Goal: Contribute content: Contribute content

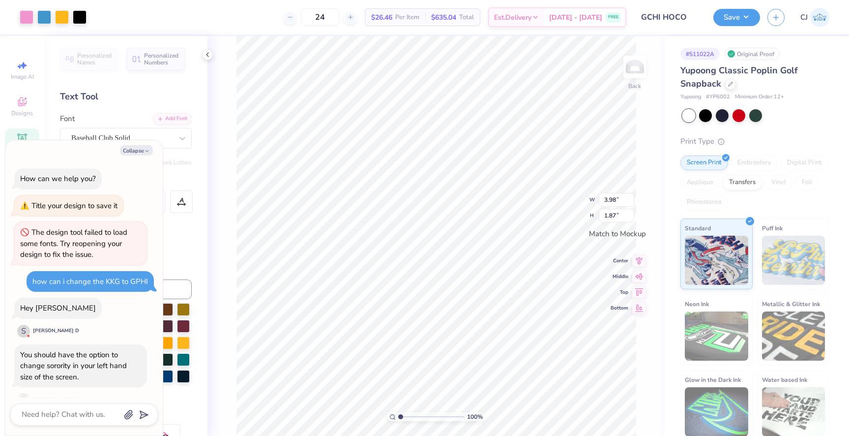
scroll to position [220, 0]
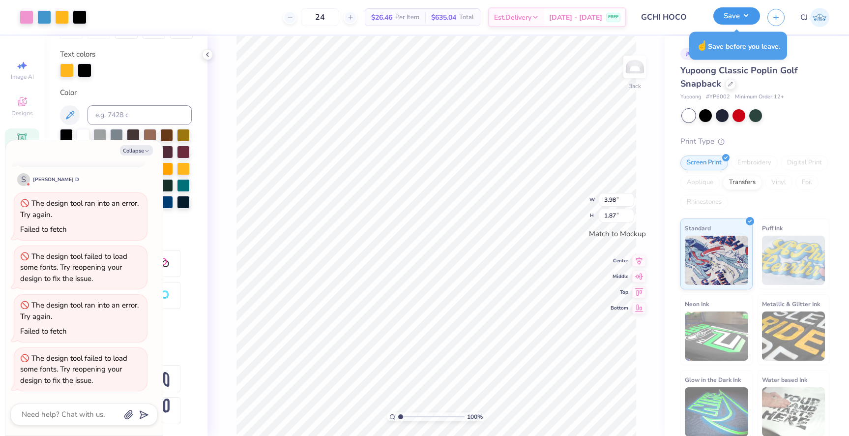
click at [724, 17] on button "Save" at bounding box center [737, 15] width 47 height 17
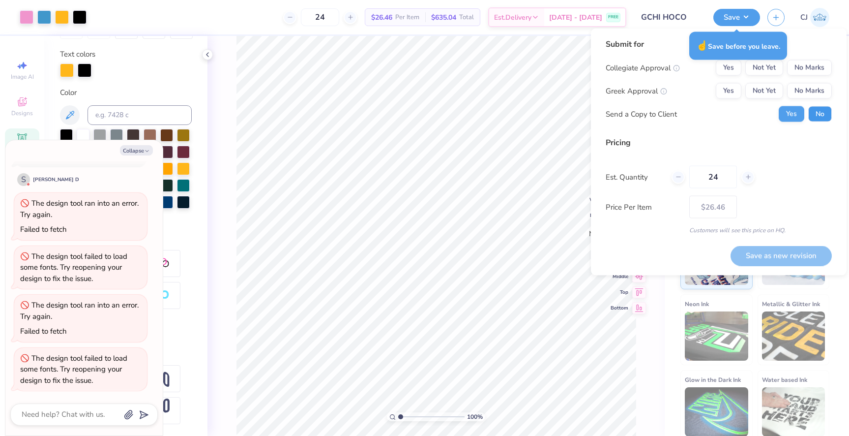
click at [820, 114] on button "No" at bounding box center [820, 114] width 24 height 16
type textarea "x"
click at [734, 90] on button "Yes" at bounding box center [729, 91] width 26 height 16
click at [827, 69] on button "No Marks" at bounding box center [809, 68] width 45 height 16
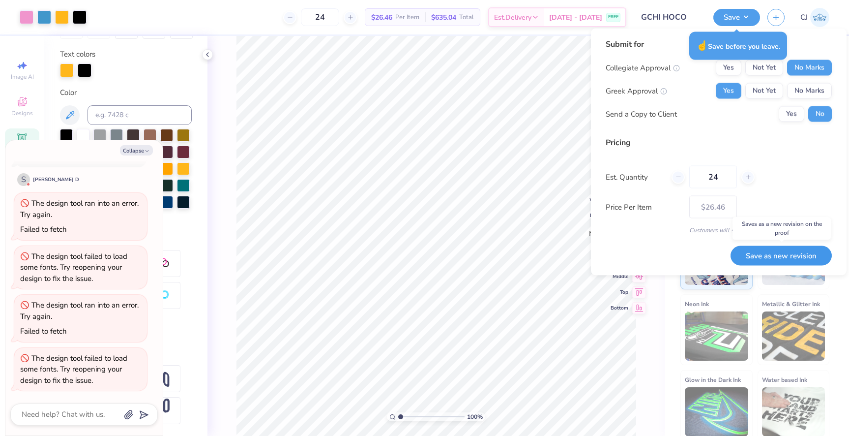
click at [780, 249] on button "Save as new revision" at bounding box center [781, 255] width 101 height 20
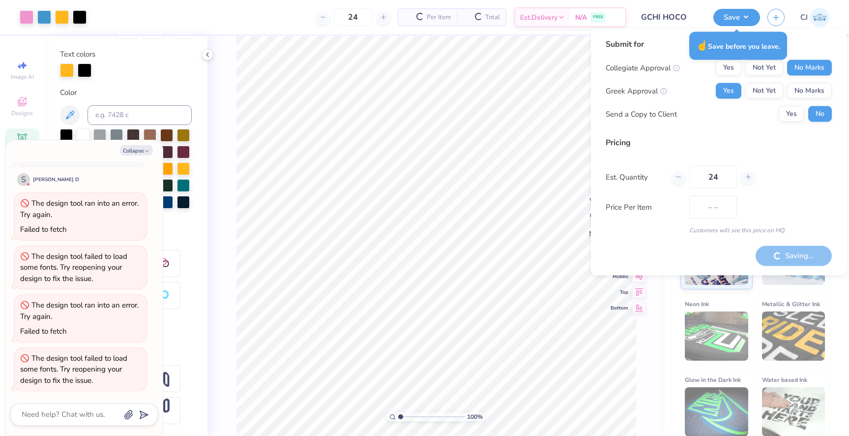
type input "$26.46"
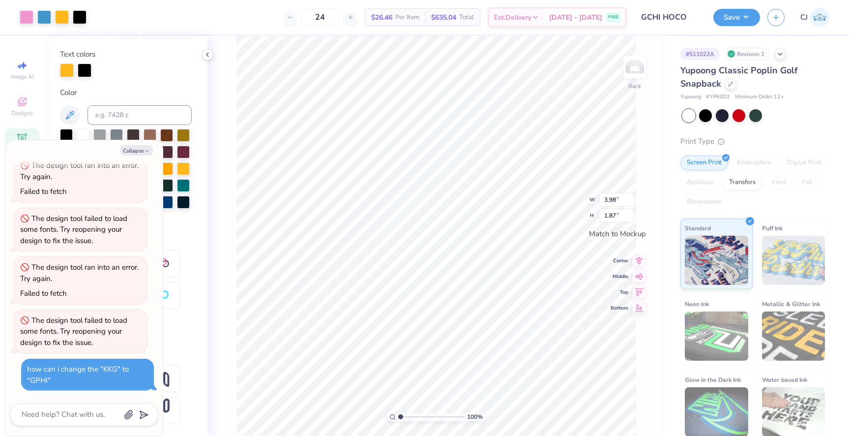
scroll to position [1277, 0]
type textarea "x"
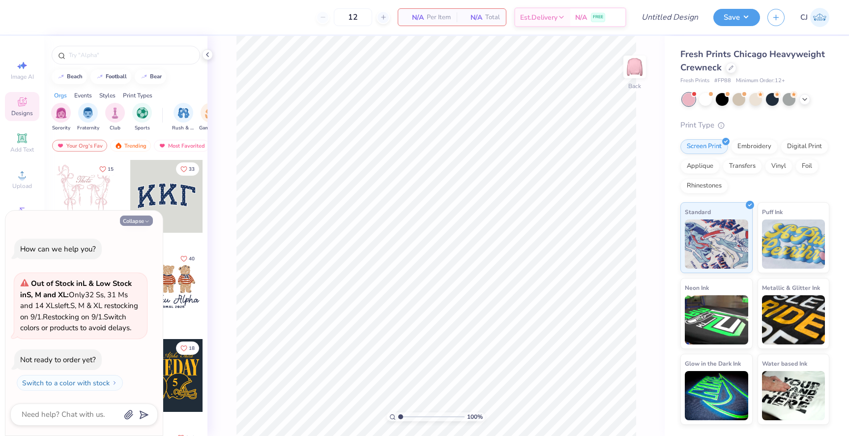
click at [140, 215] on button "Collapse" at bounding box center [136, 220] width 33 height 10
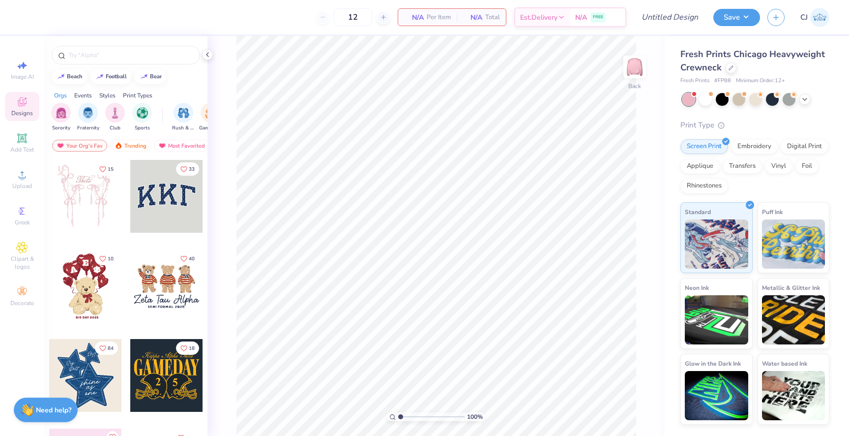
click at [167, 209] on div at bounding box center [166, 196] width 73 height 73
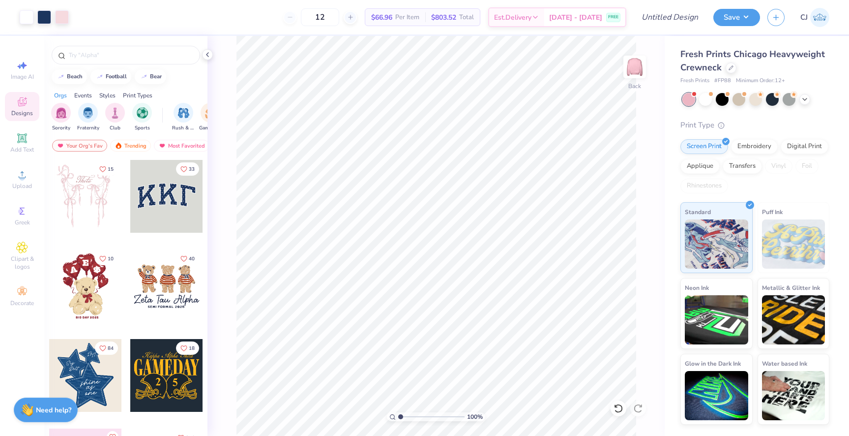
click at [53, 18] on div at bounding box center [44, 17] width 49 height 14
click at [47, 18] on div at bounding box center [44, 16] width 14 height 14
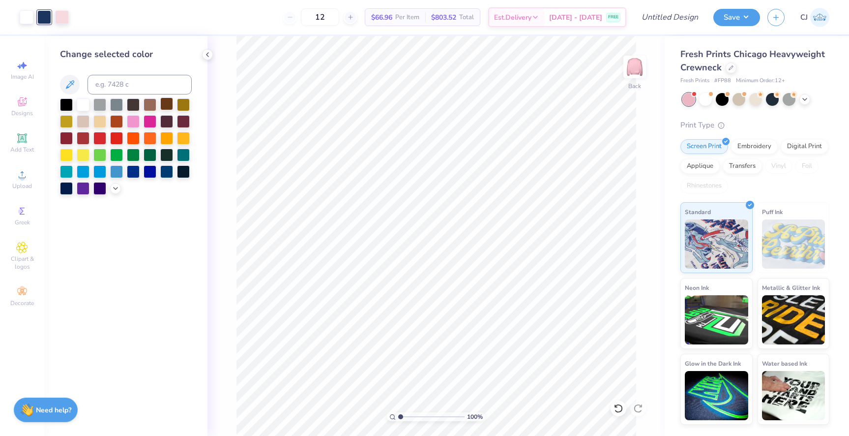
click at [162, 104] on div at bounding box center [166, 103] width 13 height 13
click at [132, 106] on div at bounding box center [133, 103] width 13 height 13
click at [46, 410] on strong "Need help?" at bounding box center [53, 408] width 35 height 9
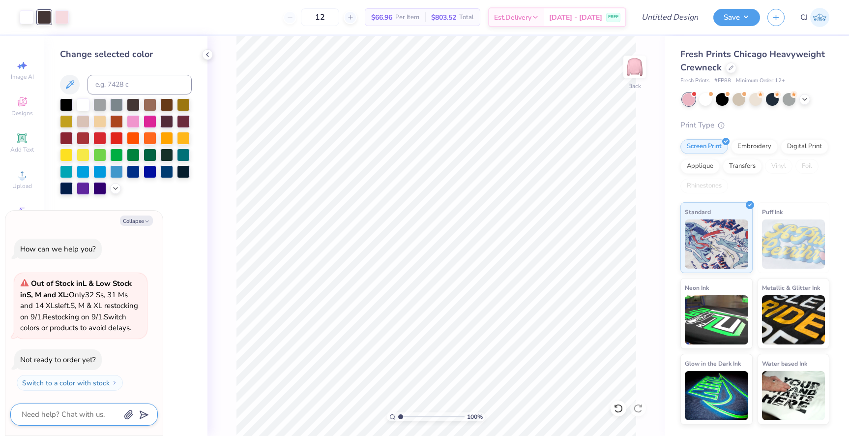
click at [100, 412] on textarea at bounding box center [71, 414] width 100 height 13
type textarea "x"
type textarea "h"
type textarea "x"
type textarea "ho"
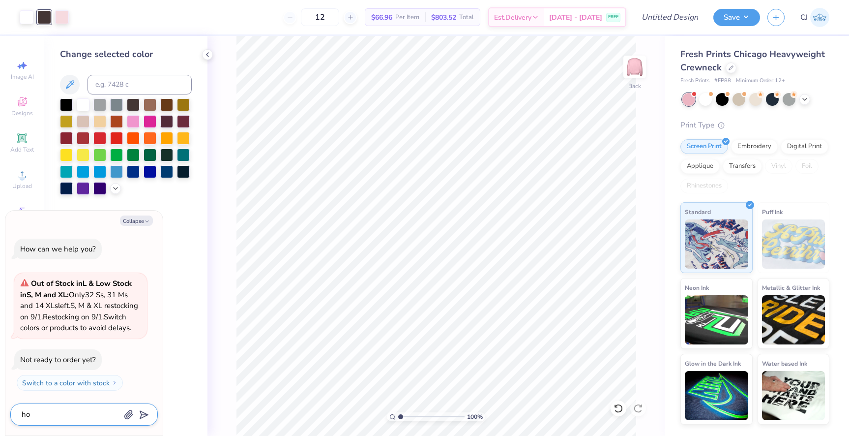
type textarea "x"
type textarea "how"
type textarea "x"
type textarea "how"
type textarea "x"
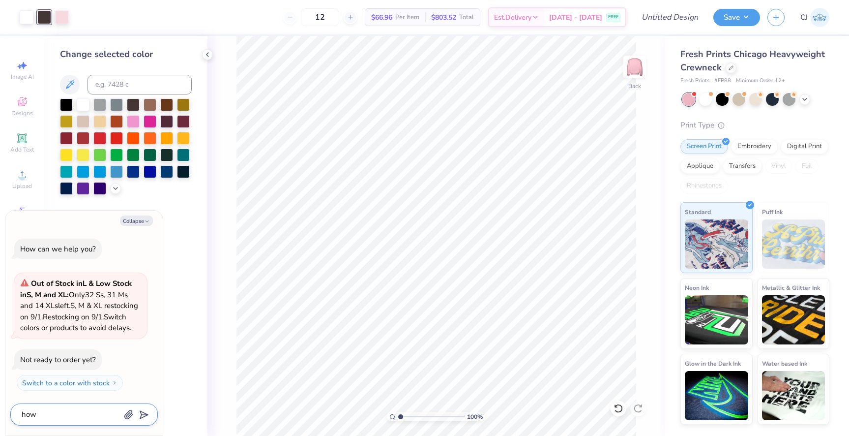
type textarea "how c"
type textarea "x"
type textarea "how ca"
type textarea "x"
type textarea "how can"
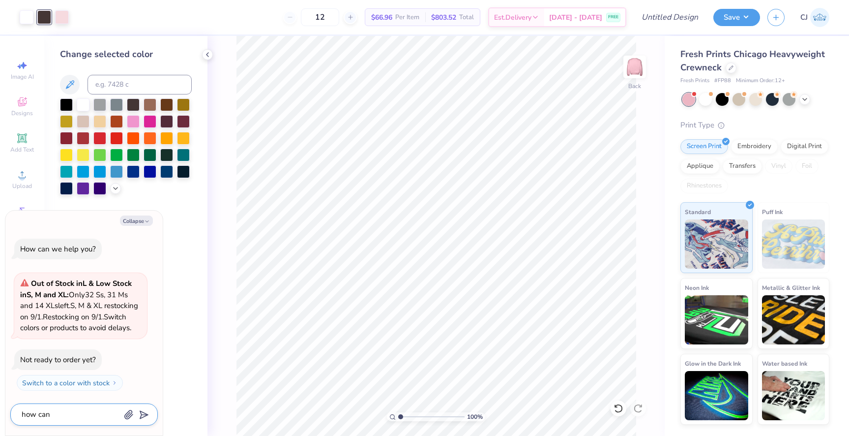
type textarea "x"
type textarea "how can"
type textarea "x"
type textarea "how can i"
type textarea "x"
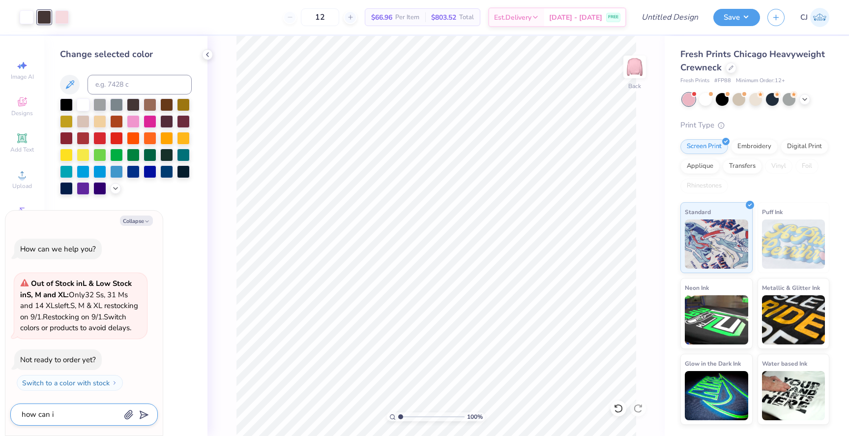
type textarea "how can i"
type textarea "x"
type textarea "how can i c"
type textarea "x"
type textarea "how can i ch"
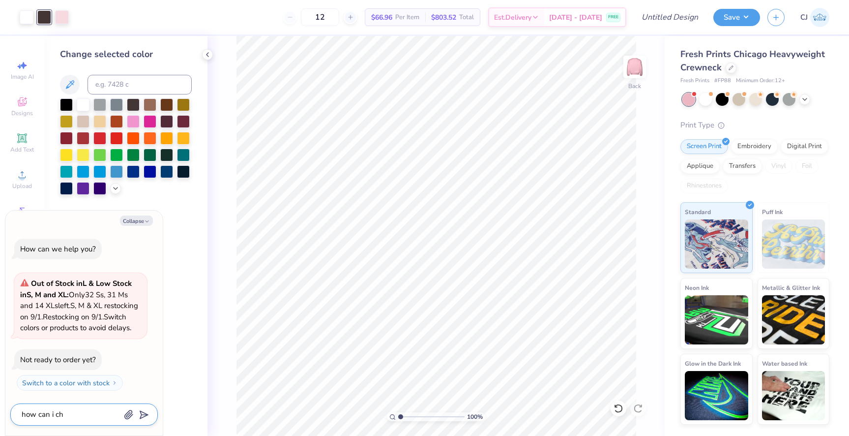
type textarea "x"
type textarea "how can i chan"
type textarea "x"
type textarea "how can i chang"
type textarea "x"
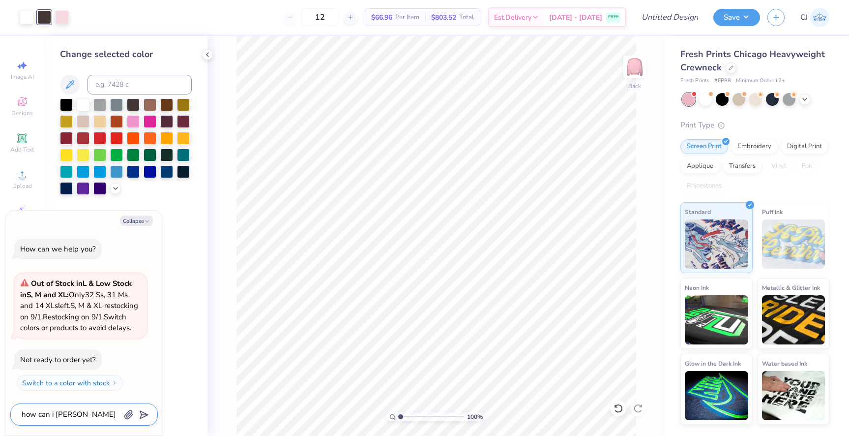
type textarea "how can i change"
type textarea "x"
type textarea "how can i change"
type textarea "x"
type textarea "how can i change t"
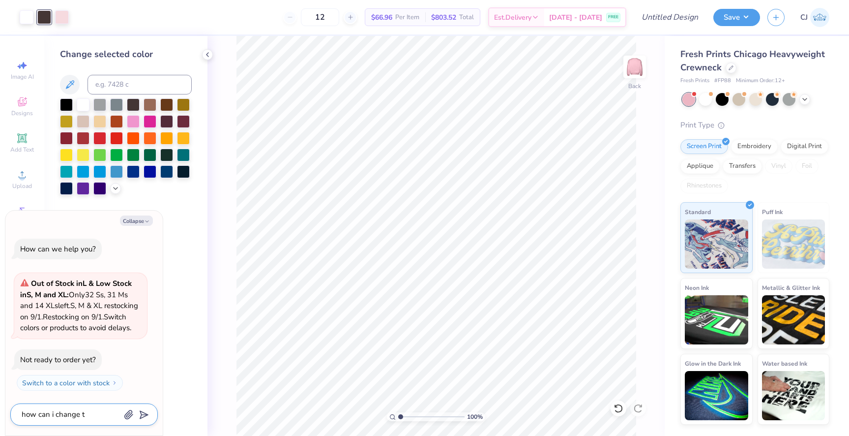
type textarea "x"
type textarea "how can i change th"
type textarea "x"
type textarea "how can i change the"
type textarea "x"
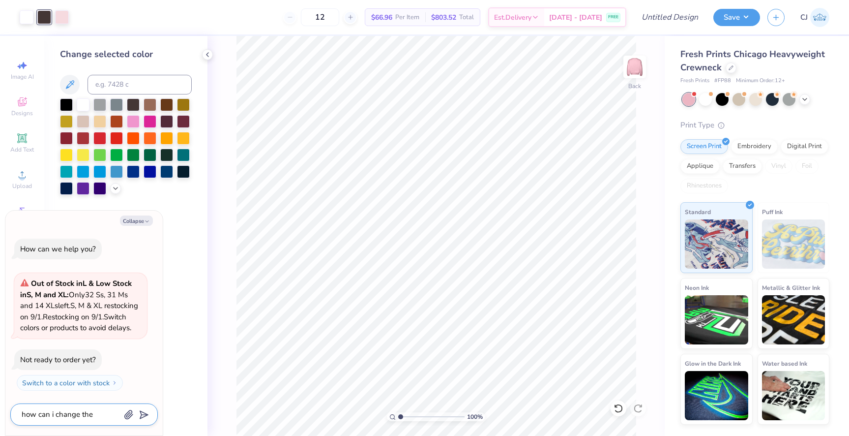
type textarea "how can i change the"
type textarea "x"
type textarea "how can i change the ""
type textarea "x"
type textarea "how can i change the "K"
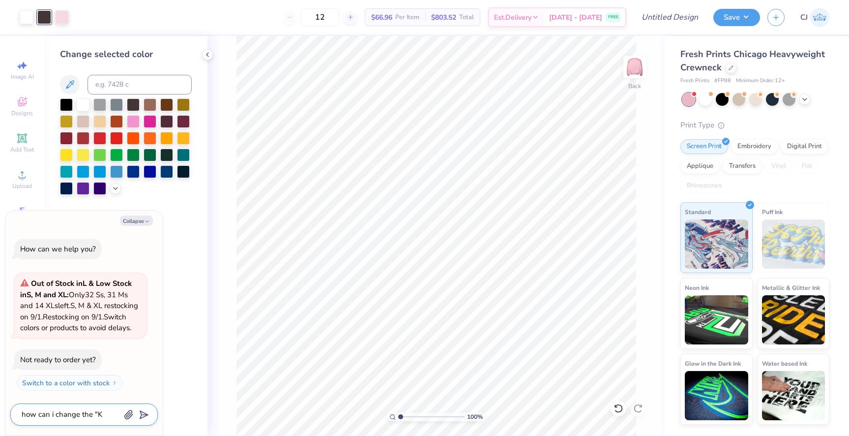
type textarea "x"
type textarea "how can i change the "KK"
type textarea "x"
type textarea "how can i change the "KKG"
type textarea "x"
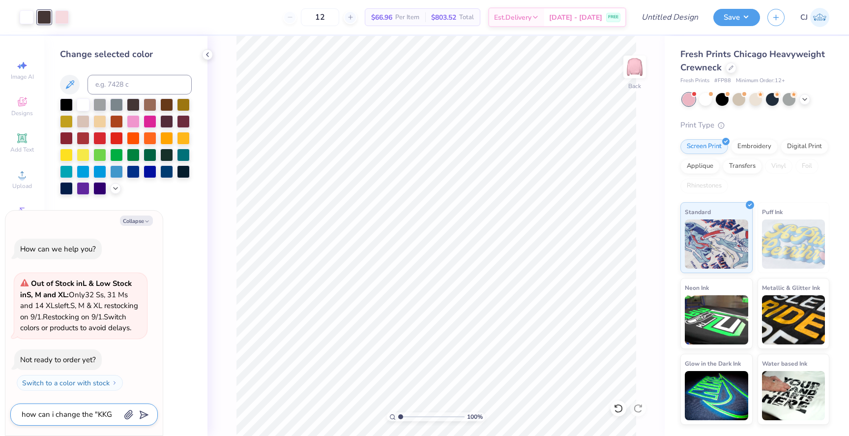
type textarea "how can i change the "KKG""
type textarea "x"
type textarea "how can i change the "KKG""
type textarea "x"
type textarea "how can i change the "KKG" to"
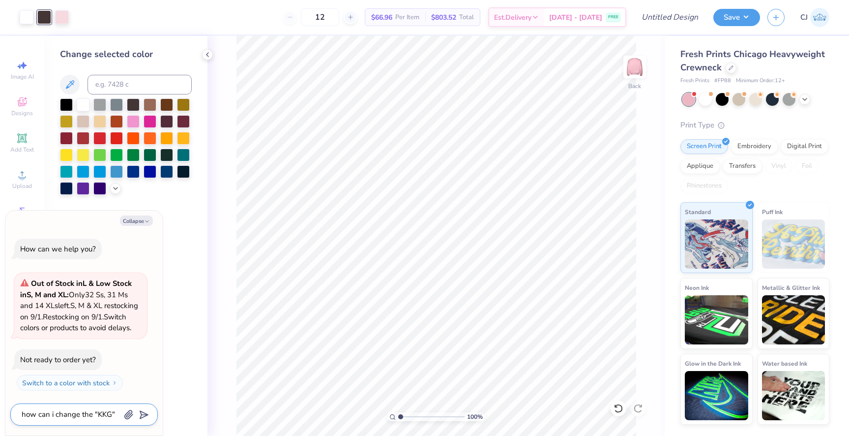
type textarea "x"
type textarea "how can i change the "KKG" toi"
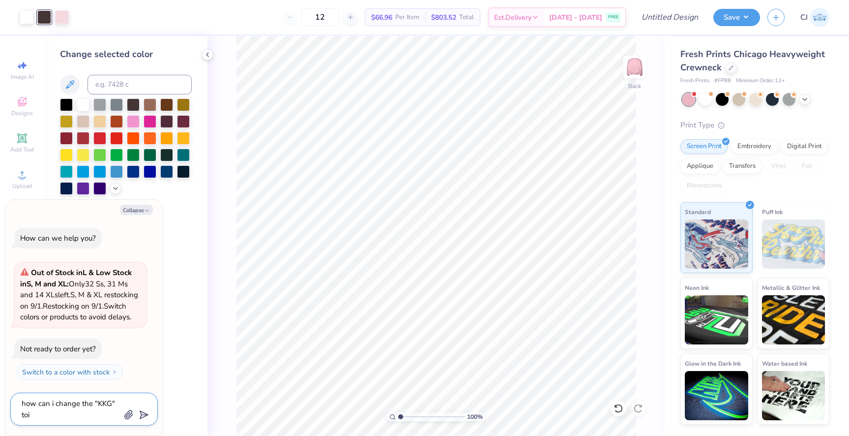
type textarea "x"
type textarea "how can i change the "KKG" toi"
type textarea "x"
type textarea "how can i change the "KKG" toi"
type textarea "x"
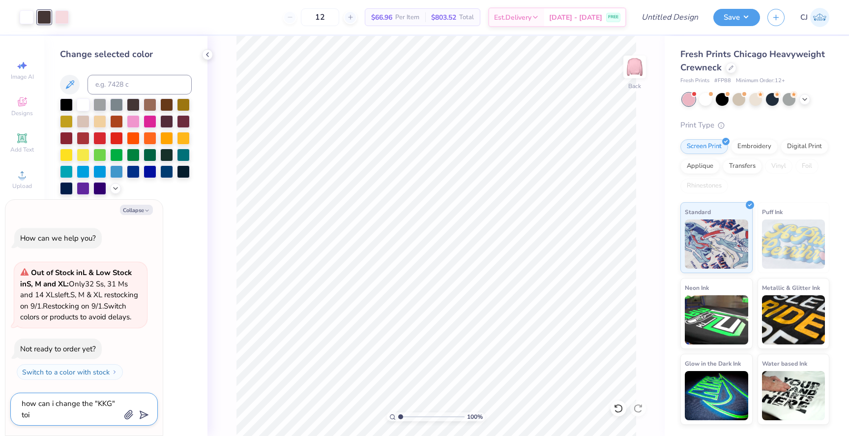
type textarea "how can i change the "KKG" to"
type textarea "x"
type textarea "how can i change the "KKG" to"
type textarea "x"
type textarea "how can i change the "KKG" to ""
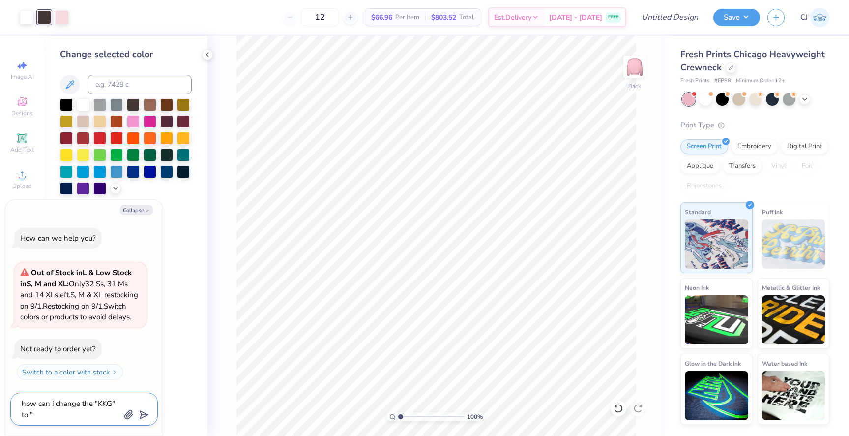
type textarea "x"
type textarea "how can i change the "KKG" to "G"
type textarea "x"
type textarea "how can i change the "KKG" to "GP"
type textarea "x"
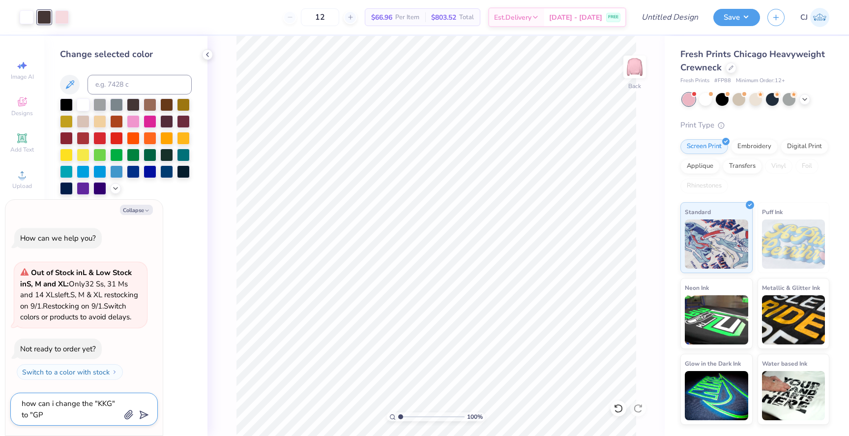
type textarea "how can i change the "KKG" to "GPH"
type textarea "x"
type textarea "how can i change the "KKG" to "GPHI"
type textarea "x"
type textarea "how can i change the "KKG" to "GPHI""
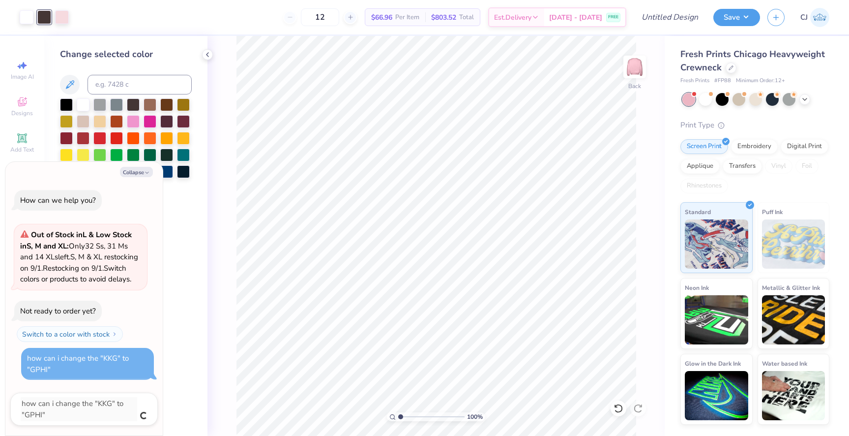
type textarea "x"
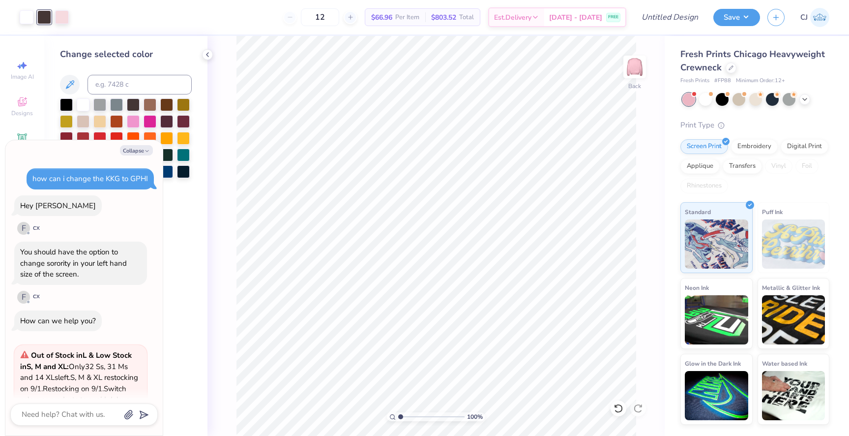
scroll to position [120, 0]
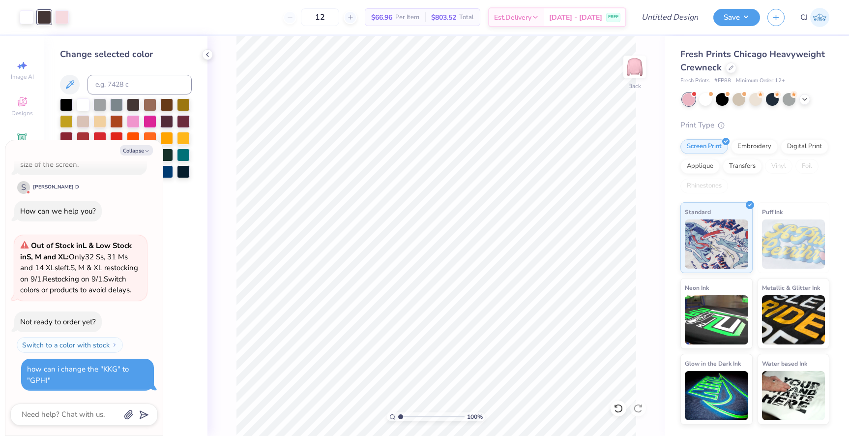
click at [232, 272] on div "100 % Back" at bounding box center [436, 236] width 457 height 400
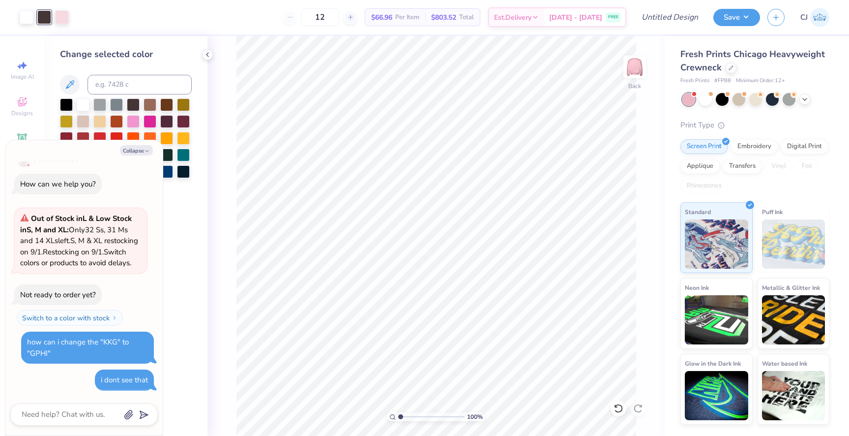
scroll to position [142, 0]
click at [142, 152] on button "Collapse" at bounding box center [136, 150] width 33 height 10
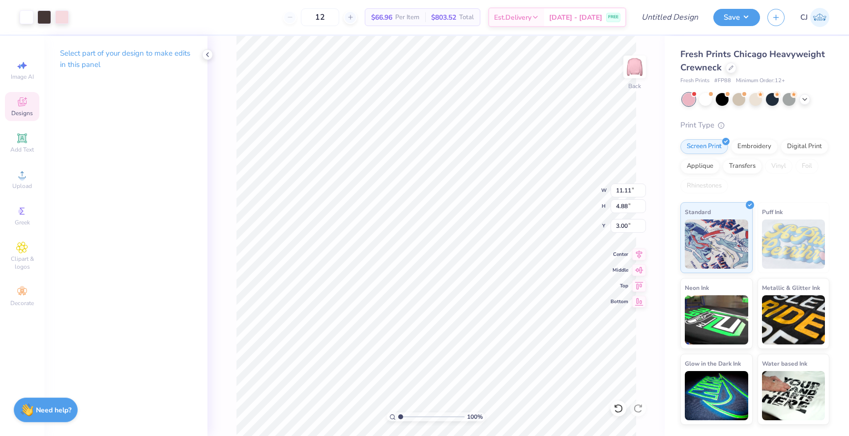
click at [22, 97] on icon at bounding box center [22, 102] width 12 height 12
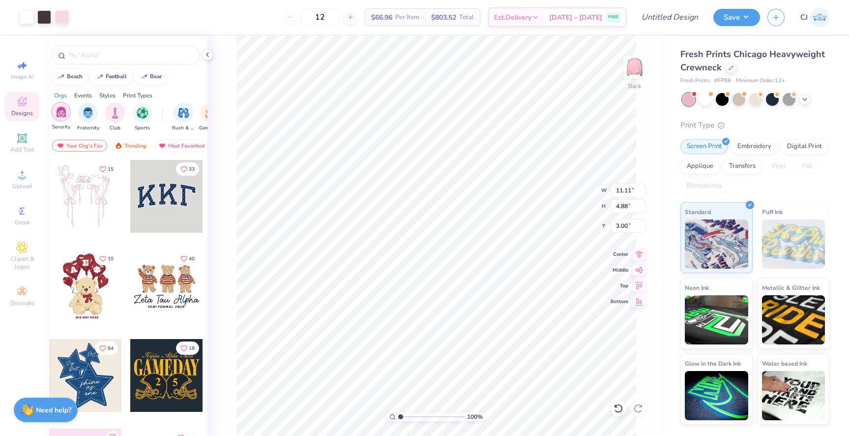
click at [60, 111] on img "filter for Sorority" at bounding box center [61, 111] width 11 height 11
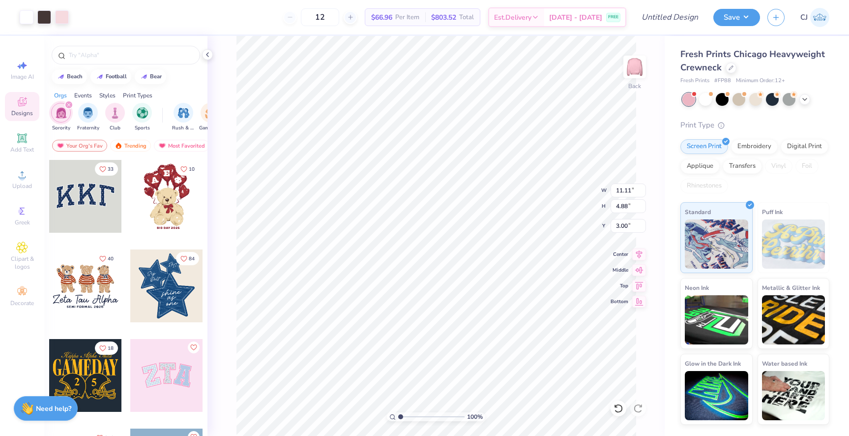
click at [47, 412] on strong "Need help?" at bounding box center [53, 408] width 35 height 9
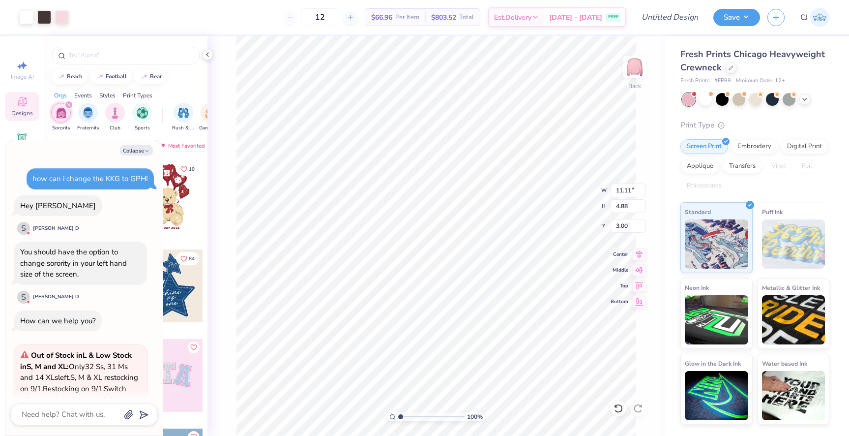
scroll to position [148, 0]
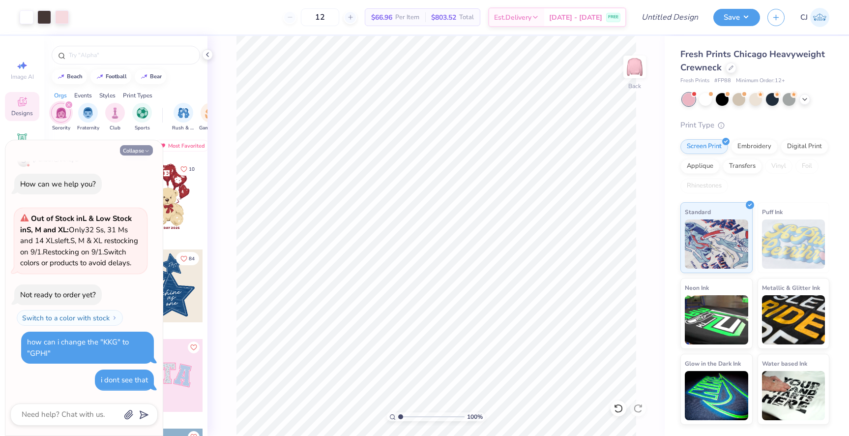
click at [125, 152] on button "Collapse" at bounding box center [136, 150] width 33 height 10
type textarea "x"
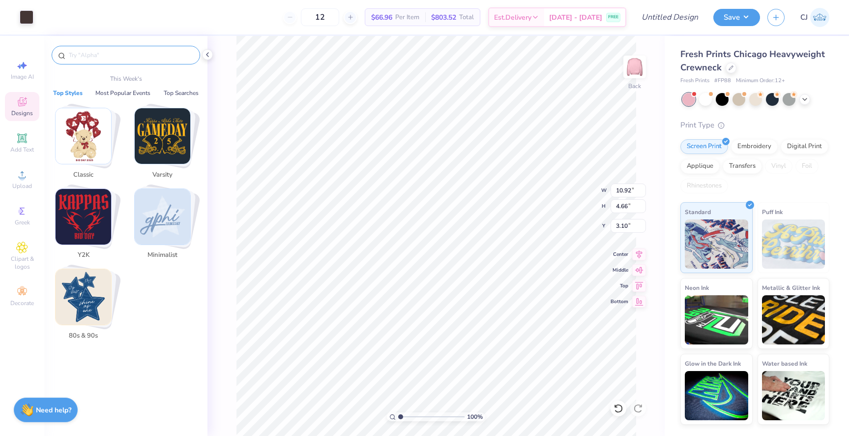
click at [133, 57] on input "text" at bounding box center [131, 55] width 126 height 10
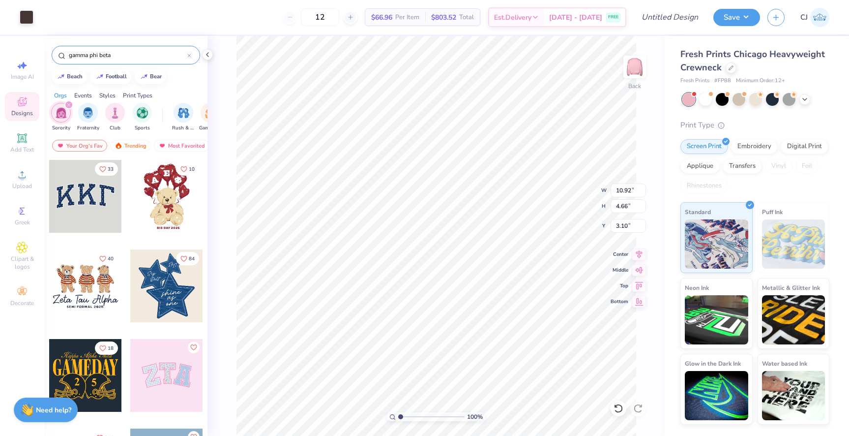
type input "gamma phi beta"
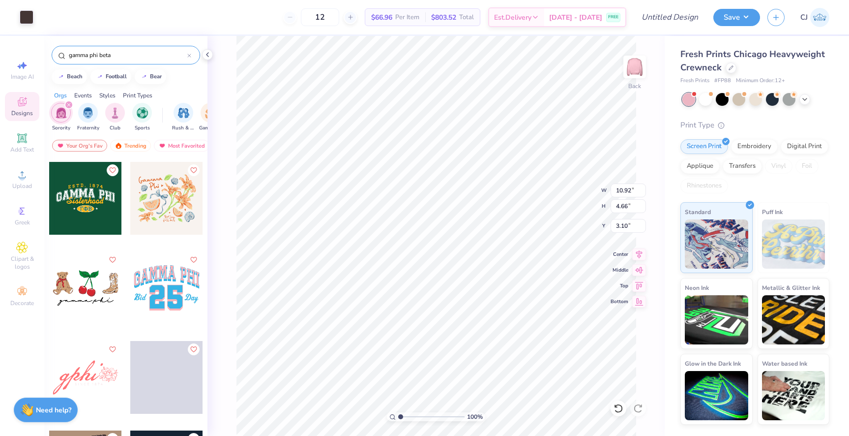
scroll to position [1535, 0]
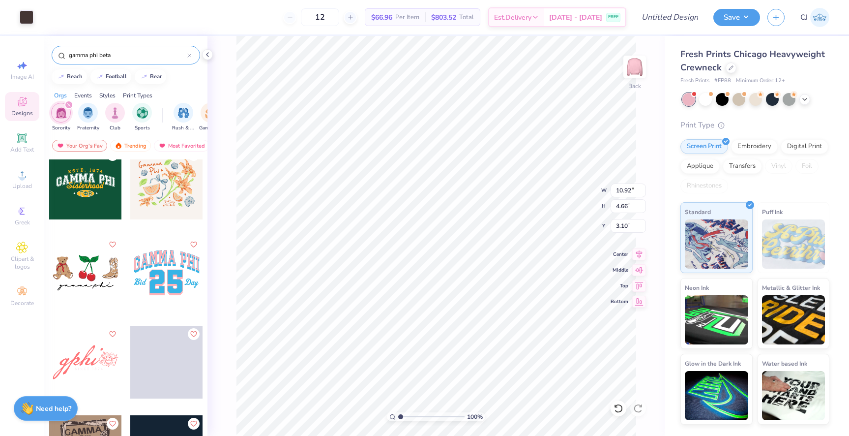
click at [41, 405] on strong "Need help?" at bounding box center [53, 408] width 35 height 9
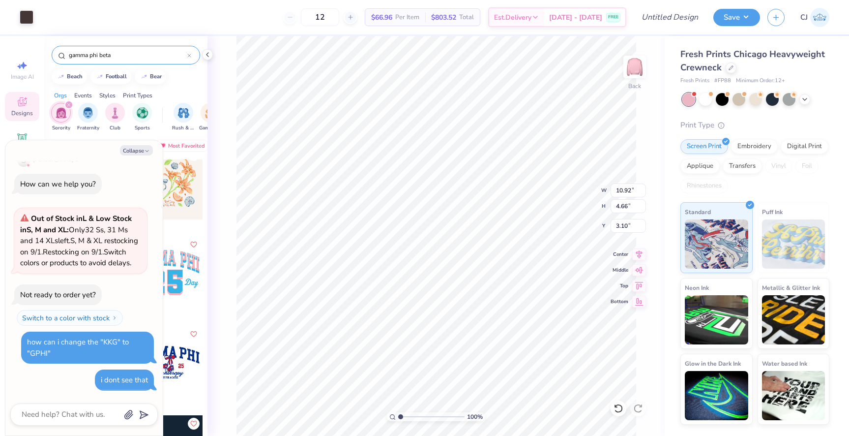
scroll to position [0, 0]
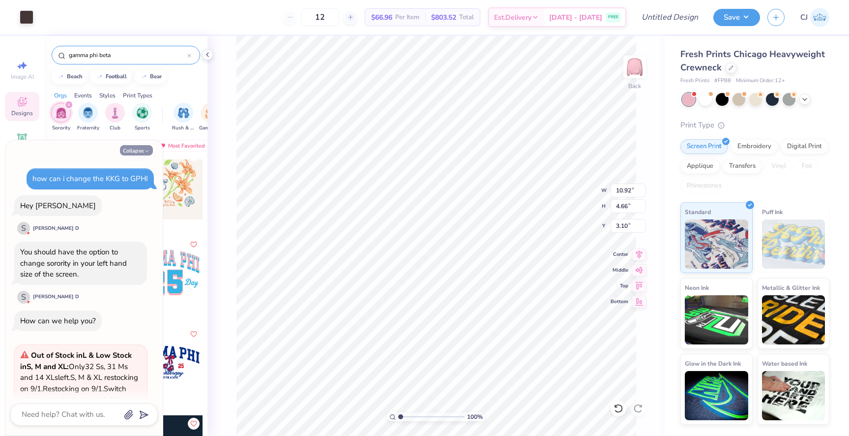
click at [140, 150] on button "Collapse" at bounding box center [136, 150] width 33 height 10
type textarea "x"
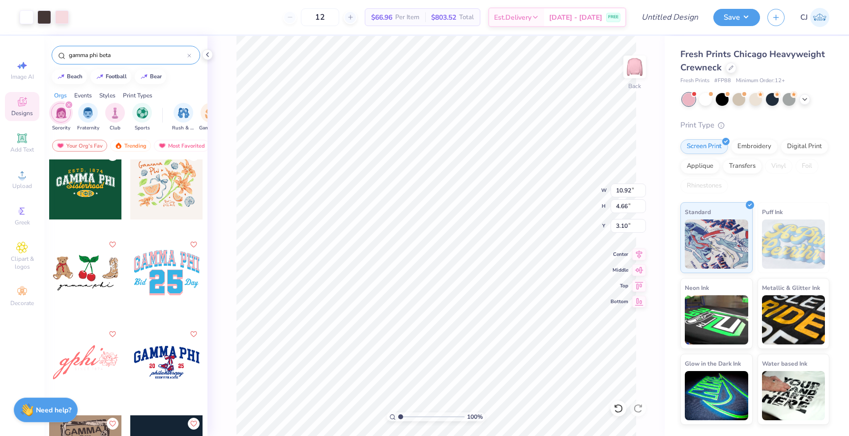
type input "11.11"
type input "4.88"
type input "3.00"
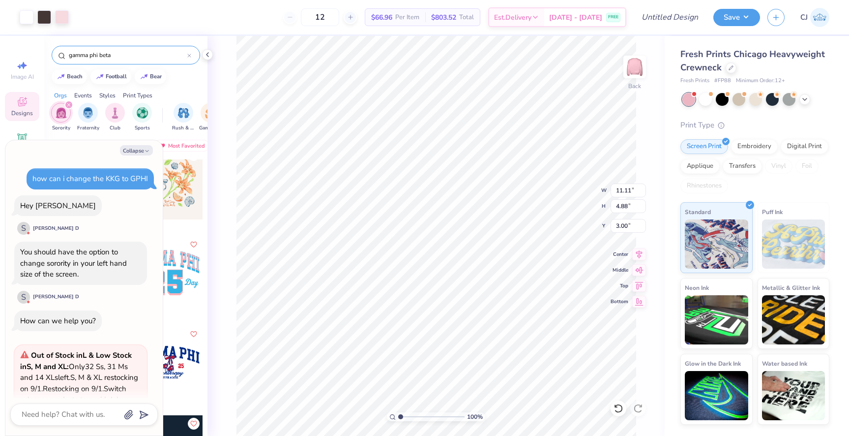
scroll to position [194, 0]
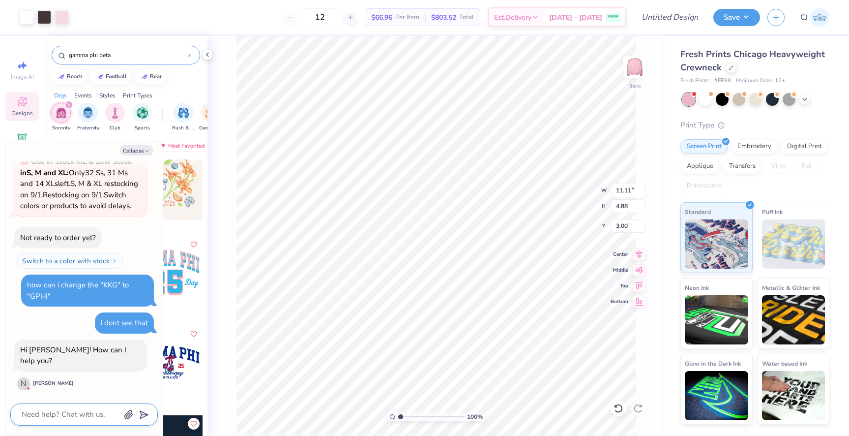
click at [93, 410] on textarea at bounding box center [71, 414] width 100 height 13
type textarea "x"
type textarea "h"
type textarea "x"
type textarea "ho"
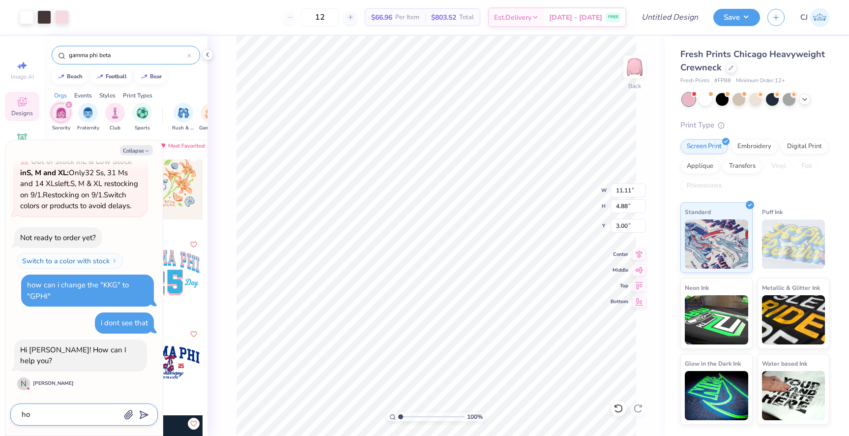
type textarea "x"
type textarea "how"
type textarea "x"
type textarea "how"
type textarea "x"
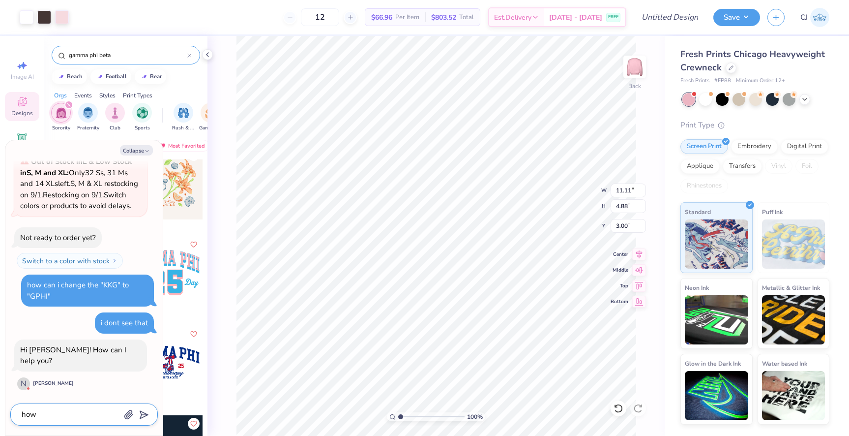
type textarea "how c"
type textarea "x"
type textarea "how ca"
type textarea "x"
type textarea "how can"
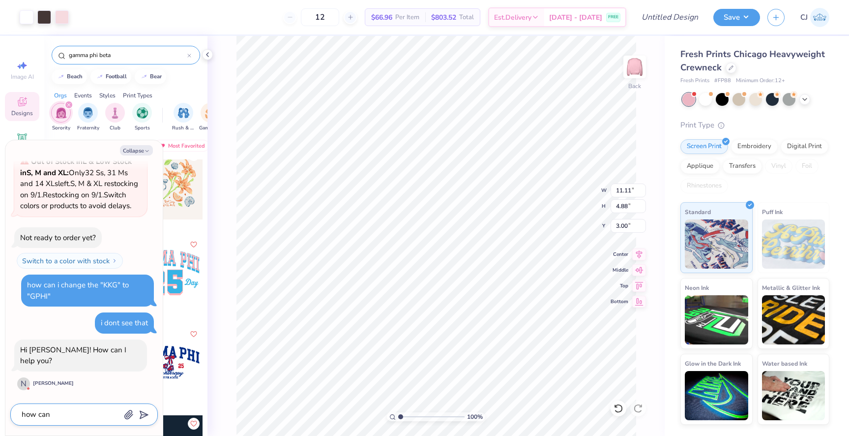
type textarea "x"
type textarea "how can"
type textarea "x"
type textarea "how can i"
type textarea "x"
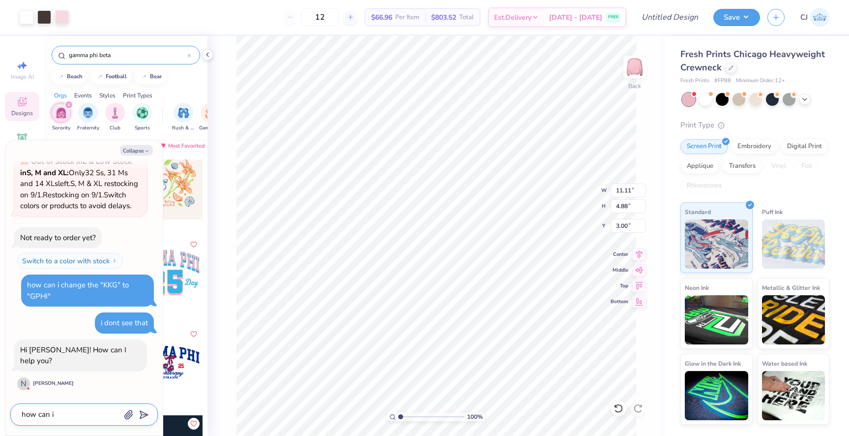
type textarea "how can i"
type textarea "x"
type textarea "how can i c"
type textarea "x"
type textarea "how can i ch"
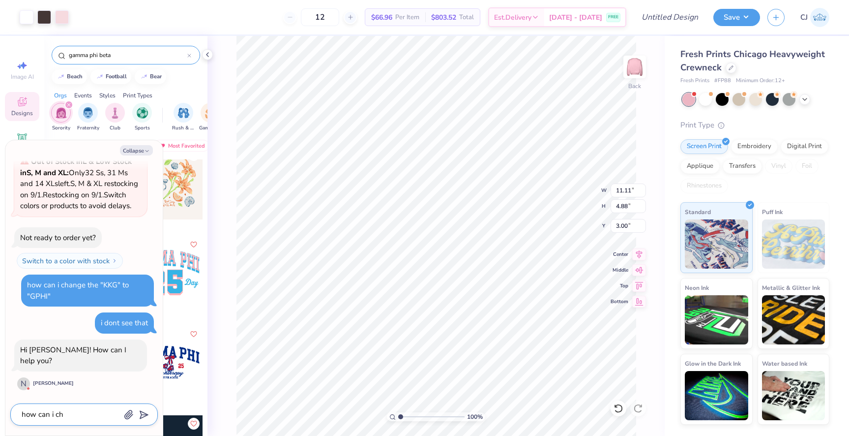
type textarea "x"
type textarea "how can i cha"
type textarea "x"
type textarea "how can i chan"
type textarea "x"
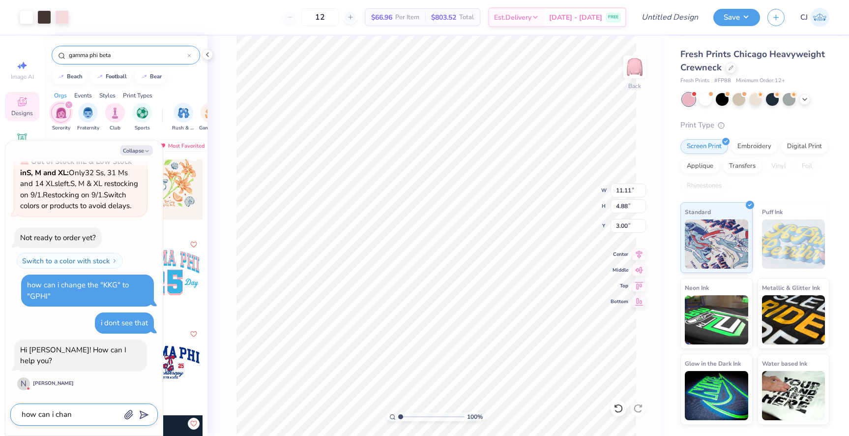
type textarea "how can i chang"
type textarea "x"
type textarea "how can i change"
type textarea "x"
type textarea "how can i change"
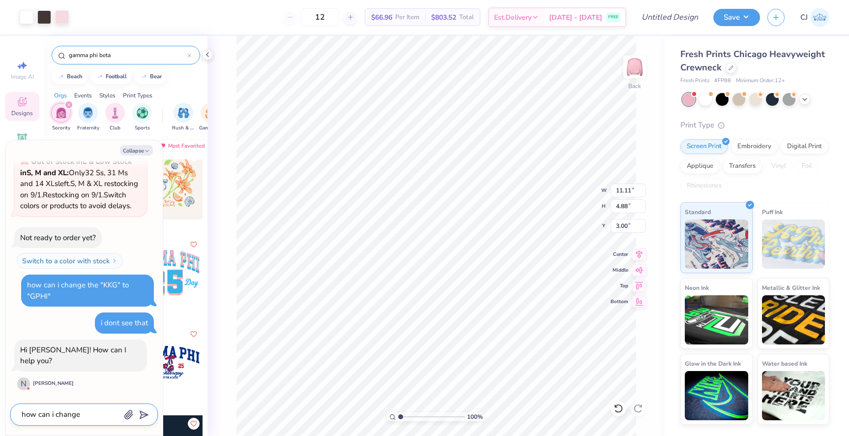
type textarea "x"
type textarea "how can i change th"
type textarea "x"
type textarea "how can i change the"
type textarea "x"
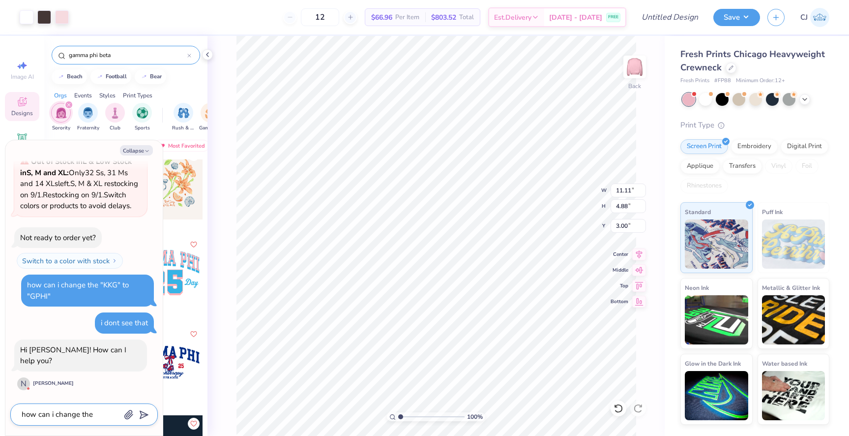
type textarea "how can i change the w"
type textarea "x"
type textarea "how can i change the wo"
type textarea "x"
type textarea "how can i change the wor"
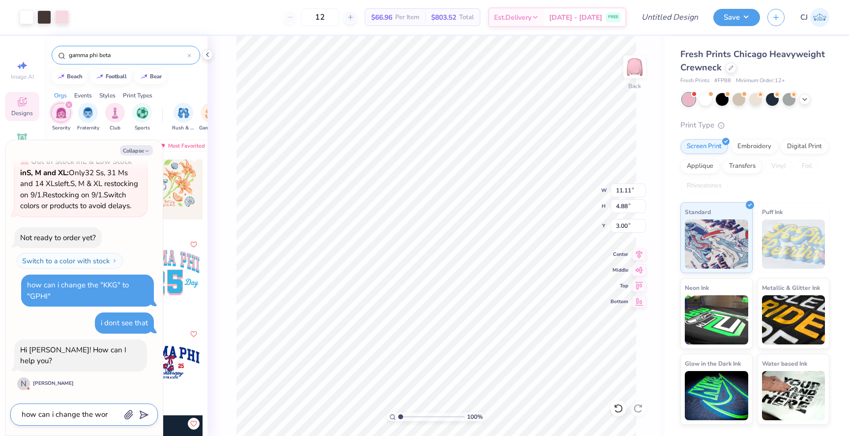
type textarea "x"
type textarea "how can i change the word"
type textarea "x"
type textarea "how can i change the words"
type textarea "x"
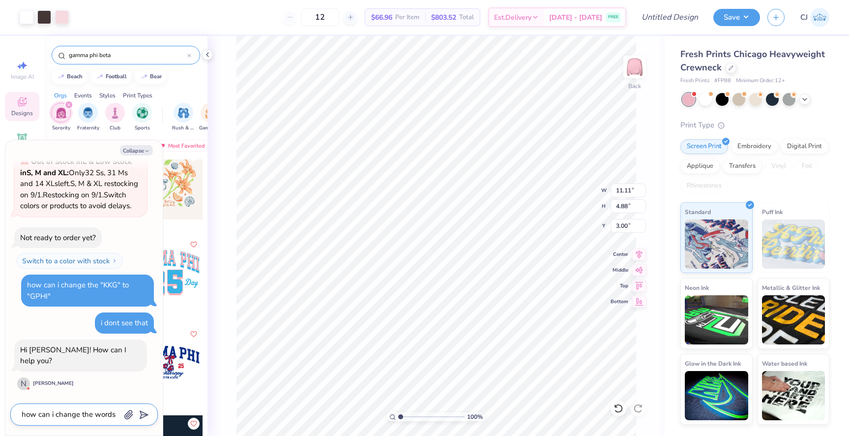
type textarea "how can i change the words"
type textarea "x"
type textarea "how can i change the words o"
type textarea "x"
type textarea "how can i change the words on"
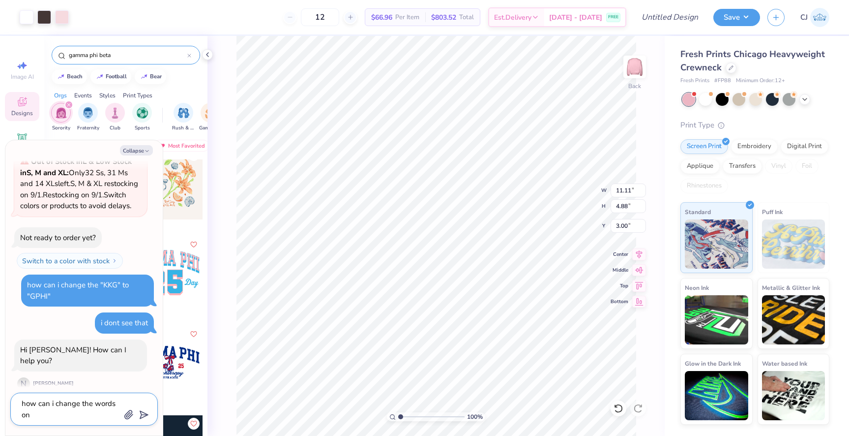
type textarea "x"
type textarea "how can i change the words on a"
type textarea "x"
type textarea "how can i change the words on a"
type textarea "x"
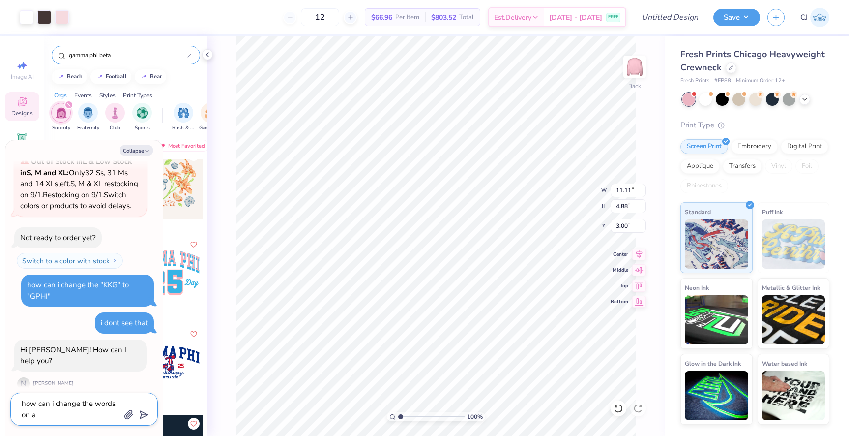
type textarea "how can i change the words on a s"
type textarea "x"
type textarea "how can i change the words on a"
type textarea "x"
type textarea "how can i change the words on a d"
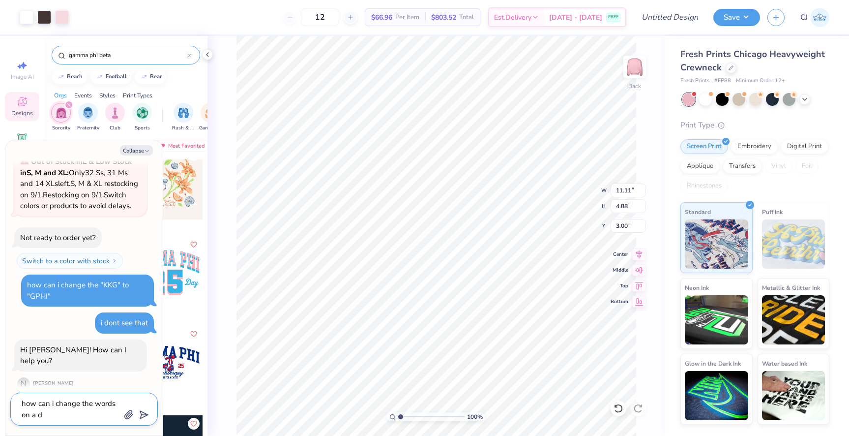
type textarea "x"
type textarea "how can i change the words on a de"
type textarea "x"
type textarea "how can i change the words on a des"
type textarea "x"
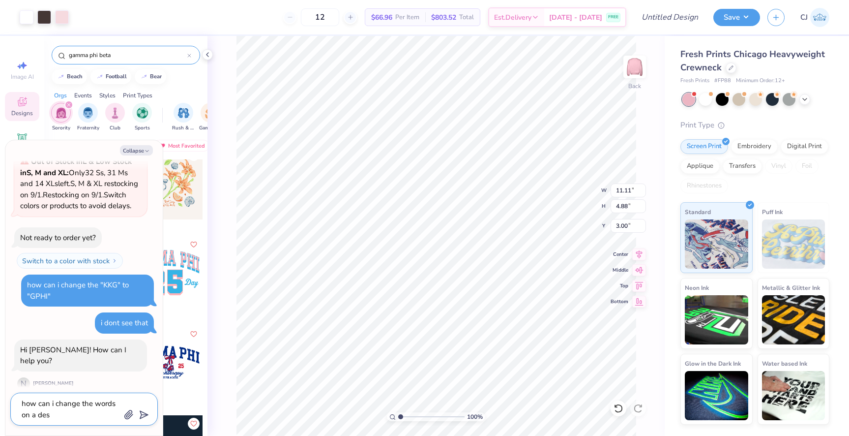
type textarea "how can i change the words on a desg"
type textarea "x"
type textarea "how can i change the words on a desgi"
type textarea "x"
type textarea "how can i change the words on a desg"
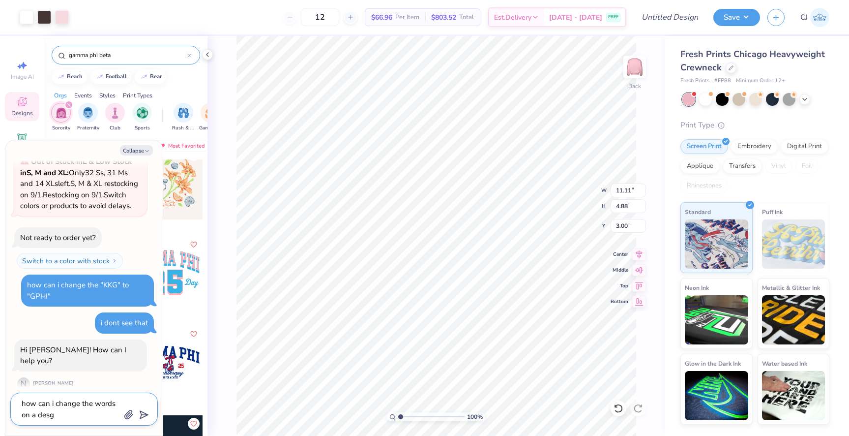
type textarea "x"
type textarea "how can i change the words on a des"
type textarea "x"
type textarea "how can i change the words on a de"
type textarea "x"
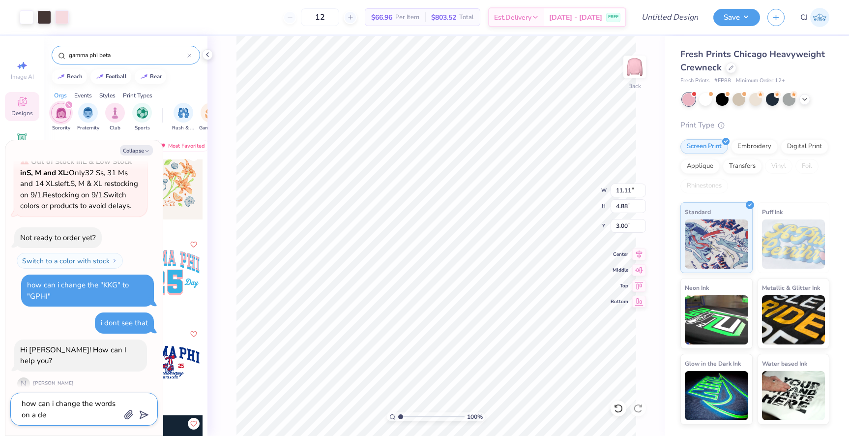
type textarea "how can i change the words on a d"
type textarea "x"
type textarea "how can i change the words on a"
type textarea "x"
type textarea "how can i change the words on a"
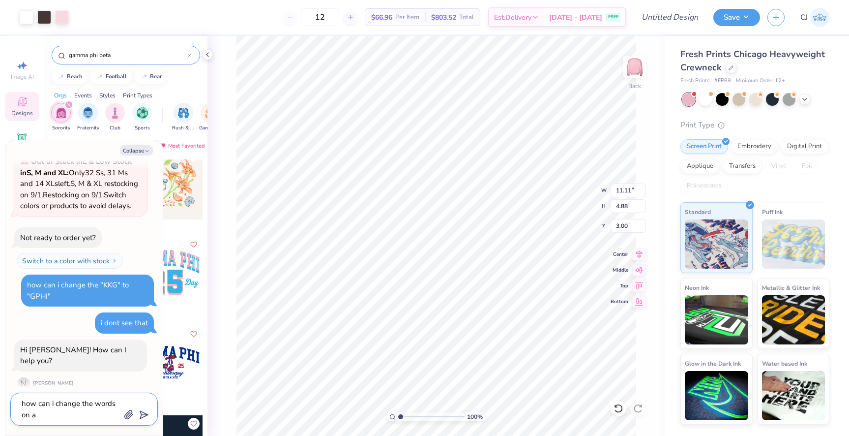
type textarea "x"
type textarea "how can i change the words on"
type textarea "x"
type textarea "how can i change the words on t"
type textarea "x"
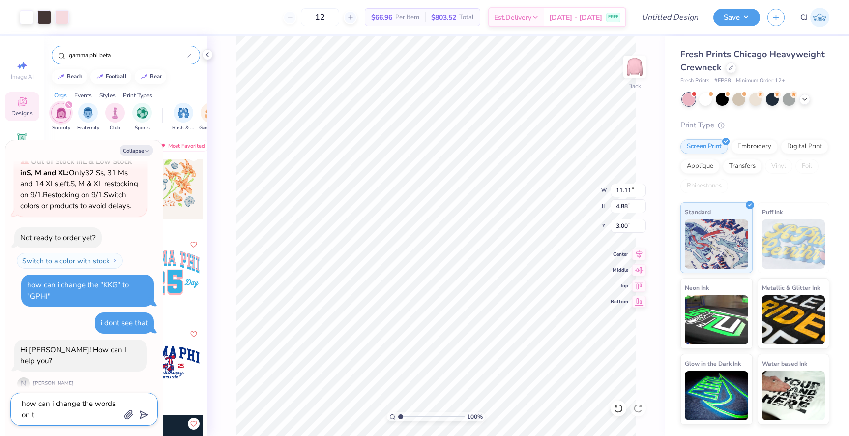
type textarea "how can i change the words on th"
type textarea "x"
type textarea "how can i change the words on thi"
type textarea "x"
type textarea "how can i change the words on this"
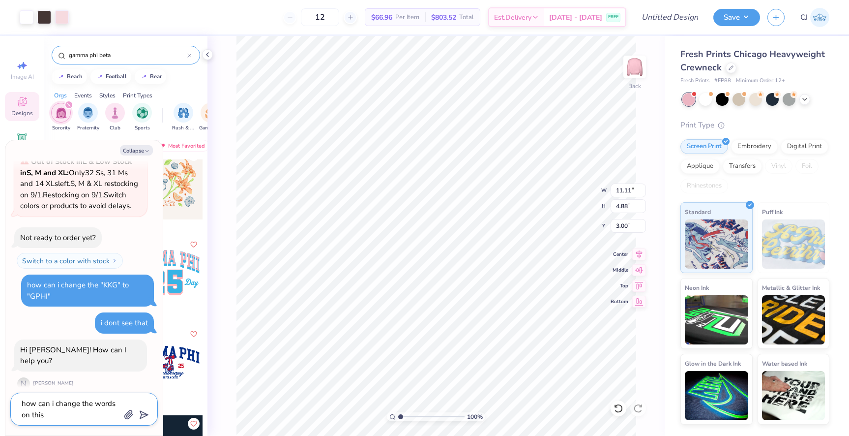
type textarea "x"
type textarea "how can i change the words on this"
type textarea "x"
type textarea "how can i change the words on this d"
type textarea "x"
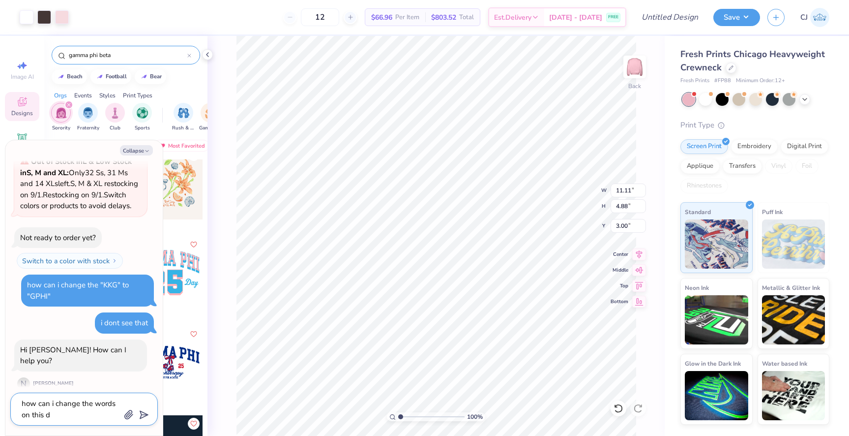
type textarea "how can i change the words on this de"
type textarea "x"
type textarea "how can i change the words on this des"
type textarea "x"
type textarea "how can i change the words on this desi"
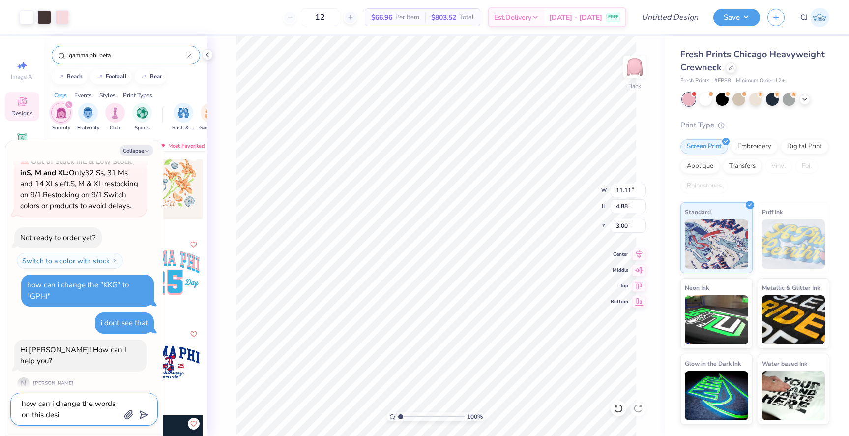
type textarea "x"
type textarea "how can i change the words on this des"
type textarea "x"
type textarea "how can i change the words on this desi"
type textarea "x"
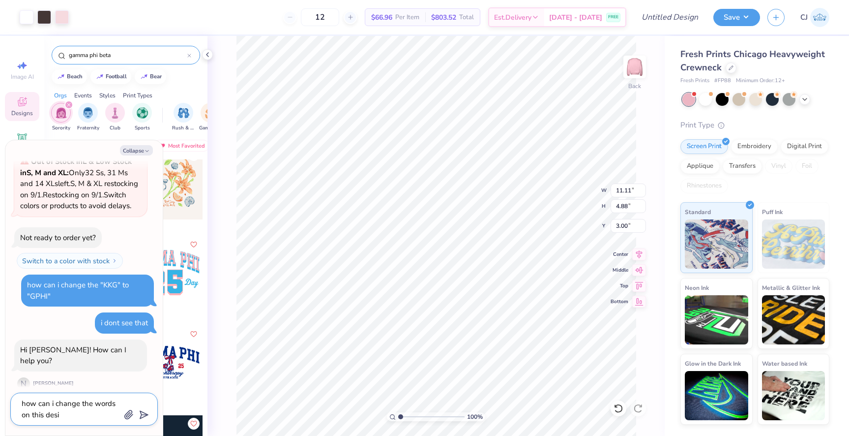
type textarea "how can i change the words on this desig"
type textarea "x"
type textarea "how can i change the words on this design"
type textarea "x"
type textarea "how can i change the words on this design>"
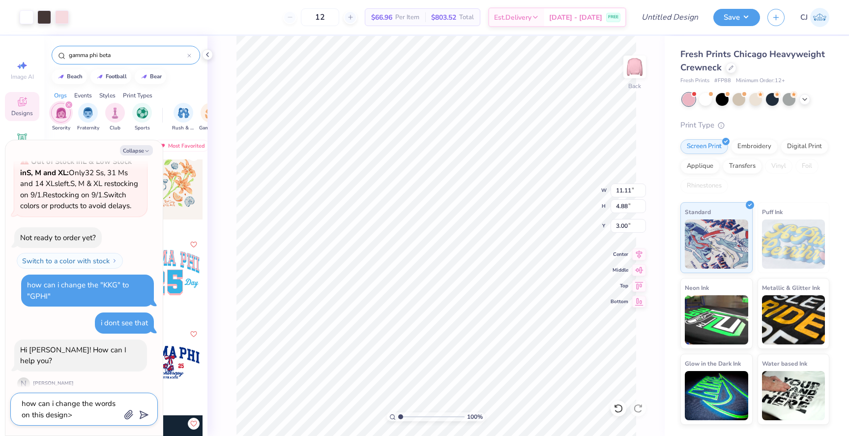
type textarea "x"
type textarea "how can i change the words on this design"
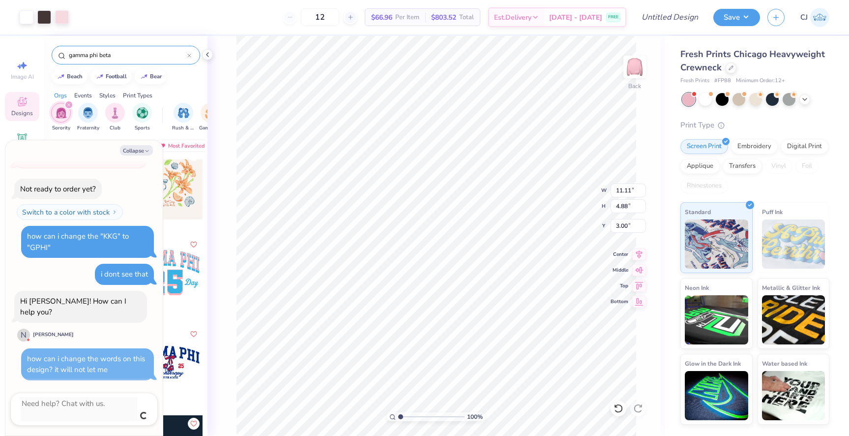
scroll to position [232, 0]
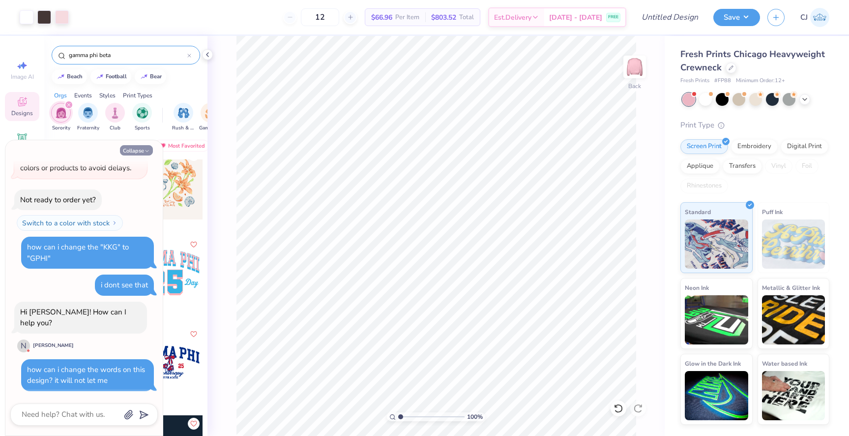
click at [144, 149] on icon "button" at bounding box center [147, 151] width 6 height 6
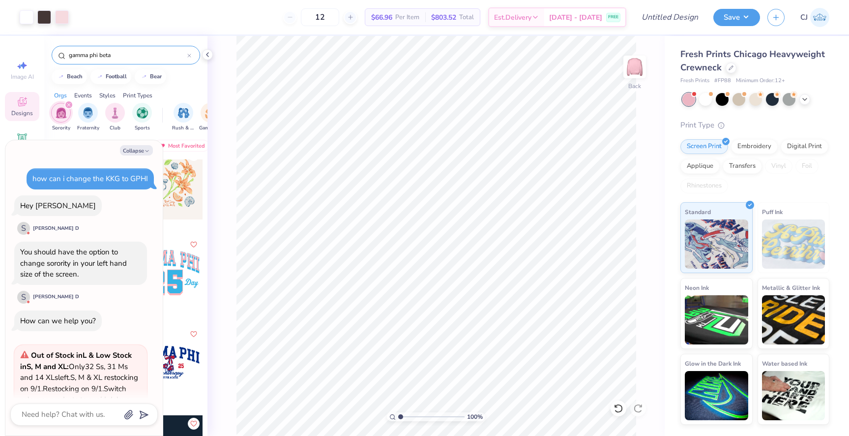
scroll to position [358, 0]
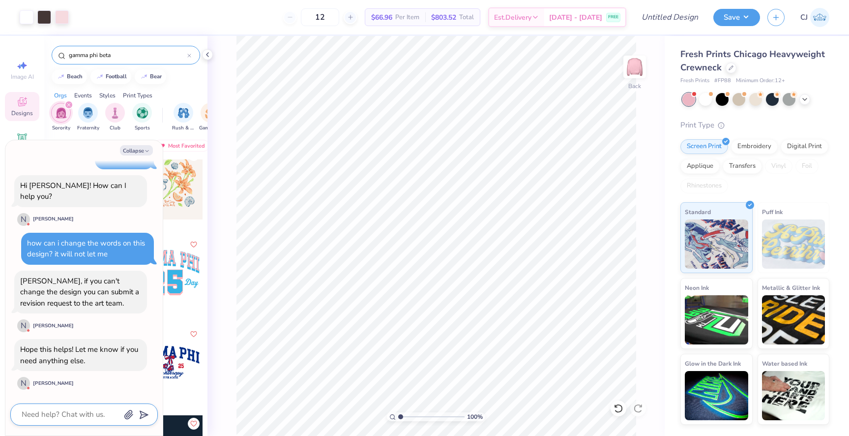
click at [64, 415] on textarea at bounding box center [71, 414] width 100 height 13
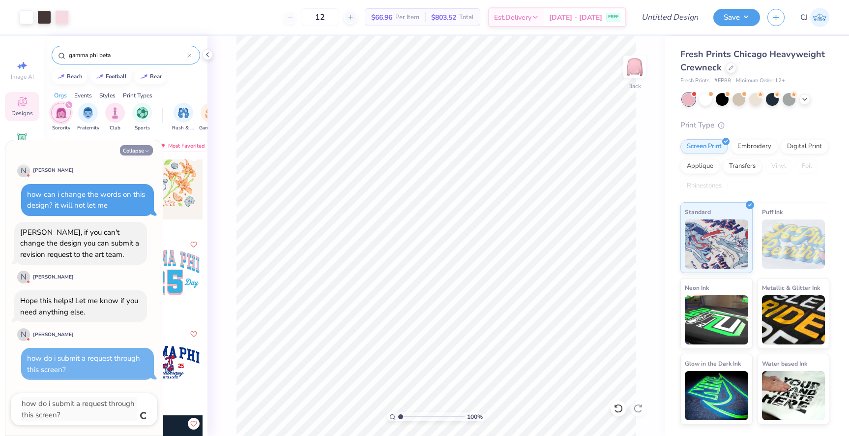
click at [137, 152] on button "Collapse" at bounding box center [136, 150] width 33 height 10
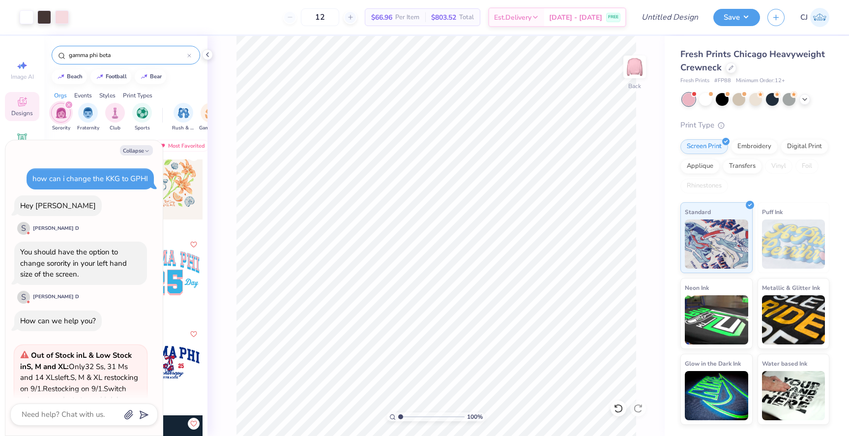
scroll to position [533, 0]
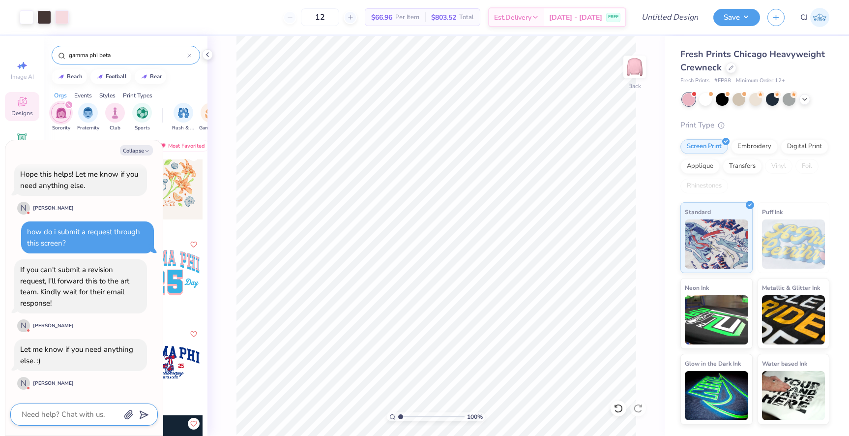
click at [78, 416] on textarea at bounding box center [71, 414] width 100 height 13
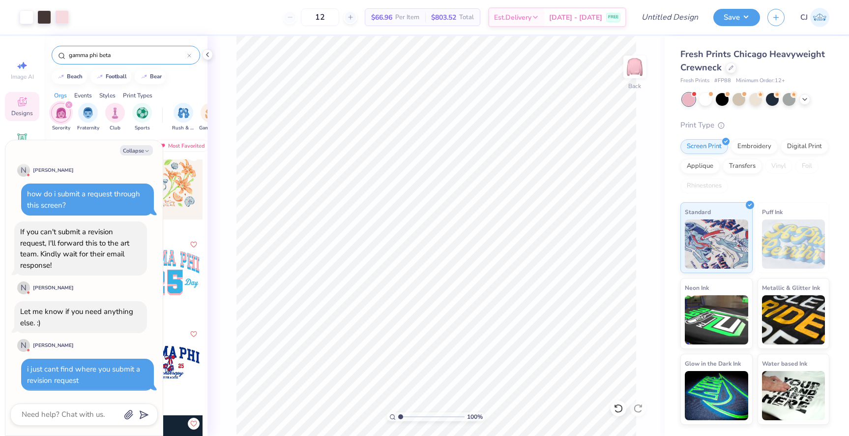
scroll to position [571, 0]
click at [224, 335] on div "100 % Back" at bounding box center [436, 236] width 457 height 400
click at [138, 156] on div "Collapse how can i change the KKG to GPHI Hey Claire S Sai Kiran D You should h…" at bounding box center [83, 287] width 157 height 295
click at [138, 153] on button "Collapse" at bounding box center [136, 150] width 33 height 10
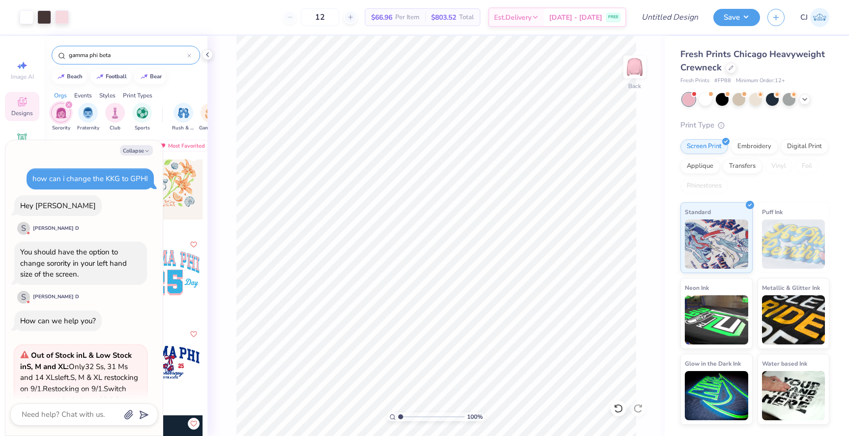
scroll to position [617, 0]
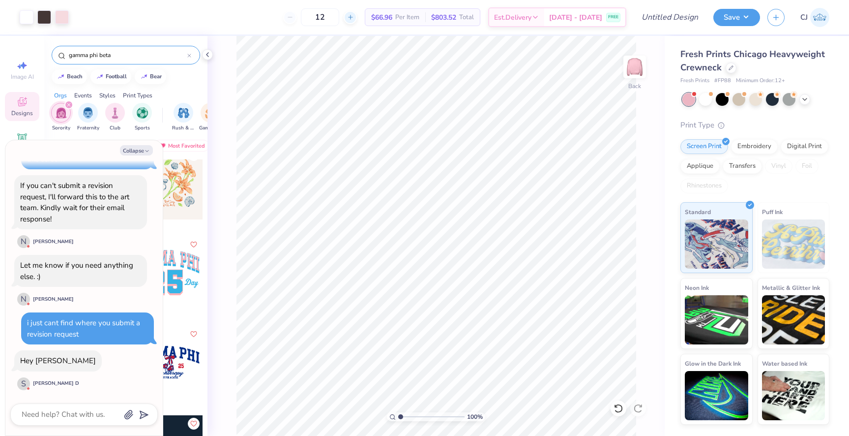
click at [354, 17] on icon at bounding box center [350, 17] width 7 height 7
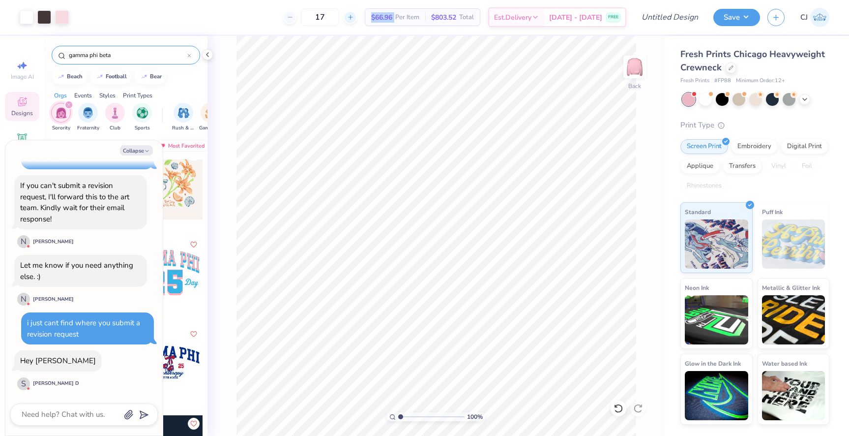
click at [354, 17] on icon at bounding box center [350, 17] width 7 height 7
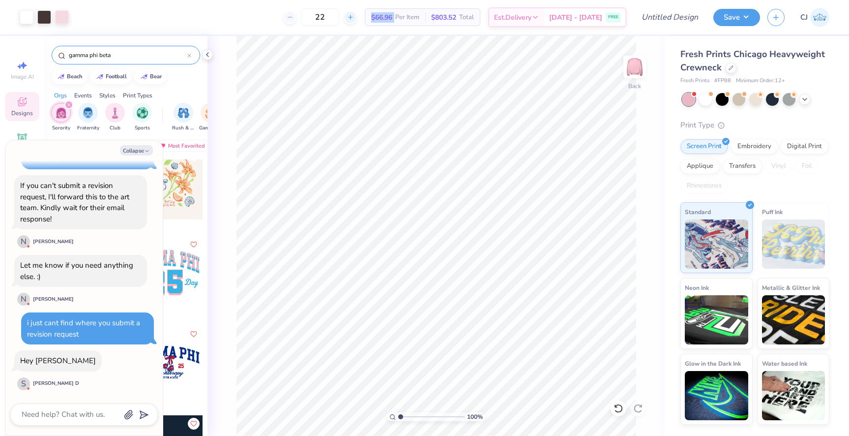
click at [354, 17] on icon at bounding box center [350, 17] width 7 height 7
click at [55, 411] on textarea at bounding box center [71, 414] width 100 height 13
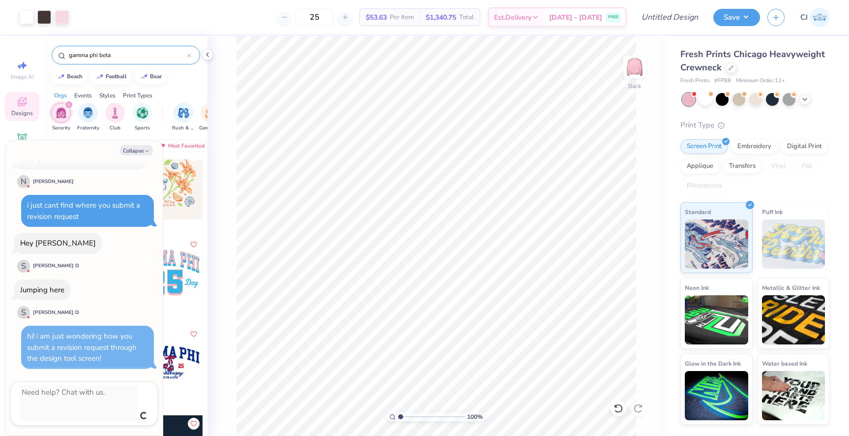
scroll to position [770, 0]
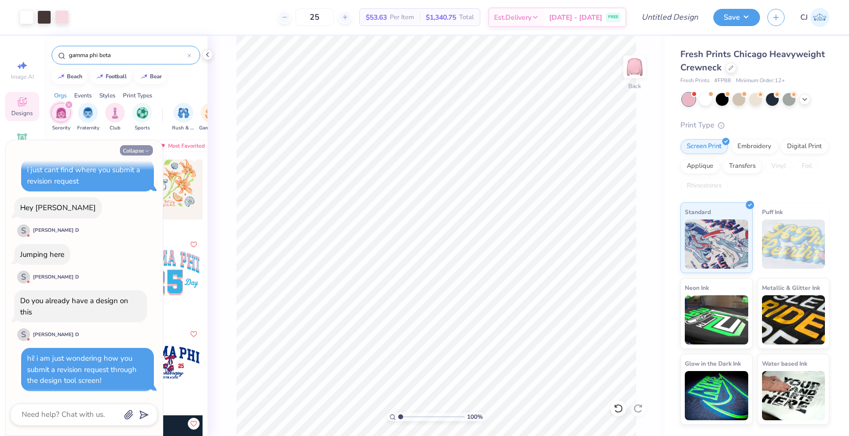
click at [141, 151] on button "Collapse" at bounding box center [136, 150] width 33 height 10
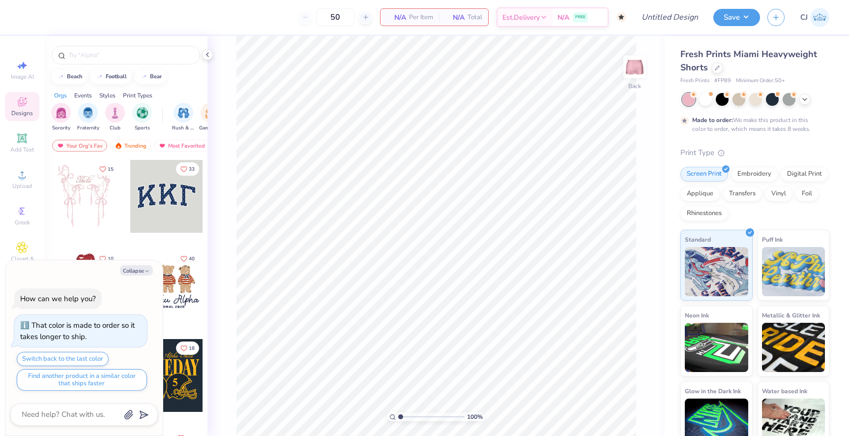
scroll to position [60, 0]
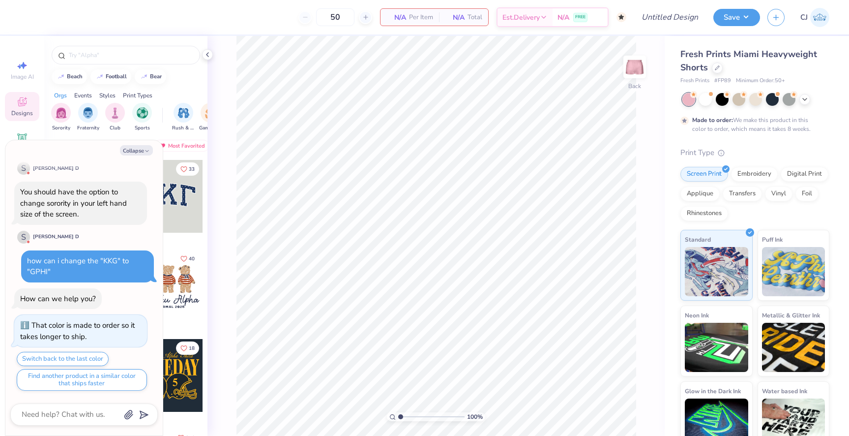
type textarea "x"
drag, startPoint x: 54, startPoint y: 270, endPoint x: 24, endPoint y: 260, distance: 31.1
click at [24, 260] on div "how can i change the "KKG" to "GPHI"" at bounding box center [87, 266] width 133 height 32
click at [85, 233] on div "You should have the option to change sorority in your left hand size of the scr…" at bounding box center [80, 212] width 133 height 63
click at [89, 405] on div at bounding box center [84, 414] width 148 height 22
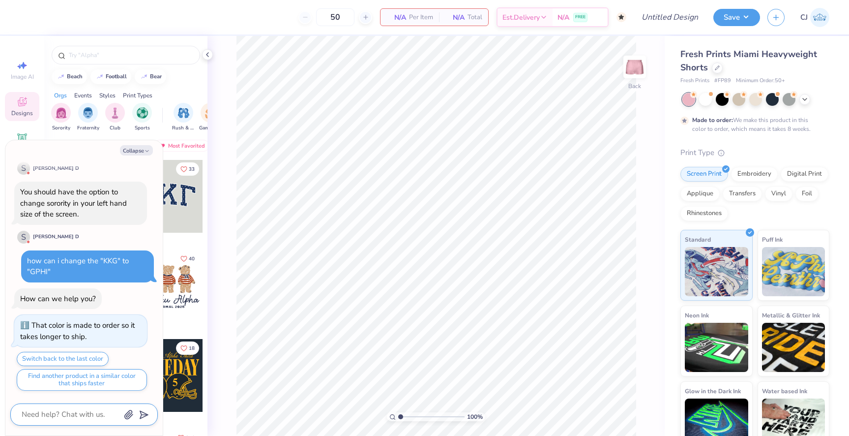
click at [88, 414] on textarea at bounding box center [71, 414] width 100 height 13
type textarea "i"
type textarea "x"
type textarea "i"
type textarea "x"
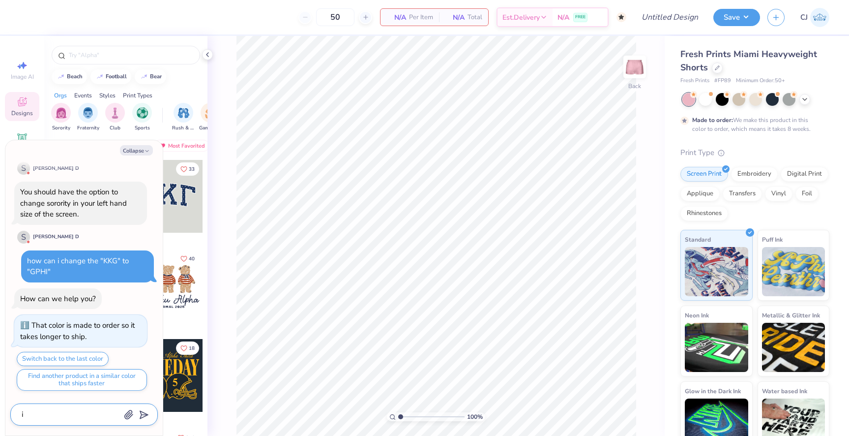
type textarea "i d"
type textarea "x"
type textarea "i do"
type textarea "x"
type textarea "i don"
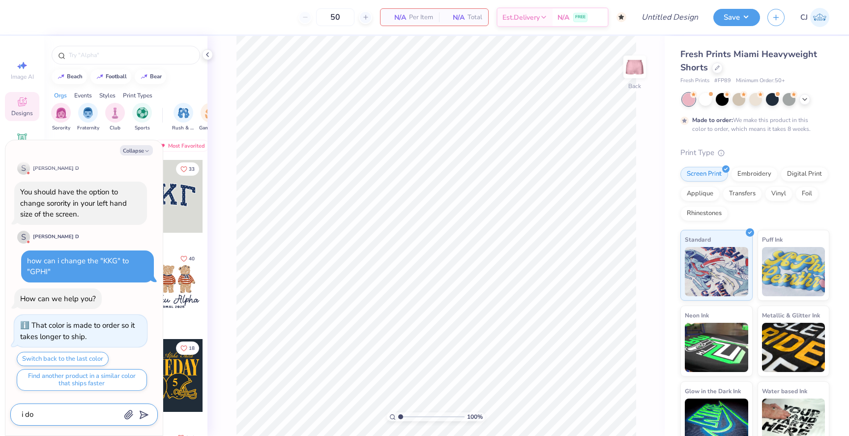
type textarea "x"
type textarea "i dony"
type textarea "x"
type textarea "i dony"
type textarea "x"
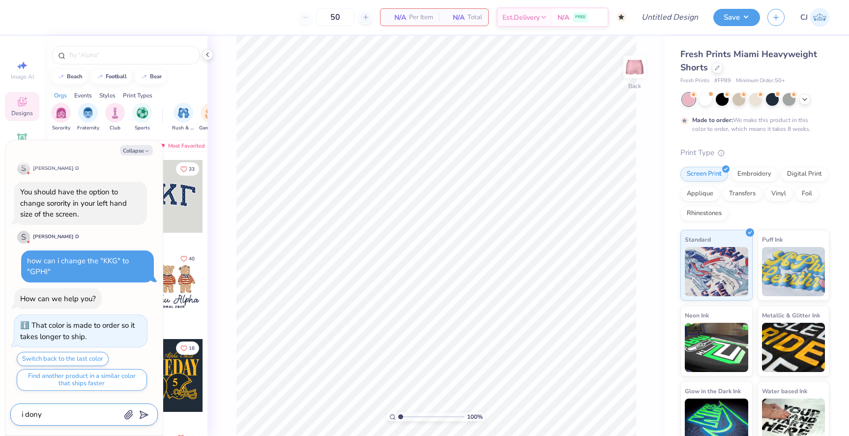
type textarea "i dony s"
type textarea "x"
type textarea "i dony se"
type textarea "x"
type textarea "i dony see"
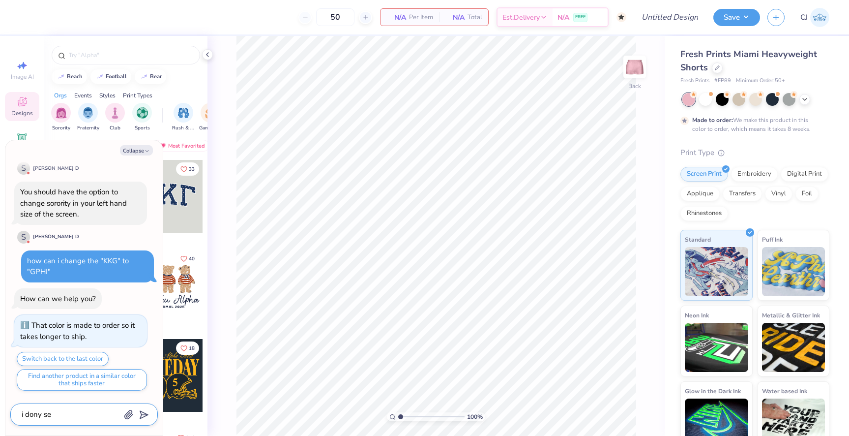
type textarea "x"
type textarea "i dony see"
type textarea "x"
type textarea "i dony see t"
type textarea "x"
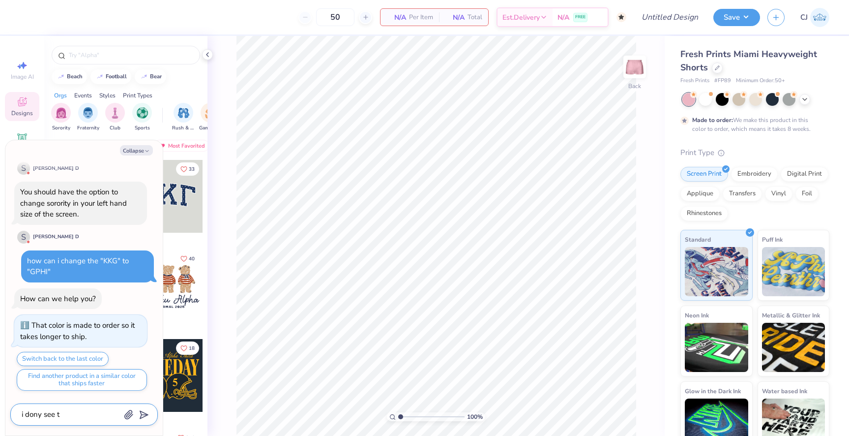
type textarea "i dony see th"
type textarea "x"
type textarea "i dony see tha"
type textarea "x"
type textarea "i dony see that"
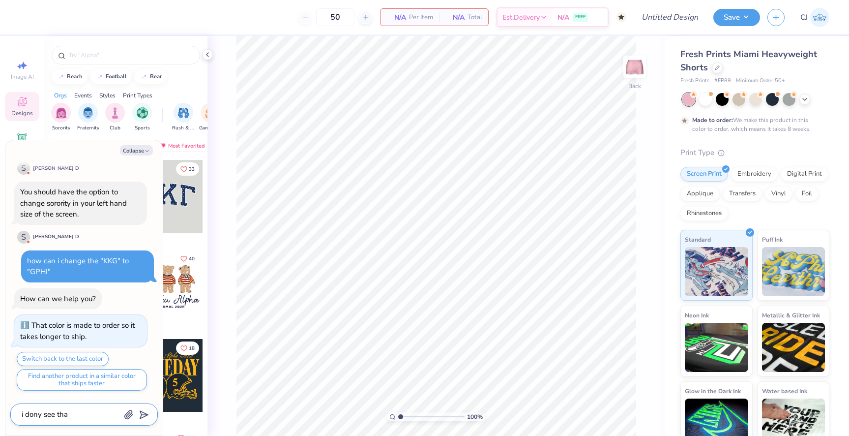
type textarea "x"
click at [41, 417] on textarea "i dony see that" at bounding box center [71, 414] width 100 height 13
type textarea "i don see that"
type textarea "x"
type textarea "i dont see that"
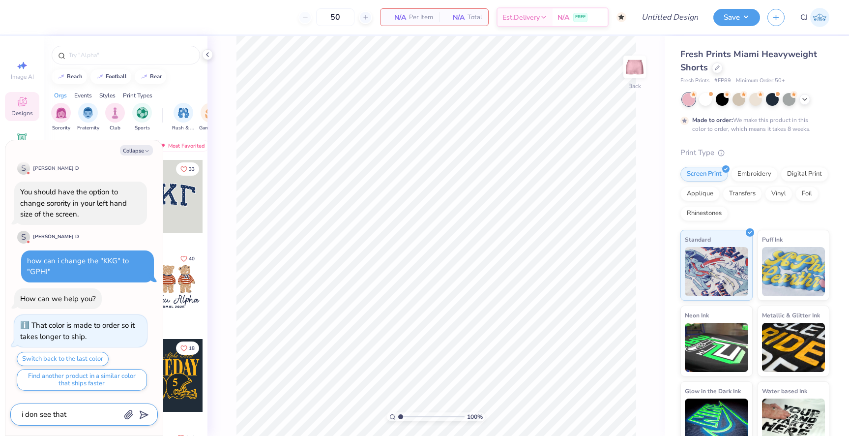
type textarea "x"
type textarea "i dont see that"
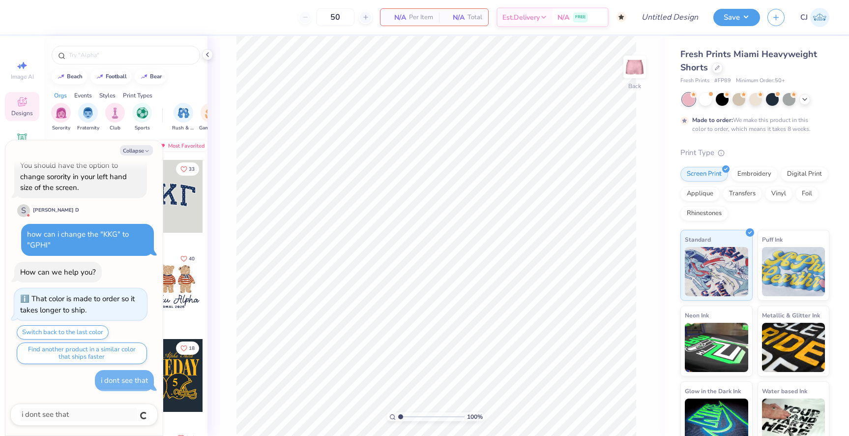
type textarea "x"
click at [143, 148] on button "Collapse" at bounding box center [136, 150] width 33 height 10
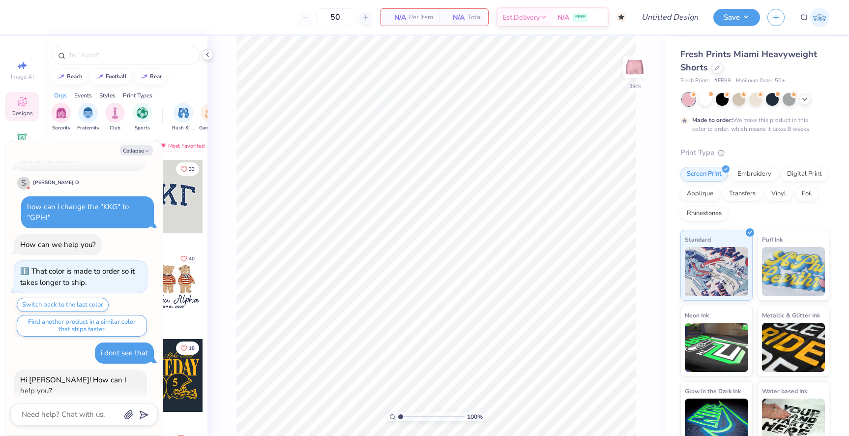
scroll to position [133, 0]
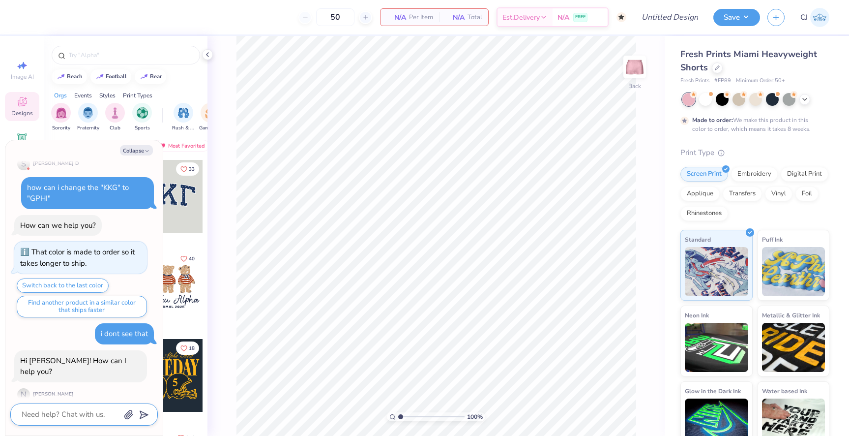
click at [63, 417] on textarea at bounding box center [71, 414] width 100 height 13
type textarea "x"
type textarea "h"
type textarea "x"
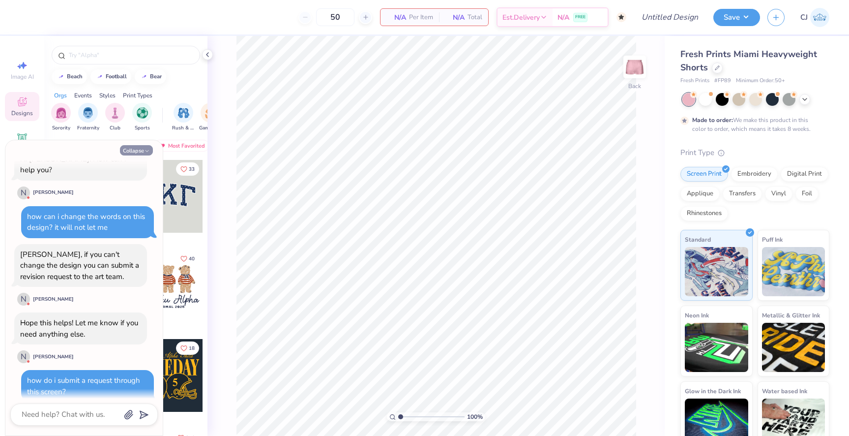
click at [149, 147] on button "Collapse" at bounding box center [136, 150] width 33 height 10
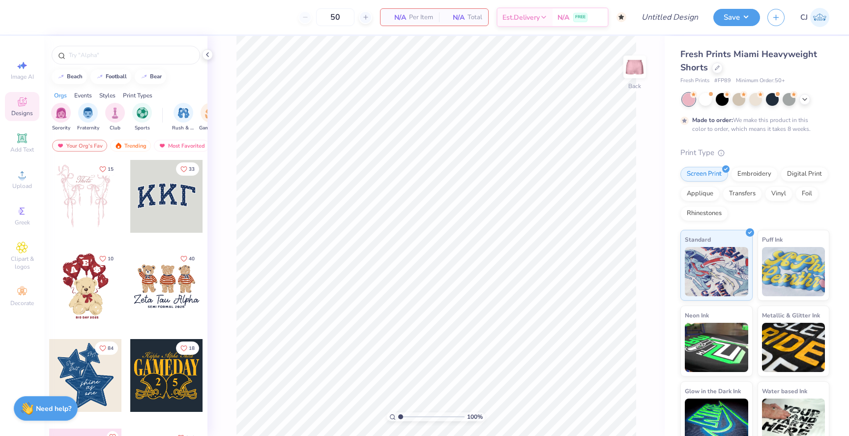
click at [37, 413] on strong "Need help?" at bounding box center [53, 408] width 35 height 9
type textarea "x"
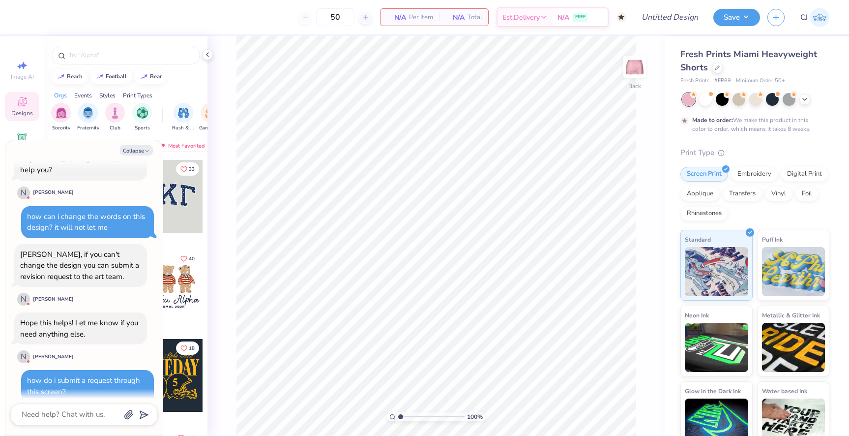
click at [222, 273] on div "100 % Back" at bounding box center [436, 236] width 457 height 400
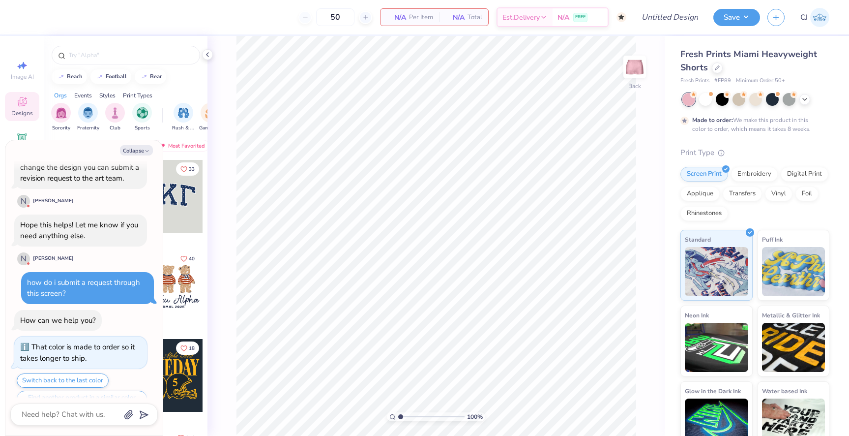
scroll to position [335, 0]
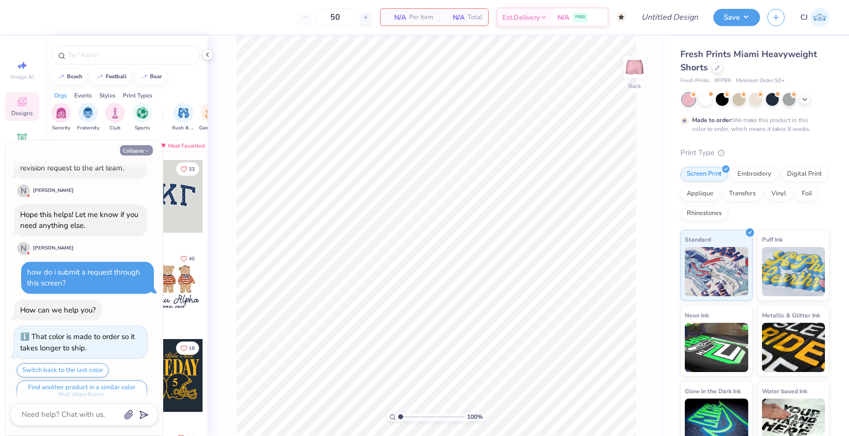
click at [138, 152] on button "Collapse" at bounding box center [136, 150] width 33 height 10
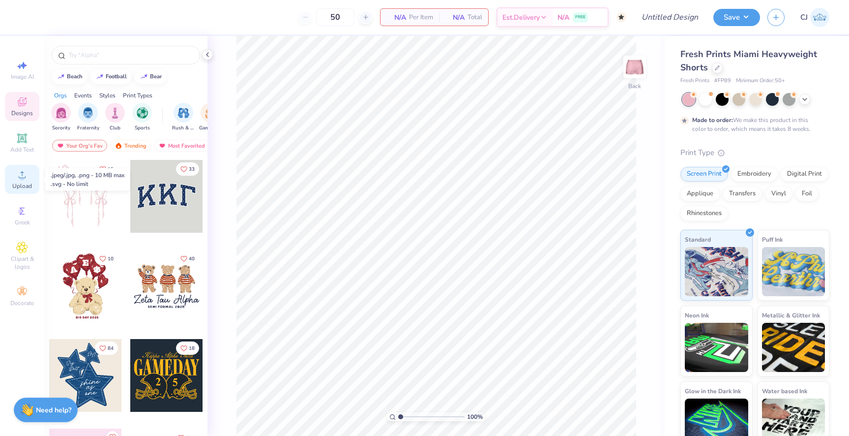
click at [22, 176] on circle at bounding box center [21, 177] width 5 height 5
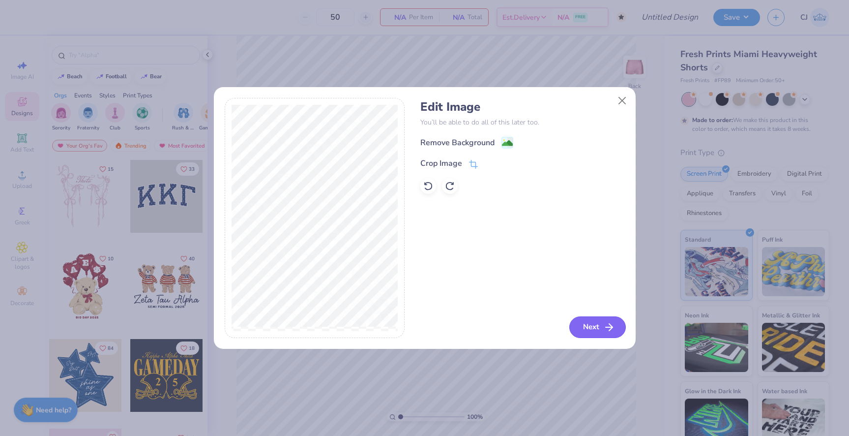
click at [587, 326] on button "Next" at bounding box center [597, 327] width 57 height 22
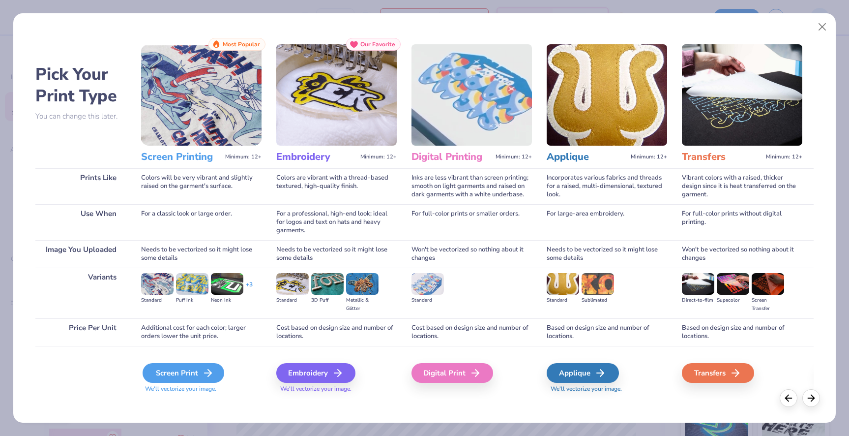
click at [198, 367] on div "Screen Print" at bounding box center [184, 373] width 82 height 20
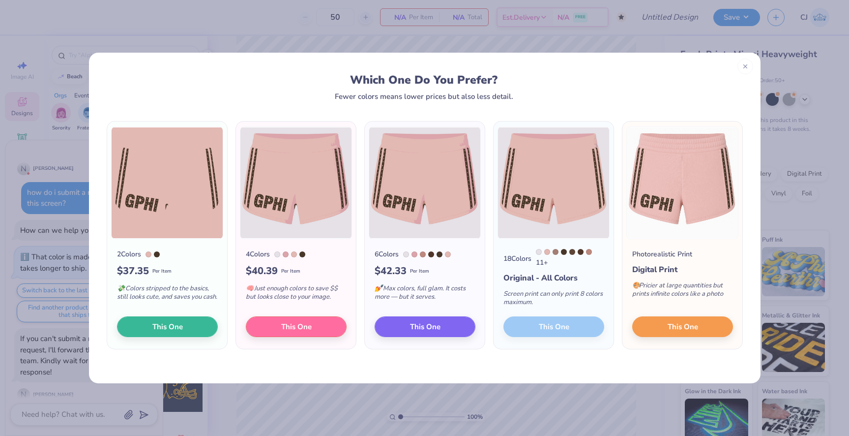
scroll to position [472, 0]
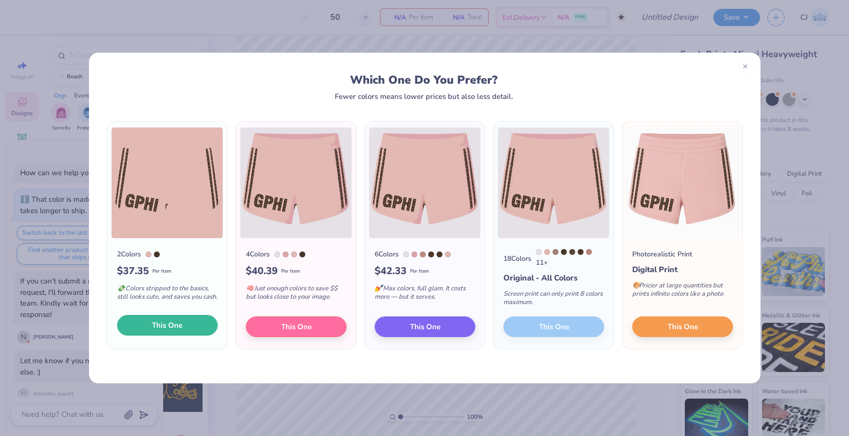
click at [182, 331] on span "This One" at bounding box center [167, 325] width 30 height 11
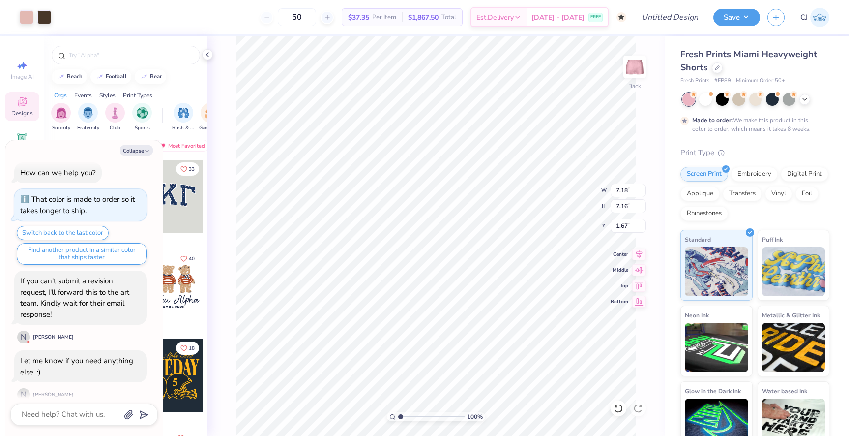
type textarea "x"
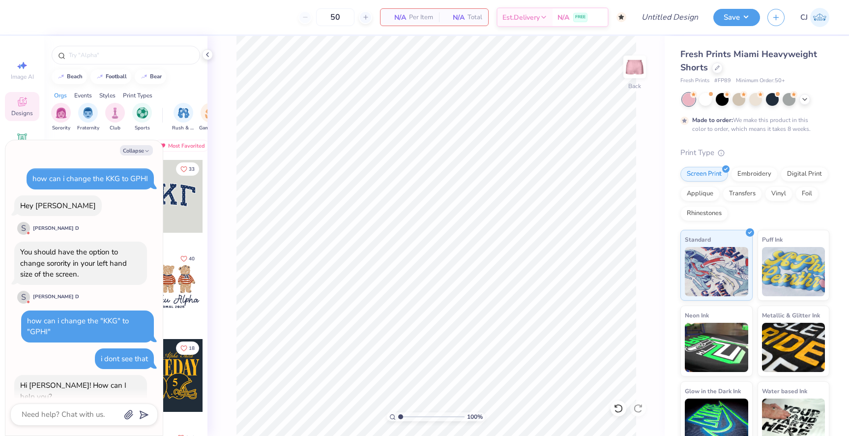
scroll to position [472, 0]
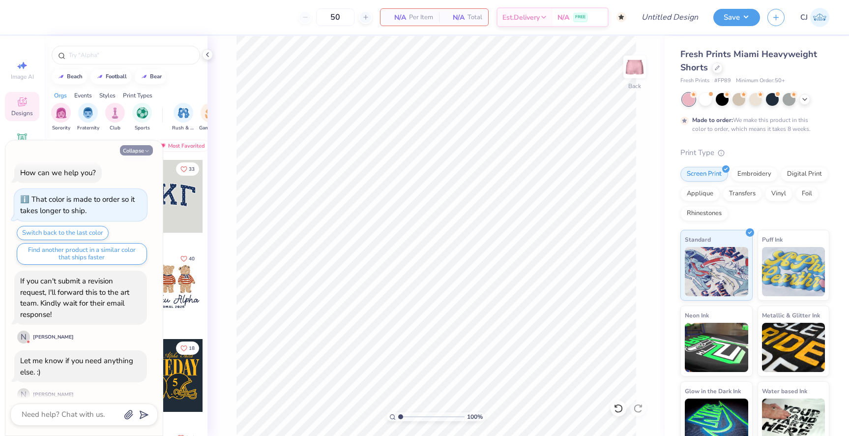
click at [137, 154] on button "Collapse" at bounding box center [136, 150] width 33 height 10
type textarea "x"
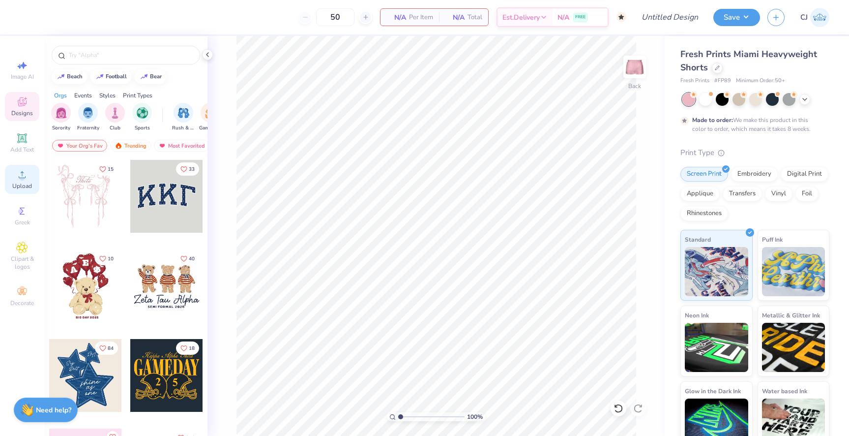
click at [16, 191] on div "Upload" at bounding box center [22, 179] width 34 height 29
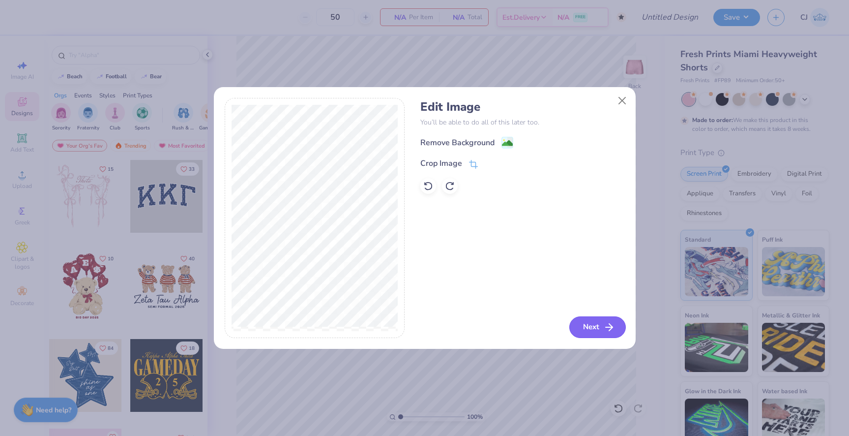
click at [583, 328] on button "Next" at bounding box center [597, 327] width 57 height 22
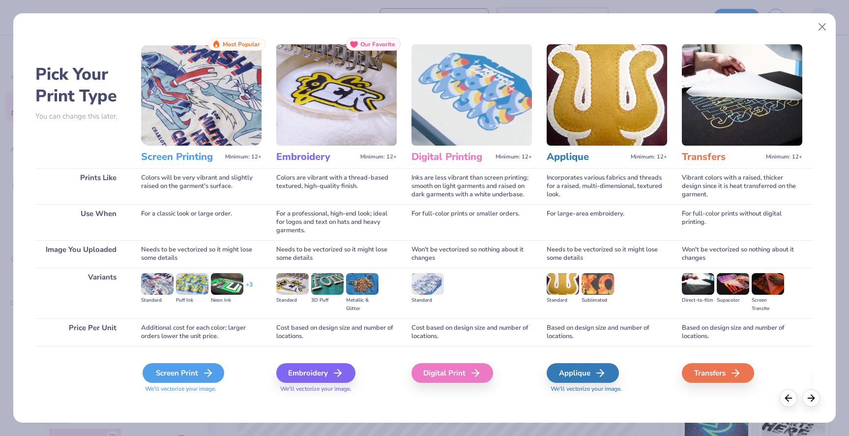
click at [158, 378] on div "Screen Print" at bounding box center [184, 373] width 82 height 20
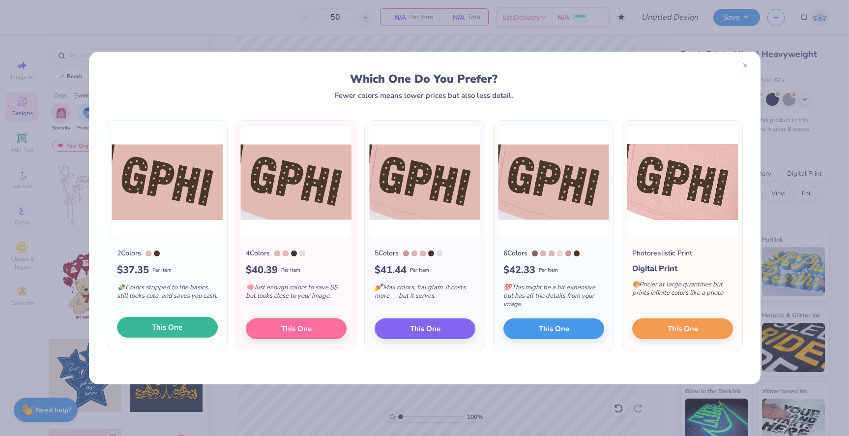
click at [154, 327] on span "This One" at bounding box center [167, 327] width 30 height 11
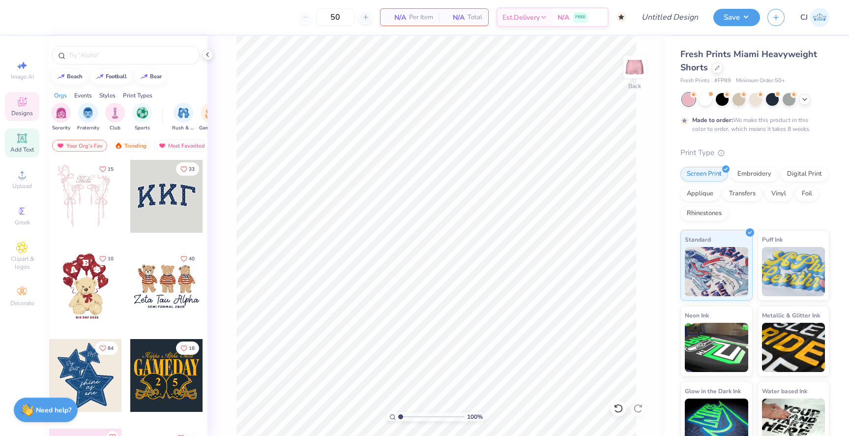
click at [24, 138] on icon at bounding box center [21, 137] width 7 height 7
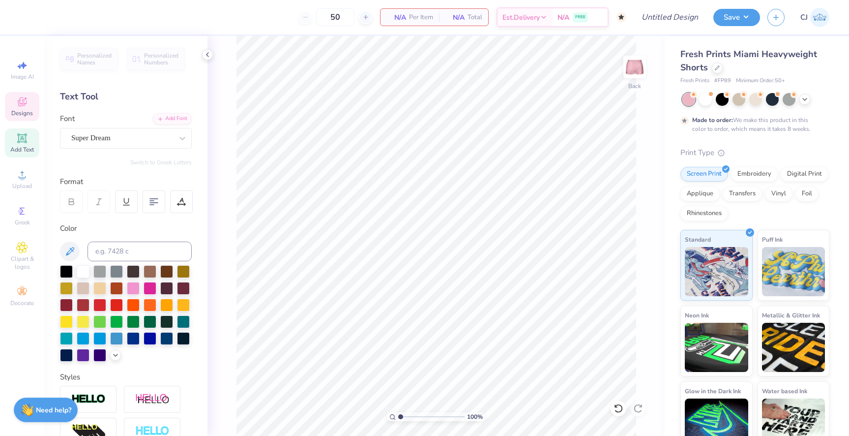
click at [28, 107] on div "Designs" at bounding box center [22, 106] width 34 height 29
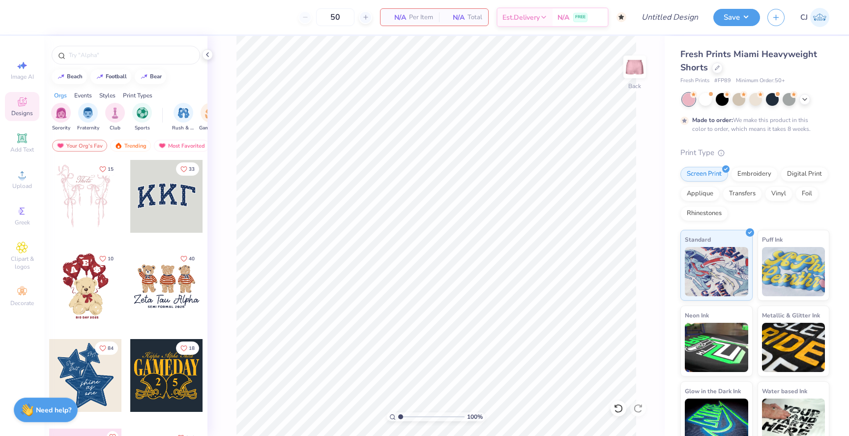
click at [151, 214] on div at bounding box center [166, 196] width 73 height 73
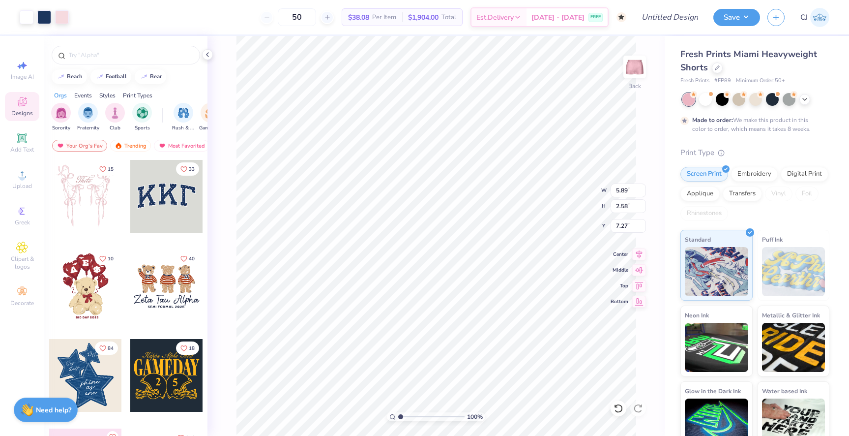
type input "7.27"
type input "4.94"
type input "2.17"
type input "7.68"
click at [217, 314] on div "100 % Back W 4.94 4.94 " H 2.17 2.17 " Y 7.68 7.68 " Center Middle Top Bottom" at bounding box center [436, 236] width 457 height 400
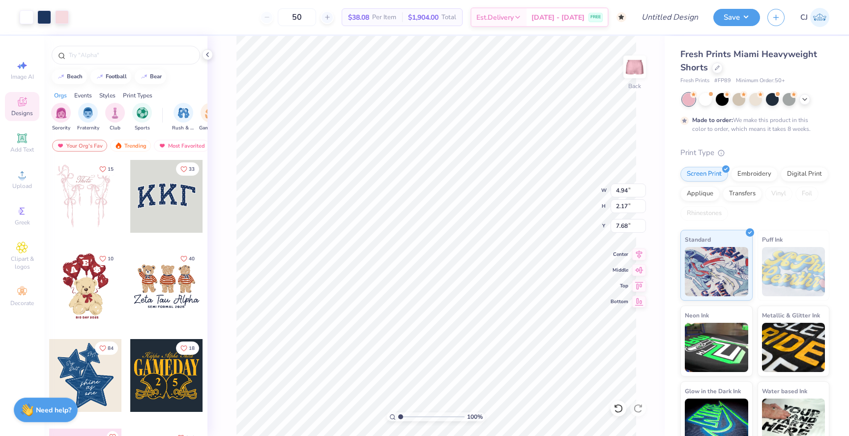
click at [223, 307] on div "100 % Back W 4.94 4.94 " H 2.17 2.17 " Y 7.68 7.68 " Center Middle Top Bottom" at bounding box center [436, 236] width 457 height 400
click at [30, 301] on span "Decorate" at bounding box center [22, 303] width 24 height 8
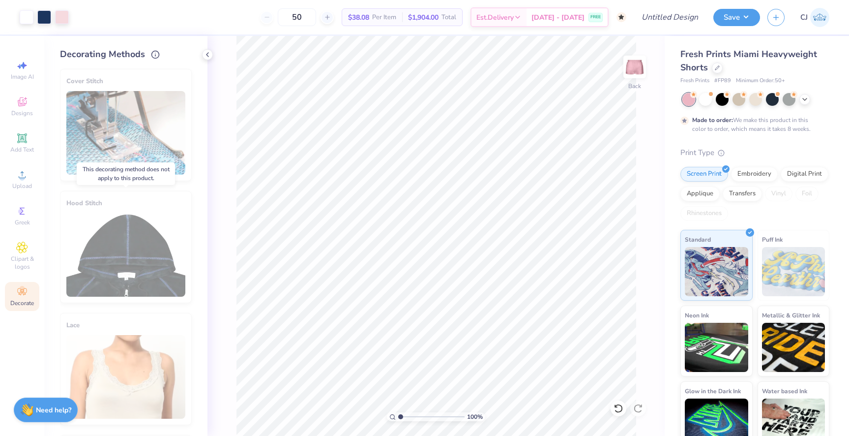
scroll to position [487, 0]
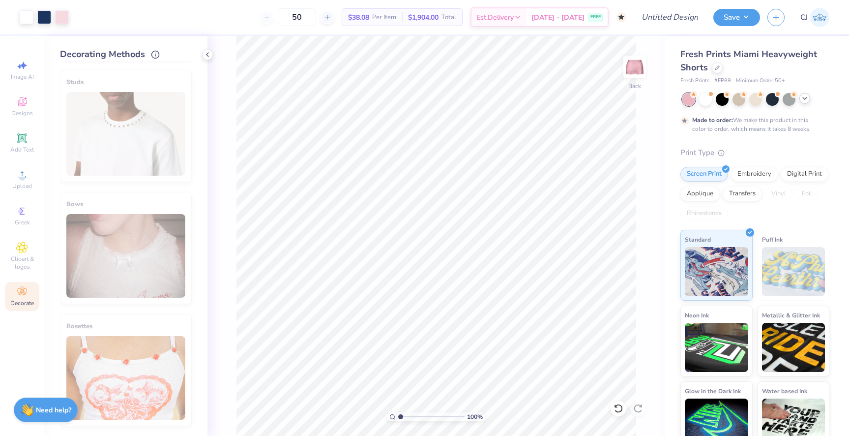
click at [804, 99] on icon at bounding box center [805, 98] width 8 height 8
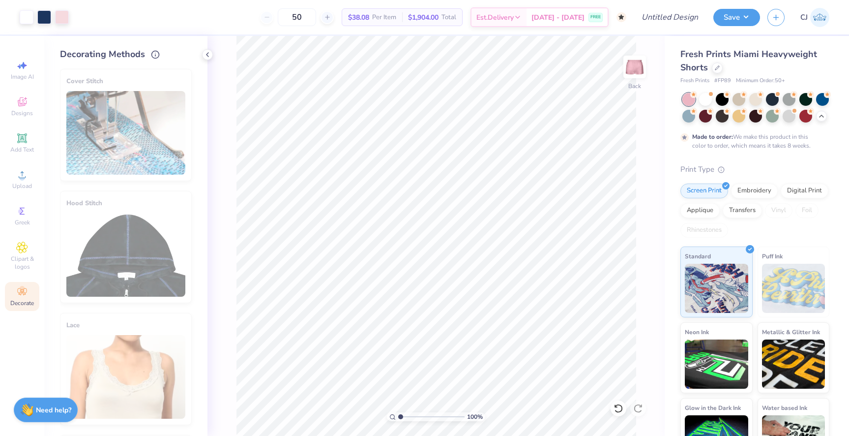
scroll to position [487, 0]
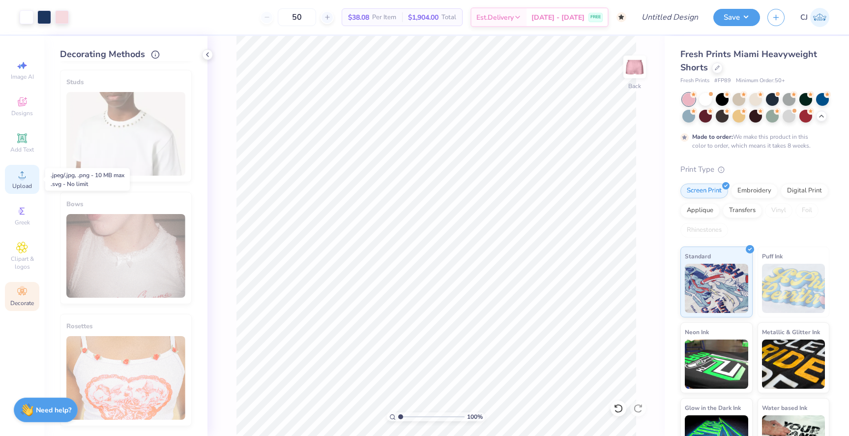
click at [25, 167] on div "Upload" at bounding box center [22, 179] width 34 height 29
click at [24, 69] on icon at bounding box center [22, 66] width 12 height 12
select select "4"
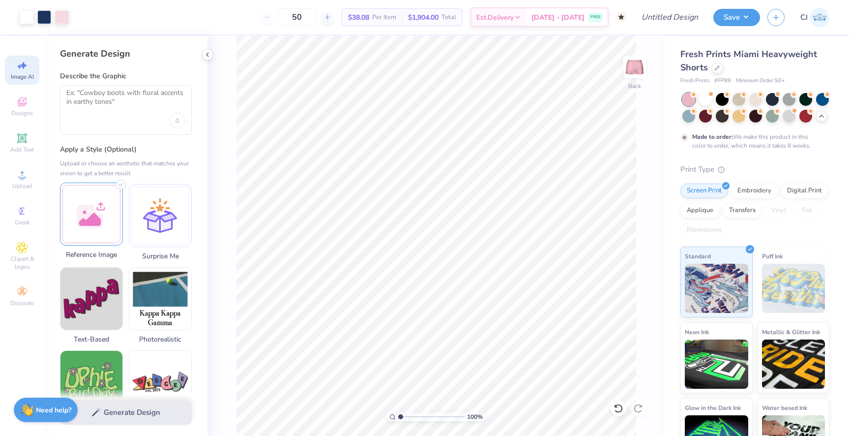
click at [105, 226] on div at bounding box center [91, 213] width 63 height 63
click at [99, 224] on img at bounding box center [91, 214] width 62 height 62
click at [89, 205] on img at bounding box center [91, 214] width 62 height 62
click at [108, 409] on div "Generate Design" at bounding box center [125, 412] width 163 height 48
click at [119, 412] on div "Generate Design" at bounding box center [125, 412] width 163 height 48
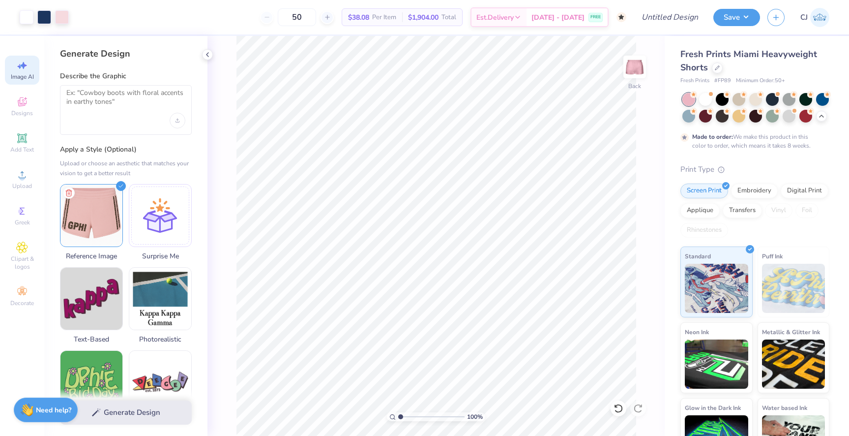
click at [112, 410] on div "Generate Design" at bounding box center [125, 412] width 163 height 48
click at [92, 410] on div "Generate Design" at bounding box center [125, 412] width 163 height 48
click at [199, 259] on div "Generate Design Describe the Graphic Apply a Style (Optional) Upload or choose …" at bounding box center [125, 236] width 163 height 400
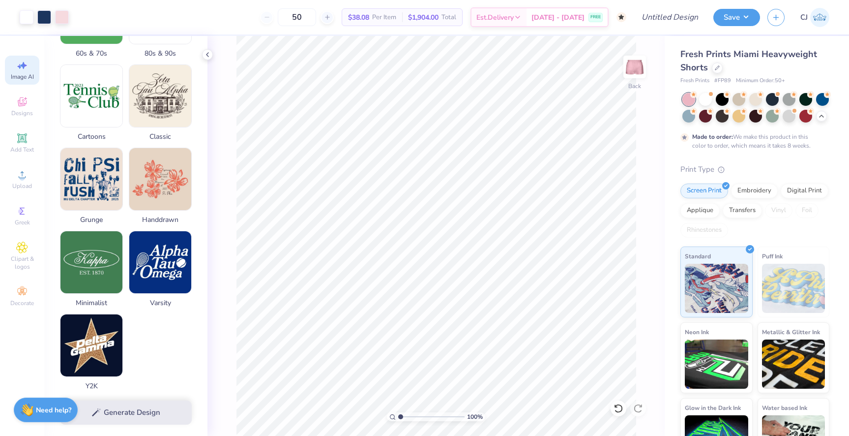
scroll to position [370, 0]
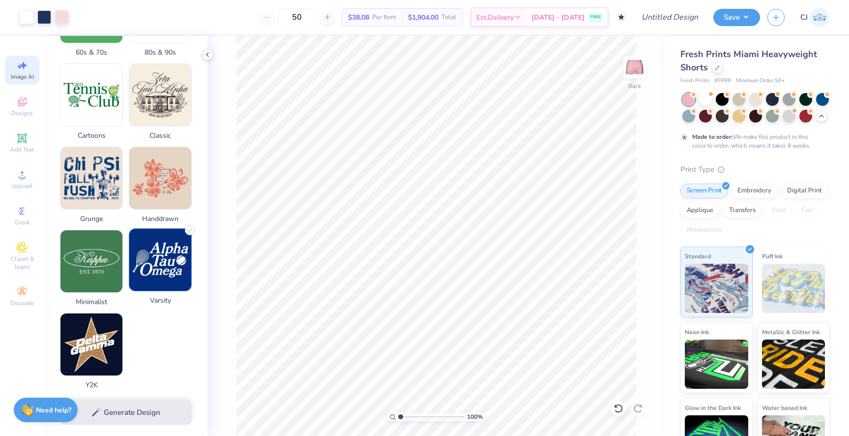
click at [165, 273] on img at bounding box center [160, 260] width 62 height 62
click at [132, 416] on div "Generate Design" at bounding box center [125, 412] width 163 height 48
click at [187, 231] on icon at bounding box center [190, 230] width 10 height 10
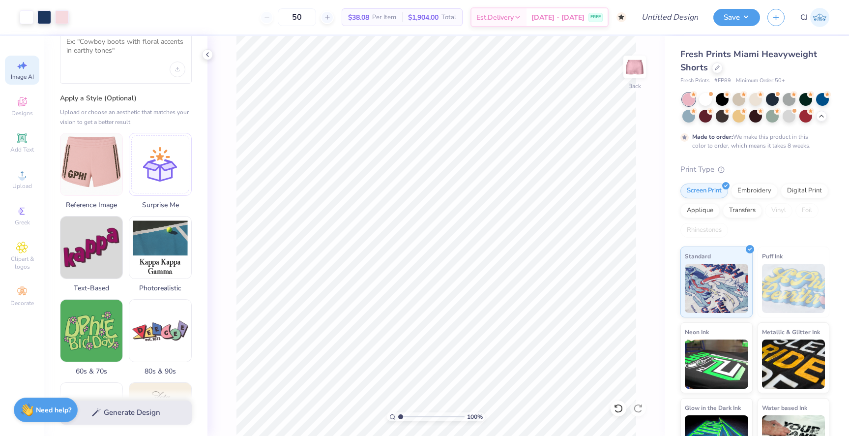
scroll to position [0, 0]
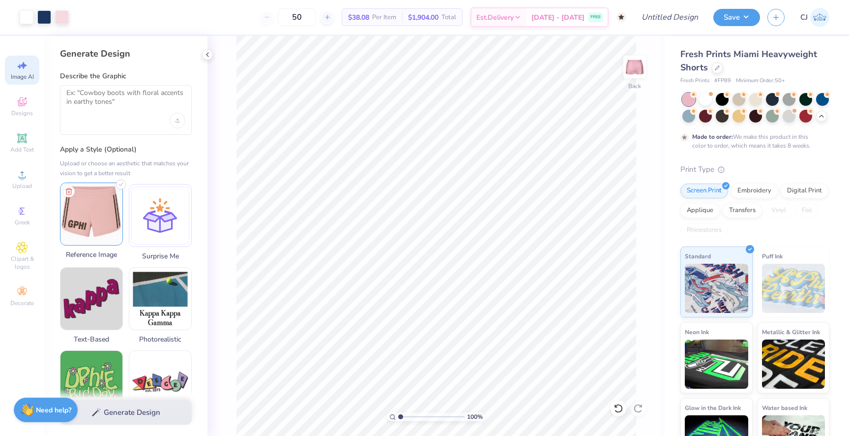
click at [104, 203] on img at bounding box center [91, 214] width 62 height 62
click at [105, 101] on textarea at bounding box center [125, 101] width 119 height 25
click at [180, 120] on div "Upload image" at bounding box center [178, 121] width 16 height 16
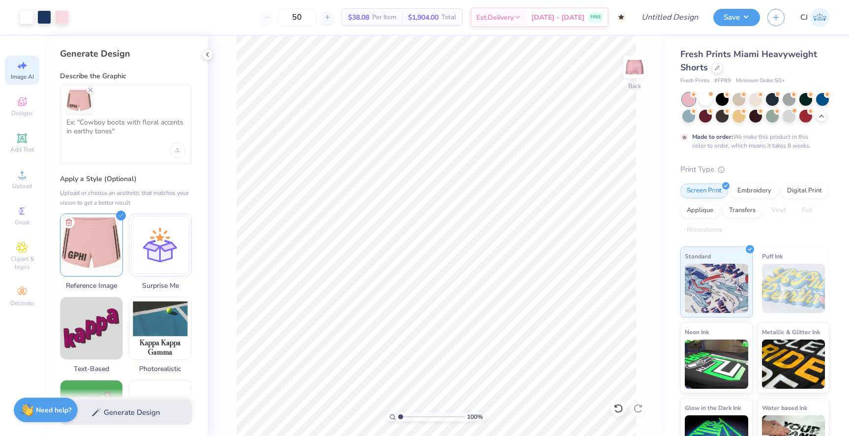
click at [114, 408] on div "Generate Design" at bounding box center [125, 412] width 163 height 48
click at [69, 221] on icon at bounding box center [69, 221] width 12 height 12
click at [103, 105] on div at bounding box center [125, 102] width 119 height 26
click at [90, 88] on icon "Remove uploaded image" at bounding box center [91, 90] width 8 height 8
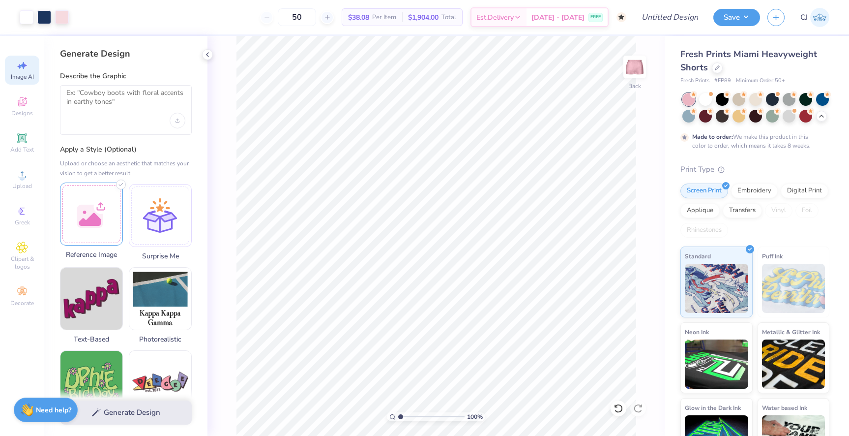
click at [164, 67] on div "Generate Design Describe the Graphic Apply a Style (Optional) Upload or choose …" at bounding box center [125, 236] width 163 height 400
click at [47, 18] on div at bounding box center [44, 16] width 14 height 14
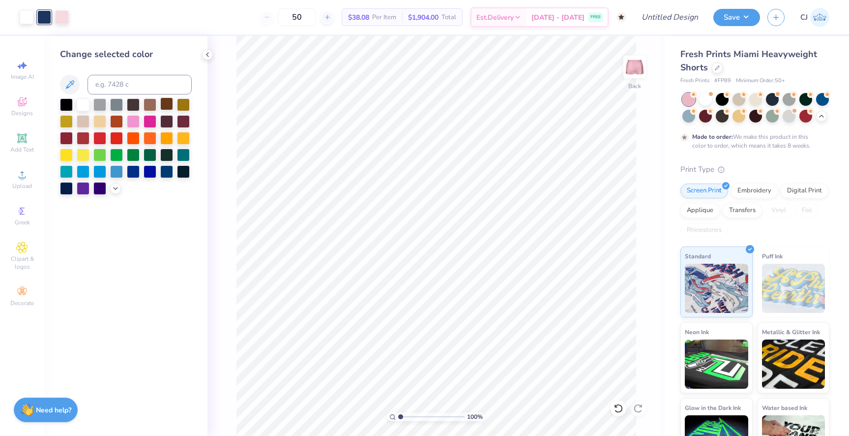
click at [162, 106] on div at bounding box center [166, 103] width 13 height 13
click at [148, 101] on div at bounding box center [150, 103] width 13 height 13
click at [131, 100] on div at bounding box center [133, 103] width 13 height 13
click at [115, 337] on div "Change selected color" at bounding box center [125, 236] width 163 height 400
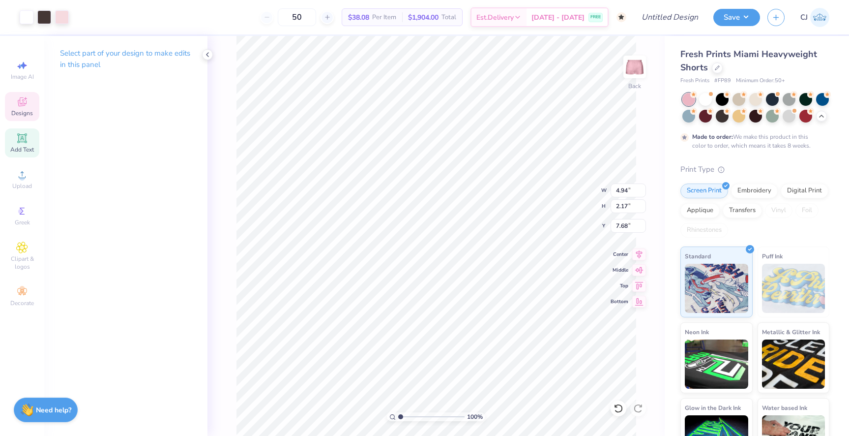
click at [18, 145] on div "Add Text" at bounding box center [22, 142] width 34 height 29
type input "3.15"
type input "0.91"
type input "4.79"
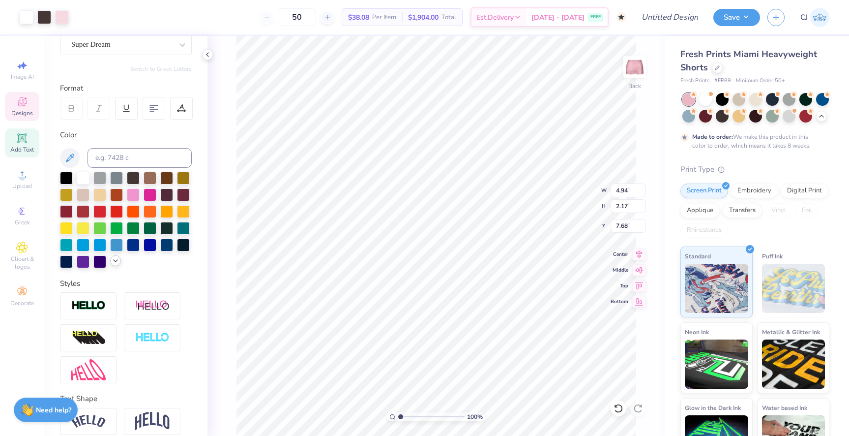
scroll to position [136, 0]
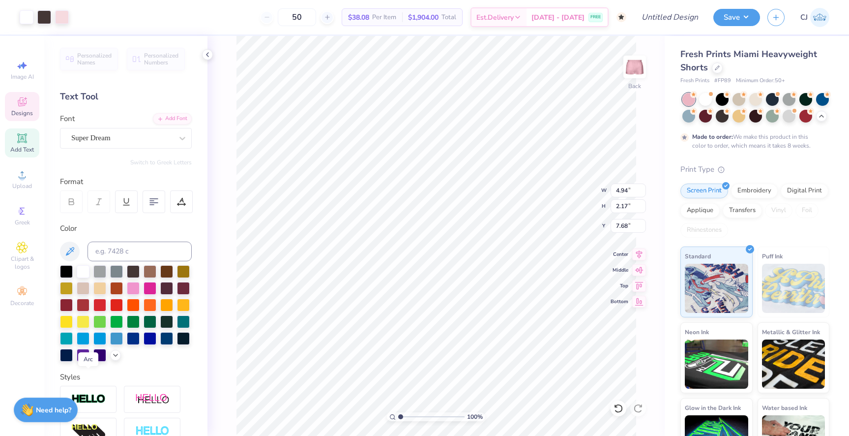
scroll to position [136, 0]
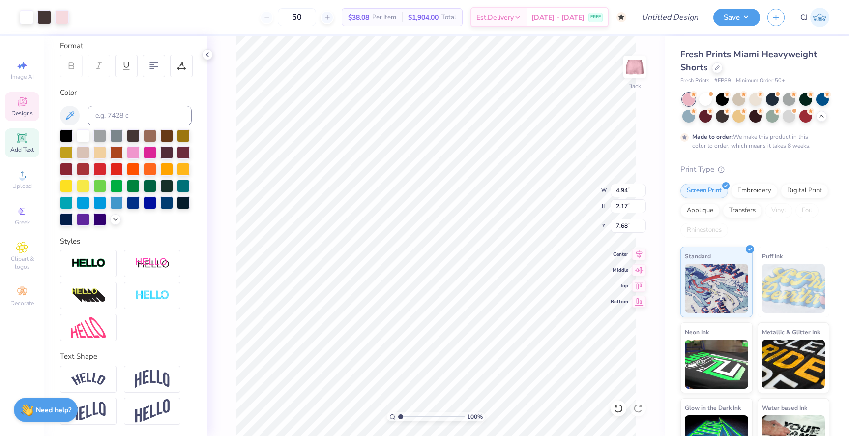
click at [138, 351] on div "Text Shape" at bounding box center [126, 356] width 132 height 11
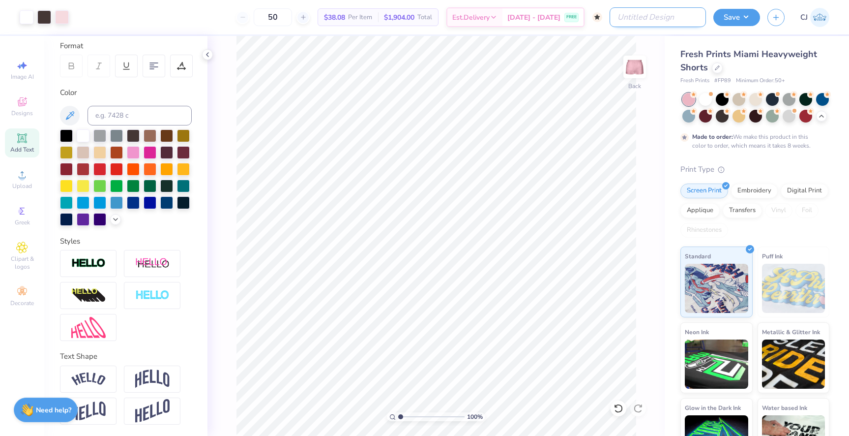
click at [670, 17] on input "Design Title" at bounding box center [658, 17] width 96 height 20
type input "gamma phi beta fall drop 2025"
click at [741, 18] on button "Save" at bounding box center [737, 15] width 47 height 17
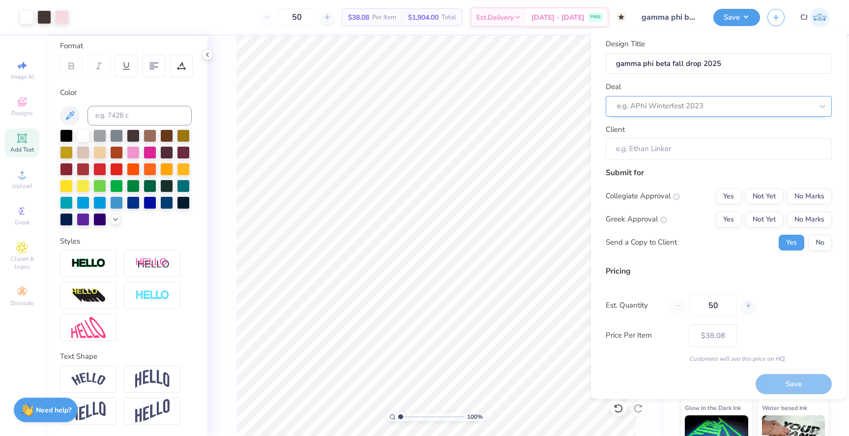
click at [688, 102] on div at bounding box center [715, 105] width 196 height 13
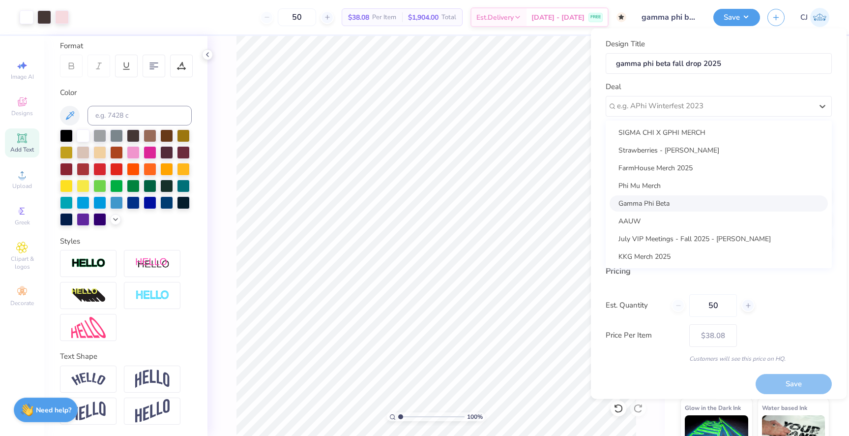
click at [659, 206] on div "Gamma Phi Beta" at bounding box center [719, 203] width 218 height 16
type input "[PERSON_NAME]"
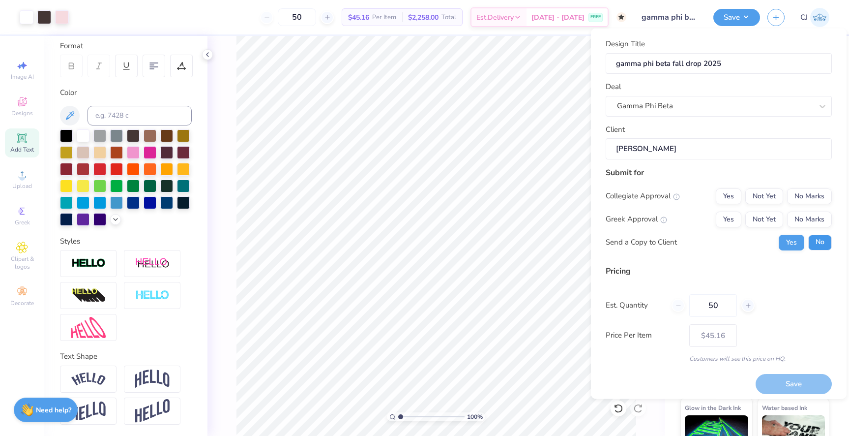
click at [813, 240] on button "No" at bounding box center [820, 242] width 24 height 16
click at [733, 220] on button "Yes" at bounding box center [729, 219] width 26 height 16
click at [801, 198] on button "No Marks" at bounding box center [809, 196] width 45 height 16
type input "$45.16"
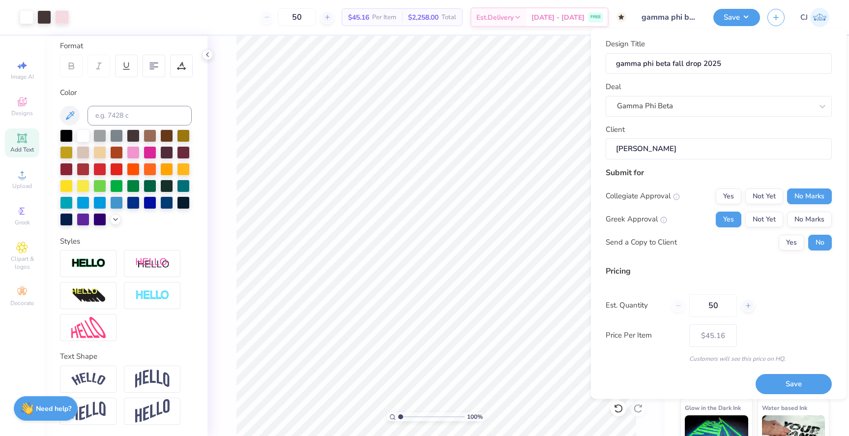
click at [42, 411] on strong "Need help?" at bounding box center [53, 408] width 35 height 9
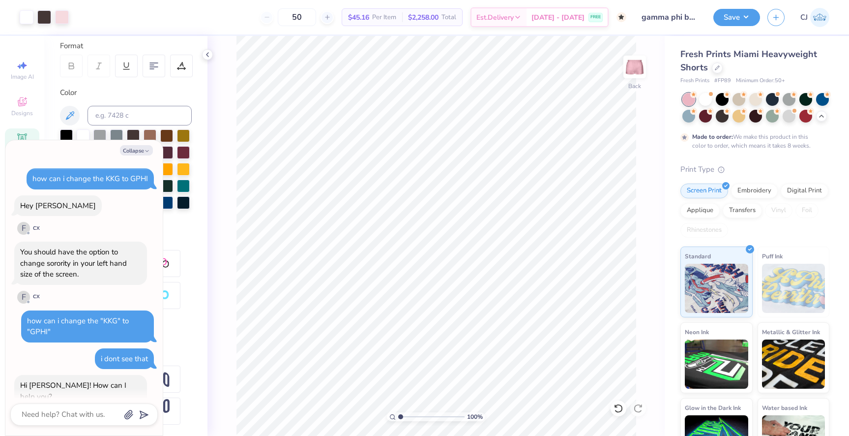
scroll to position [510, 0]
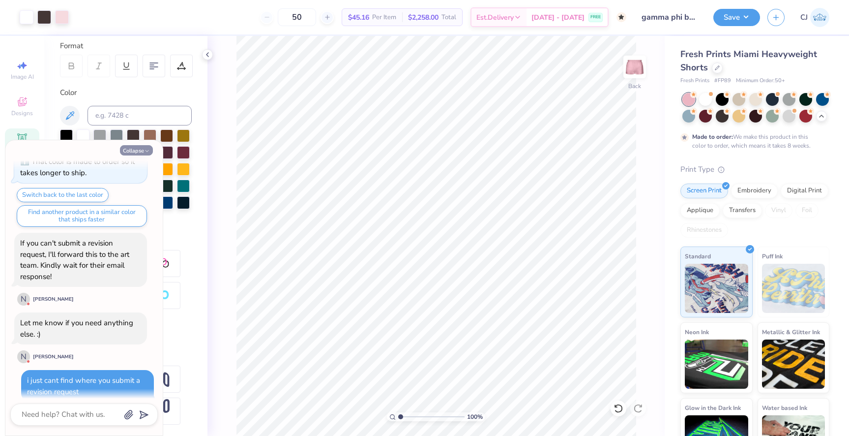
click at [137, 154] on button "Collapse" at bounding box center [136, 150] width 33 height 10
type textarea "x"
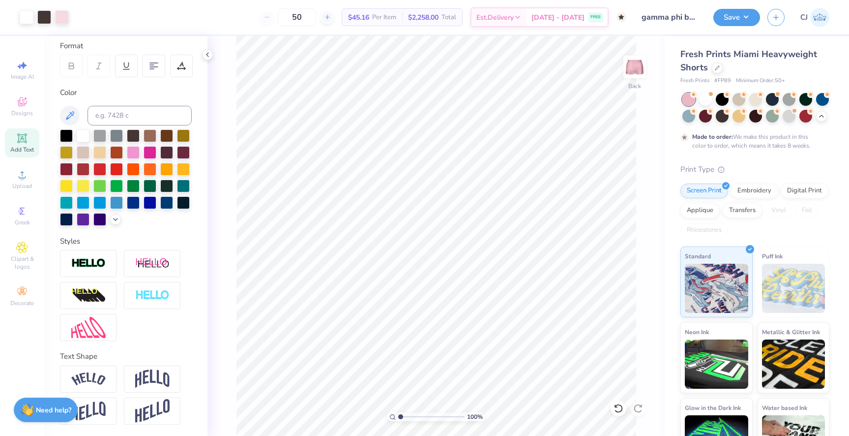
click at [278, 17] on div "50" at bounding box center [297, 17] width 74 height 18
click at [277, 16] on div "50" at bounding box center [297, 17] width 74 height 18
click at [313, 16] on input "50" at bounding box center [297, 17] width 38 height 18
click at [312, 16] on input "50" at bounding box center [297, 17] width 38 height 18
type input "5"
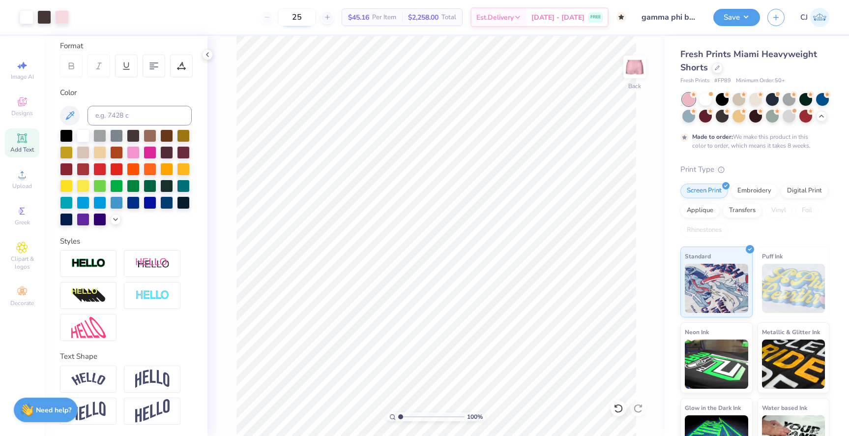
type input "50"
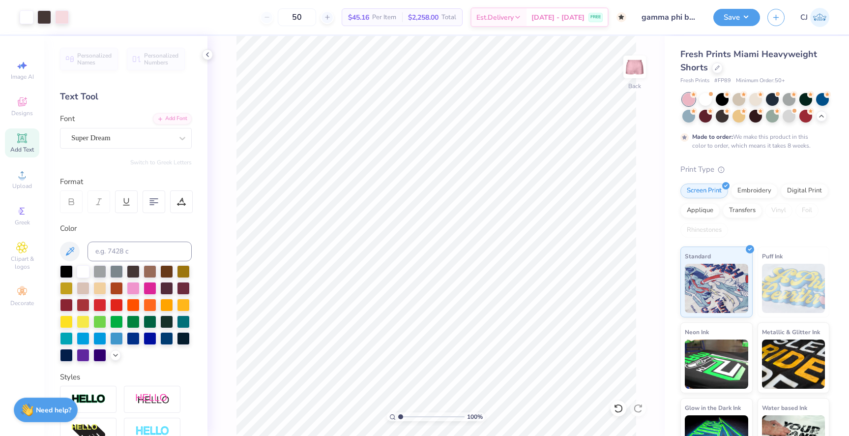
scroll to position [136, 0]
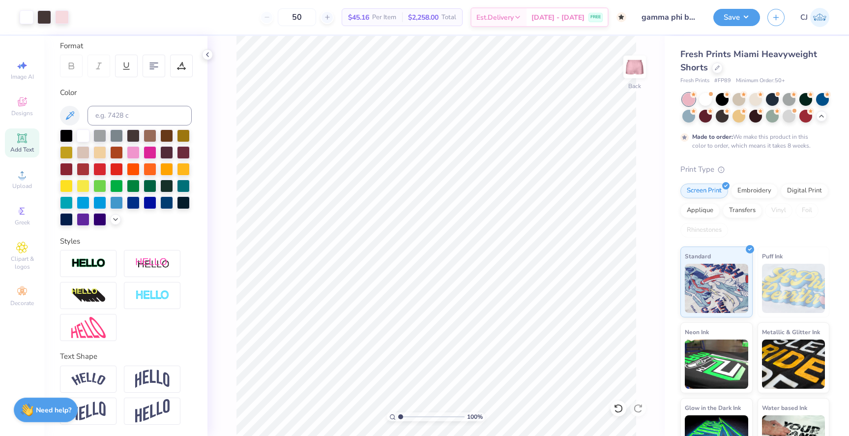
click at [278, 16] on div "50" at bounding box center [297, 17] width 74 height 18
drag, startPoint x: 312, startPoint y: 22, endPoint x: 294, endPoint y: 18, distance: 18.6
click at [294, 19] on input "50" at bounding box center [297, 17] width 38 height 18
type input "50"
click at [19, 139] on icon at bounding box center [21, 137] width 7 height 7
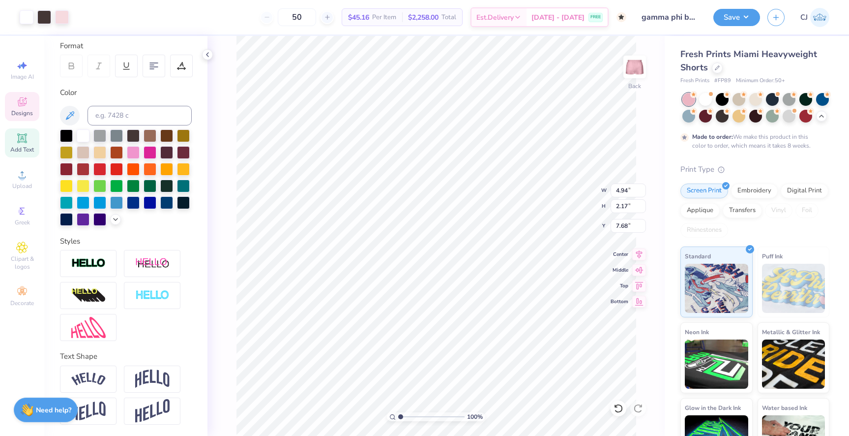
type input "3.15"
type input "0.91"
type input "4.79"
click at [27, 116] on span "Designs" at bounding box center [22, 113] width 22 height 8
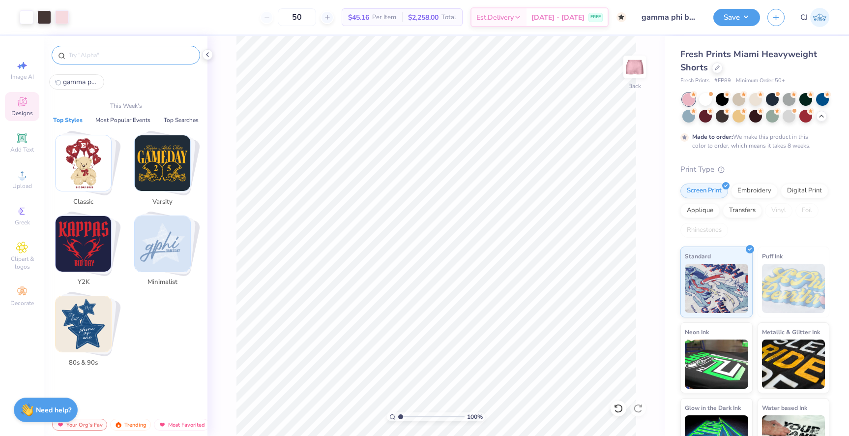
click at [108, 58] on input "text" at bounding box center [131, 55] width 126 height 10
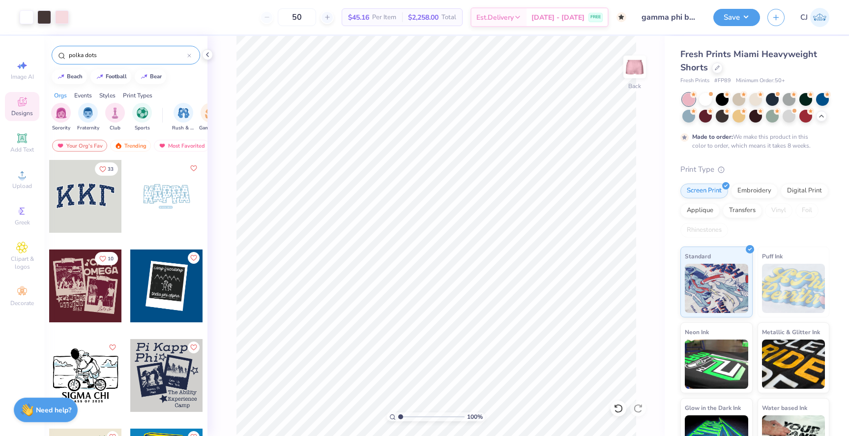
type input "polka dots"
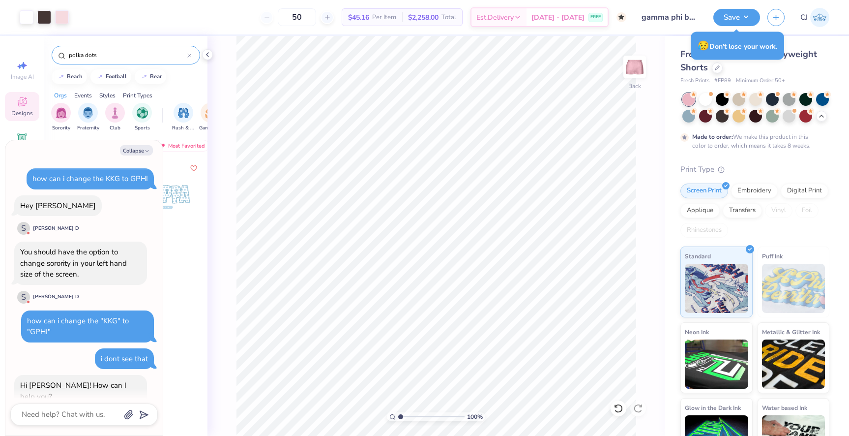
scroll to position [803, 0]
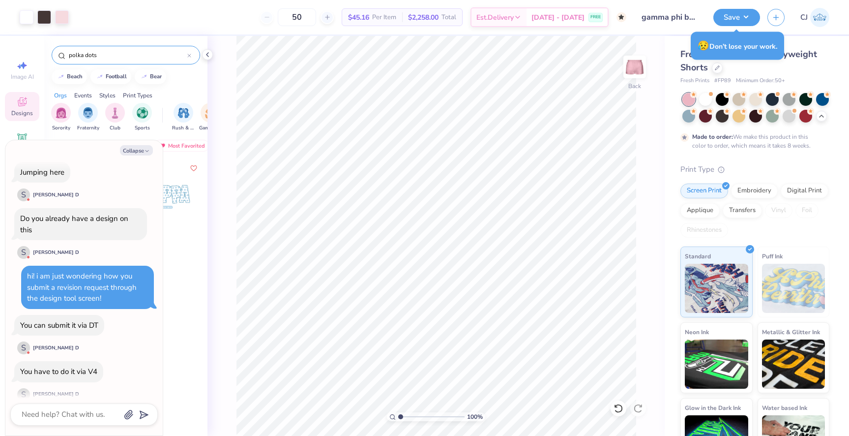
type textarea "x"
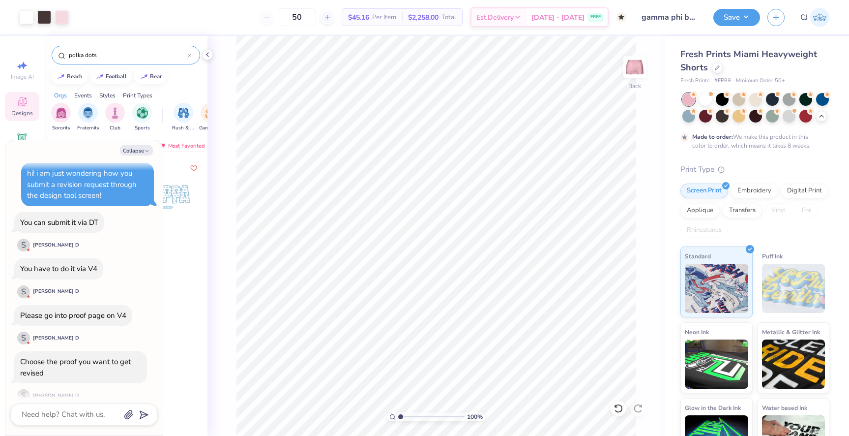
scroll to position [964, 0]
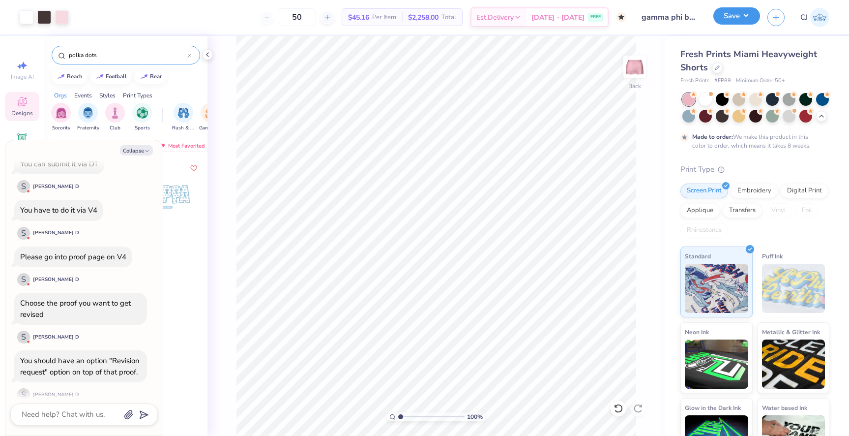
click at [745, 18] on button "Save" at bounding box center [737, 15] width 47 height 17
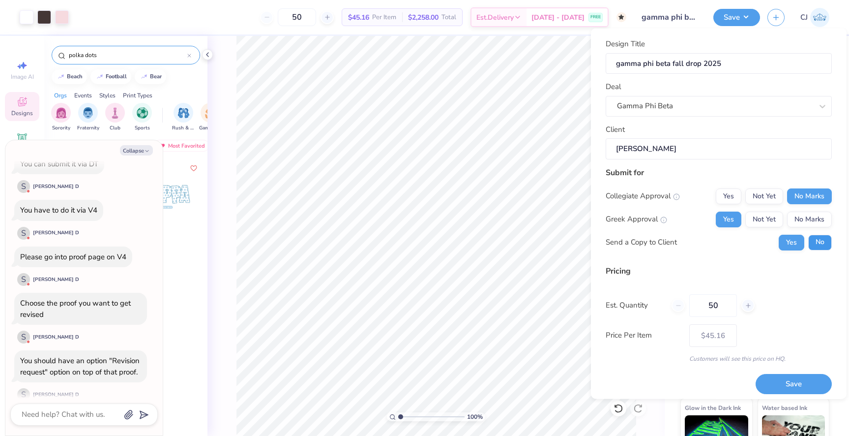
click at [821, 243] on button "No" at bounding box center [820, 242] width 24 height 16
click at [682, 306] on div "50" at bounding box center [713, 305] width 83 height 23
click at [679, 306] on div "50" at bounding box center [713, 305] width 83 height 23
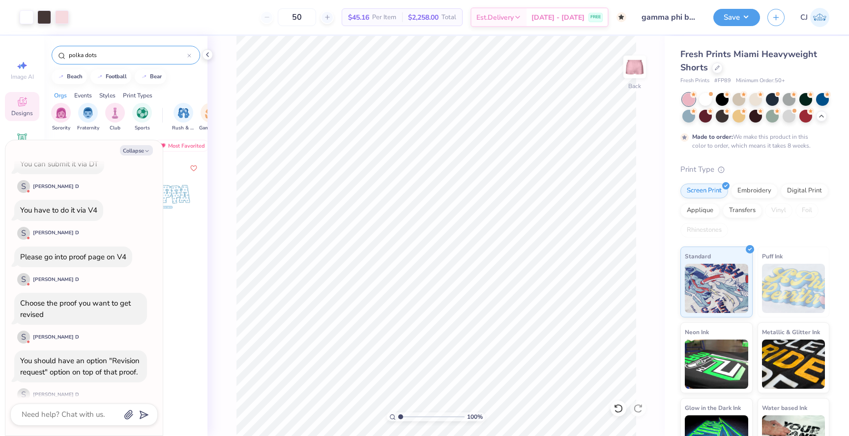
type textarea "x"
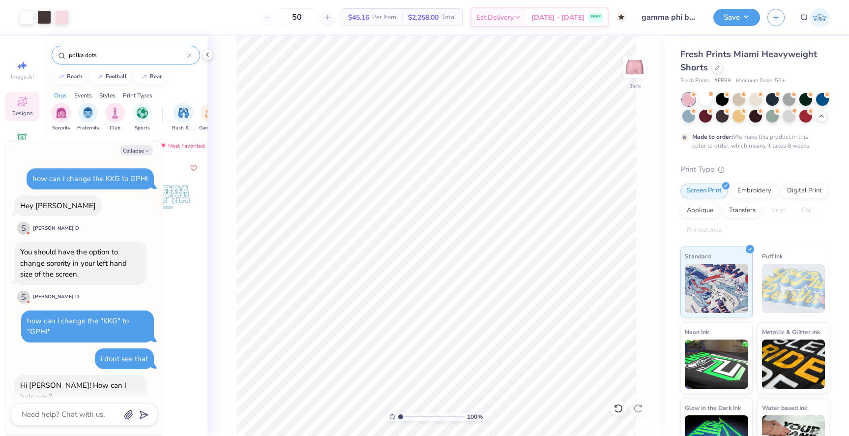
type textarea "x"
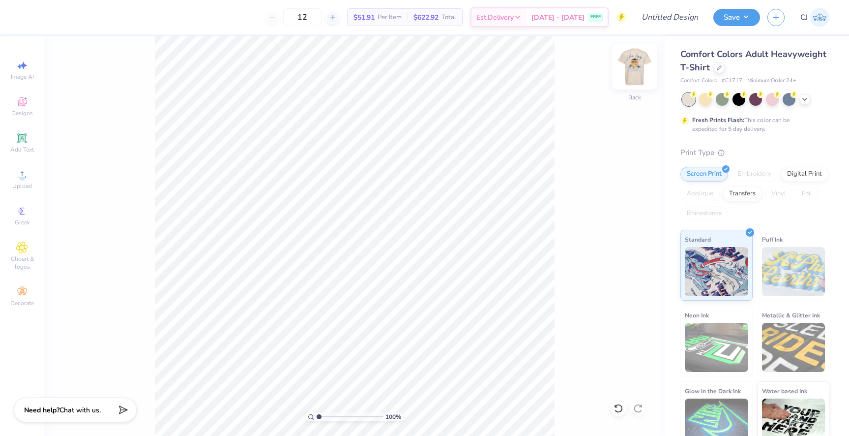
click at [641, 66] on img at bounding box center [634, 66] width 39 height 39
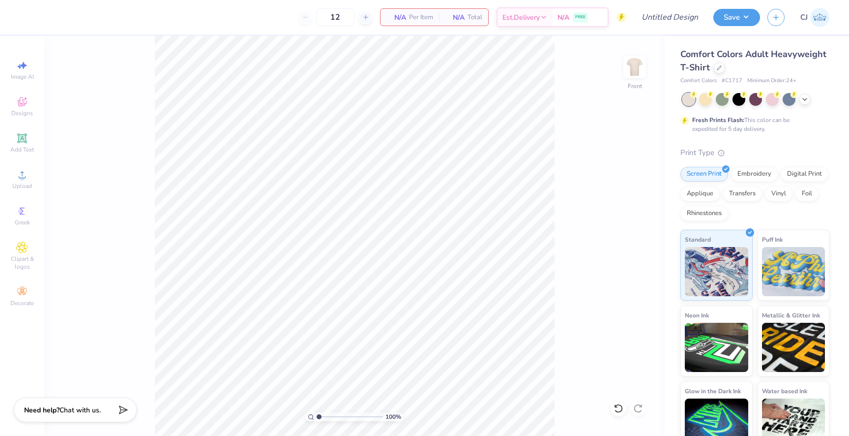
click at [618, 72] on div "100 % Front" at bounding box center [354, 236] width 621 height 400
click at [629, 66] on img at bounding box center [635, 67] width 20 height 20
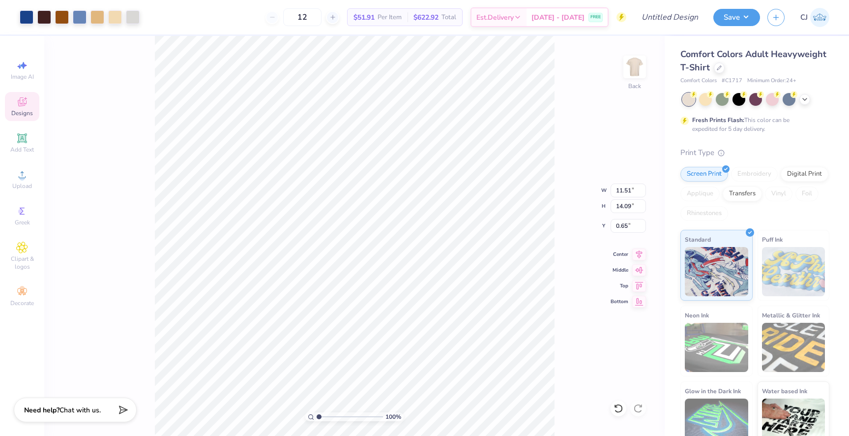
type input "3.00"
click at [557, 200] on div "100 % Back W 11.51 11.51 " H 14.09 14.09 " Y 3.00 3.00 " Center Middle Top Bott…" at bounding box center [354, 236] width 621 height 400
click at [773, 101] on div at bounding box center [772, 98] width 13 height 13
click at [807, 98] on icon at bounding box center [805, 98] width 8 height 8
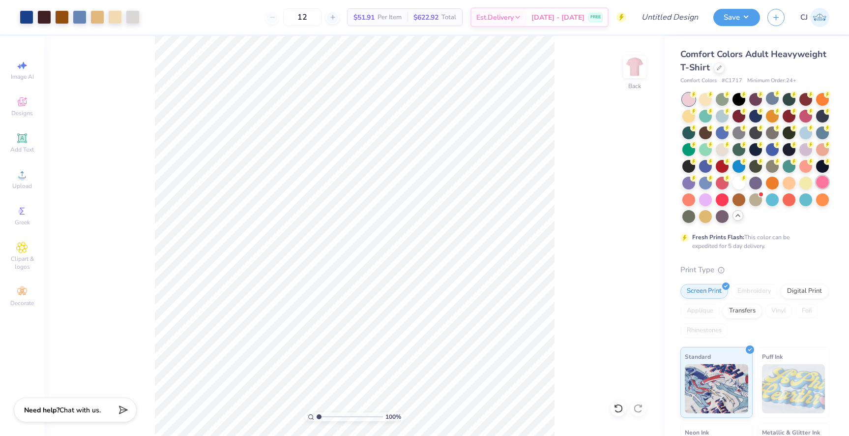
click at [820, 188] on div at bounding box center [822, 182] width 13 height 13
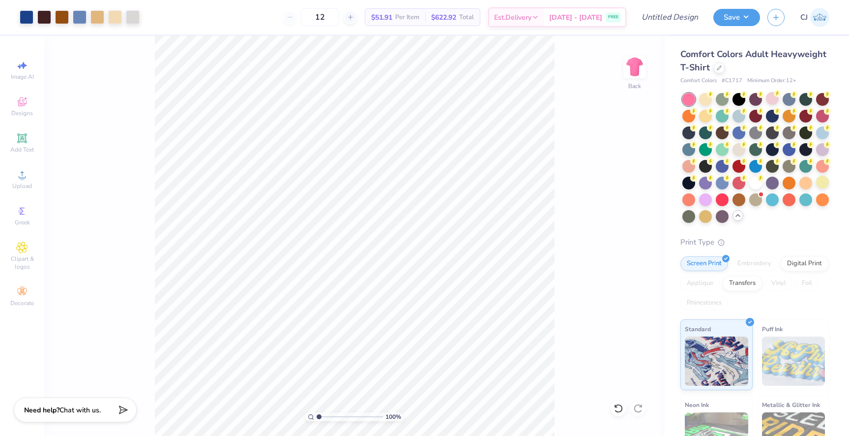
click at [591, 210] on div "100 % Back" at bounding box center [354, 236] width 621 height 400
click at [151, 169] on div "100 % Back W 11.51 11.51 " H 14.09 14.09 " Y 3.00 3.00 " Center Middle Top Bott…" at bounding box center [354, 236] width 621 height 400
click at [26, 20] on div at bounding box center [27, 16] width 14 height 14
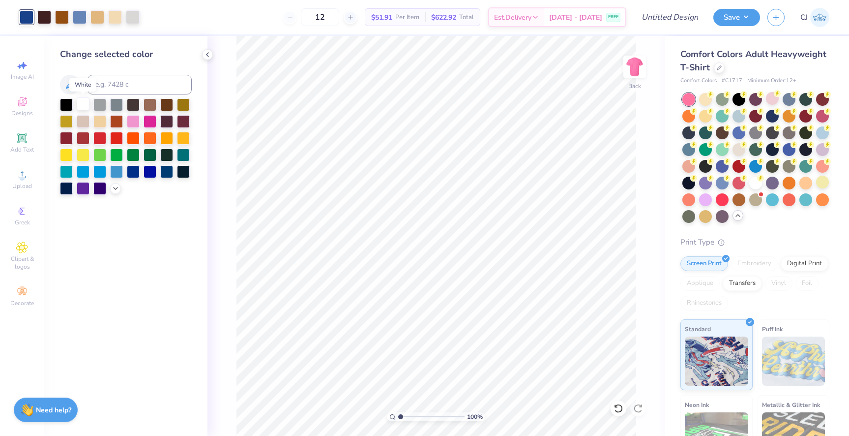
click at [84, 106] on div at bounding box center [83, 103] width 13 height 13
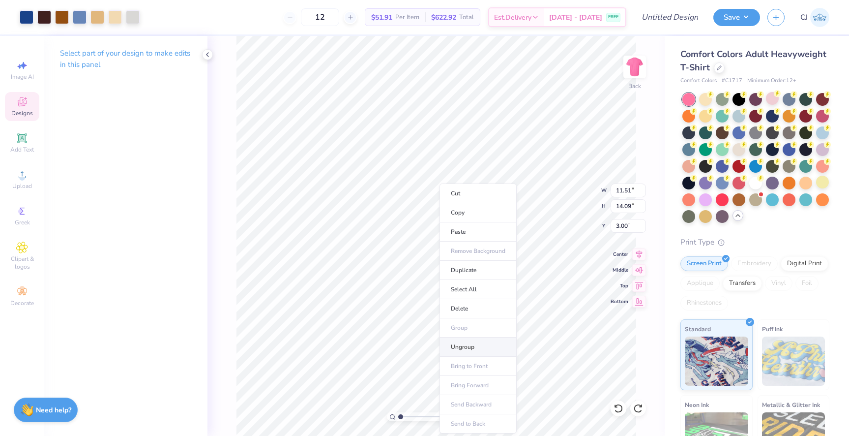
click at [457, 342] on li "Ungroup" at bounding box center [478, 346] width 77 height 19
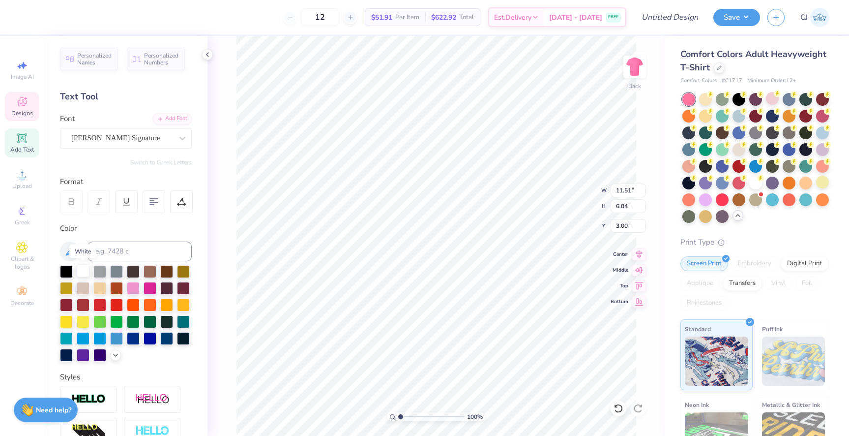
click at [79, 274] on div at bounding box center [83, 270] width 13 height 13
type textarea "Pancake Palooza"
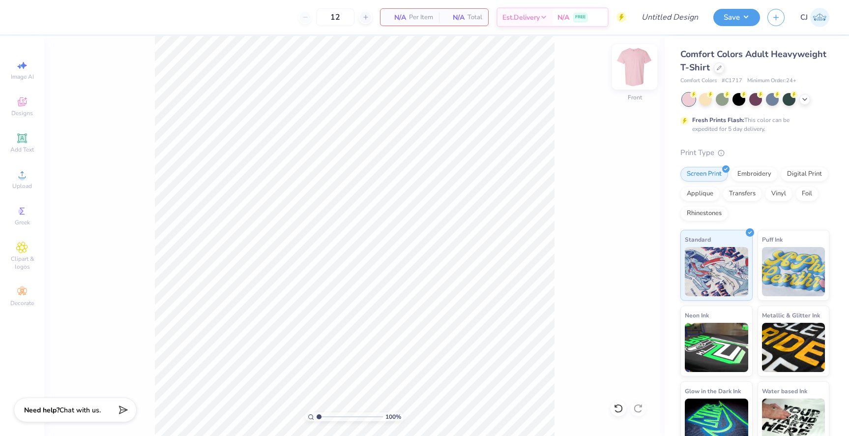
click at [632, 72] on img at bounding box center [634, 66] width 39 height 39
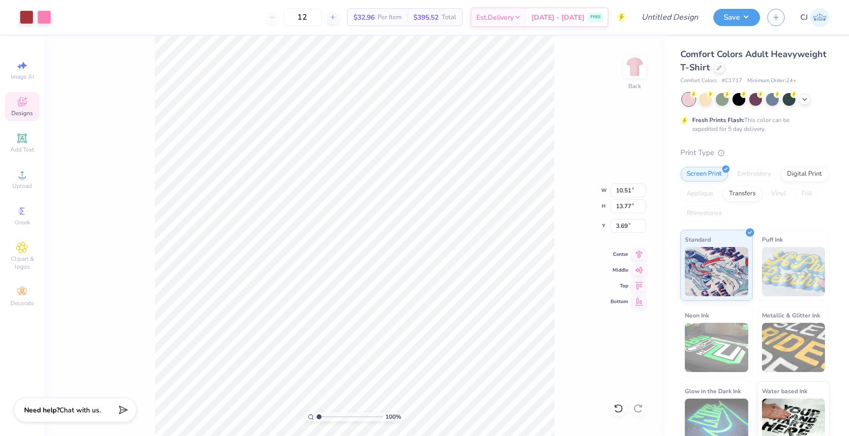
type input "3.00"
click at [389, 315] on li "Ungroup" at bounding box center [410, 319] width 77 height 19
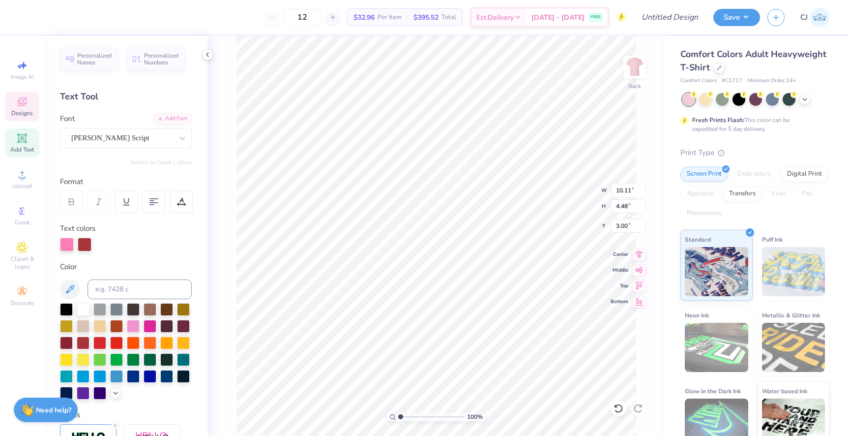
type textarea "Gamma Phi"
type input "5.40"
type input "3.44"
type input "6.68"
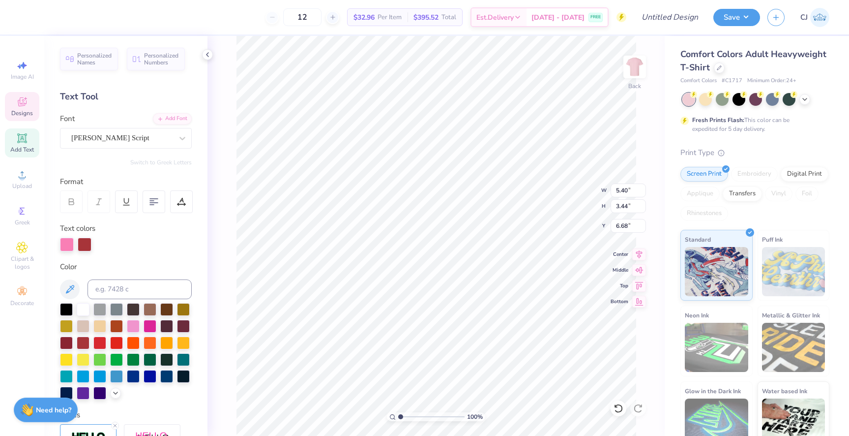
type textarea "P"
type textarea "Beta"
type input "7.61"
type input "3.23"
type input "6.86"
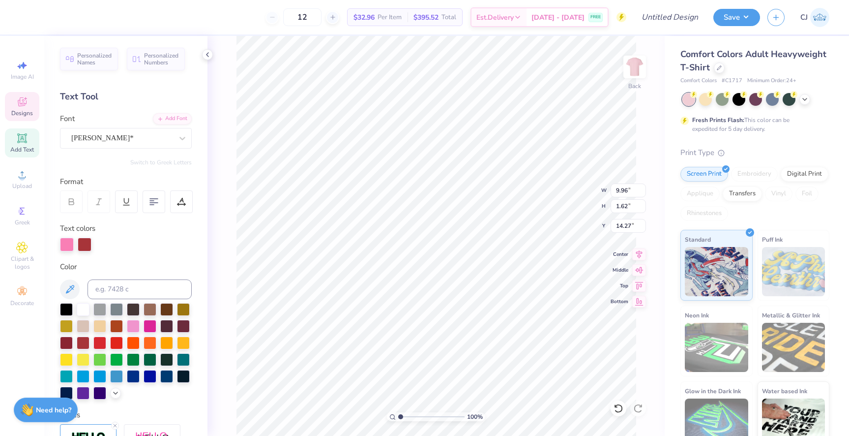
scroll to position [0, 0]
type textarea "Pancake Palooza"
click at [619, 308] on div "100 % Back W 9.96 9.96 " H 1.62 1.62 " Y 14.27 14.27 " Center Middle Top Bottom" at bounding box center [436, 236] width 457 height 400
type input "8.99"
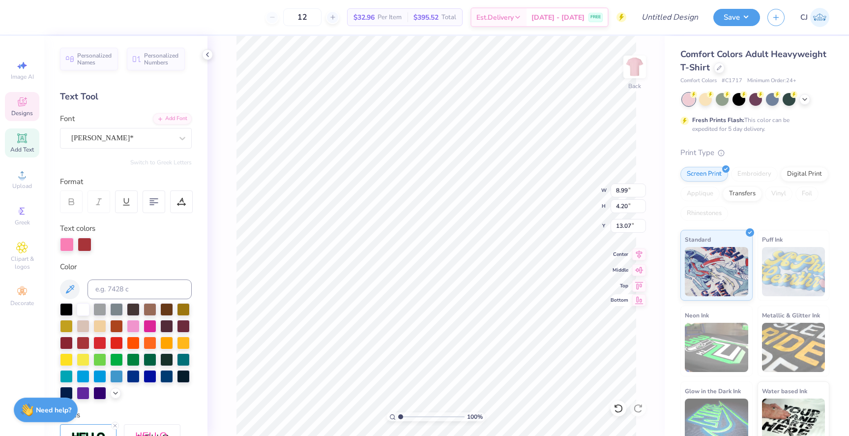
type input "4.20"
type input "13.07"
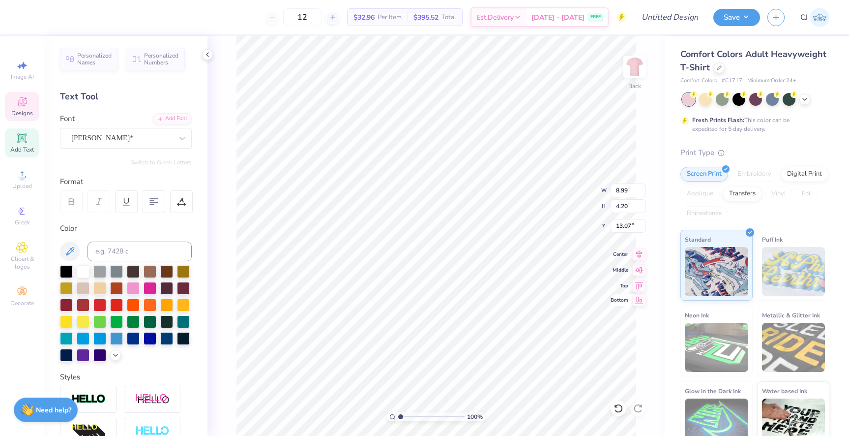
type input "7.49"
type input "0.68"
type input "16.09"
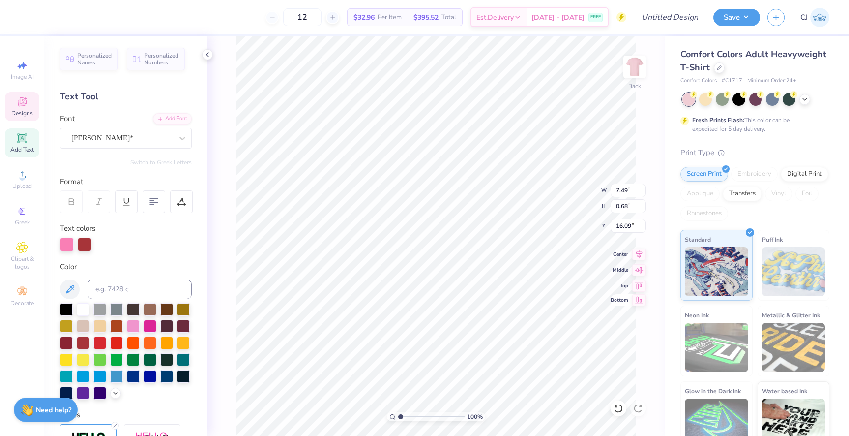
type input "8.99"
type input "4.20"
type input "13.07"
type textarea "Pancake"
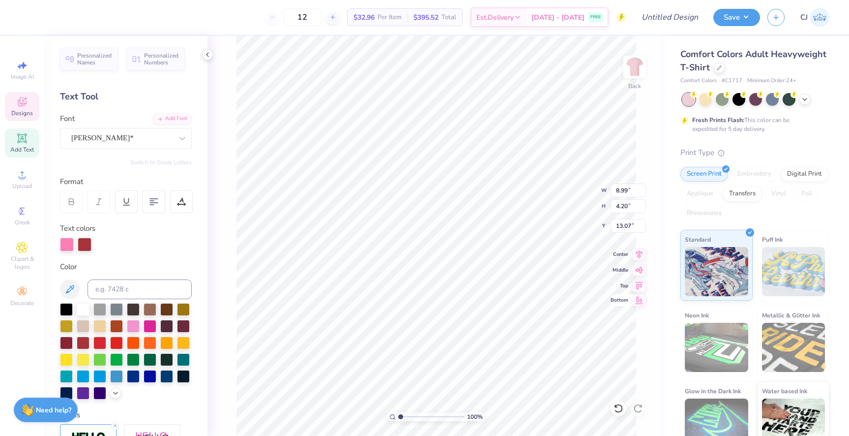
scroll to position [0, 0]
type input "15.67"
type textarea "Palooza"
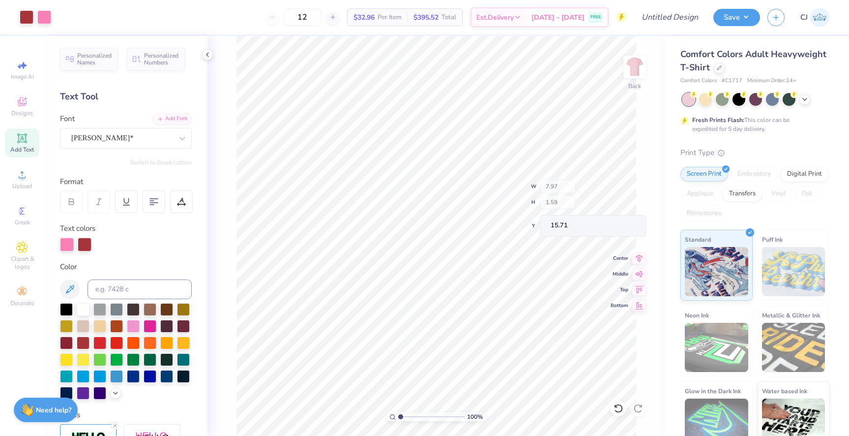
type input "7.97"
type input "1.59"
type input "15.71"
type input "15.89"
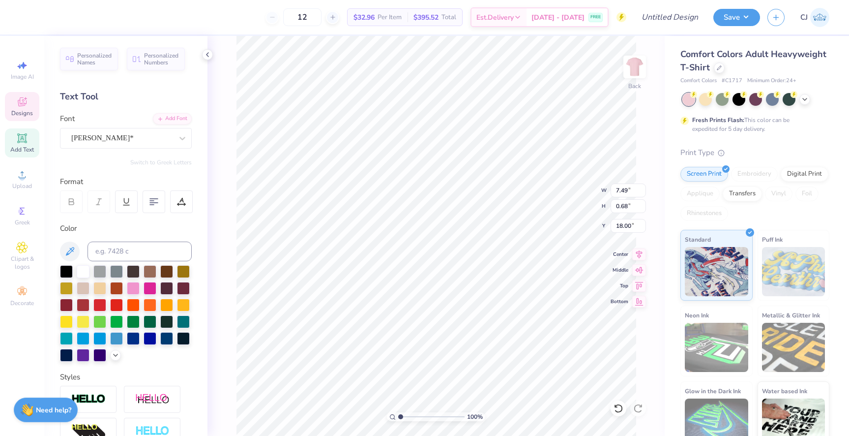
scroll to position [0, 3]
type textarea "2025"
type input "17.80"
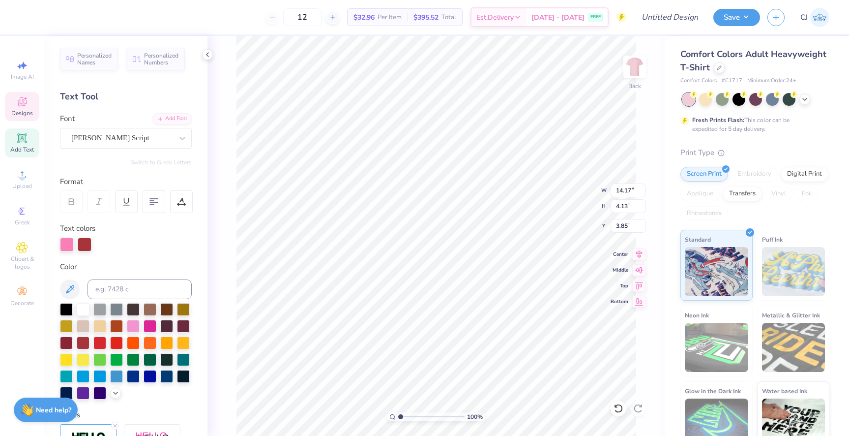
click at [208, 280] on div "100 % Back W 14.17 14.17 " H 4.13 4.13 " Y 3.85 3.85 " Center Middle Top Bottom" at bounding box center [436, 236] width 457 height 400
click at [503, 329] on li "Group" at bounding box center [517, 327] width 77 height 19
type input "12.02"
type input "12.29"
type input "3.69"
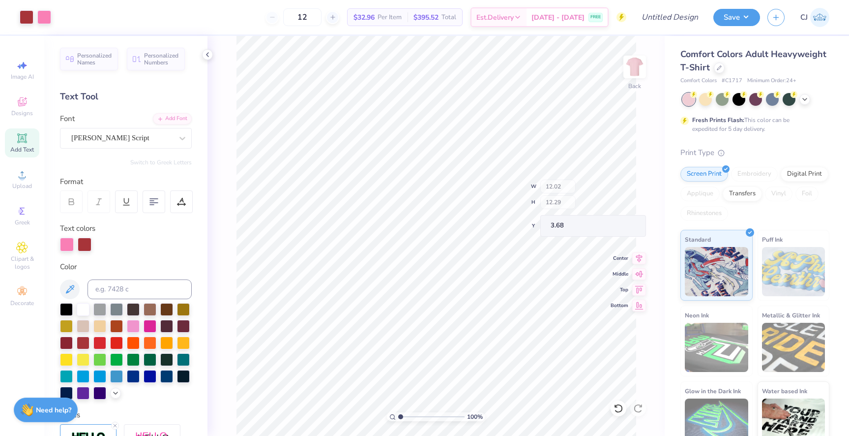
type input "3.68"
type input "3.00"
click at [807, 98] on icon at bounding box center [805, 98] width 8 height 8
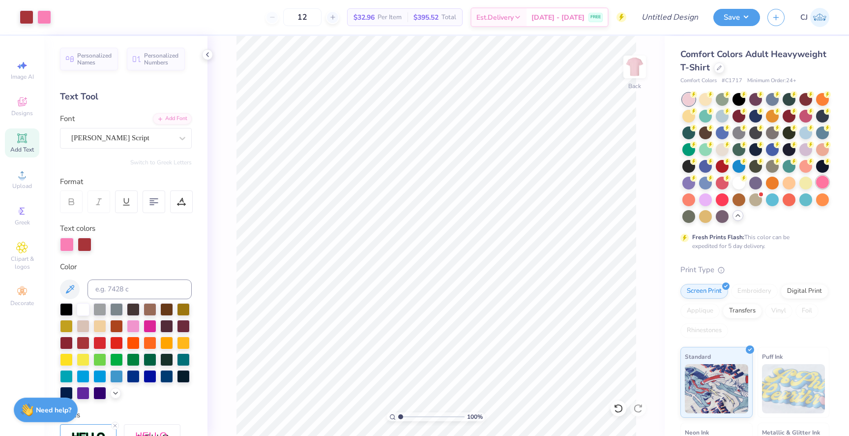
click at [824, 185] on div at bounding box center [822, 182] width 13 height 13
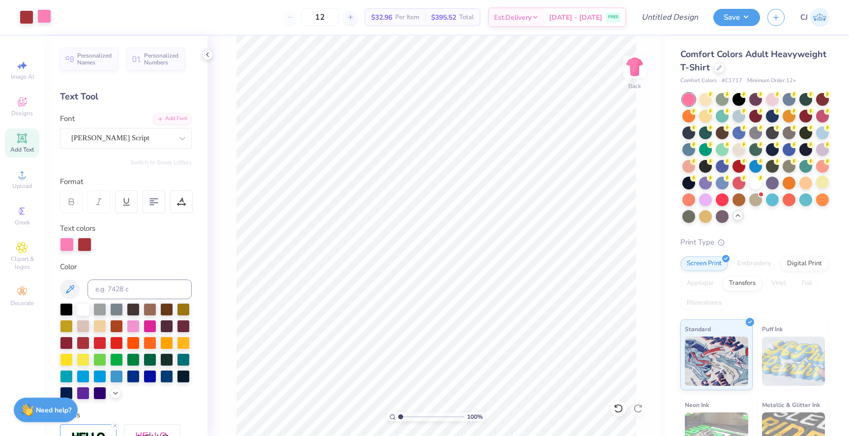
click at [48, 16] on div at bounding box center [44, 16] width 14 height 14
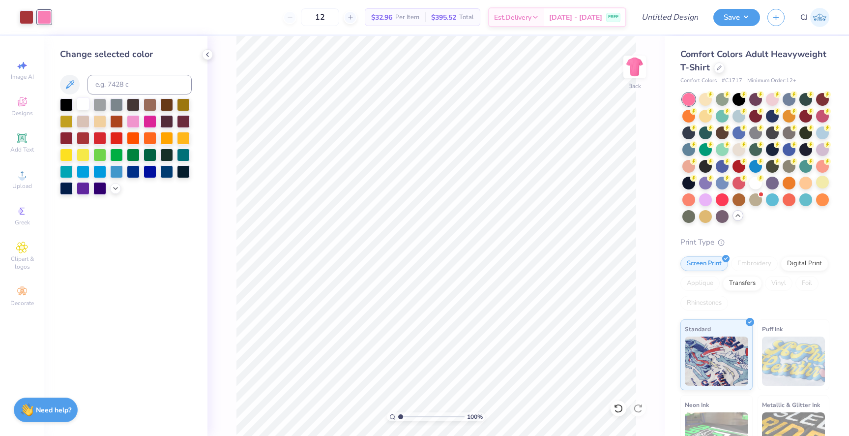
click at [84, 108] on div at bounding box center [83, 103] width 13 height 13
click at [27, 15] on div at bounding box center [27, 16] width 14 height 14
click at [153, 123] on div at bounding box center [150, 120] width 13 height 13
click at [644, 246] on div "100 % Back" at bounding box center [436, 236] width 457 height 400
click at [773, 96] on div at bounding box center [772, 98] width 13 height 13
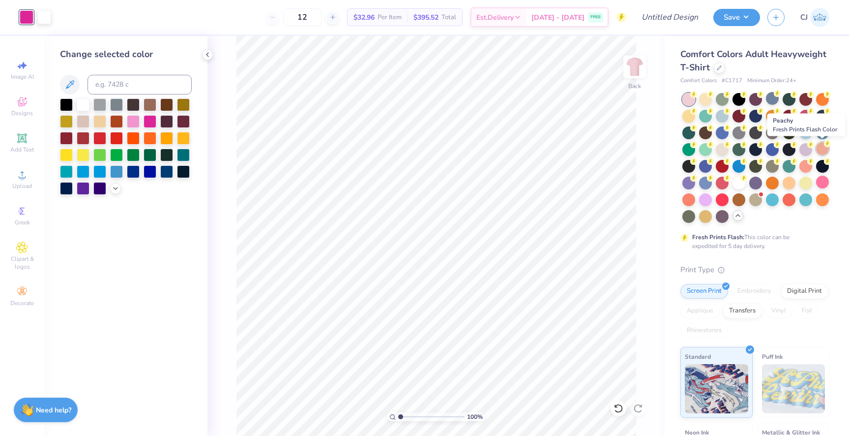
click at [822, 153] on div at bounding box center [822, 148] width 13 height 13
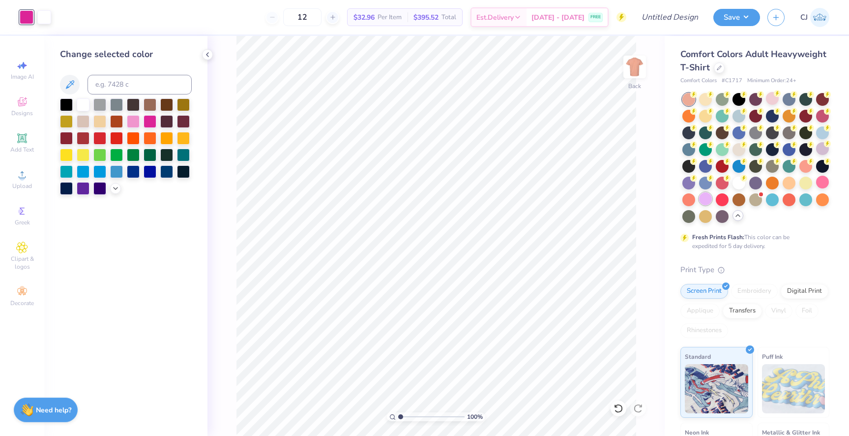
click at [707, 202] on div at bounding box center [705, 198] width 13 height 13
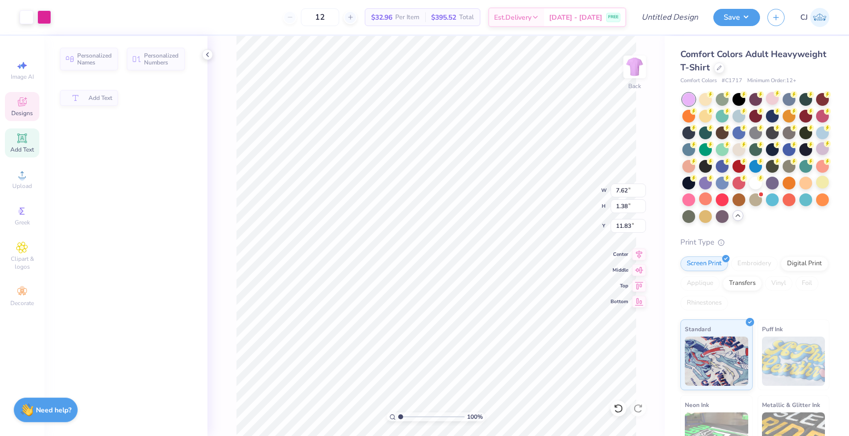
type input "7.62"
type input "1.38"
type input "11.83"
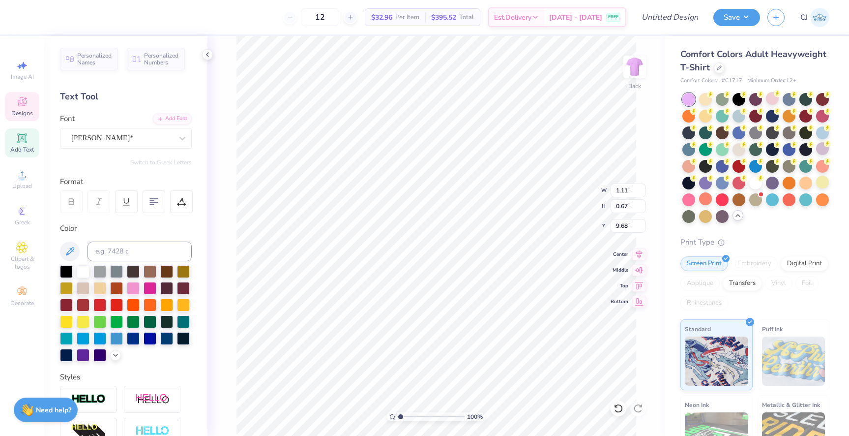
type textarea "'25"
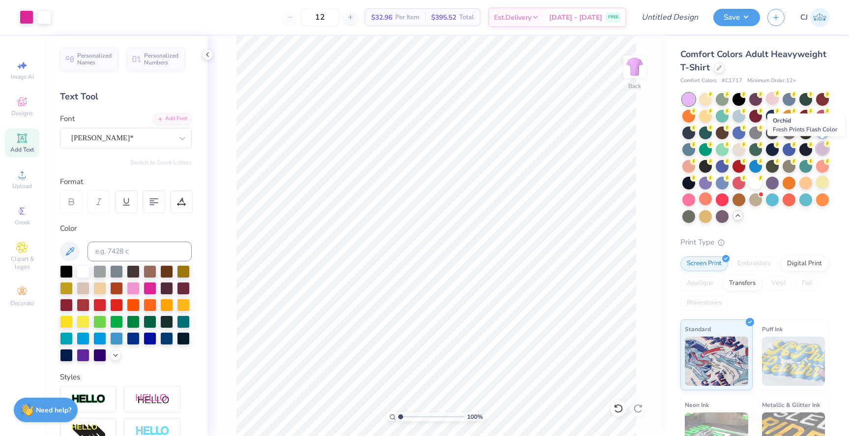
click at [822, 150] on div at bounding box center [822, 148] width 13 height 13
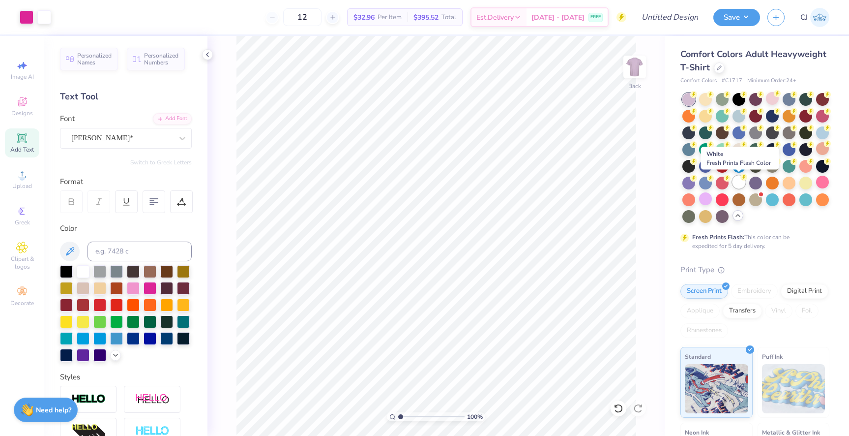
click at [739, 181] on div at bounding box center [739, 182] width 13 height 13
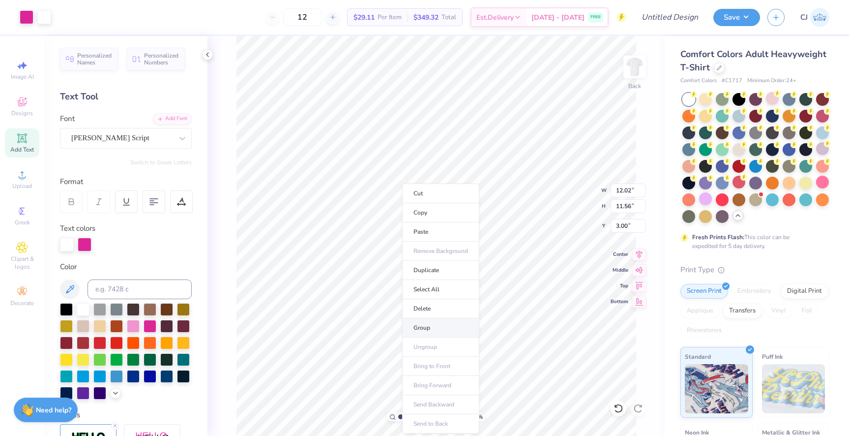
click at [424, 325] on li "Group" at bounding box center [440, 327] width 77 height 19
type input "10.06"
type input "9.68"
type input "4.88"
type input "3.64"
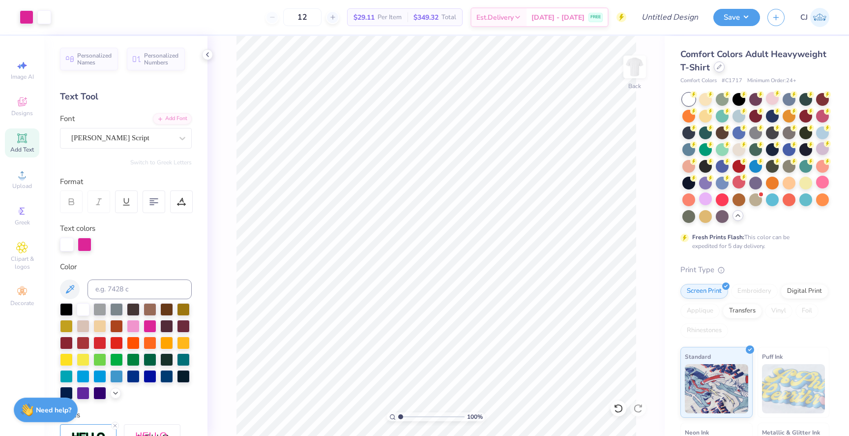
click at [718, 67] on icon at bounding box center [719, 66] width 5 height 5
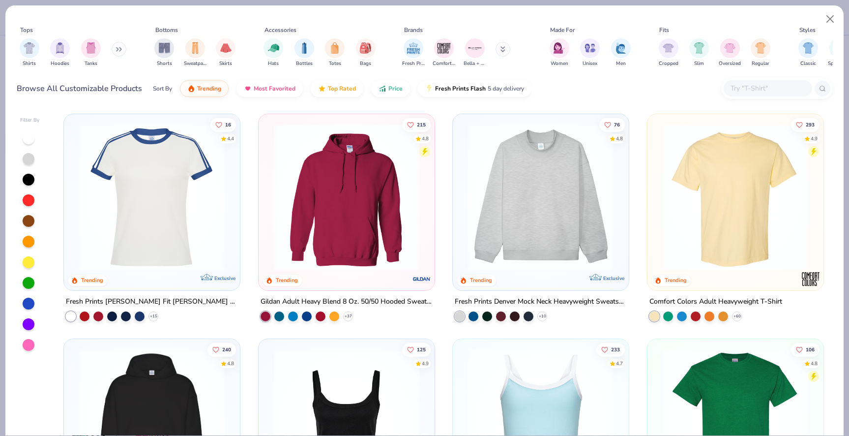
click at [751, 93] on input "text" at bounding box center [768, 88] width 76 height 11
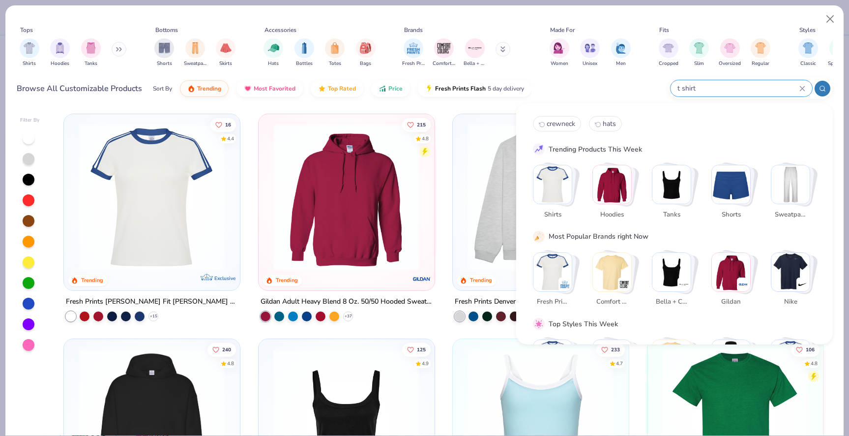
type input "t shirt"
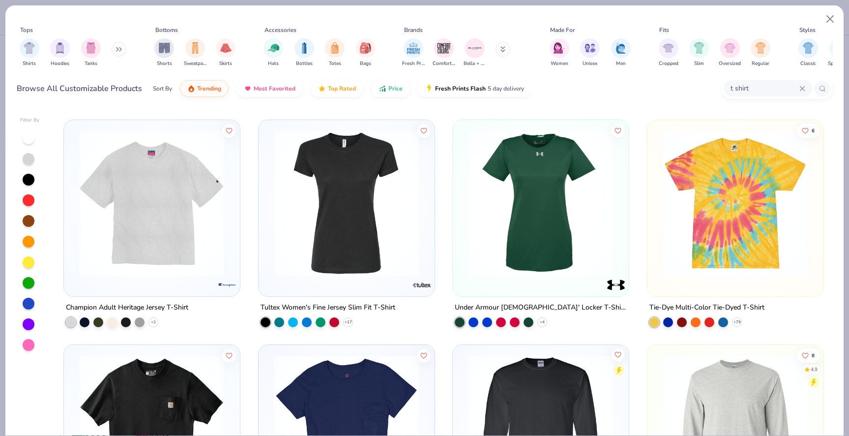
scroll to position [2266, 0]
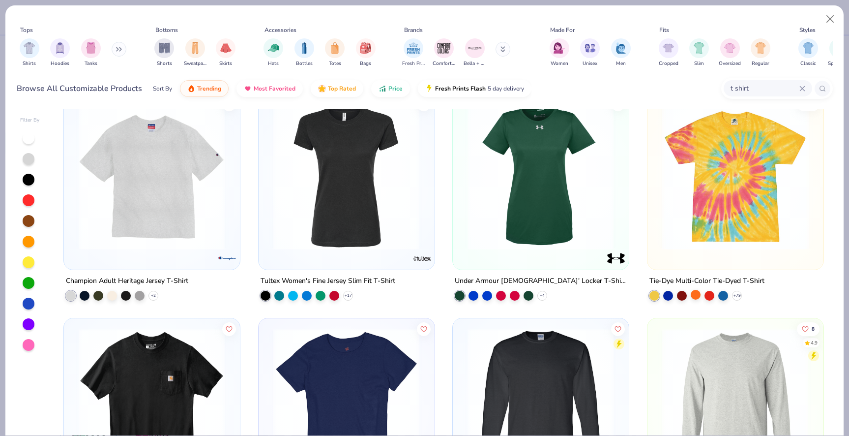
click at [694, 293] on div at bounding box center [696, 294] width 10 height 10
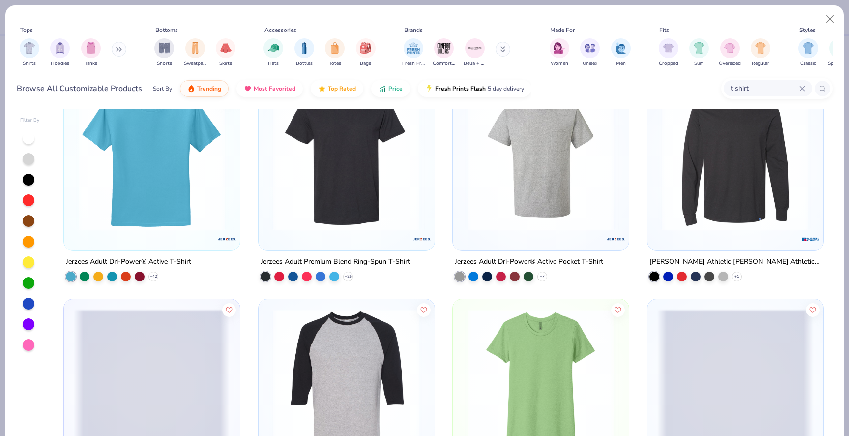
scroll to position [3633, 0]
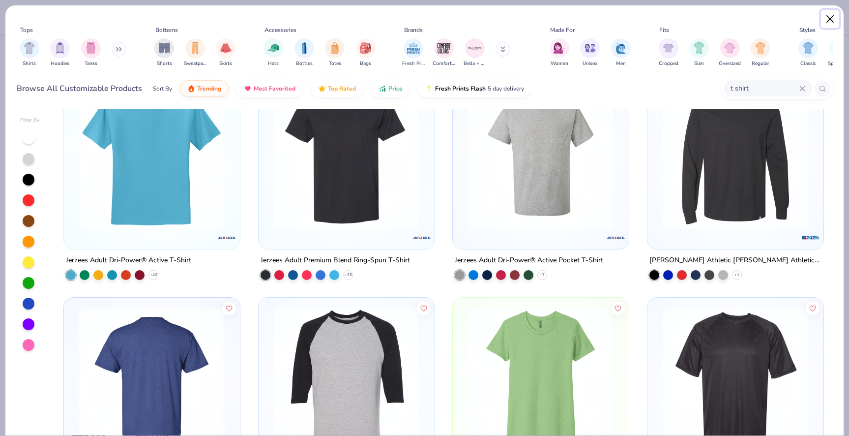
click at [833, 16] on button "Close" at bounding box center [830, 19] width 19 height 19
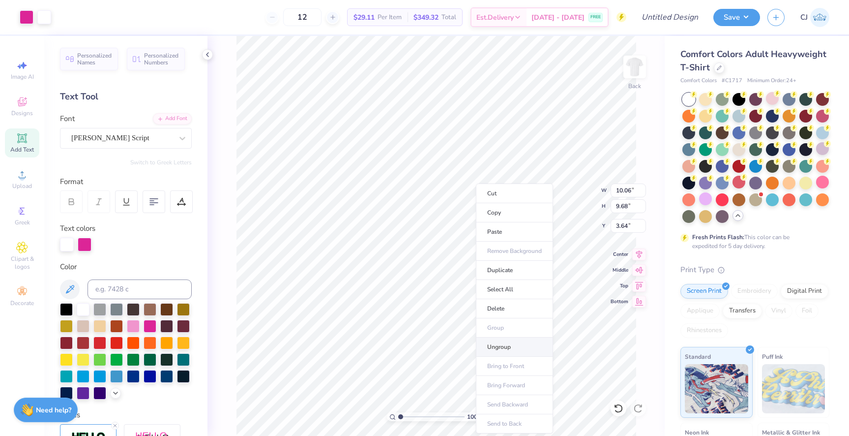
click at [497, 341] on li "Ungroup" at bounding box center [514, 346] width 77 height 19
click at [133, 326] on div at bounding box center [133, 325] width 13 height 13
click at [130, 326] on div at bounding box center [133, 325] width 13 height 13
click at [614, 403] on icon at bounding box center [619, 408] width 10 height 10
click at [618, 406] on icon at bounding box center [619, 408] width 10 height 10
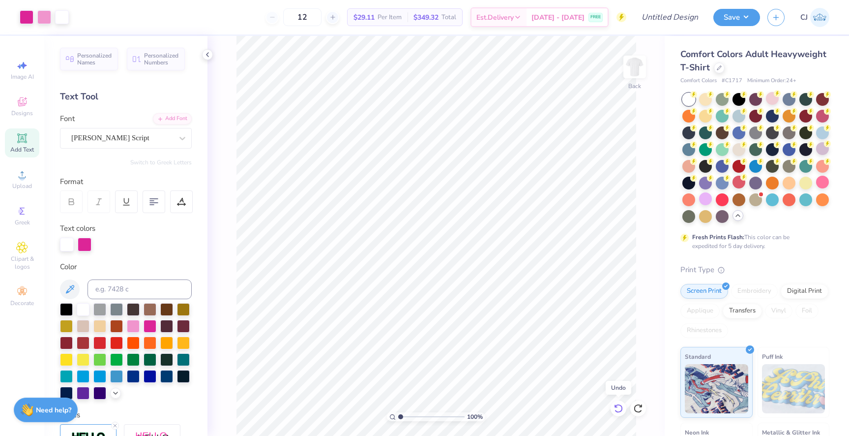
click at [616, 410] on icon at bounding box center [618, 408] width 8 height 9
click at [623, 412] on icon at bounding box center [619, 408] width 10 height 10
type input "4.89"
type input "2.93"
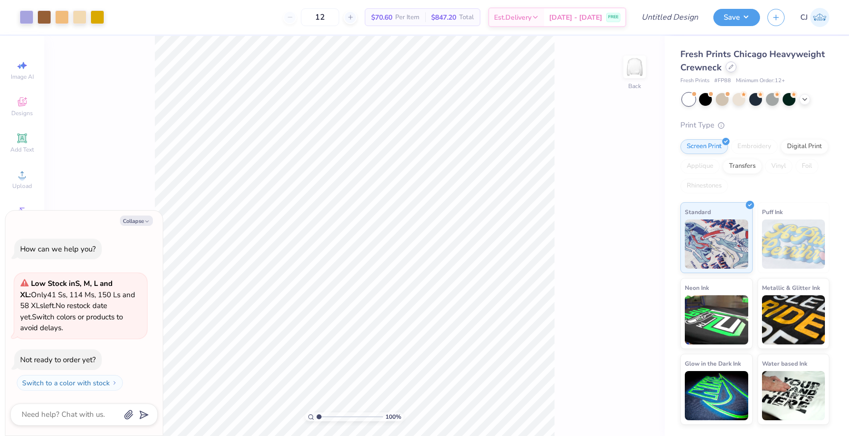
click at [730, 72] on div "Fresh Prints Chicago Heavyweight Crewneck" at bounding box center [755, 61] width 149 height 27
click at [731, 68] on icon at bounding box center [731, 66] width 5 height 5
type textarea "x"
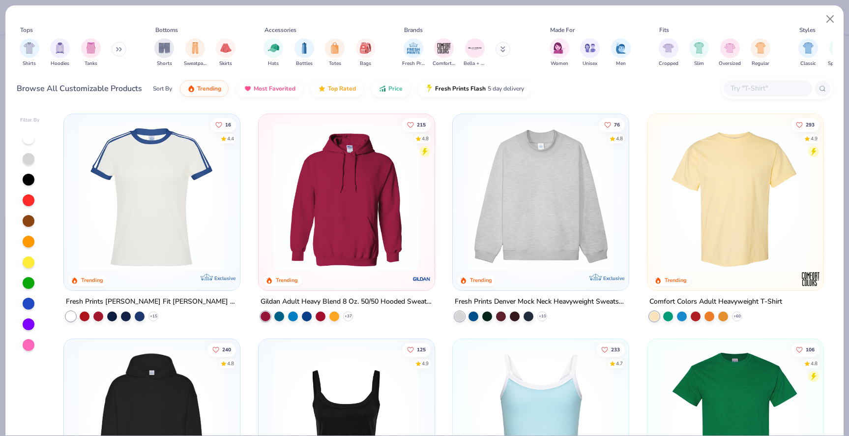
click at [739, 82] on div at bounding box center [768, 88] width 89 height 16
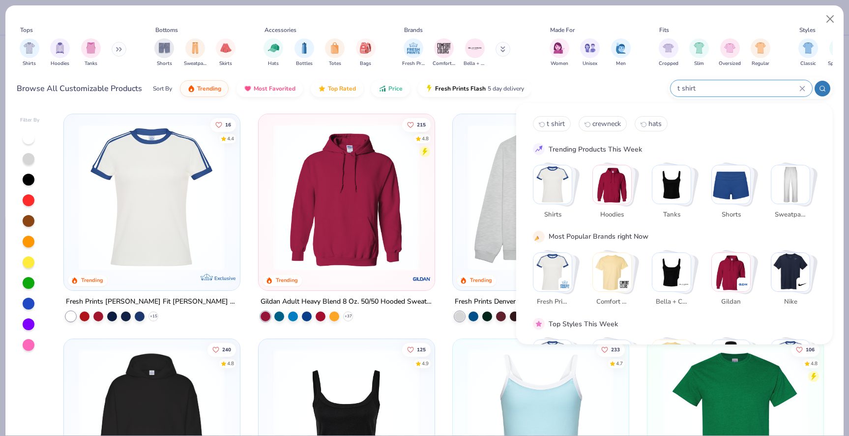
type input "t shirt"
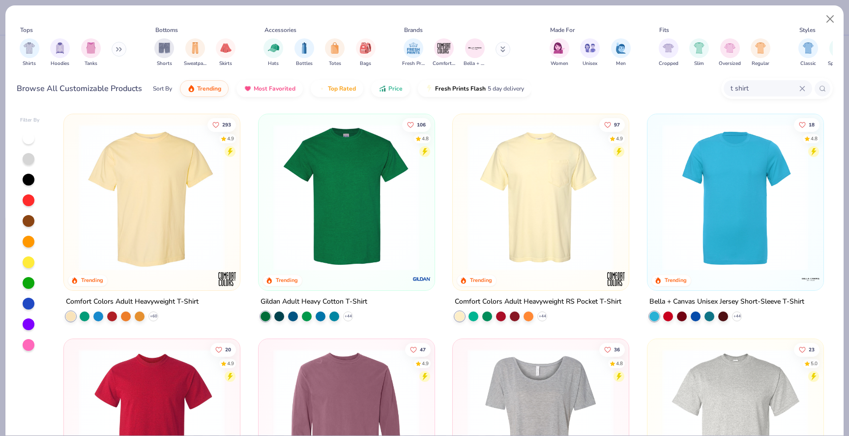
click at [143, 217] on img at bounding box center [152, 197] width 156 height 147
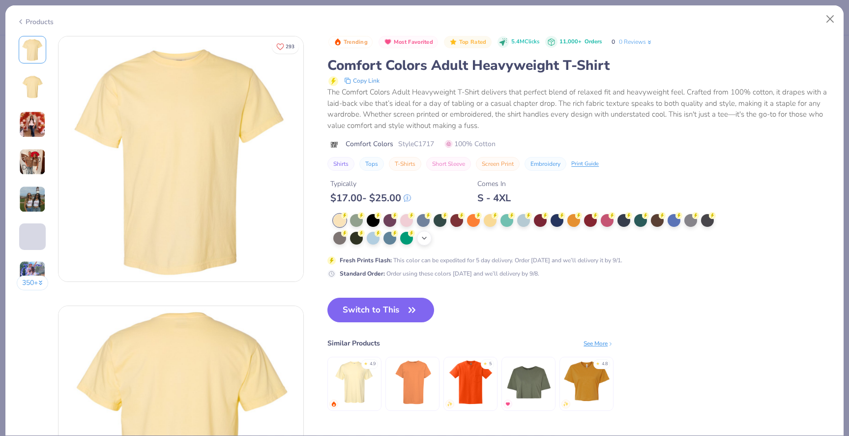
click at [424, 240] on icon at bounding box center [424, 238] width 8 height 8
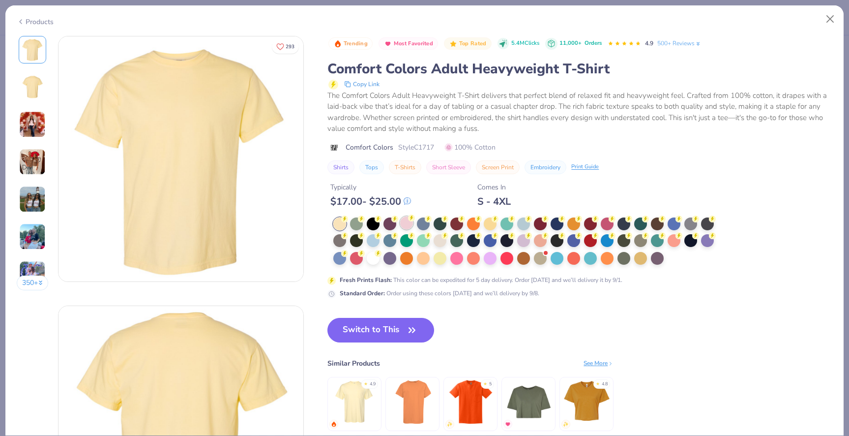
click at [410, 225] on div at bounding box center [406, 222] width 13 height 13
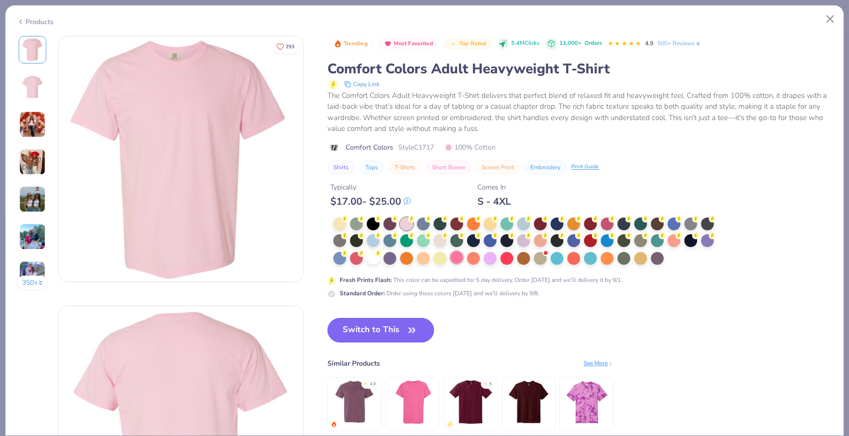
click at [458, 260] on div at bounding box center [456, 257] width 13 height 13
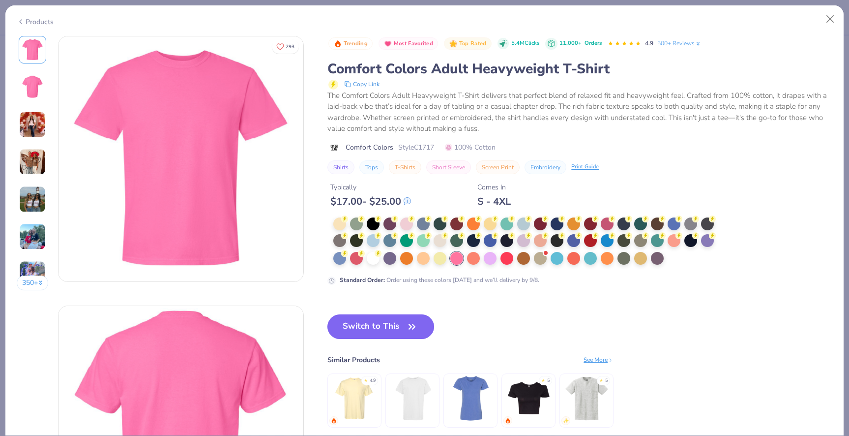
click at [392, 330] on button "Switch to This" at bounding box center [381, 326] width 107 height 25
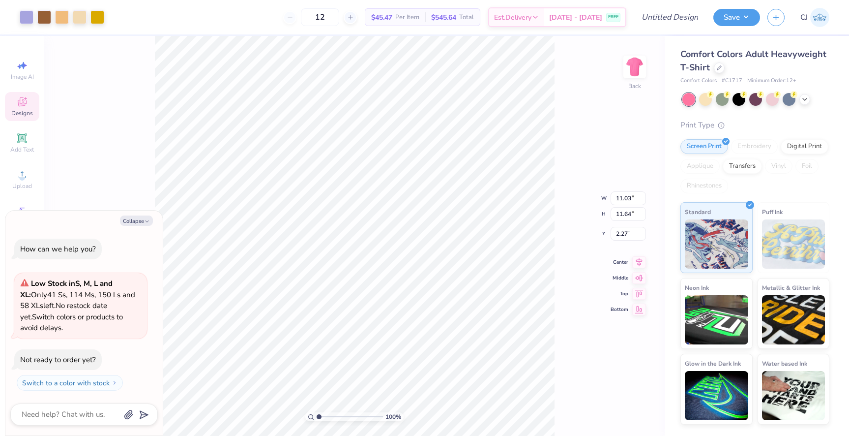
type textarea "x"
type input "4.01"
click at [133, 219] on button "Collapse" at bounding box center [136, 220] width 33 height 10
type textarea "x"
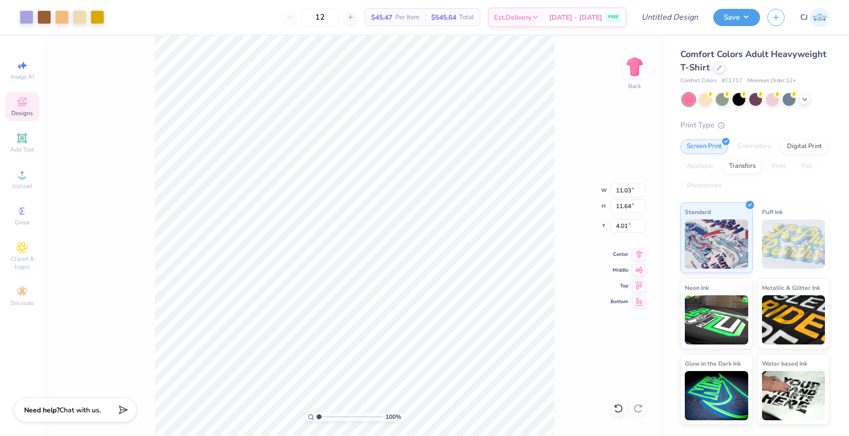
click at [10, 103] on div "Designs" at bounding box center [22, 106] width 34 height 29
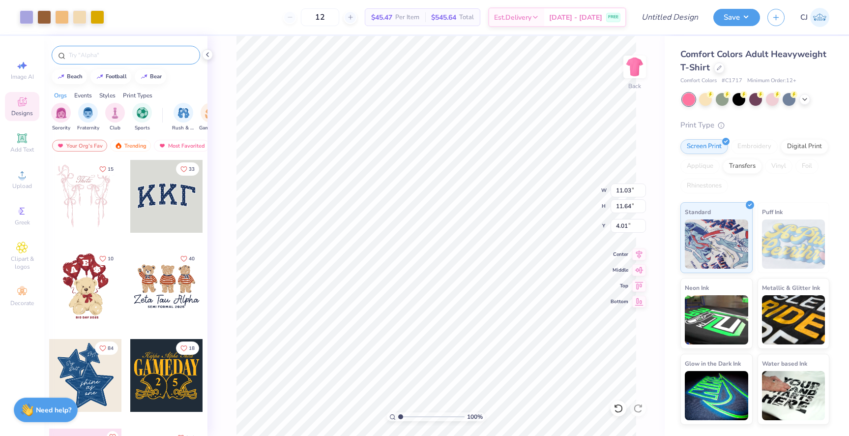
click at [94, 57] on input "text" at bounding box center [131, 55] width 126 height 10
type input "pancake"
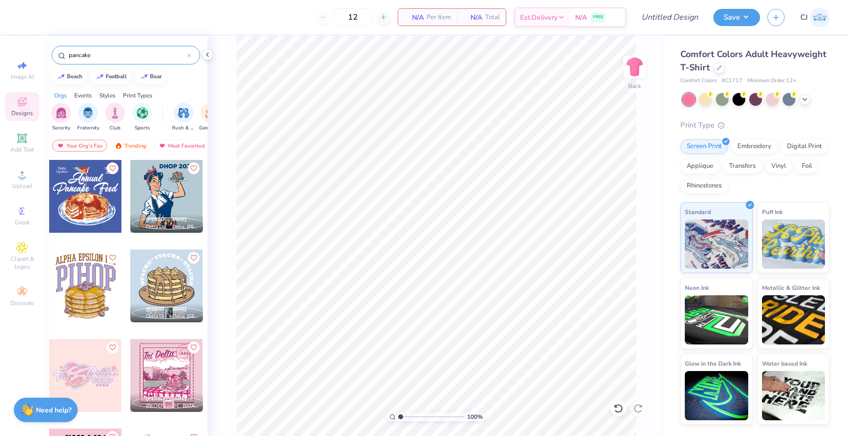
click at [88, 290] on div at bounding box center [85, 285] width 73 height 73
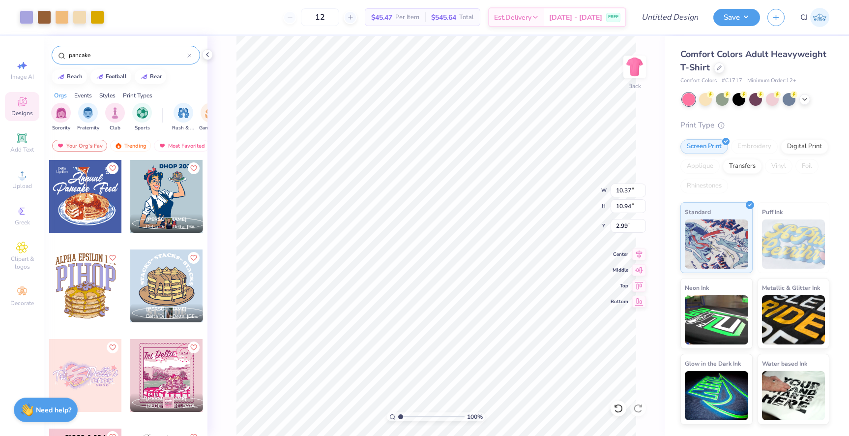
type input "10.17"
type input "10.73"
type input "3.20"
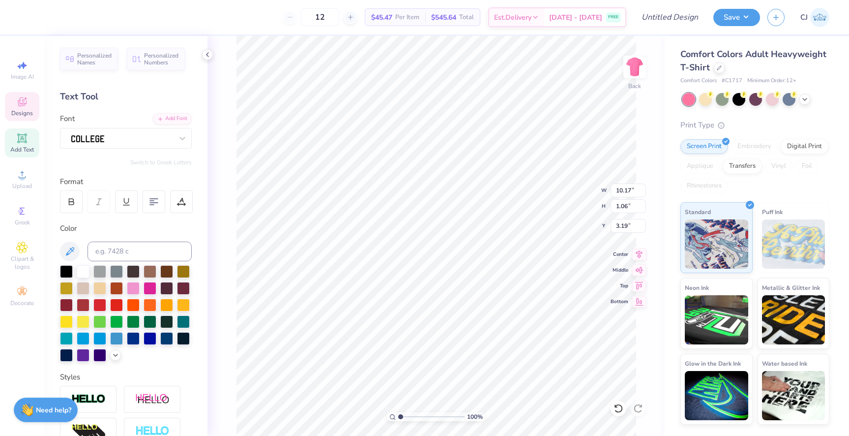
type input "3.00"
type textarea "GAMMA PHI BETA"
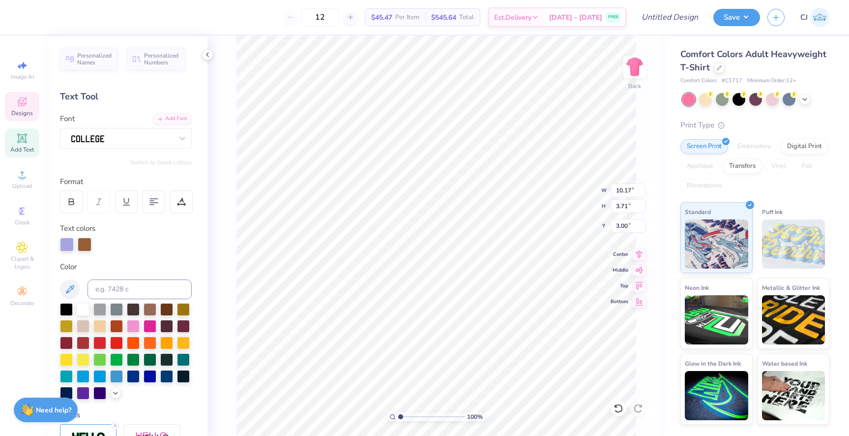
type input "3.71"
type input "4.68"
type textarea "GAMMA PHI BETA"
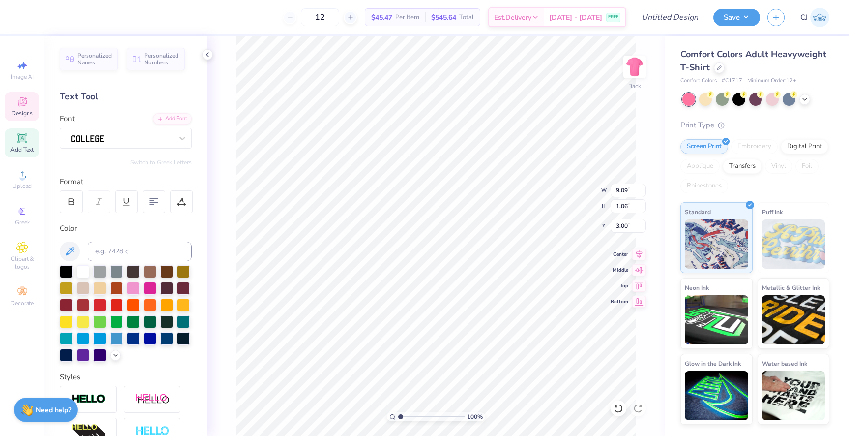
scroll to position [0, 3]
type textarea "PANCAKE PALOOZA"
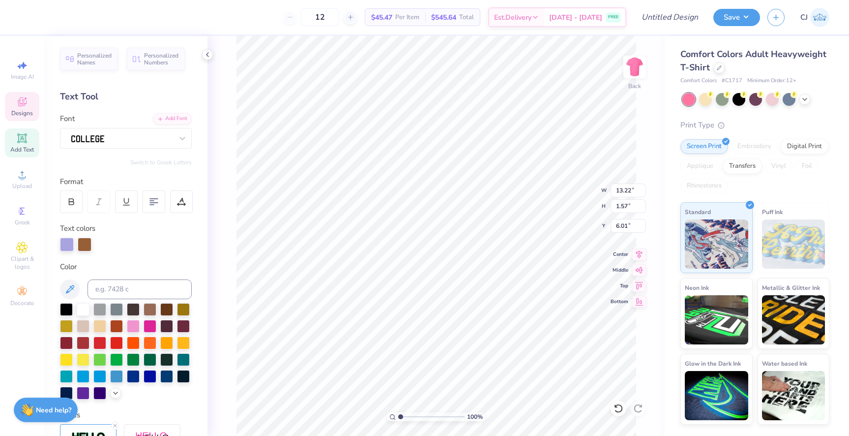
type input "13.22"
type input "1.57"
type input "5.98"
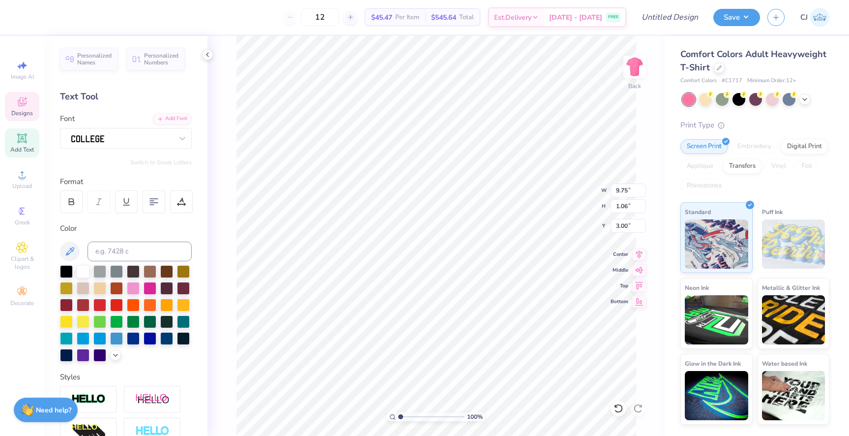
scroll to position [0, 0]
click at [121, 143] on div at bounding box center [121, 137] width 103 height 15
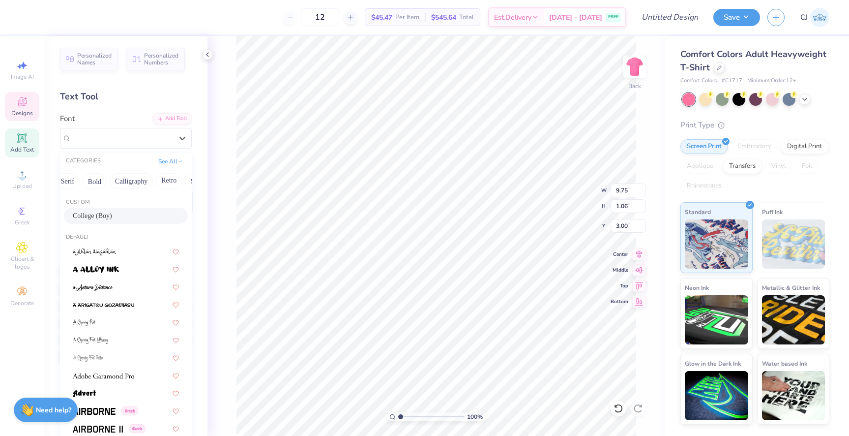
scroll to position [0, 119]
click at [117, 173] on button "Calligraphy" at bounding box center [125, 181] width 43 height 16
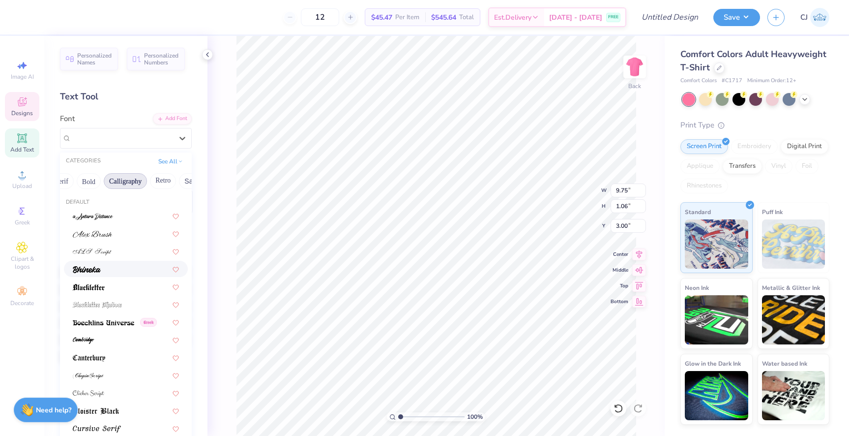
click at [110, 266] on div at bounding box center [126, 269] width 106 height 10
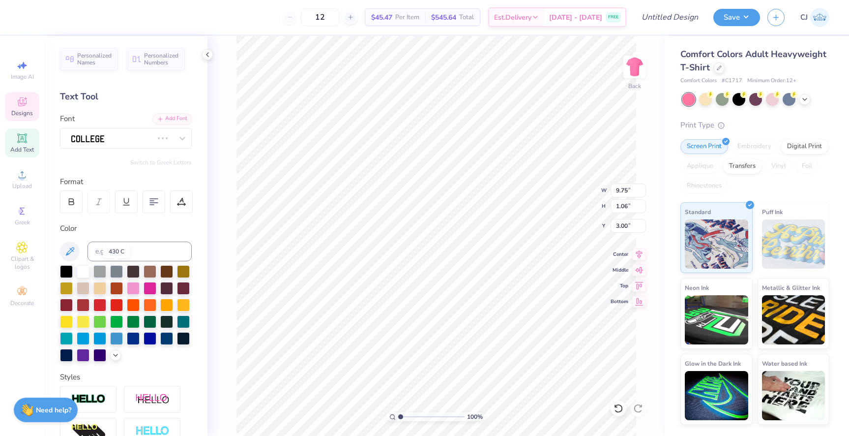
scroll to position [0, 3]
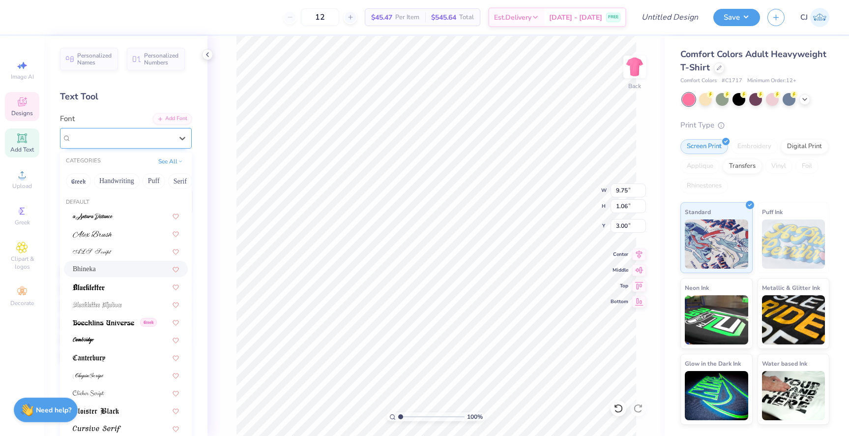
click at [101, 137] on div "Bhineka" at bounding box center [121, 137] width 103 height 15
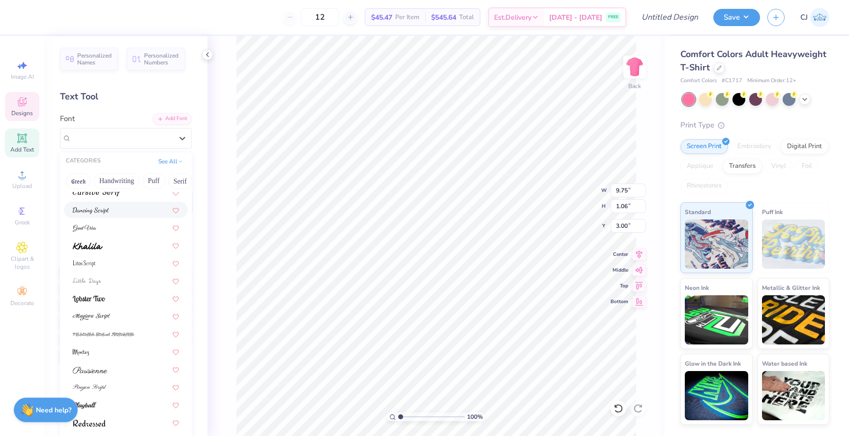
scroll to position [241, 0]
click at [115, 247] on div at bounding box center [126, 240] width 124 height 16
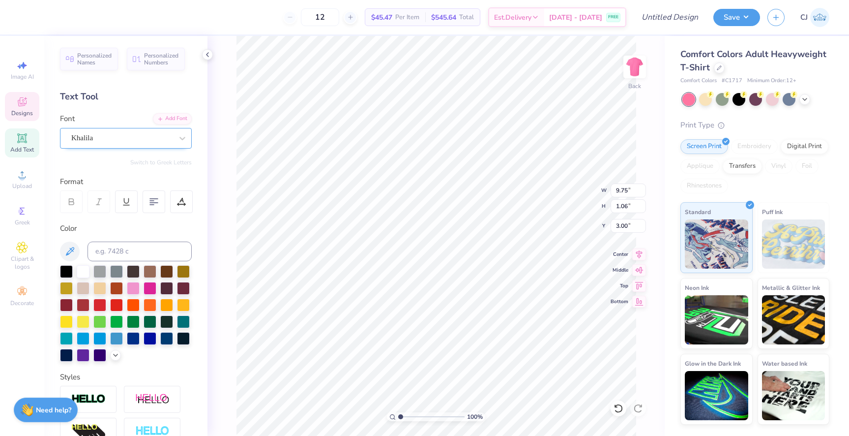
click at [111, 143] on div "Khalila" at bounding box center [121, 137] width 103 height 15
type textarea "Pancake Palooza"
click at [164, 269] on div at bounding box center [166, 270] width 13 height 13
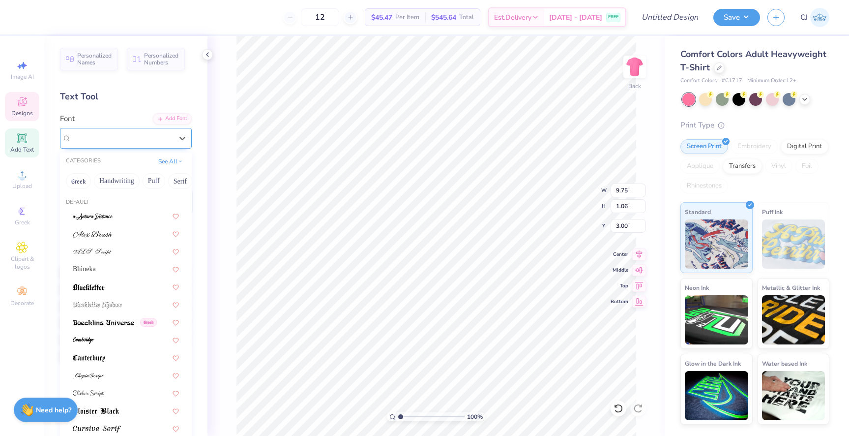
click at [116, 140] on div "Khalila" at bounding box center [121, 137] width 103 height 15
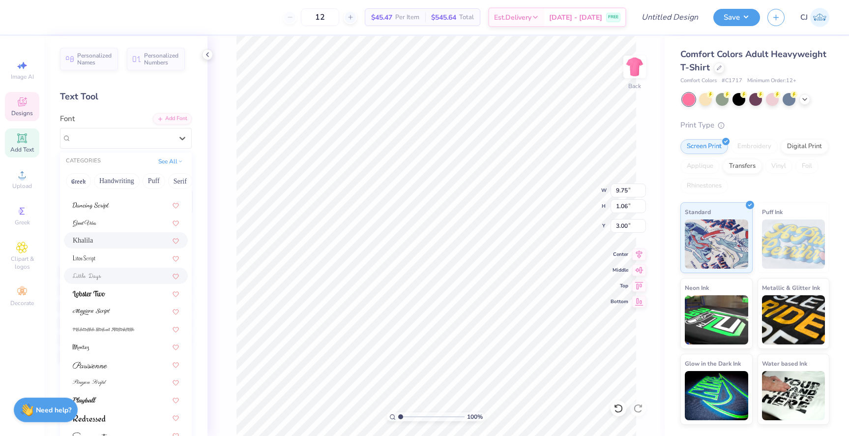
scroll to position [240, 0]
click at [111, 299] on div at bounding box center [126, 294] width 106 height 10
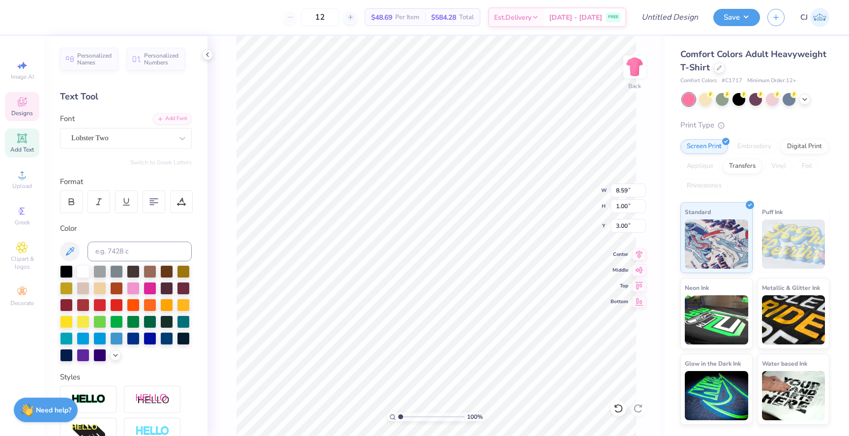
scroll to position [0, 2]
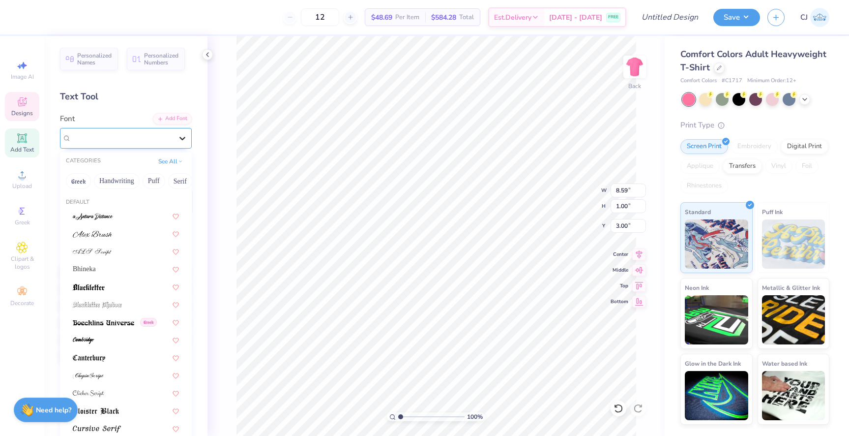
click at [175, 139] on div at bounding box center [183, 138] width 18 height 18
click at [133, 215] on div at bounding box center [126, 215] width 106 height 10
click at [125, 140] on div "a Antara Distance" at bounding box center [121, 137] width 103 height 15
click at [120, 240] on div at bounding box center [126, 233] width 124 height 16
click at [123, 139] on div "Alex Brush" at bounding box center [121, 137] width 103 height 15
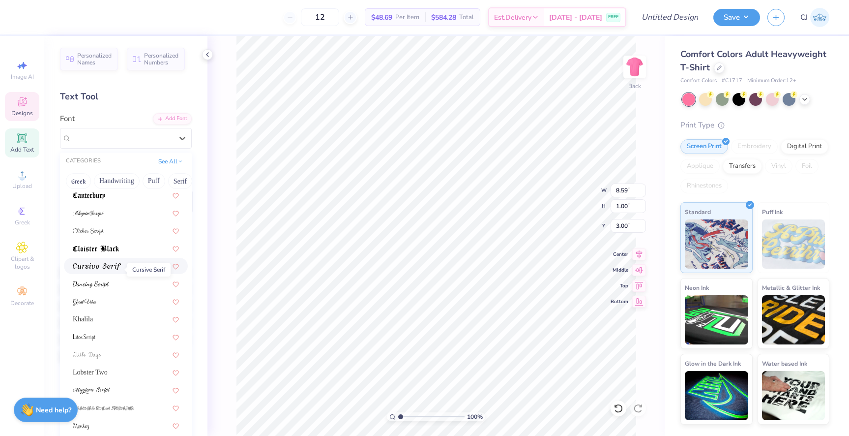
scroll to position [163, 0]
click at [111, 289] on div at bounding box center [126, 282] width 124 height 16
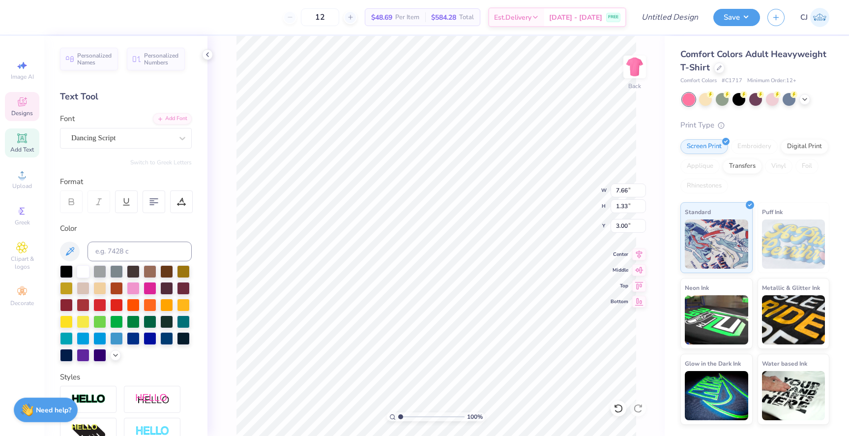
type input "4.66"
type input "8.96"
type input "1.55"
type input "4.43"
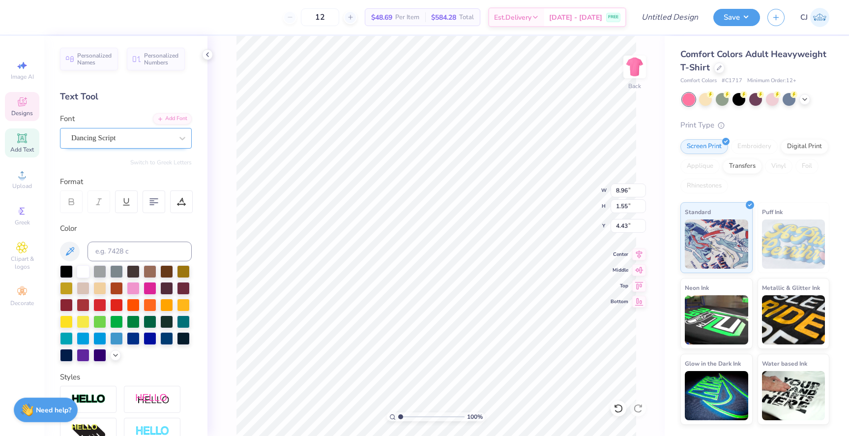
click at [156, 141] on div "Dancing Script" at bounding box center [121, 137] width 103 height 15
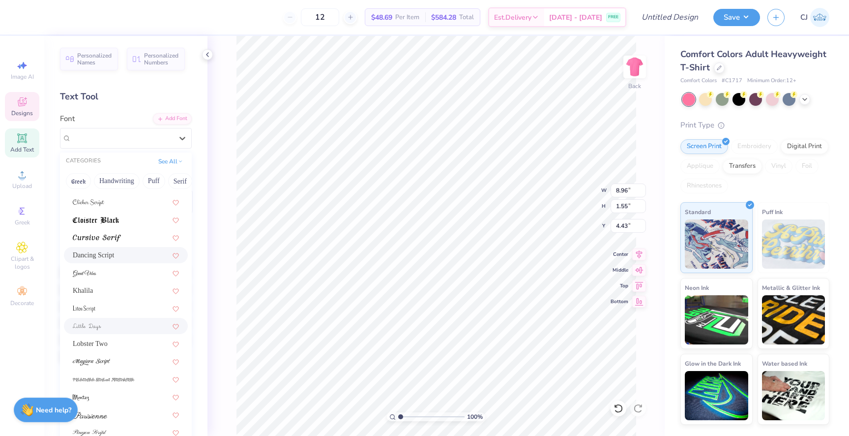
scroll to position [241, 0]
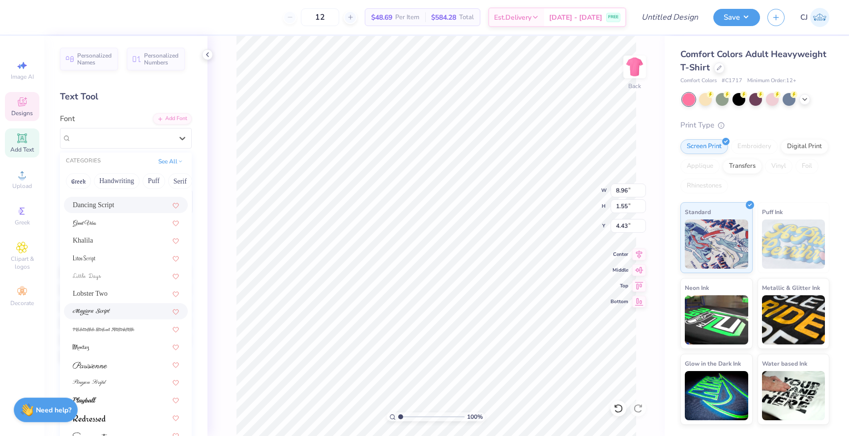
click at [127, 314] on div at bounding box center [126, 311] width 106 height 10
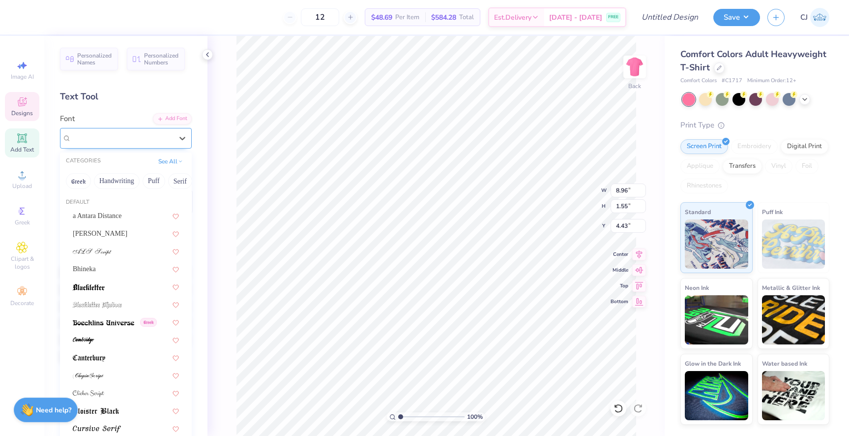
click at [131, 141] on div "Magiera Script" at bounding box center [121, 137] width 103 height 15
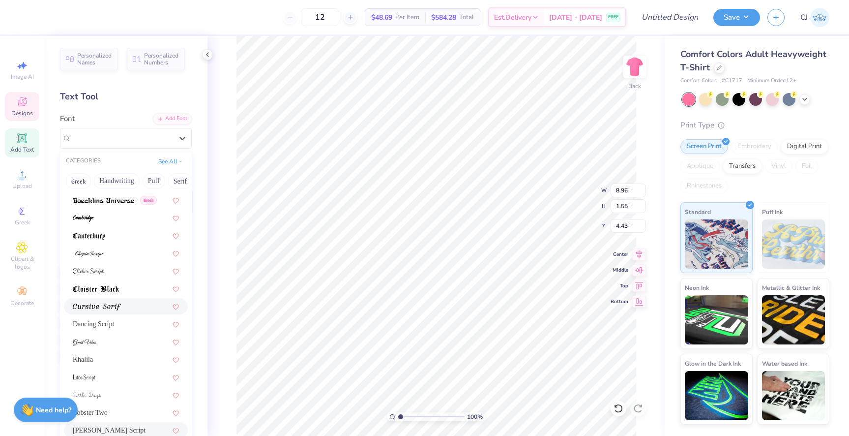
scroll to position [126, 0]
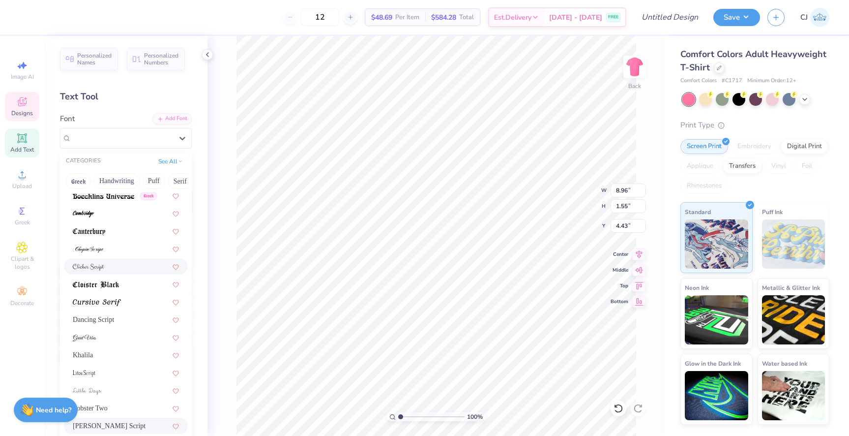
click at [132, 268] on div at bounding box center [126, 266] width 106 height 10
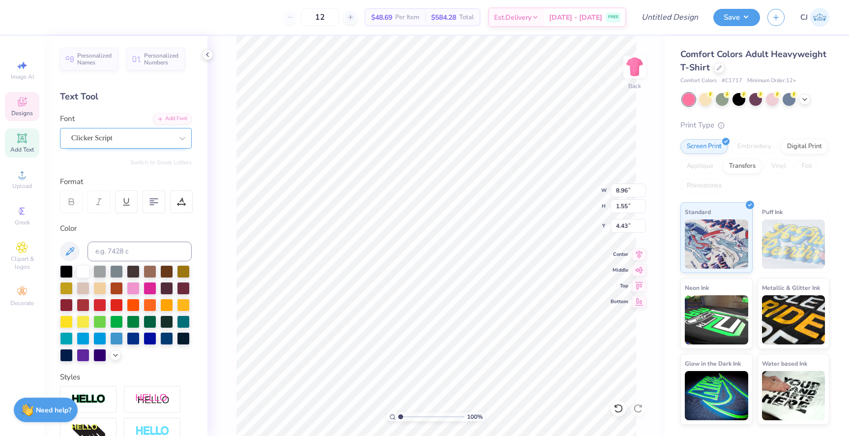
click at [126, 139] on div "Clicker Script" at bounding box center [121, 137] width 103 height 15
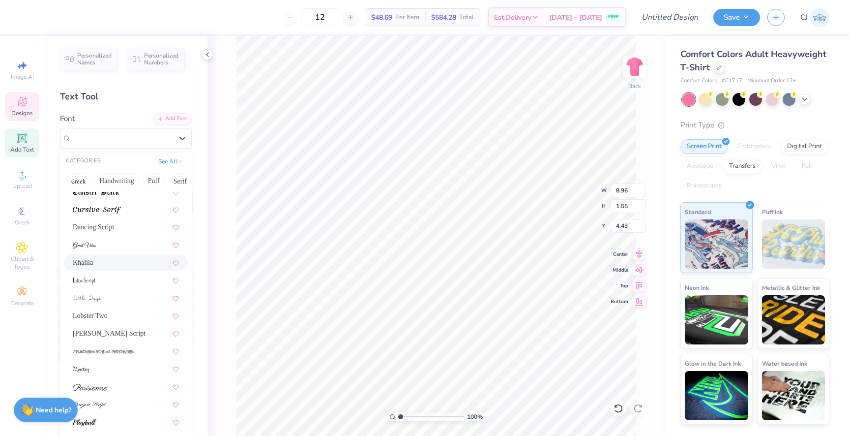
scroll to position [241, 0]
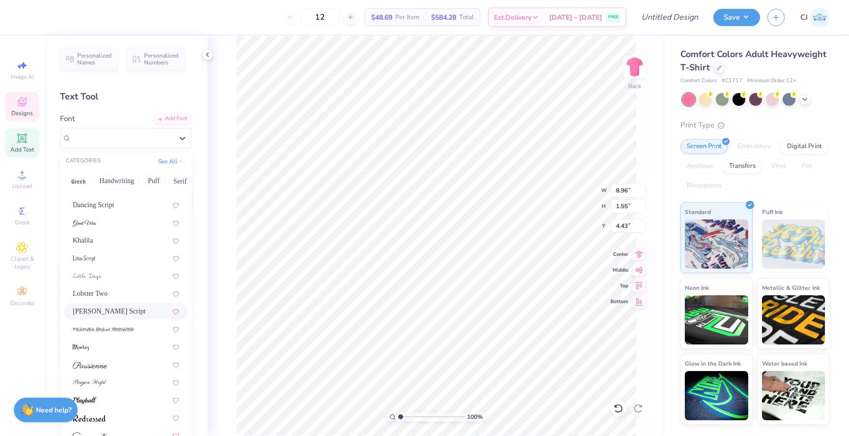
click at [138, 312] on div "Magiera Script" at bounding box center [126, 311] width 106 height 10
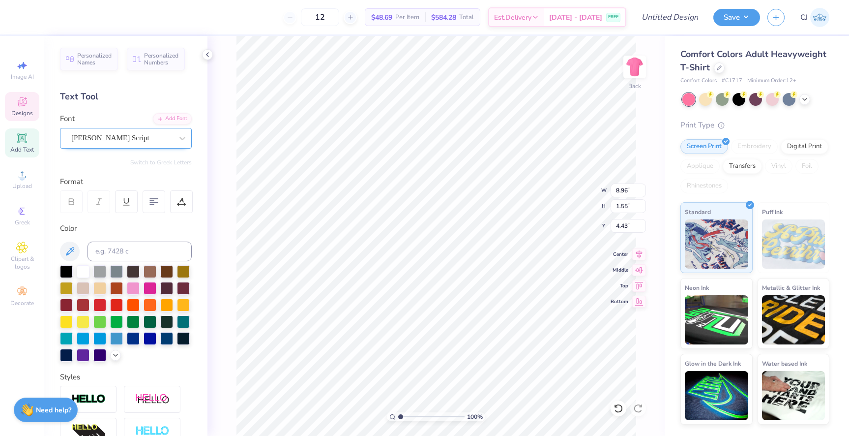
click at [149, 138] on div "Magiera Script" at bounding box center [121, 137] width 103 height 15
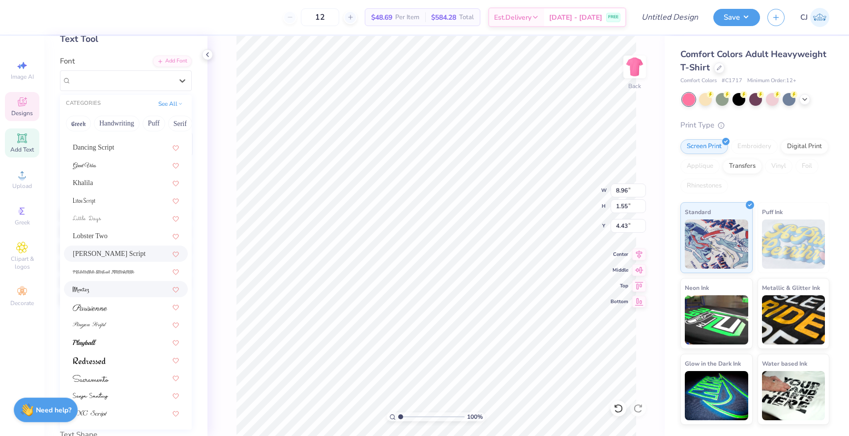
scroll to position [136, 0]
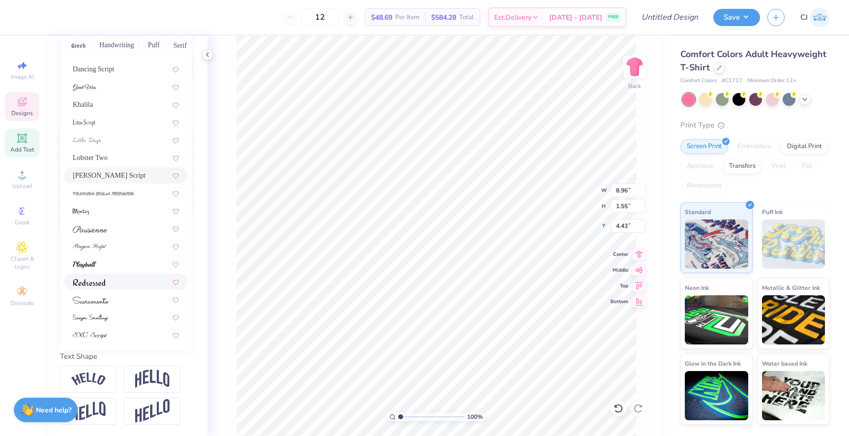
click at [132, 287] on div at bounding box center [126, 281] width 124 height 16
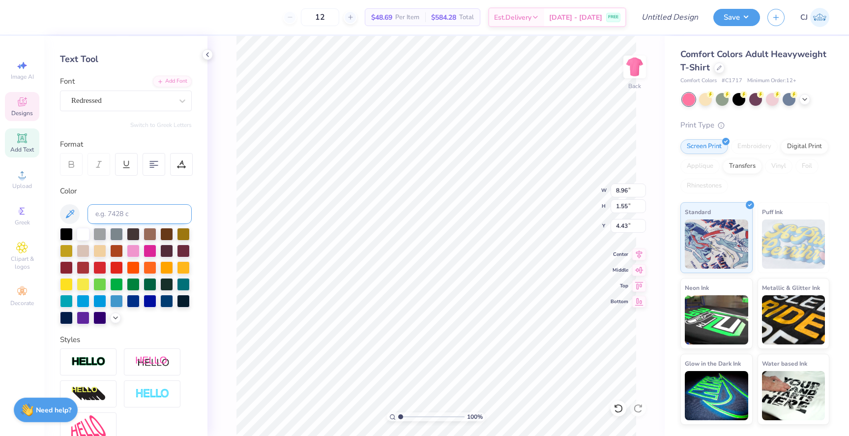
scroll to position [31, 0]
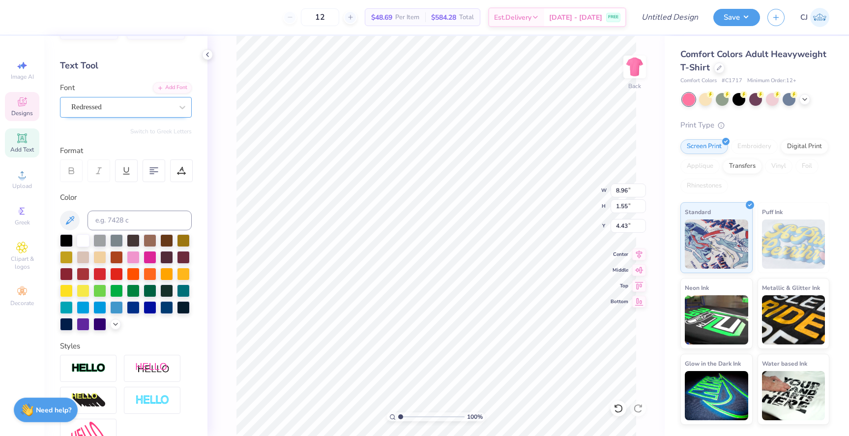
click at [128, 110] on div "Redressed" at bounding box center [121, 106] width 103 height 15
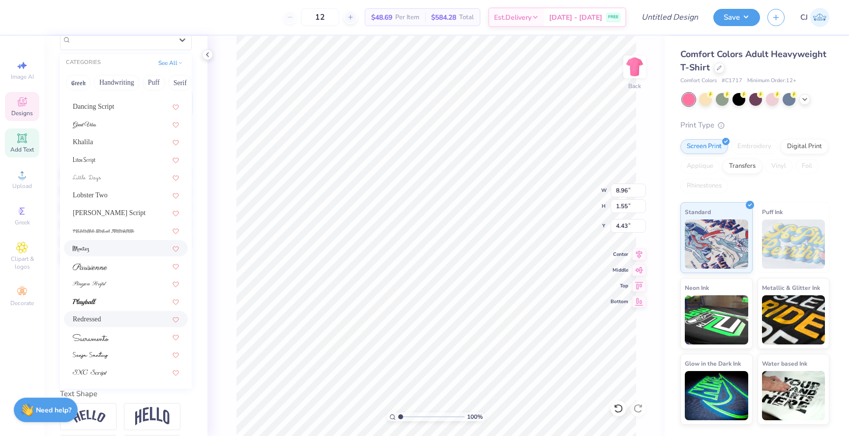
scroll to position [136, 0]
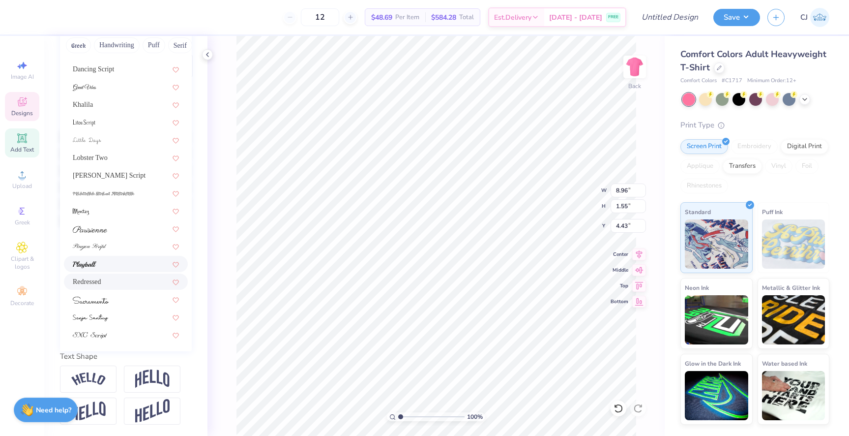
click at [119, 266] on div at bounding box center [126, 264] width 106 height 10
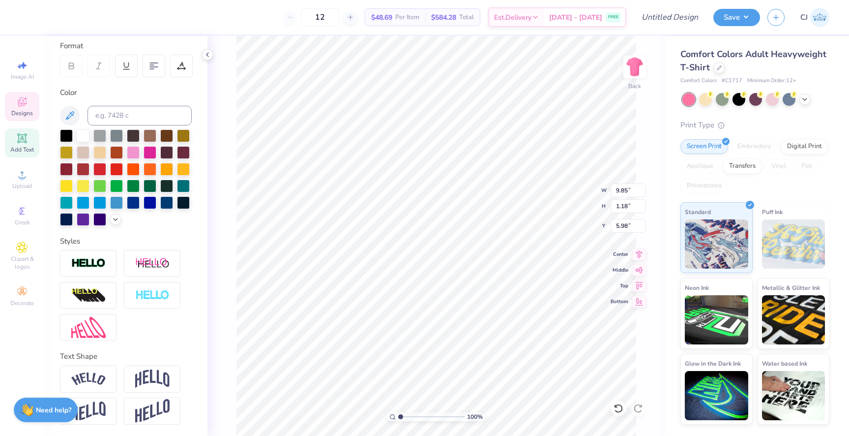
type input "5.98"
type input "4.80"
click at [113, 22] on div at bounding box center [115, 16] width 14 height 14
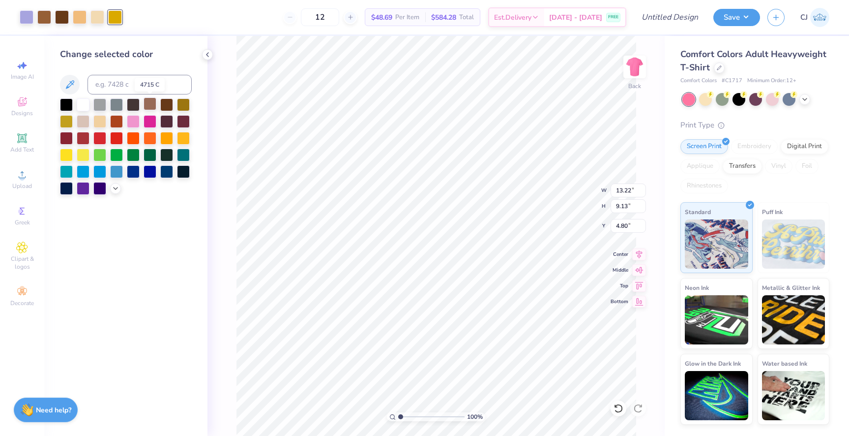
click at [150, 107] on div at bounding box center [150, 103] width 13 height 13
click at [116, 192] on div at bounding box center [126, 146] width 132 height 96
click at [115, 189] on icon at bounding box center [116, 187] width 8 height 8
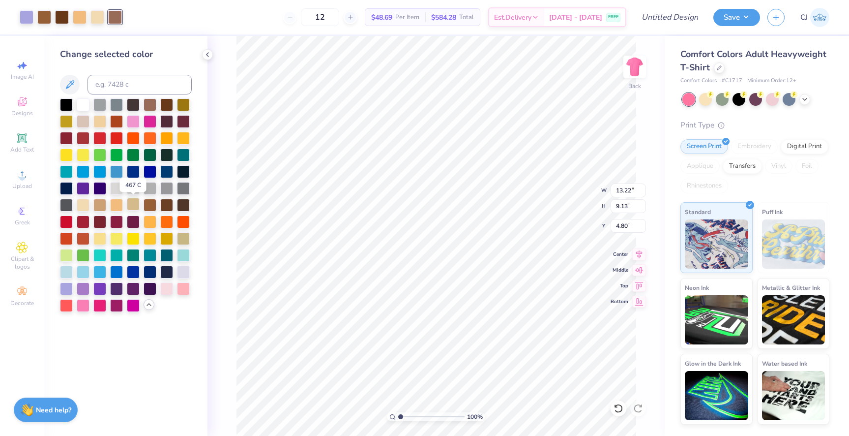
click at [135, 207] on div at bounding box center [133, 204] width 13 height 13
click at [97, 205] on div at bounding box center [99, 204] width 13 height 13
click at [29, 12] on div at bounding box center [27, 16] width 14 height 14
click at [86, 272] on div at bounding box center [83, 271] width 13 height 13
click at [67, 273] on div at bounding box center [66, 271] width 13 height 13
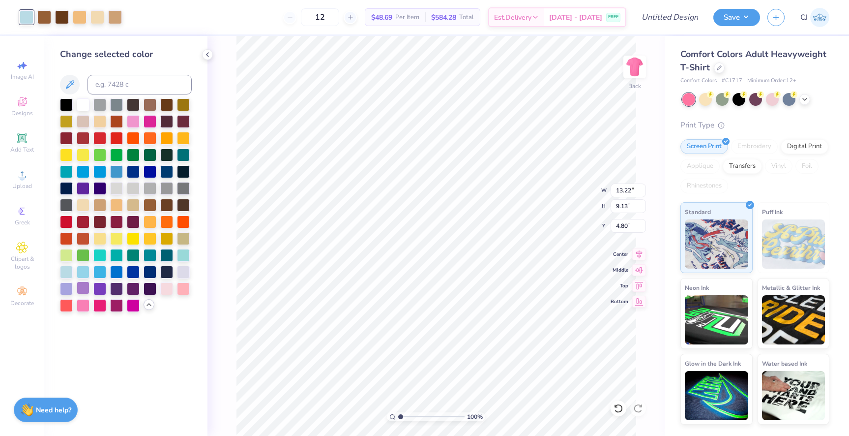
click at [85, 288] on div at bounding box center [83, 287] width 13 height 13
click at [68, 288] on div at bounding box center [66, 287] width 13 height 13
click at [224, 290] on div "100 % Back W 13.22 13.22 " H 9.13 9.13 " Y 4.80 4.80 " Center Middle Top Bottom" at bounding box center [436, 236] width 457 height 400
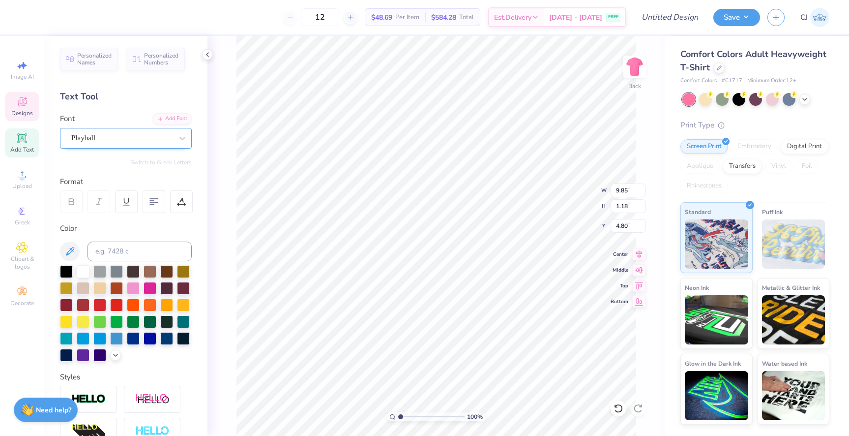
click at [140, 137] on div "Playball" at bounding box center [121, 137] width 103 height 15
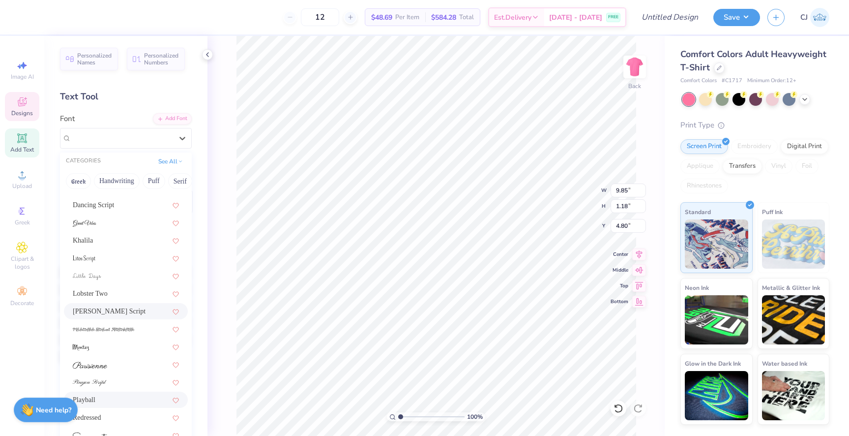
scroll to position [0, 0]
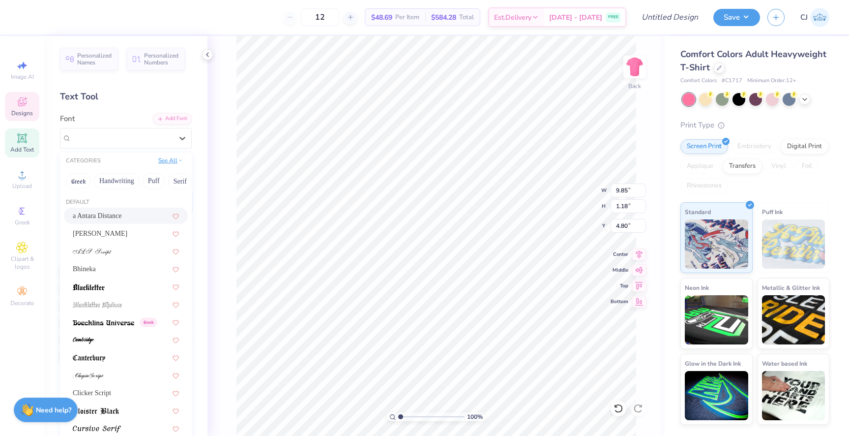
click at [173, 163] on button "See All" at bounding box center [170, 160] width 30 height 10
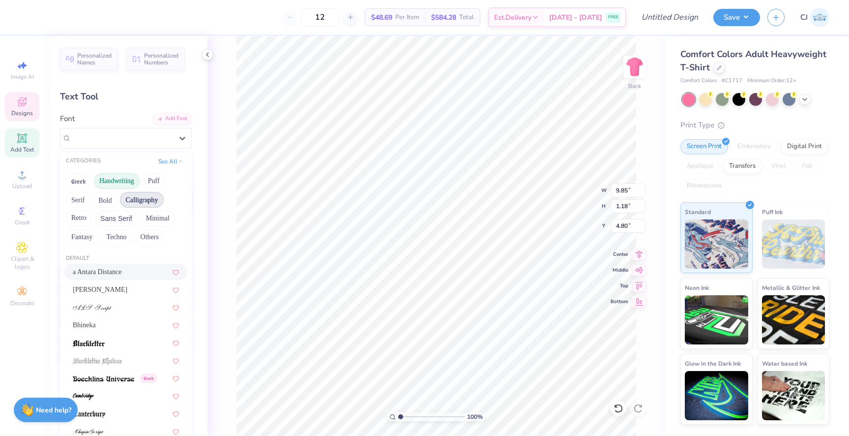
click at [114, 182] on button "Handwriting" at bounding box center [117, 181] width 46 height 16
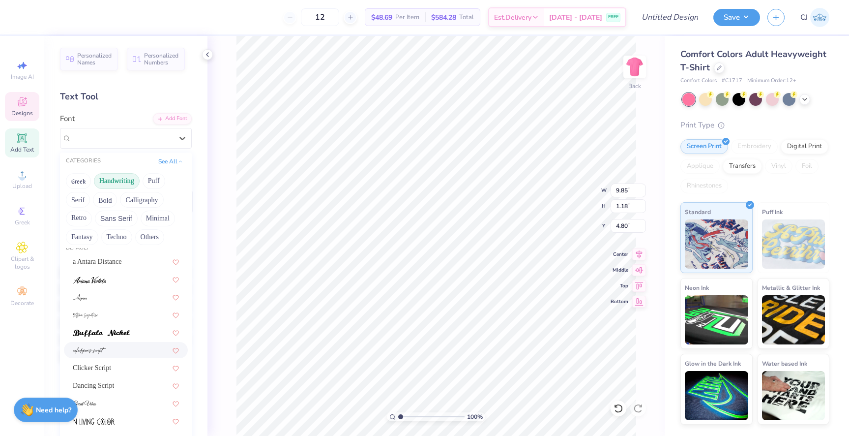
scroll to position [11, 0]
click at [105, 331] on img at bounding box center [101, 332] width 57 height 7
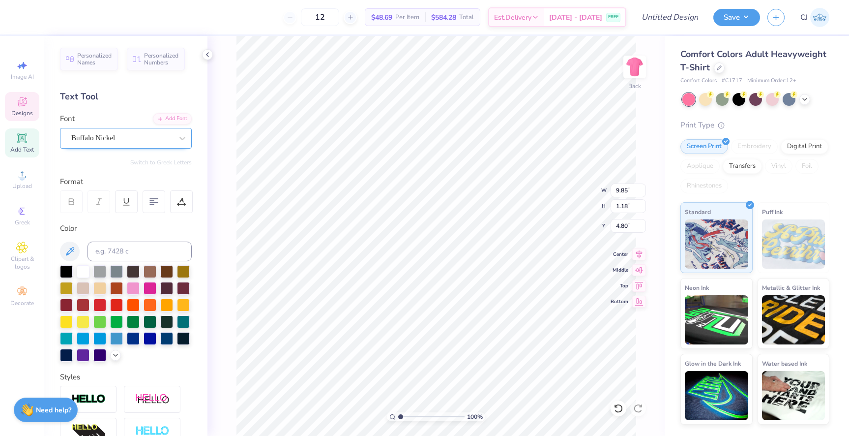
click at [128, 143] on div "Buffalo Nickel" at bounding box center [121, 137] width 103 height 15
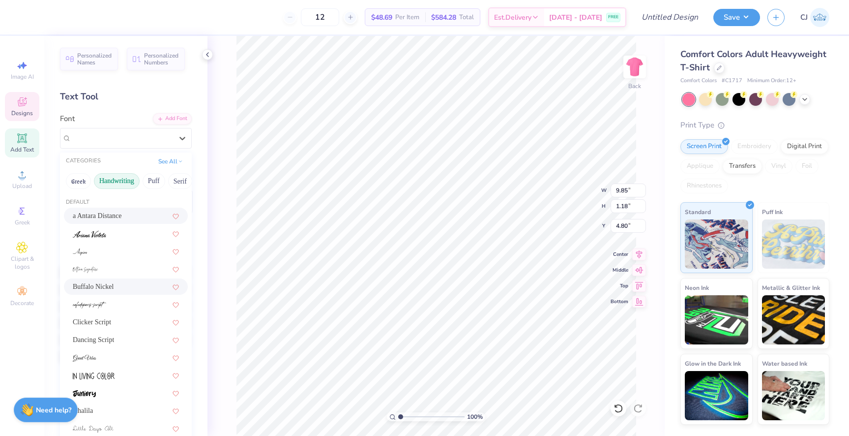
click at [110, 215] on div "a Antara Distance" at bounding box center [126, 215] width 106 height 10
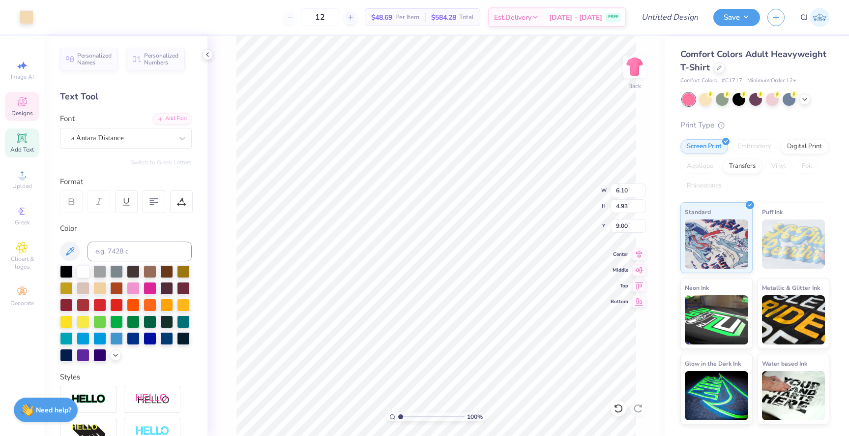
type input "6.10"
type input "4.93"
type input "9.00"
type input "7.25"
type input "5.86"
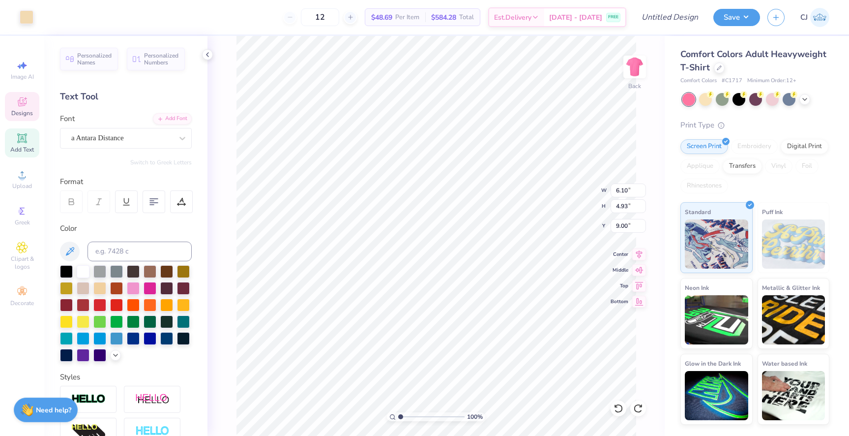
type input "8.07"
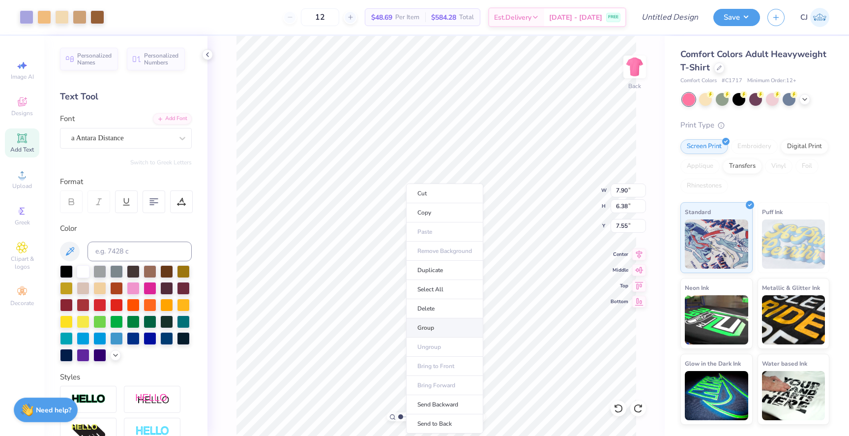
click at [443, 321] on li "Group" at bounding box center [444, 327] width 77 height 19
type input "6.52"
type input "5.27"
type input "8.66"
type input "7.55"
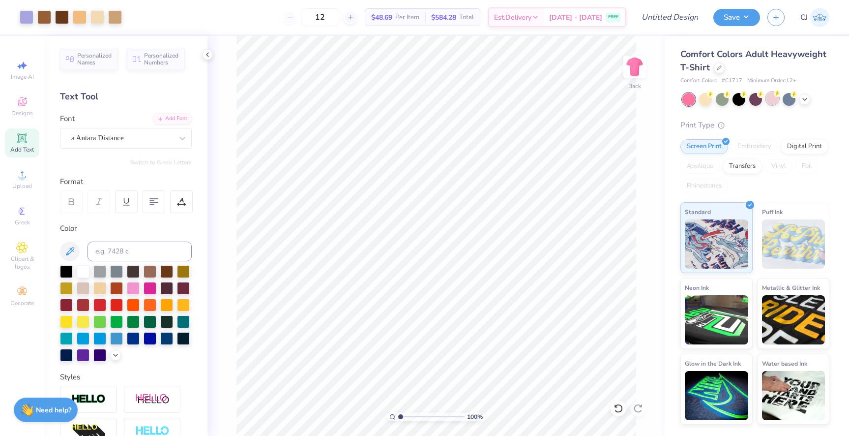
click at [773, 97] on div at bounding box center [772, 98] width 13 height 13
click at [807, 98] on polyline at bounding box center [805, 98] width 4 height 2
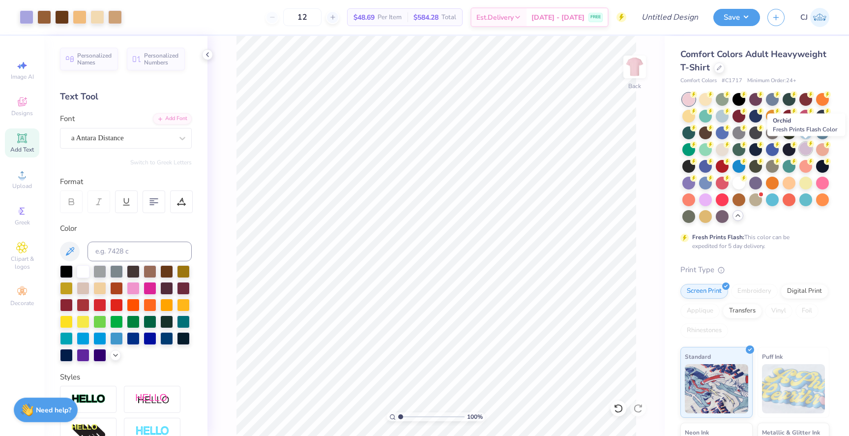
click at [811, 148] on div at bounding box center [806, 148] width 13 height 13
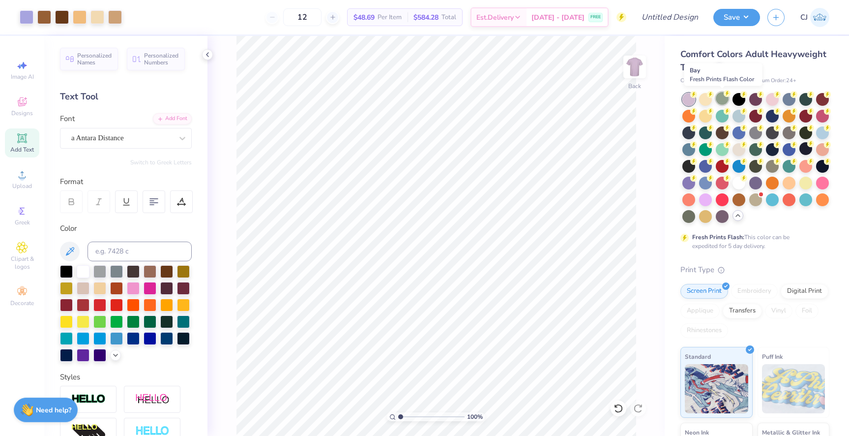
click at [724, 95] on icon at bounding box center [727, 93] width 7 height 7
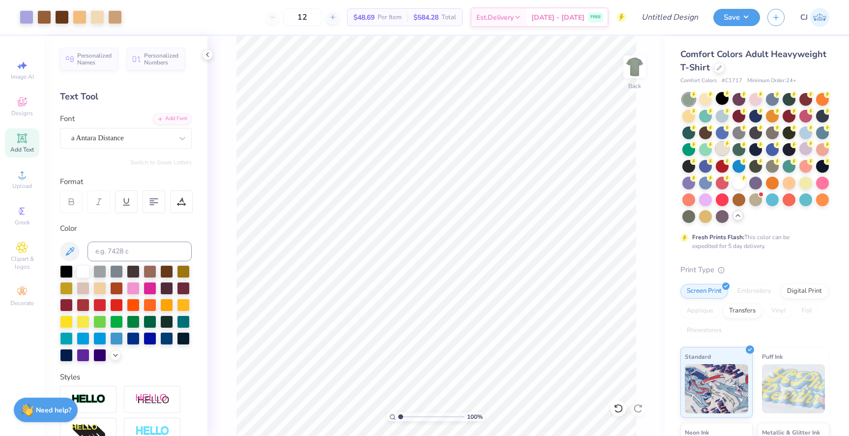
click at [717, 150] on div at bounding box center [722, 148] width 13 height 13
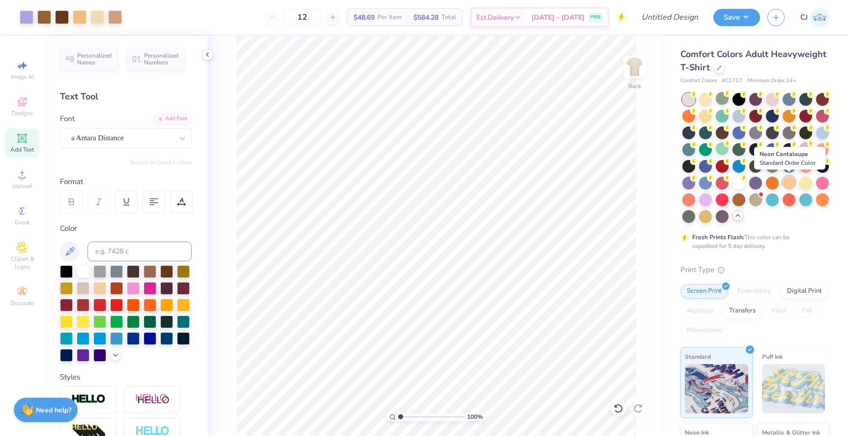
click at [789, 181] on div at bounding box center [789, 182] width 13 height 13
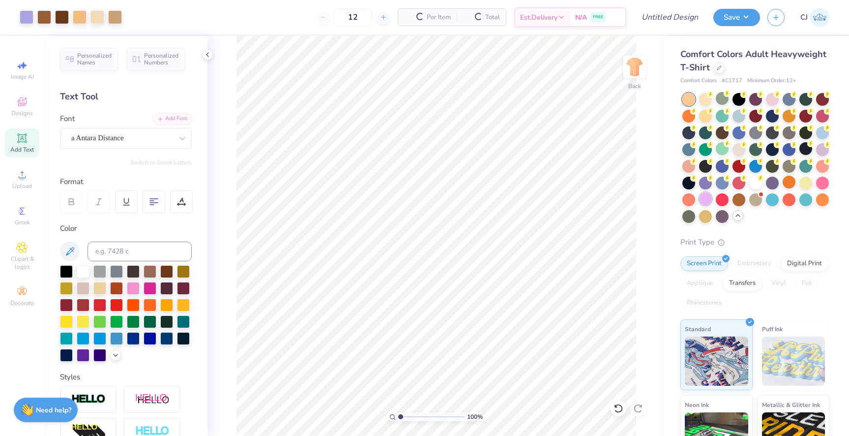
click at [708, 200] on div at bounding box center [705, 198] width 13 height 13
click at [773, 100] on div at bounding box center [772, 98] width 13 height 13
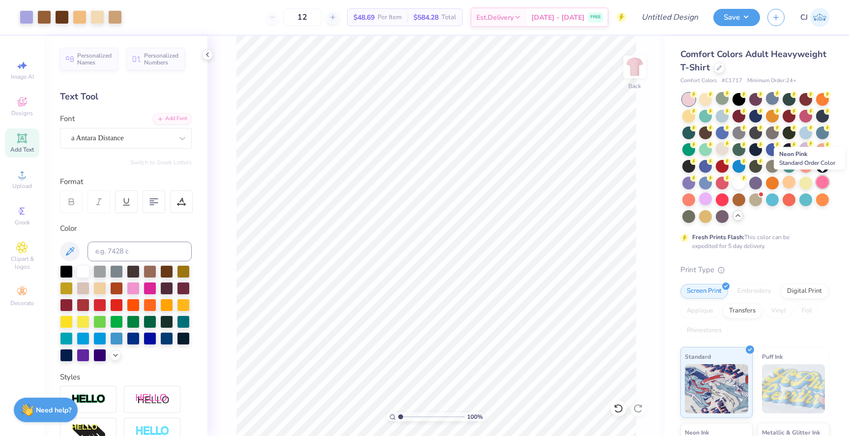
click at [822, 180] on div at bounding box center [822, 182] width 13 height 13
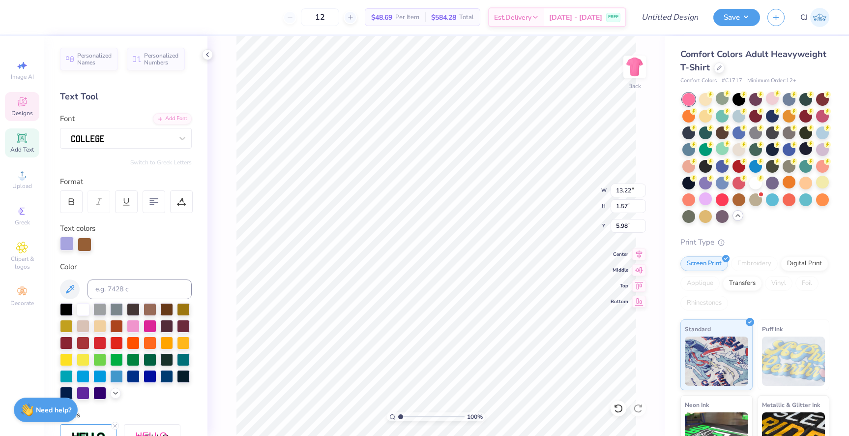
click at [67, 244] on div at bounding box center [67, 244] width 14 height 14
click at [135, 325] on div at bounding box center [133, 325] width 13 height 13
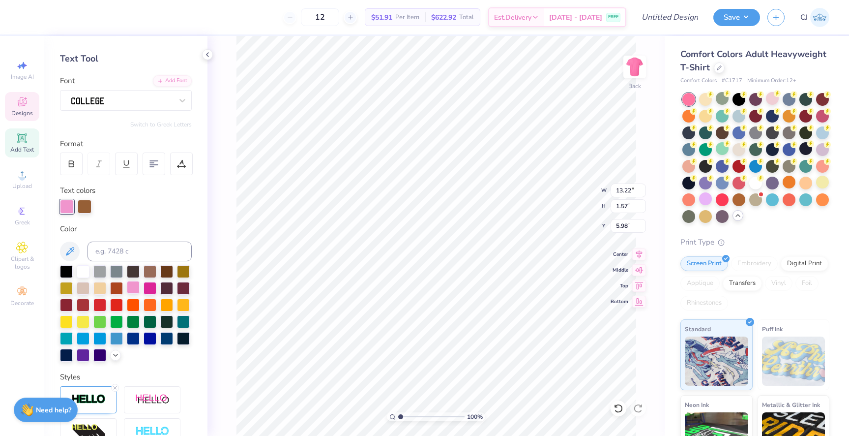
scroll to position [19, 0]
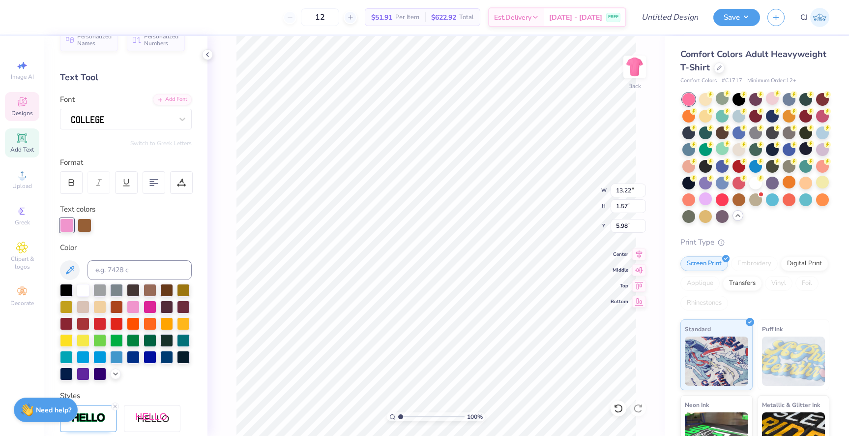
click at [203, 298] on div "Personalized Names Personalized Numbers Text Tool Add Font Font Switch to Greek…" at bounding box center [125, 236] width 163 height 400
click at [232, 293] on div "100 % Back W 13.22 13.22 " H 1.57 1.57 " Y 5.98 5.98 " Center Middle Top Bottom" at bounding box center [436, 236] width 457 height 400
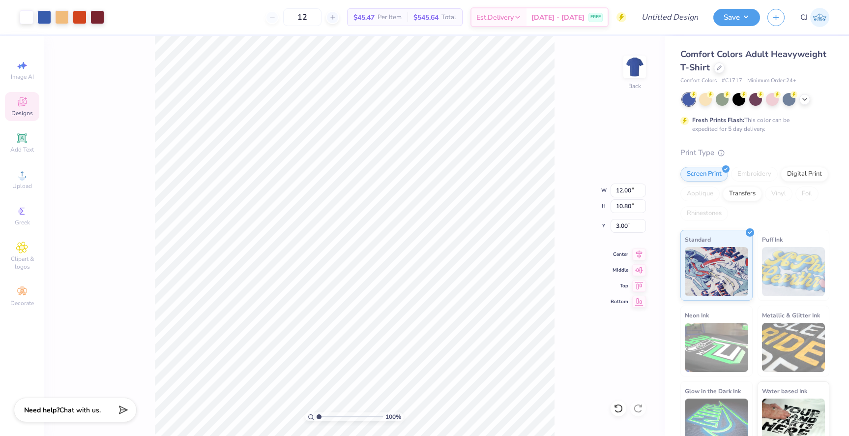
type input "3.00"
click at [401, 343] on li "Ungroup" at bounding box center [416, 346] width 77 height 19
click at [385, 324] on li "Group" at bounding box center [383, 327] width 77 height 19
type input "10.16"
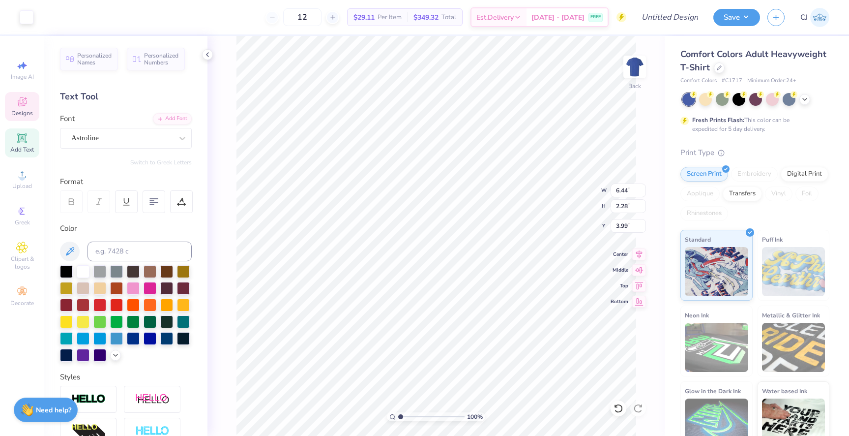
type input "3.99"
type textarea "G"
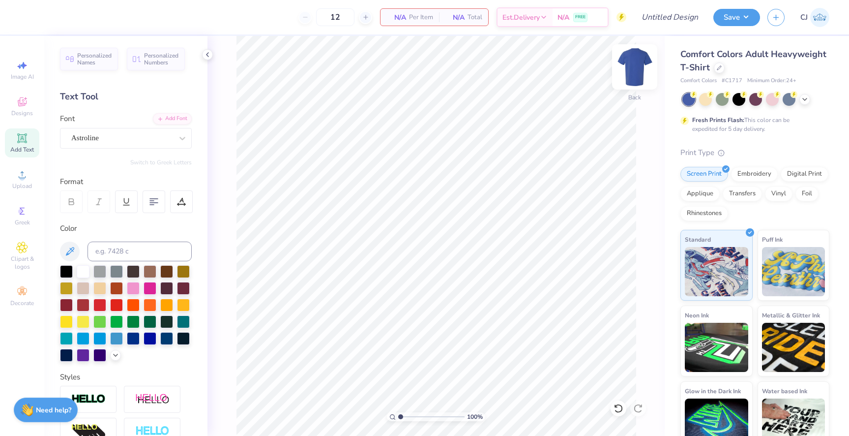
click at [641, 61] on img at bounding box center [634, 66] width 39 height 39
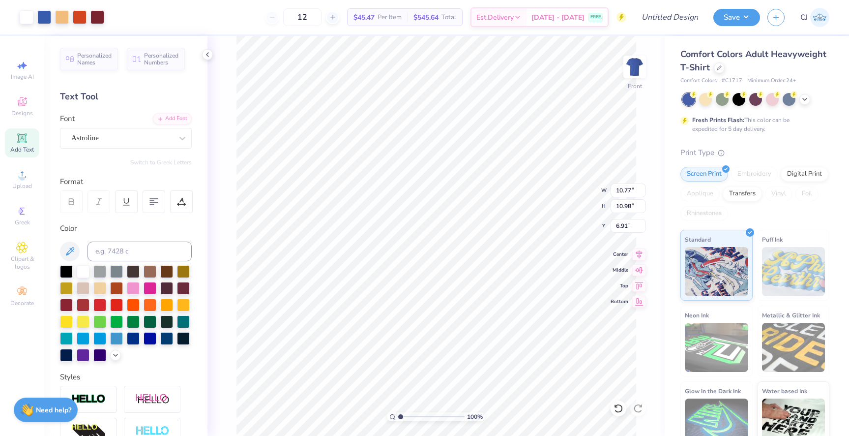
type input "5.76"
click at [447, 297] on li "Ungroup" at bounding box center [468, 301] width 77 height 19
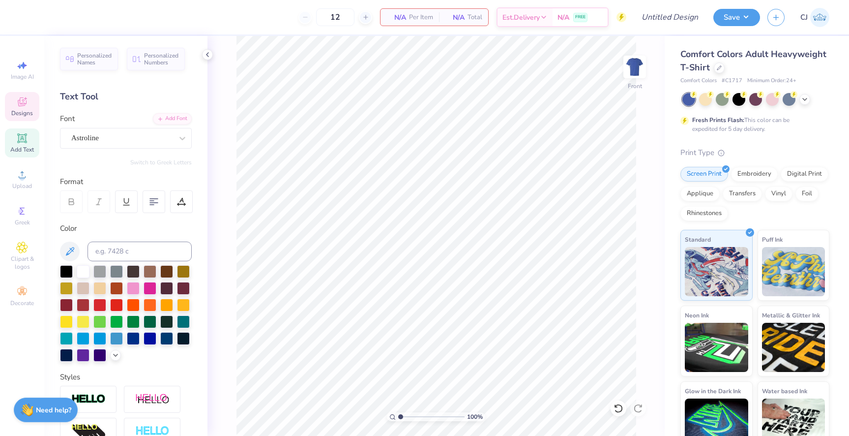
click at [21, 108] on div "Designs" at bounding box center [22, 106] width 34 height 29
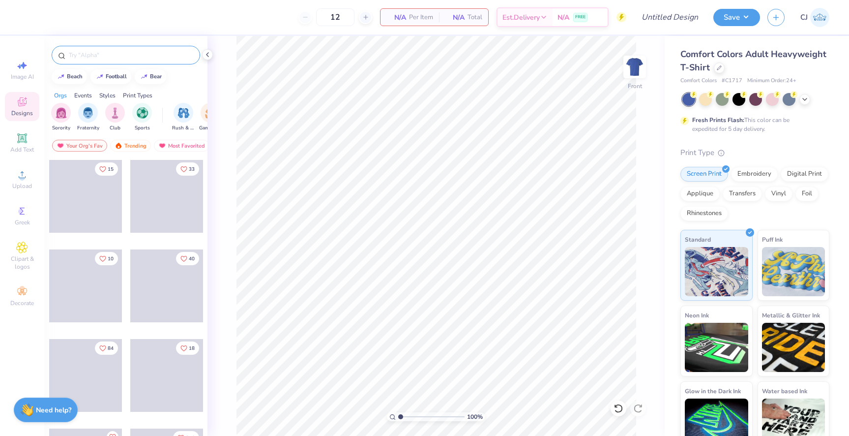
click at [103, 54] on input "text" at bounding box center [131, 55] width 126 height 10
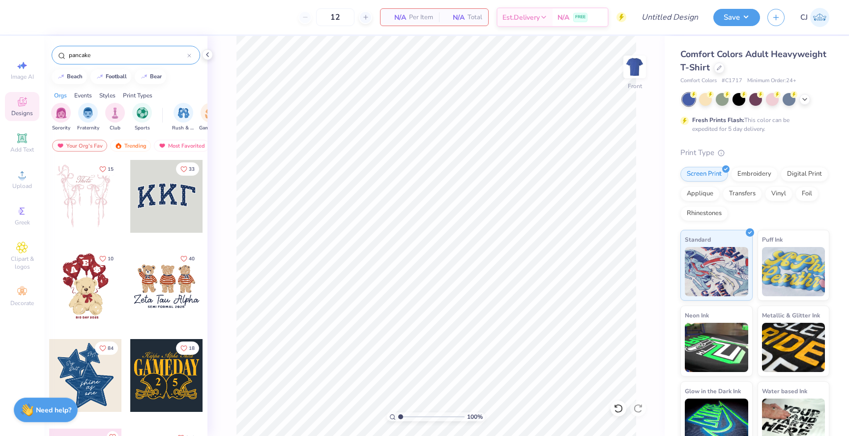
type input "pancake"
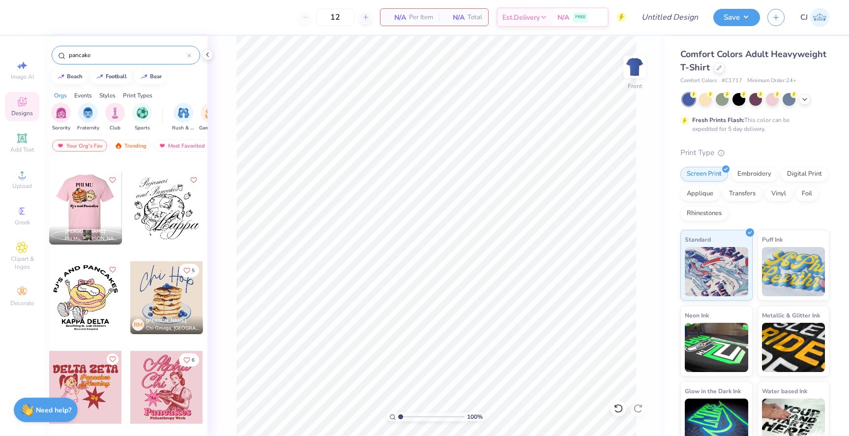
scroll to position [258, 0]
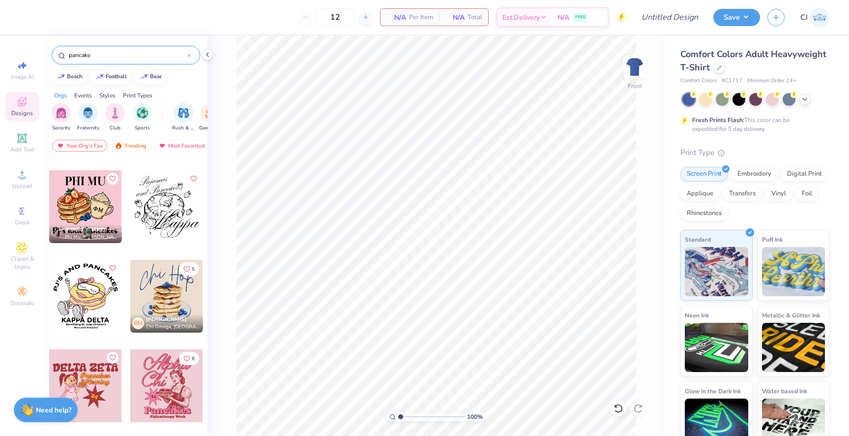
click at [166, 299] on div at bounding box center [166, 296] width 73 height 73
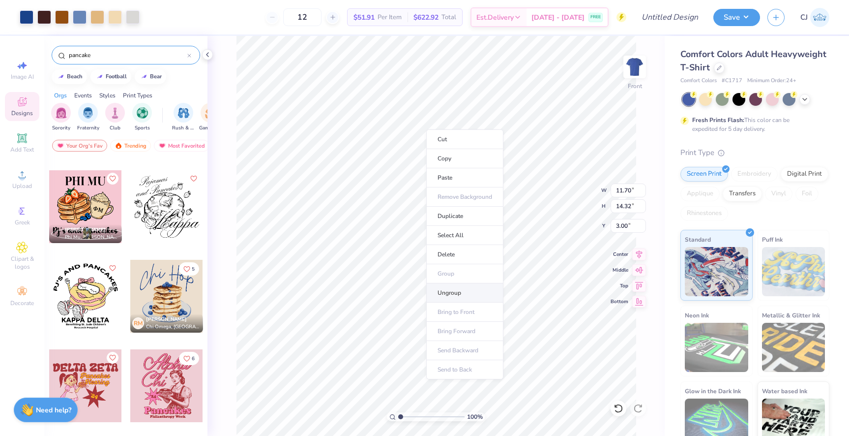
click at [449, 299] on li "Ungroup" at bounding box center [464, 292] width 77 height 19
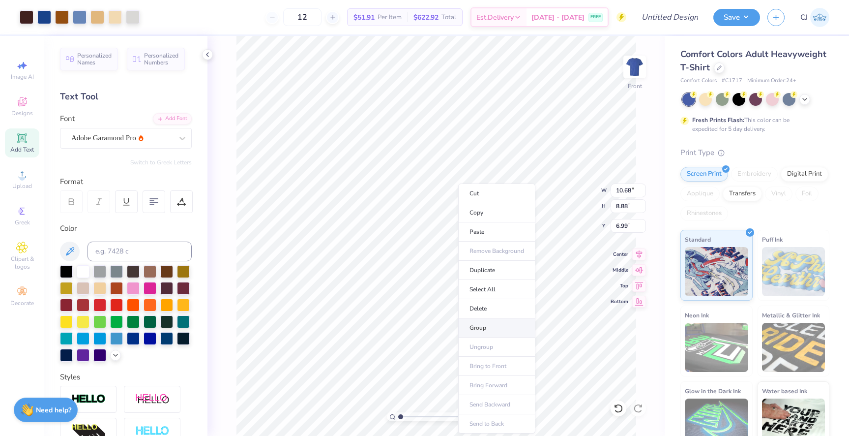
click at [478, 324] on li "Group" at bounding box center [496, 327] width 77 height 19
type input "12.06"
type input "10.03"
type input "5.83"
type input "6.80"
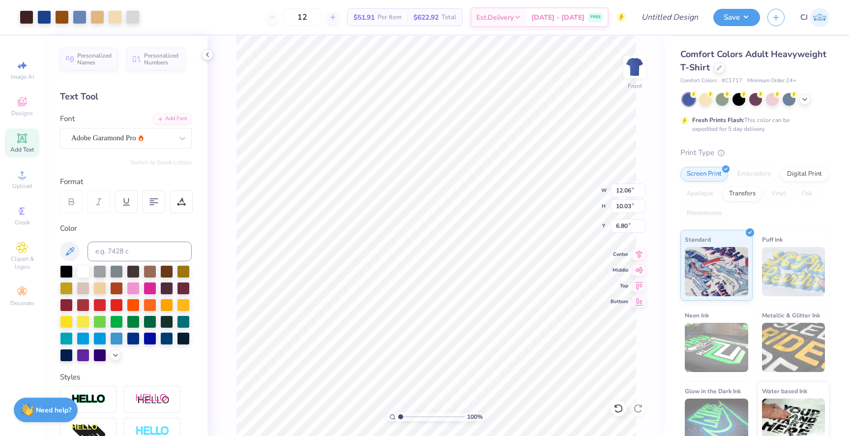
type input "5.82"
click at [121, 142] on div "Adobe Garamond Pro" at bounding box center [121, 137] width 103 height 15
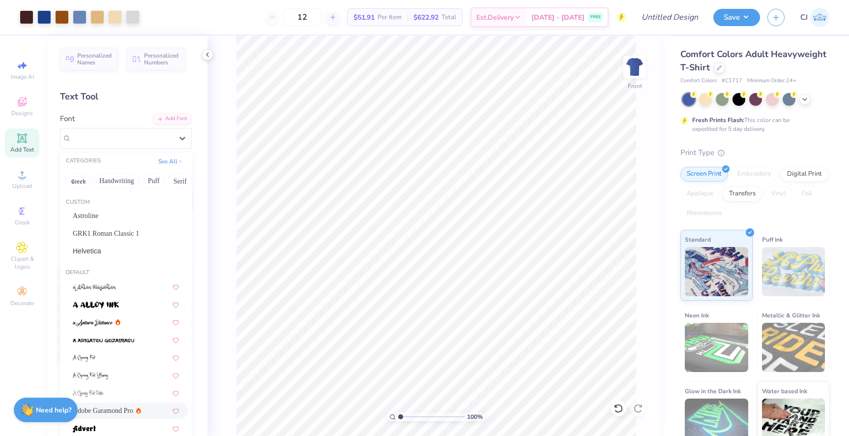
click at [23, 141] on icon at bounding box center [21, 137] width 7 height 7
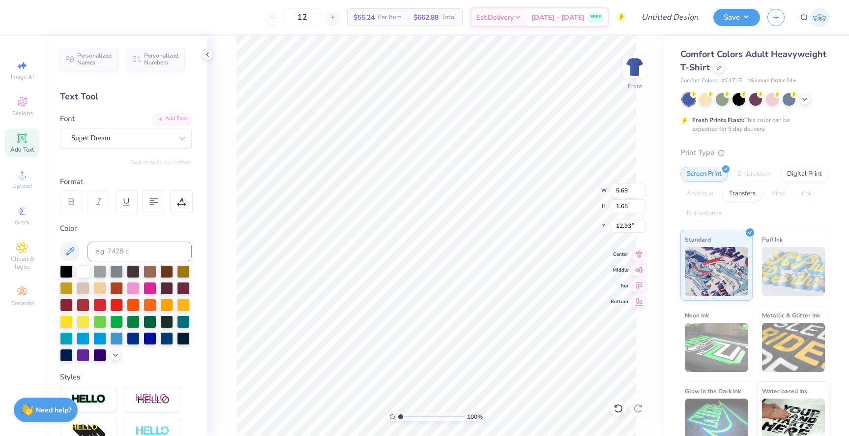
scroll to position [0, 0]
type textarea "G"
type textarea "Gamma Phi Beta"
click at [150, 142] on div "Super Dream" at bounding box center [121, 137] width 103 height 15
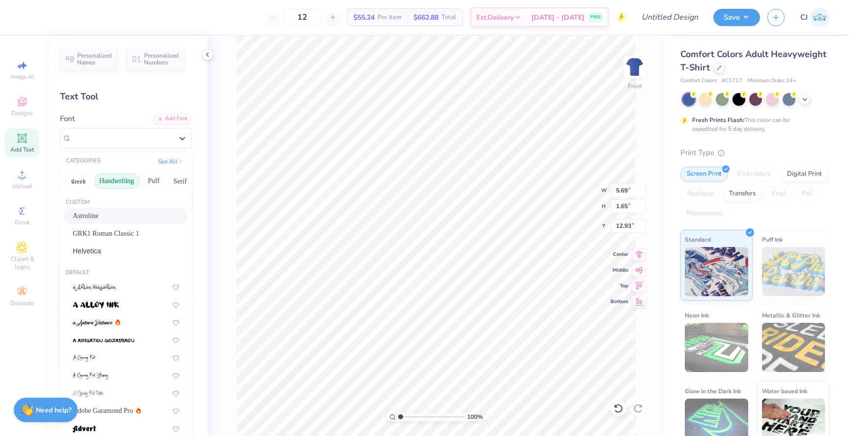
click at [119, 180] on button "Handwriting" at bounding box center [117, 181] width 46 height 16
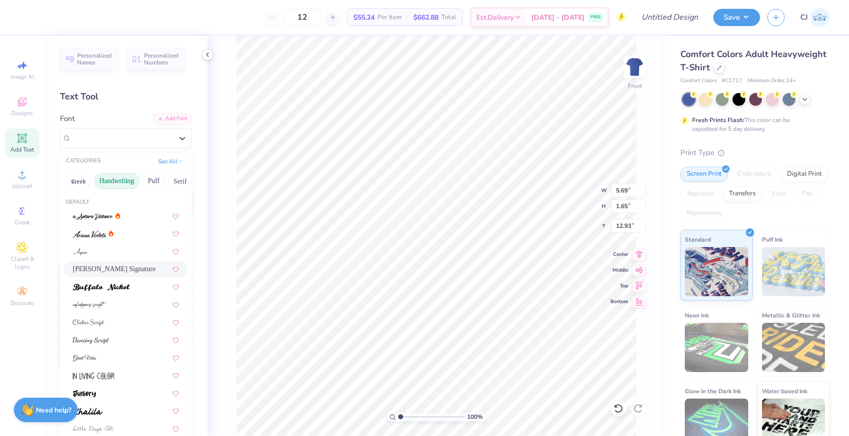
click at [109, 272] on span "Bettina Signature" at bounding box center [114, 269] width 83 height 10
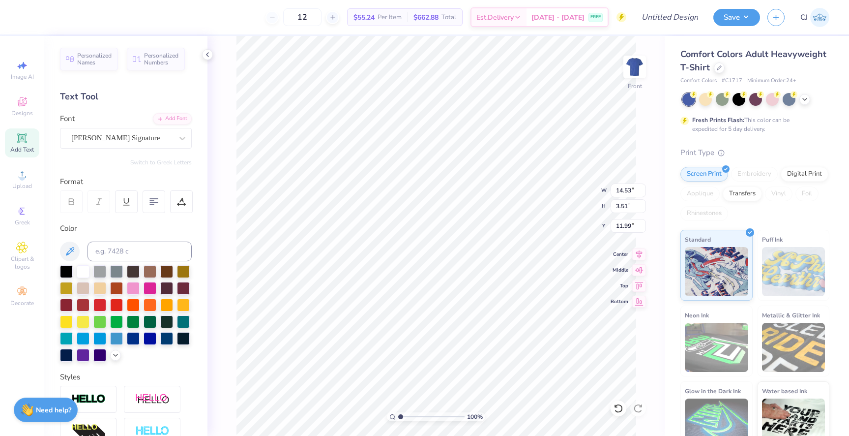
type input "14.10"
type input "10.07"
type input "2.43"
type input "15.18"
type input "15.21"
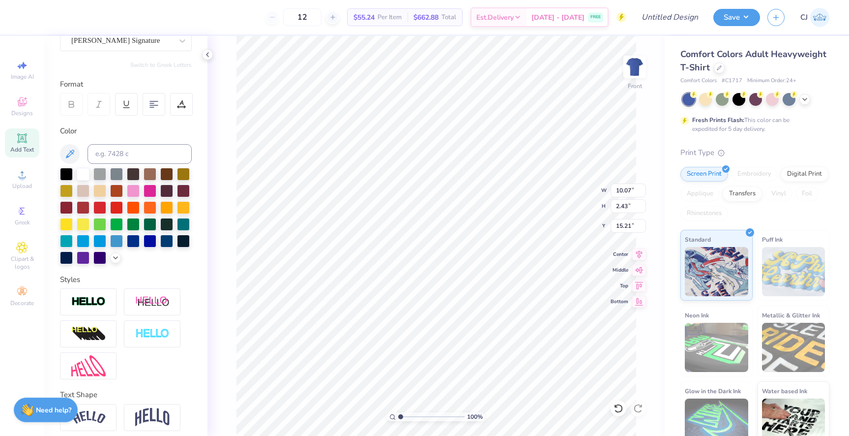
scroll to position [136, 0]
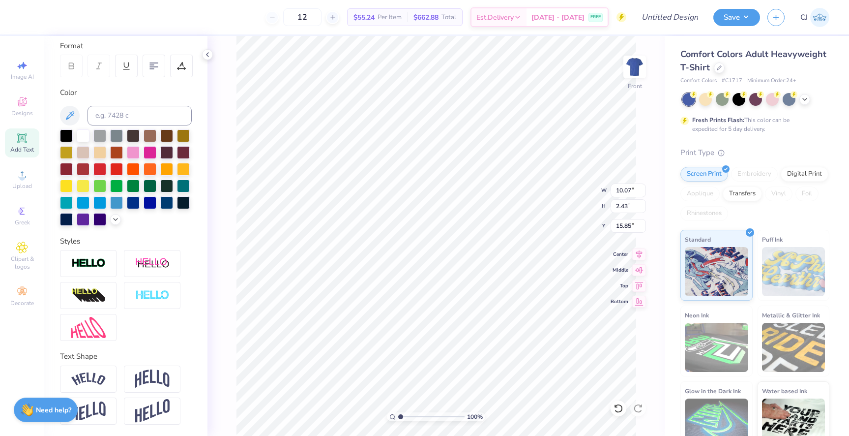
type input "15.85"
type input "7.56"
type input "1.83"
type input "16.46"
type input "16.09"
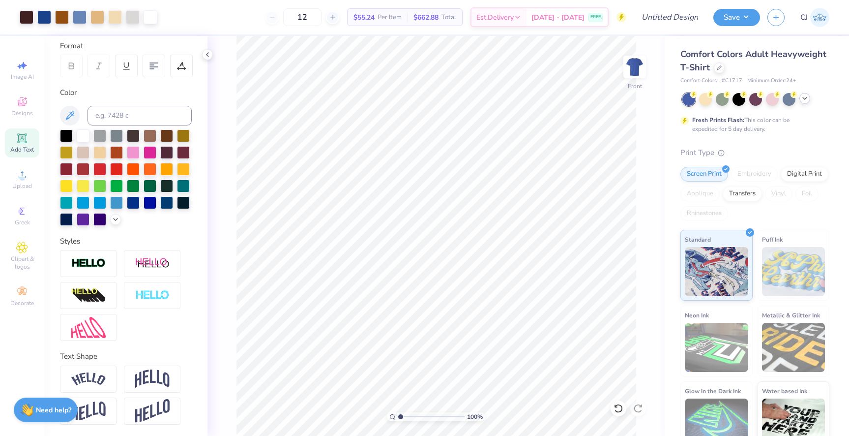
click at [803, 97] on polyline at bounding box center [805, 98] width 4 height 2
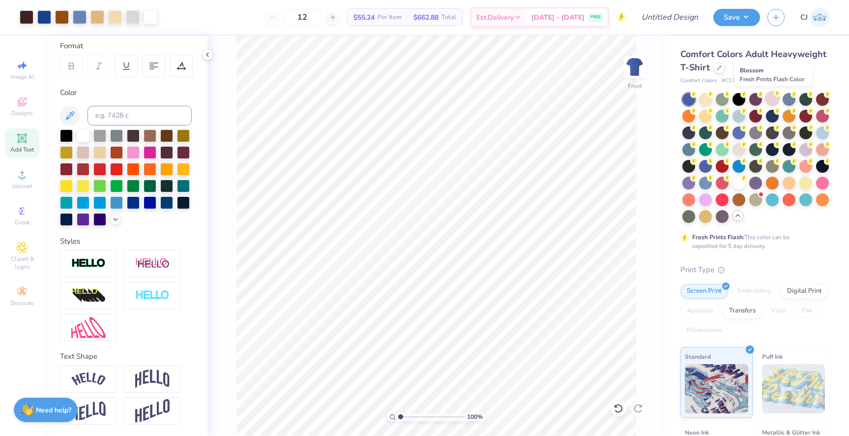
click at [769, 100] on div at bounding box center [772, 98] width 13 height 13
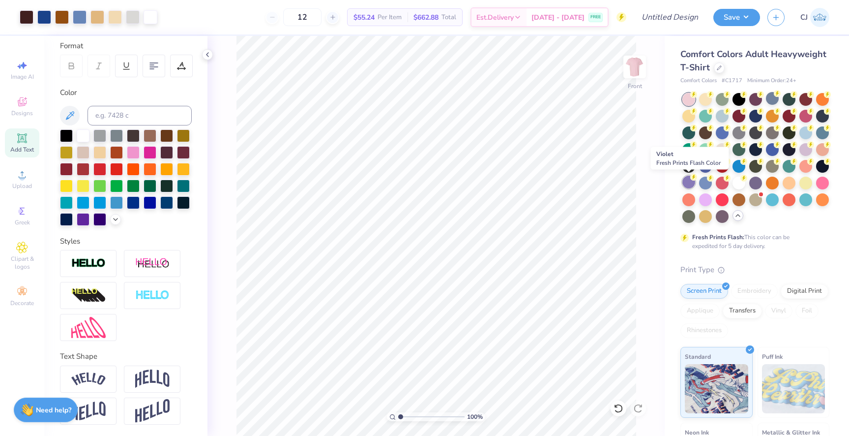
click at [690, 184] on div at bounding box center [689, 182] width 13 height 13
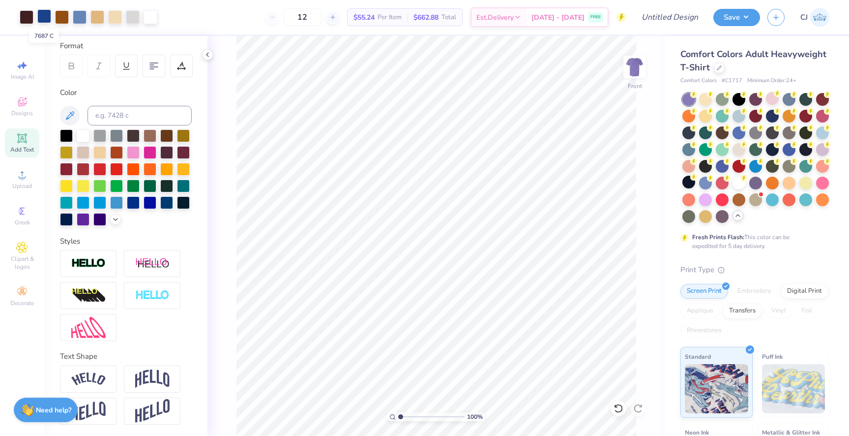
click at [47, 17] on div at bounding box center [44, 16] width 14 height 14
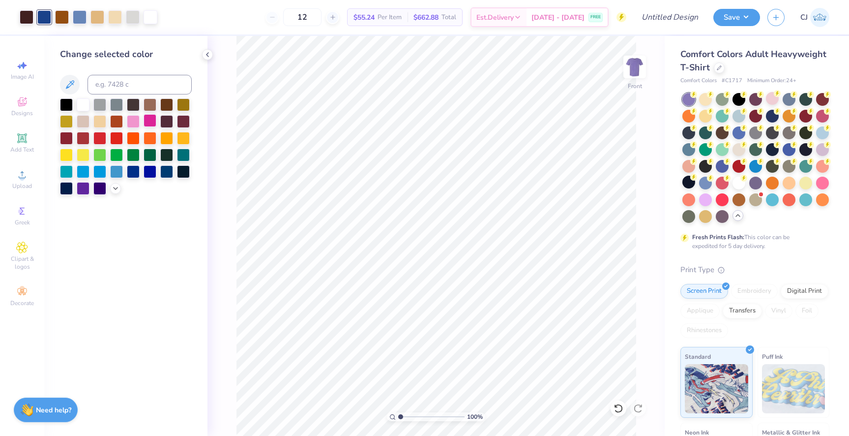
click at [146, 125] on div at bounding box center [150, 120] width 13 height 13
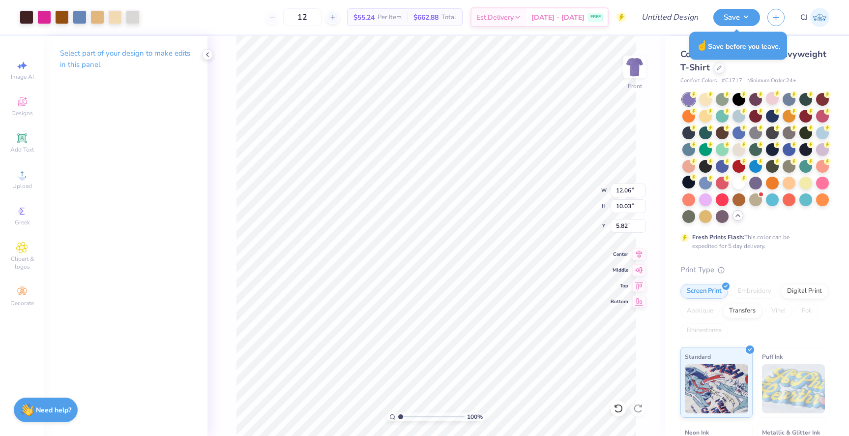
type input "9.73"
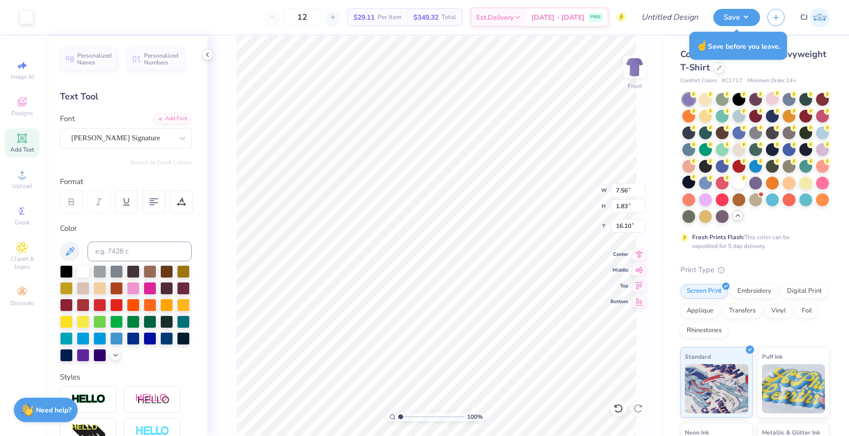
type input "16.10"
click at [823, 184] on div at bounding box center [822, 182] width 13 height 13
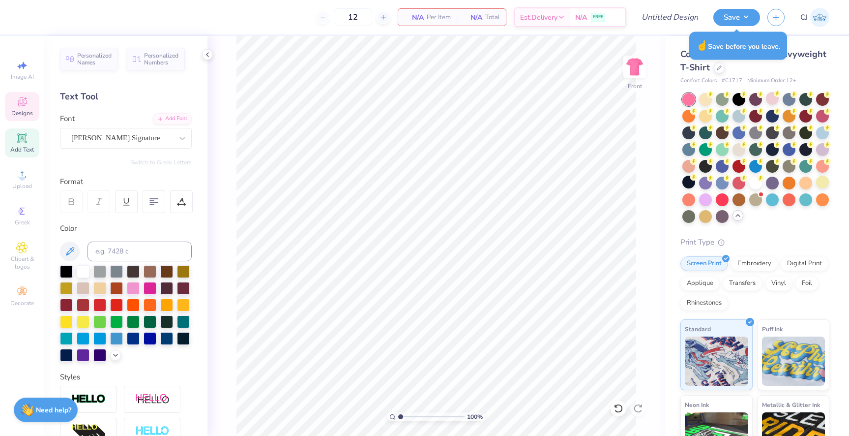
click at [22, 106] on icon at bounding box center [22, 101] width 9 height 9
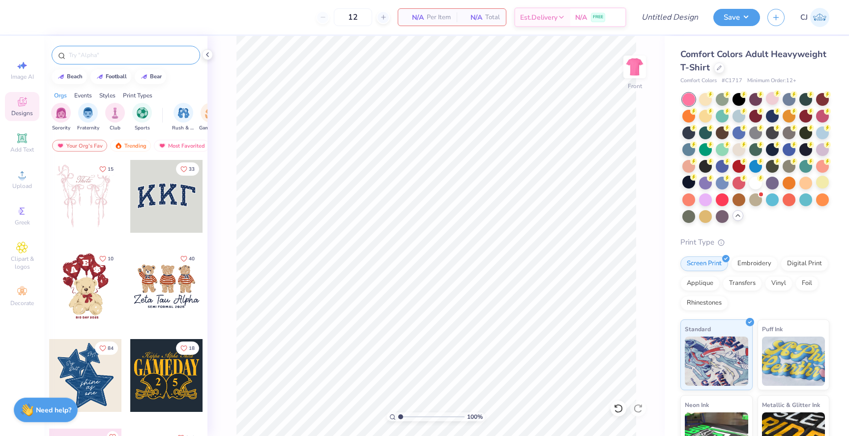
click at [122, 52] on input "text" at bounding box center [131, 55] width 126 height 10
type input "pancake"
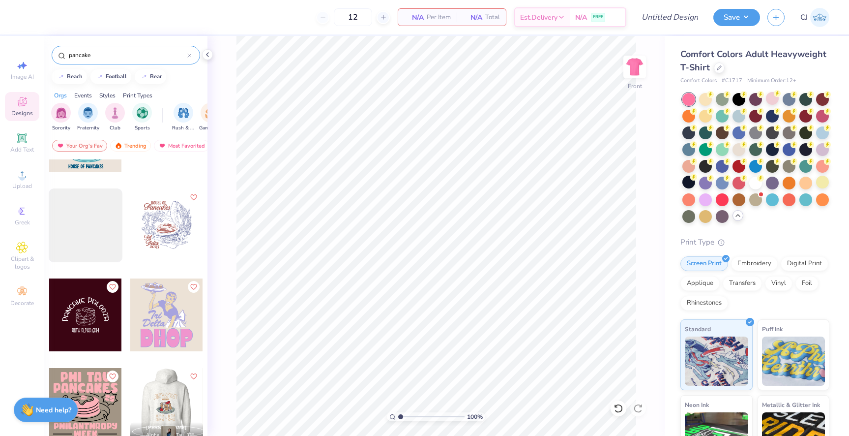
scroll to position [774, 0]
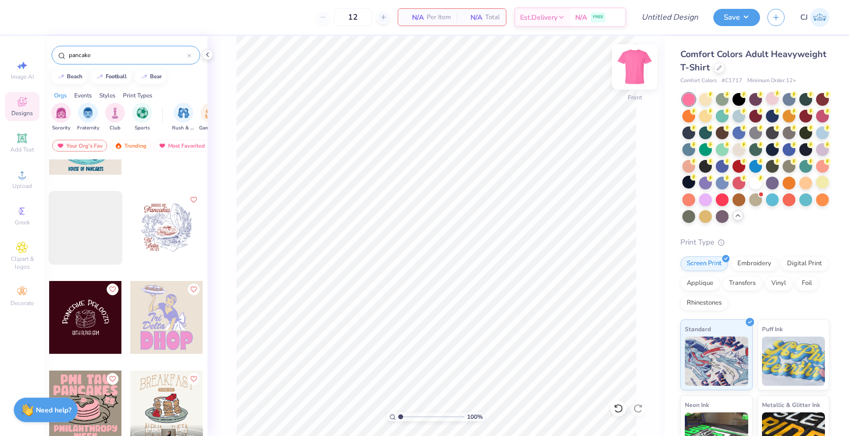
click at [627, 61] on img at bounding box center [634, 66] width 39 height 39
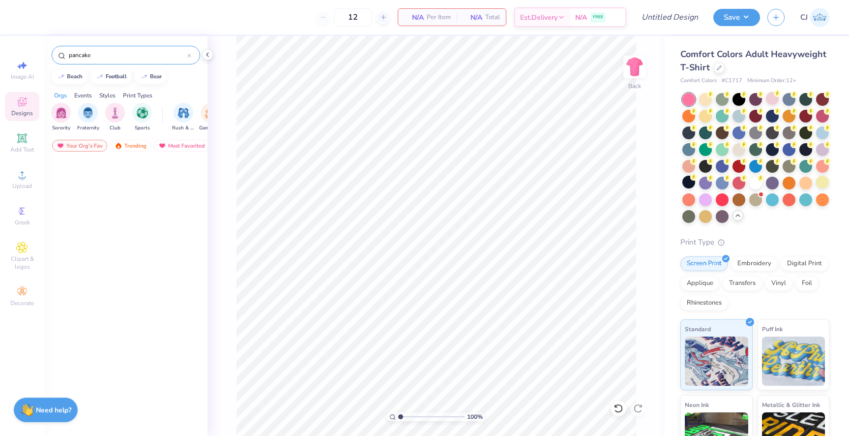
scroll to position [0, 0]
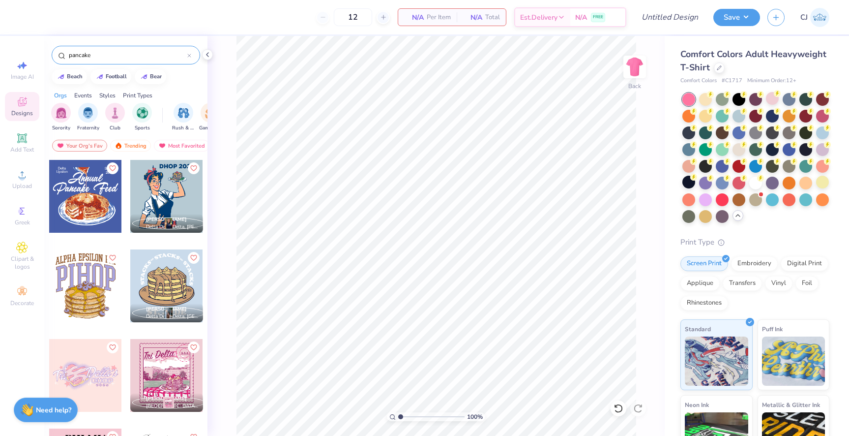
click at [188, 57] on icon at bounding box center [189, 55] width 3 height 3
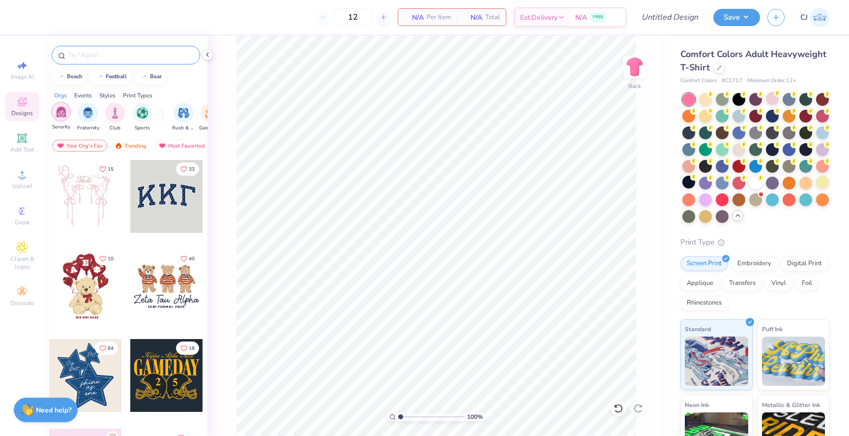
click at [61, 110] on img "filter for Sorority" at bounding box center [61, 111] width 11 height 11
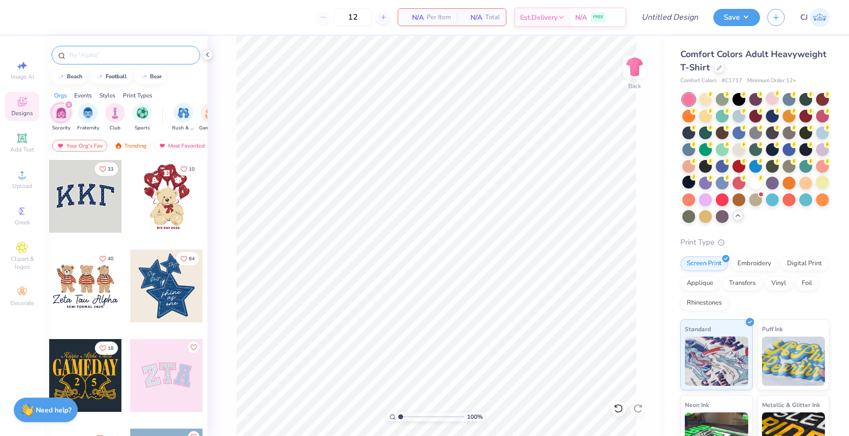
click at [104, 52] on input "text" at bounding box center [131, 55] width 126 height 10
type input "gamma phi beta"
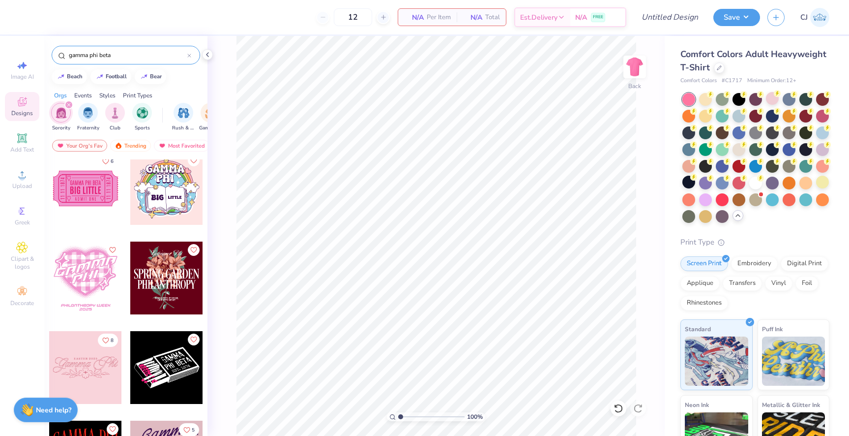
scroll to position [2692, 0]
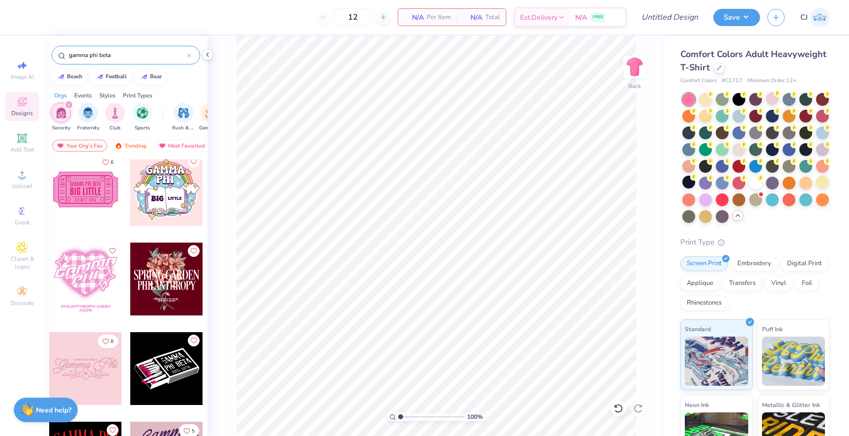
click at [92, 180] on div at bounding box center [85, 189] width 73 height 73
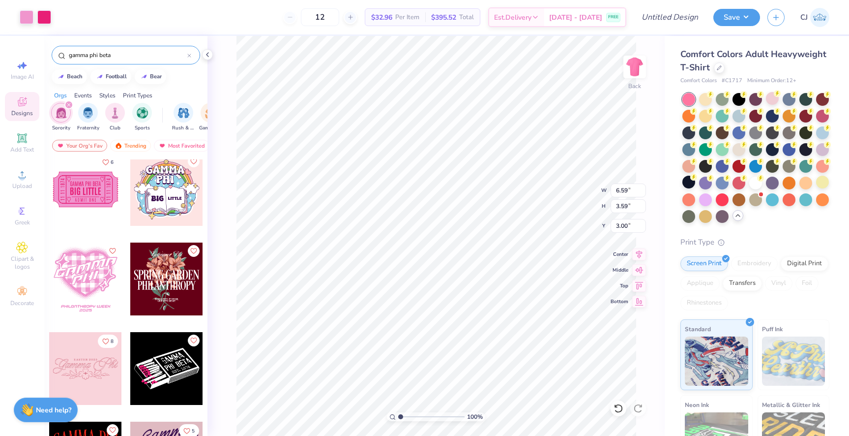
type input "6.59"
type input "3.59"
type input "3.43"
type input "6.76"
type input "5.52"
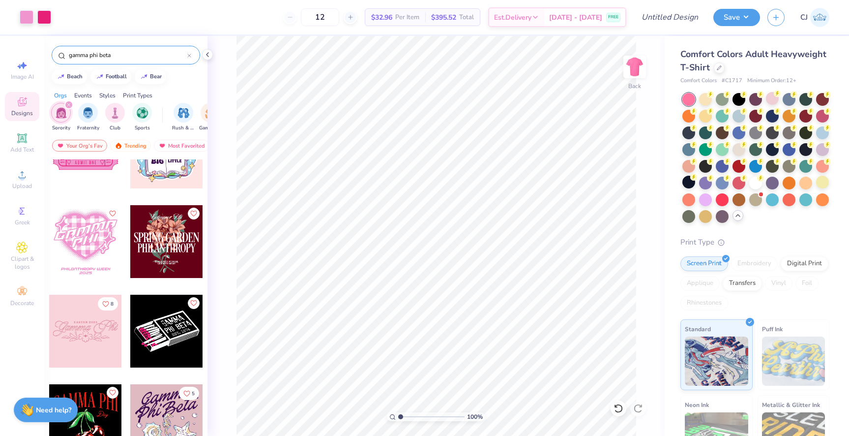
scroll to position [2730, 0]
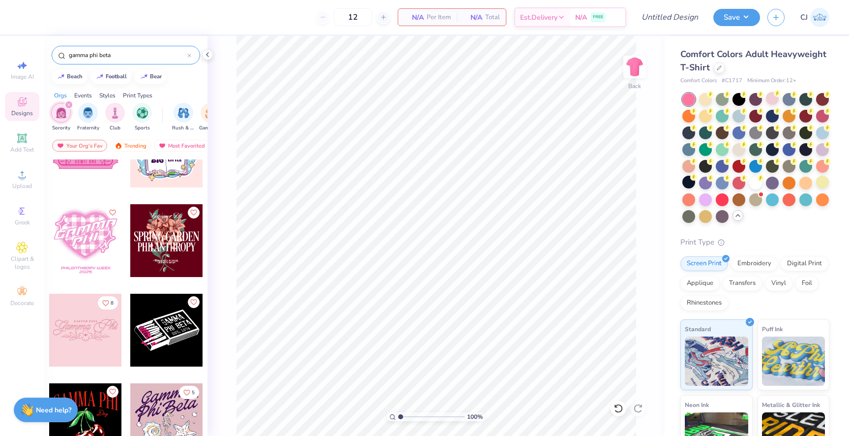
click at [95, 324] on div at bounding box center [85, 330] width 73 height 73
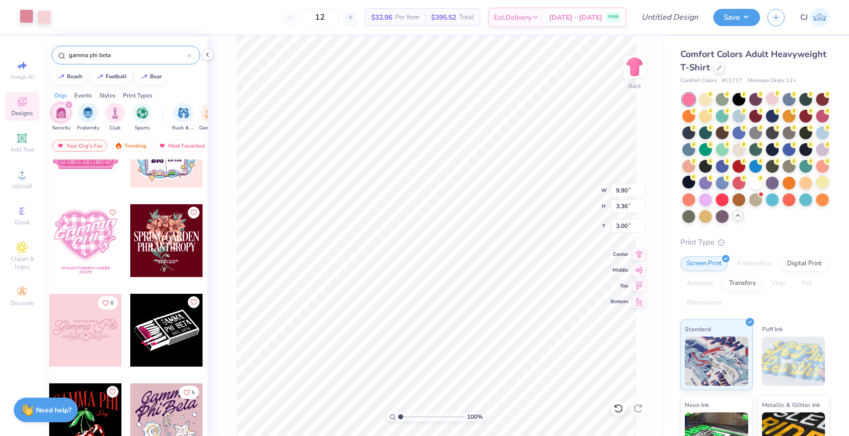
click at [26, 14] on div at bounding box center [27, 16] width 14 height 14
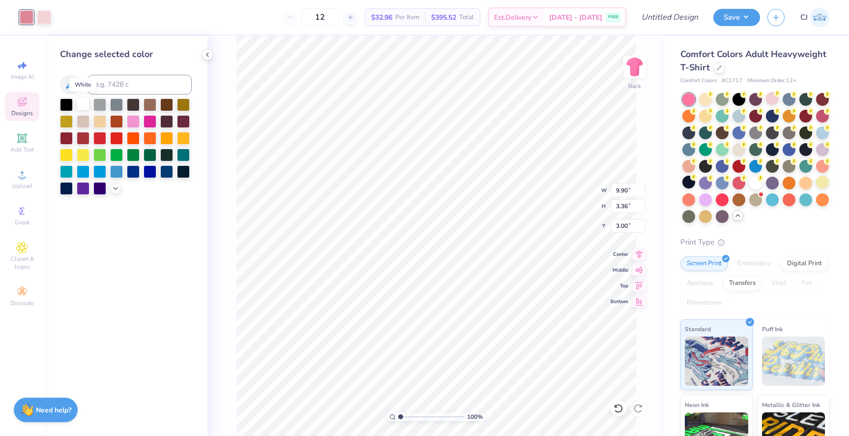
click at [82, 103] on div at bounding box center [83, 103] width 13 height 13
click at [46, 12] on div at bounding box center [44, 16] width 14 height 14
click at [134, 120] on div at bounding box center [133, 120] width 13 height 13
click at [80, 99] on div at bounding box center [83, 103] width 13 height 13
click at [87, 107] on div at bounding box center [83, 103] width 13 height 13
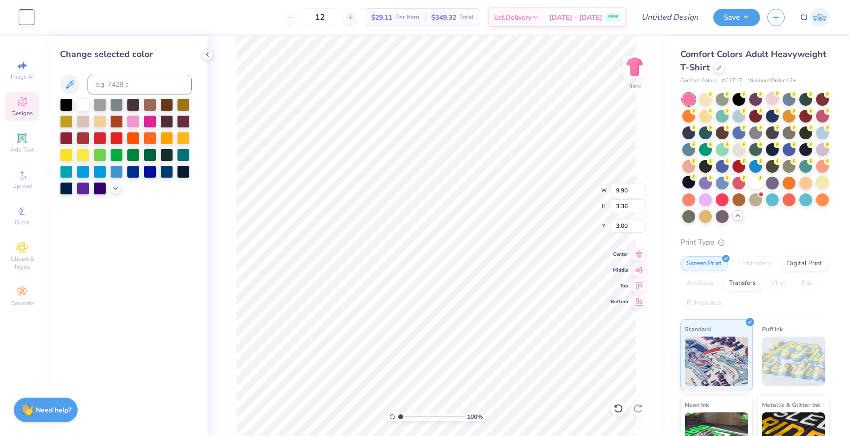
click at [223, 105] on div "100 % Back W 9.90 9.90 " H 3.36 3.36 " Y 3.00 3.00 " Center Middle Top Bottom" at bounding box center [436, 236] width 457 height 400
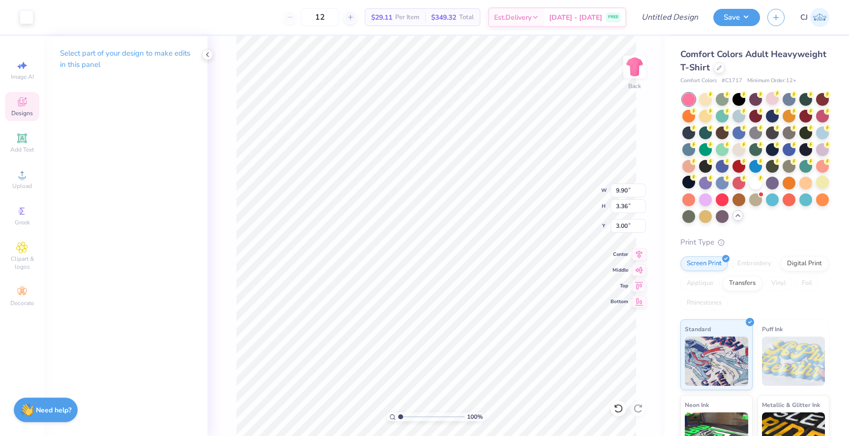
type input "4.82"
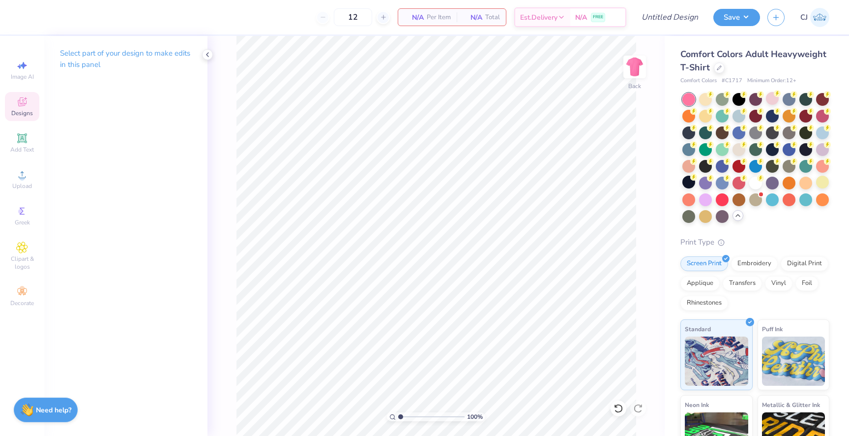
click at [23, 114] on span "Designs" at bounding box center [22, 113] width 22 height 8
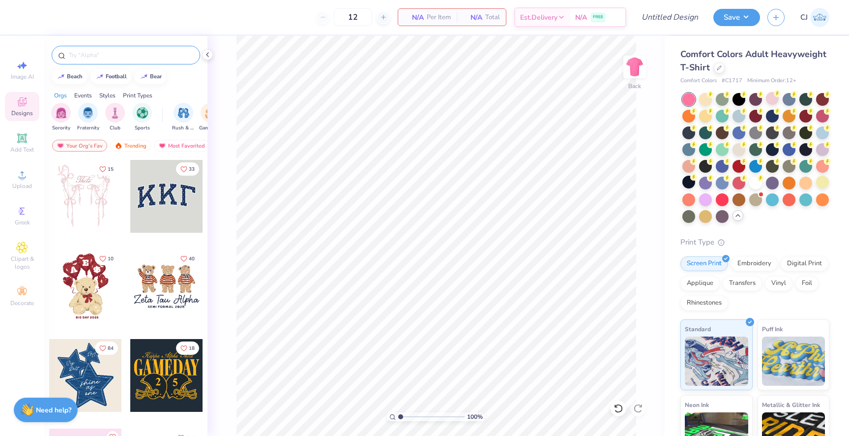
click at [134, 60] on div at bounding box center [126, 55] width 149 height 19
click at [136, 51] on input "text" at bounding box center [131, 55] width 126 height 10
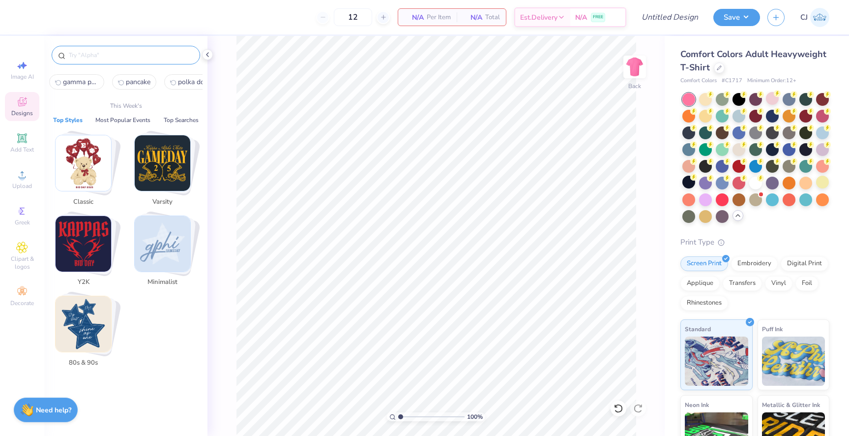
click at [92, 84] on span "gamma phi beta" at bounding box center [80, 81] width 35 height 9
type input "gamma phi beta"
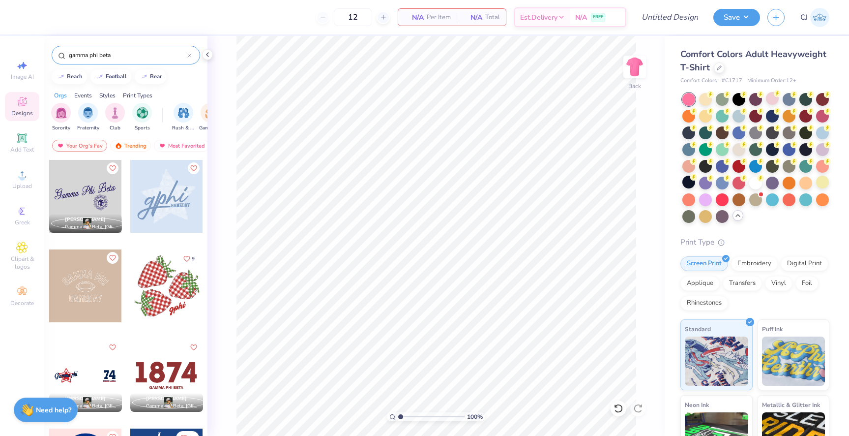
click at [192, 54] on div "gamma phi beta" at bounding box center [126, 55] width 149 height 19
click at [191, 54] on icon at bounding box center [189, 56] width 4 height 4
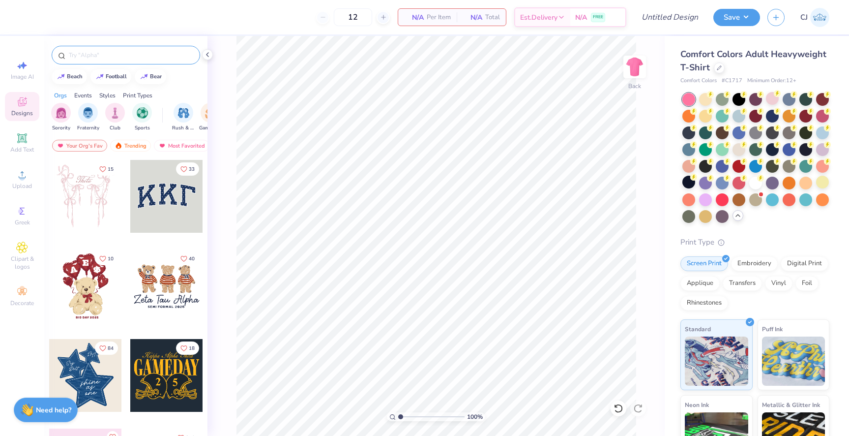
click at [85, 212] on div at bounding box center [85, 196] width 73 height 73
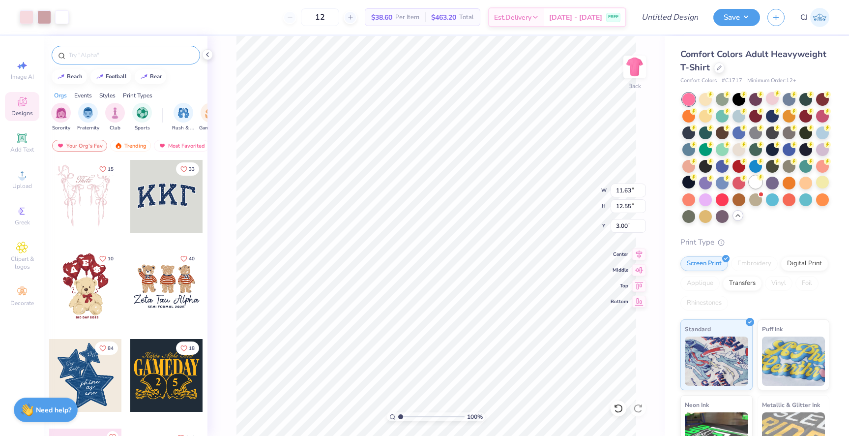
click at [758, 183] on div at bounding box center [755, 182] width 13 height 13
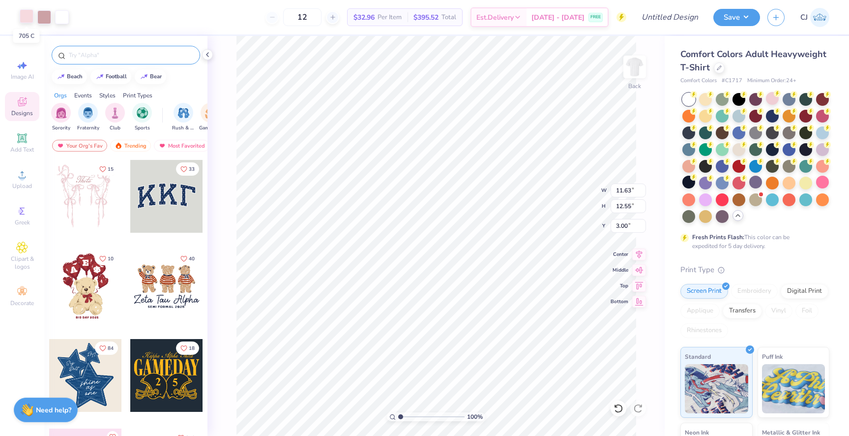
click at [27, 13] on div at bounding box center [27, 16] width 14 height 14
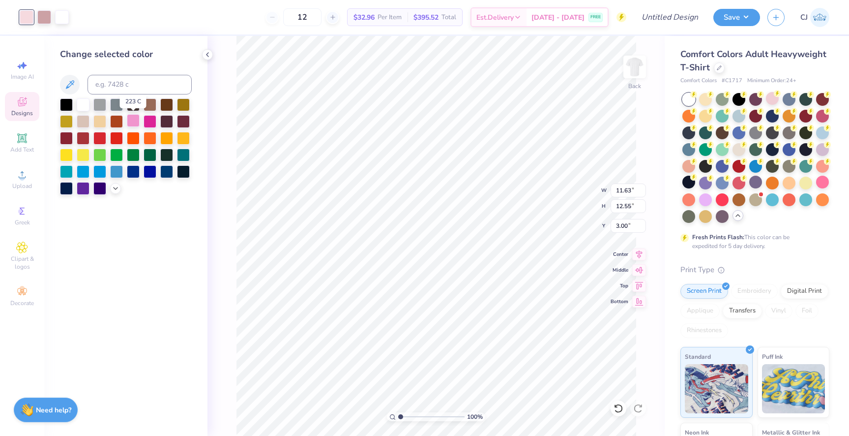
click at [133, 121] on div at bounding box center [133, 120] width 13 height 13
click at [114, 191] on icon at bounding box center [116, 187] width 8 height 8
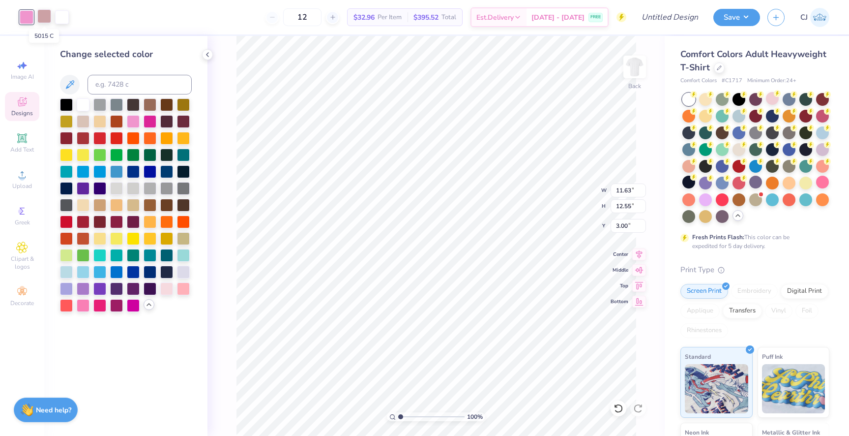
click at [46, 17] on div at bounding box center [44, 16] width 14 height 14
click at [102, 307] on div at bounding box center [99, 304] width 13 height 13
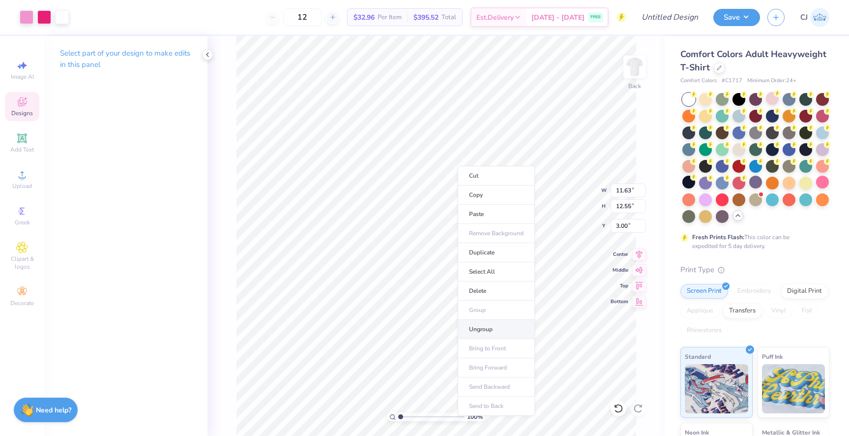
click at [482, 322] on li "Ungroup" at bounding box center [496, 329] width 77 height 19
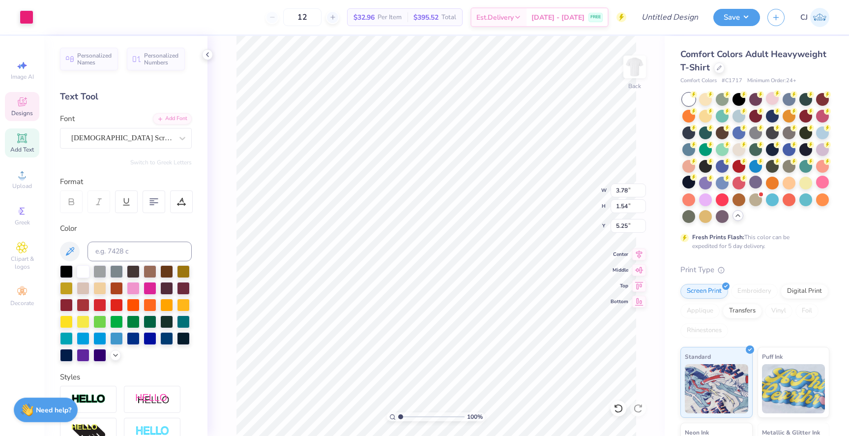
scroll to position [0, 0]
type input "11.63"
type input "12.55"
type input "3.00"
type textarea "Gamma Phi Beta"
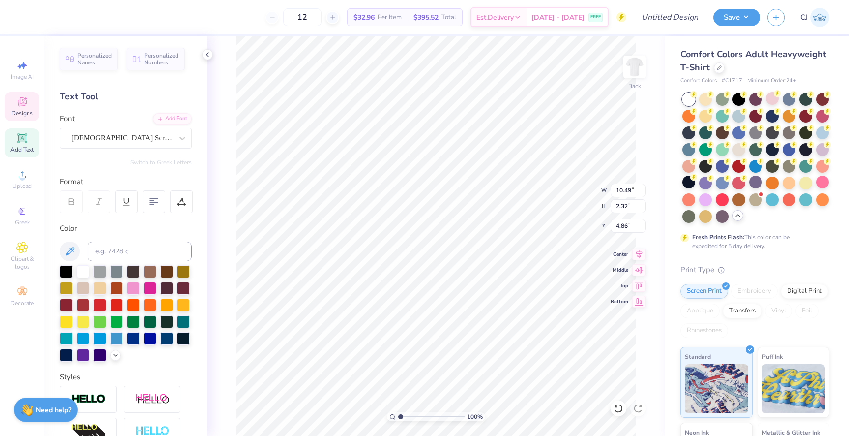
scroll to position [0, 2]
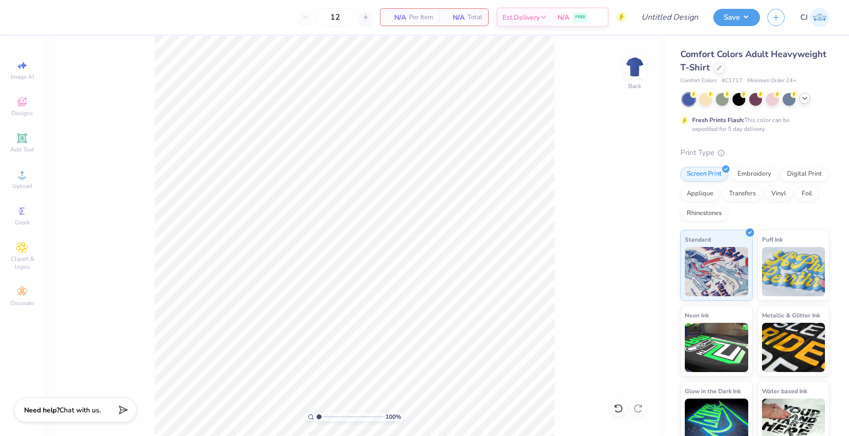
click at [804, 100] on icon at bounding box center [805, 98] width 8 height 8
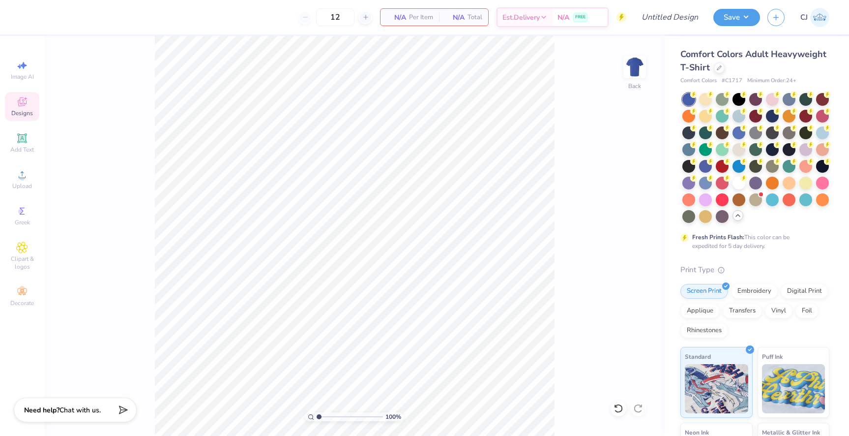
click at [18, 113] on span "Designs" at bounding box center [22, 113] width 22 height 8
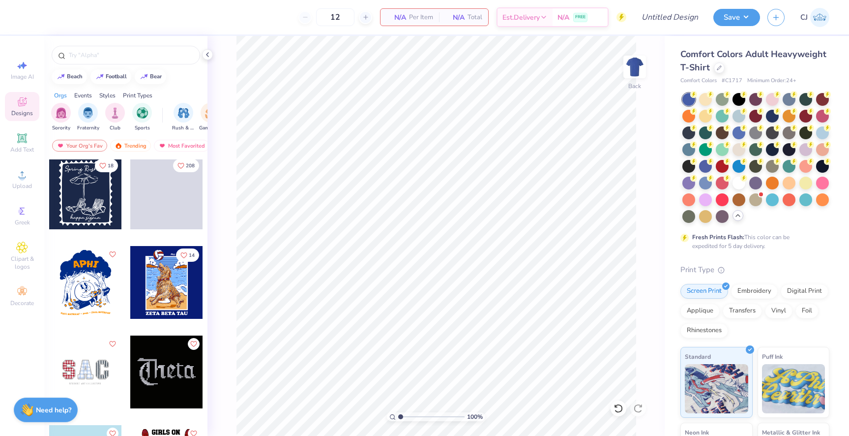
scroll to position [1717, 0]
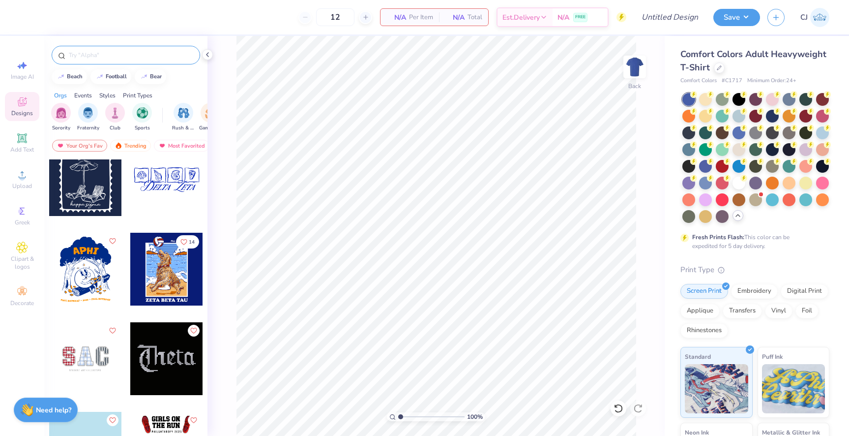
click at [105, 57] on input "text" at bounding box center [131, 55] width 126 height 10
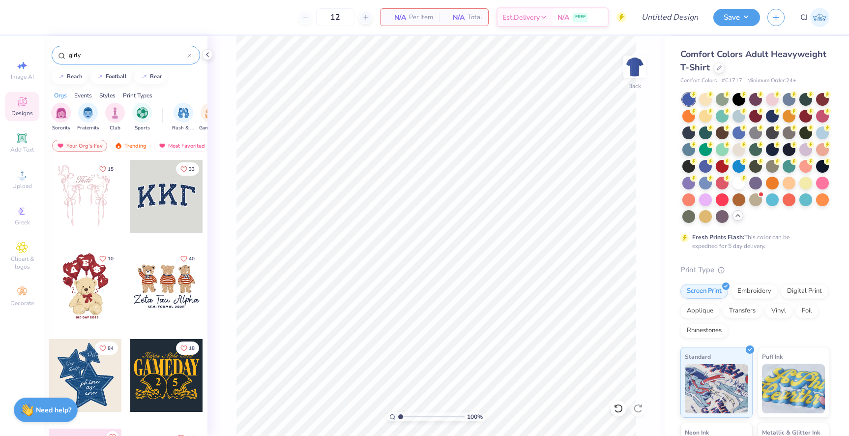
type input "girly"
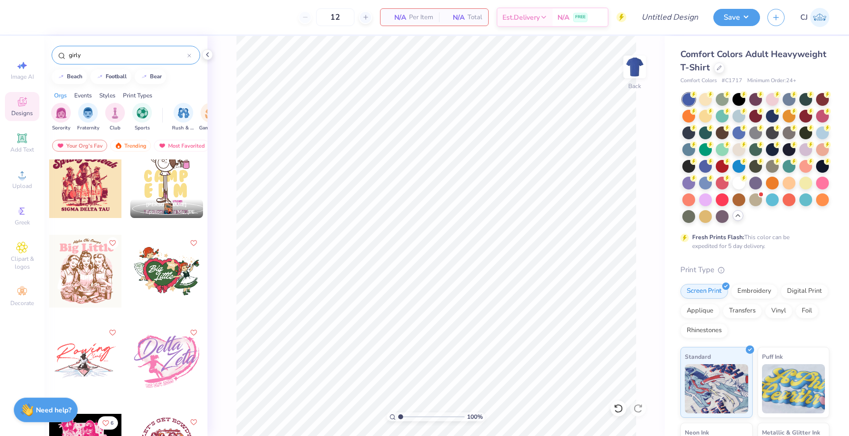
scroll to position [1181, 0]
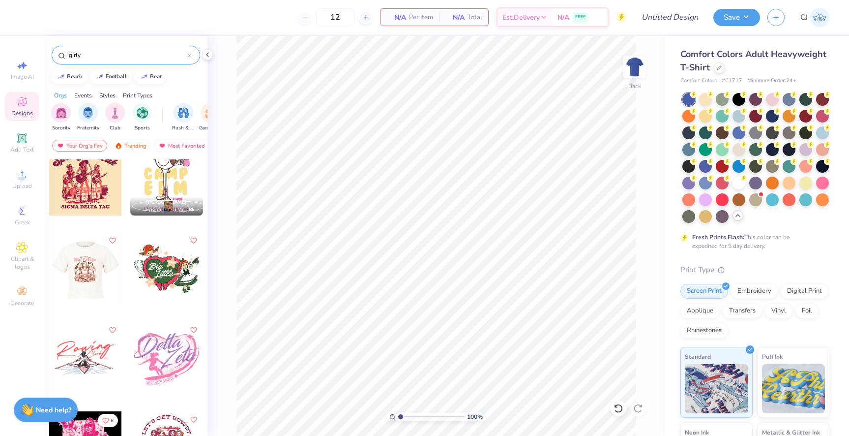
click at [94, 269] on div at bounding box center [85, 268] width 218 height 73
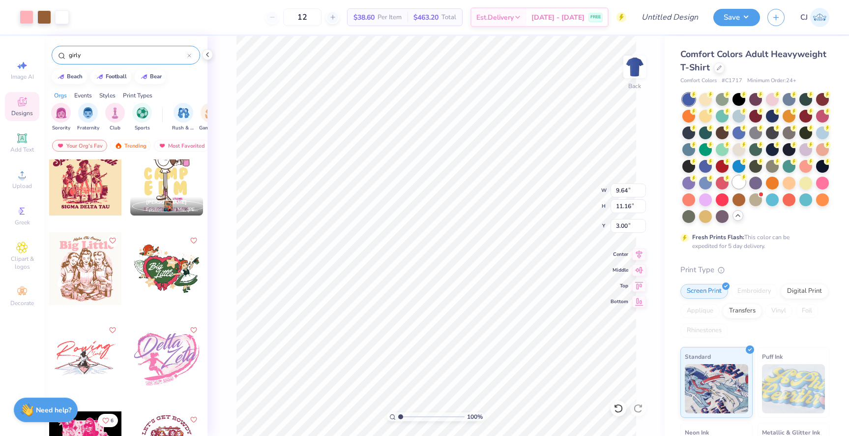
click at [737, 181] on div at bounding box center [739, 182] width 13 height 13
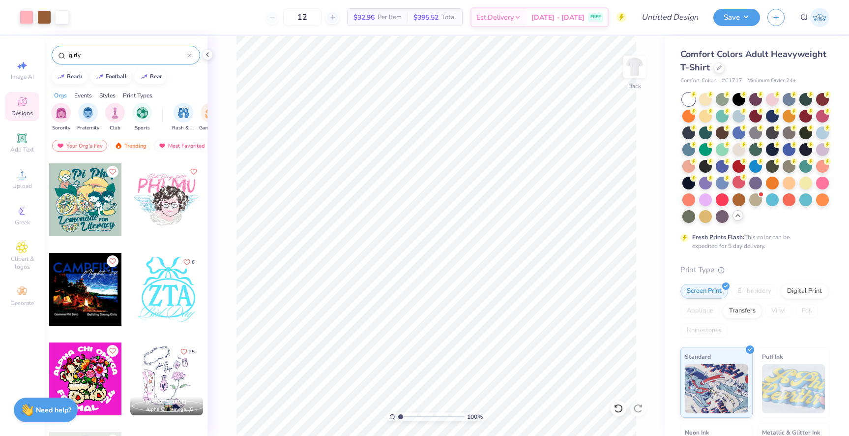
scroll to position [2227, 0]
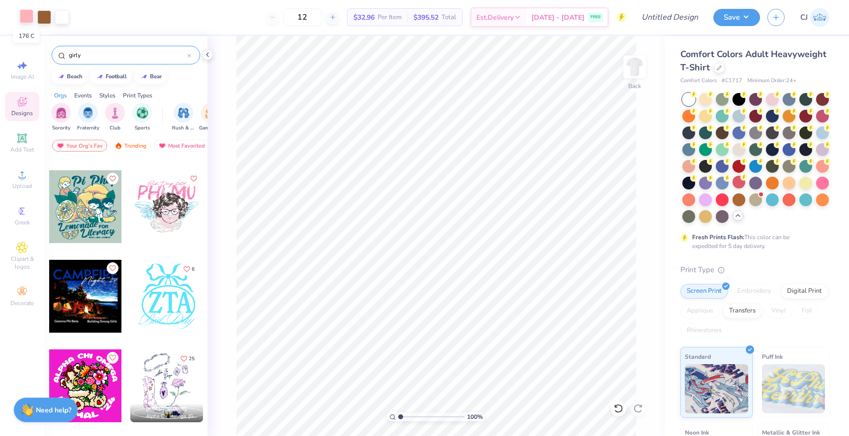
click at [27, 17] on div at bounding box center [27, 16] width 14 height 14
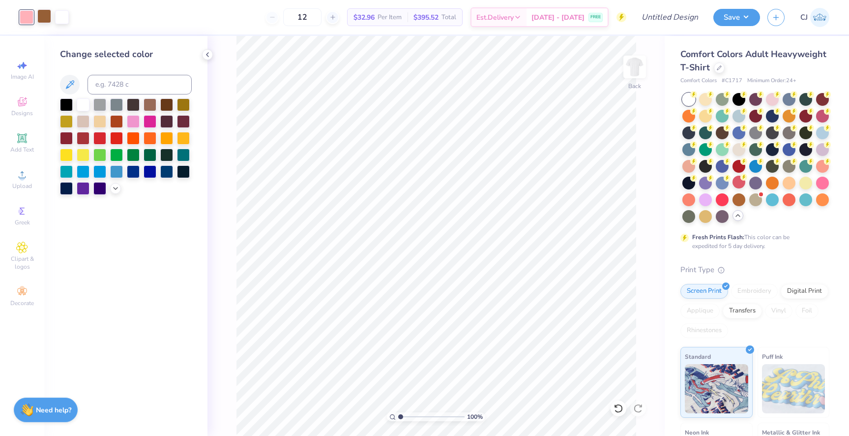
click at [41, 16] on div at bounding box center [44, 16] width 14 height 14
click at [165, 104] on div at bounding box center [166, 103] width 13 height 13
click at [26, 16] on div at bounding box center [27, 16] width 14 height 14
click at [133, 121] on div at bounding box center [133, 120] width 13 height 13
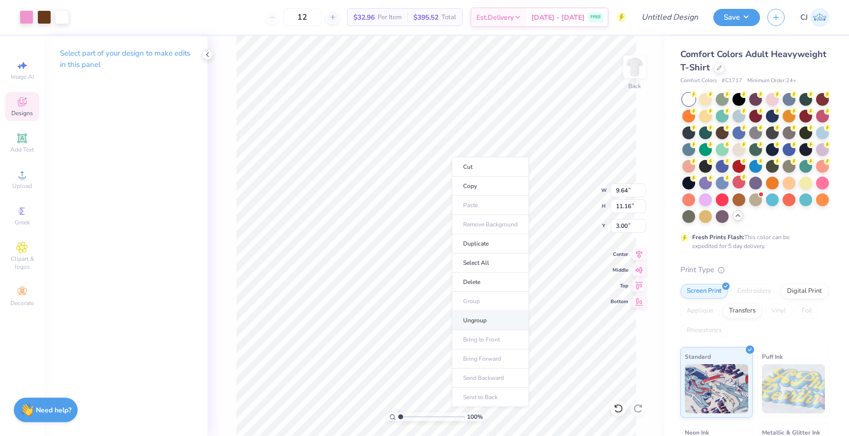
click at [476, 313] on li "Ungroup" at bounding box center [490, 320] width 77 height 19
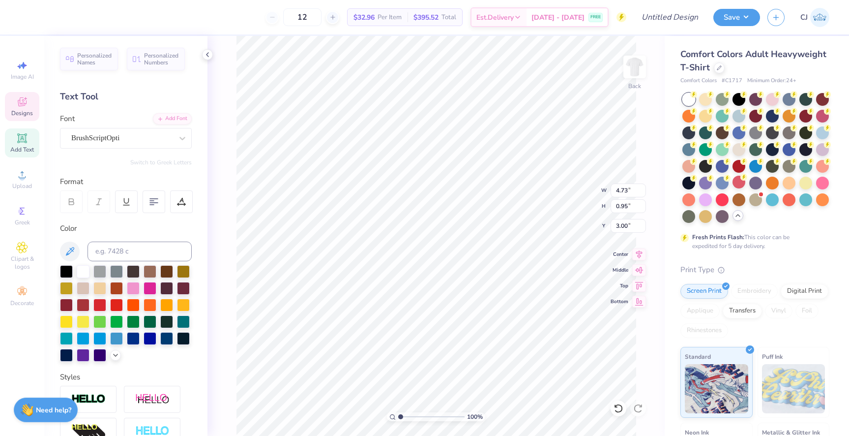
scroll to position [0, 0]
type textarea "Gamma Phi Beta"
type input "4.00"
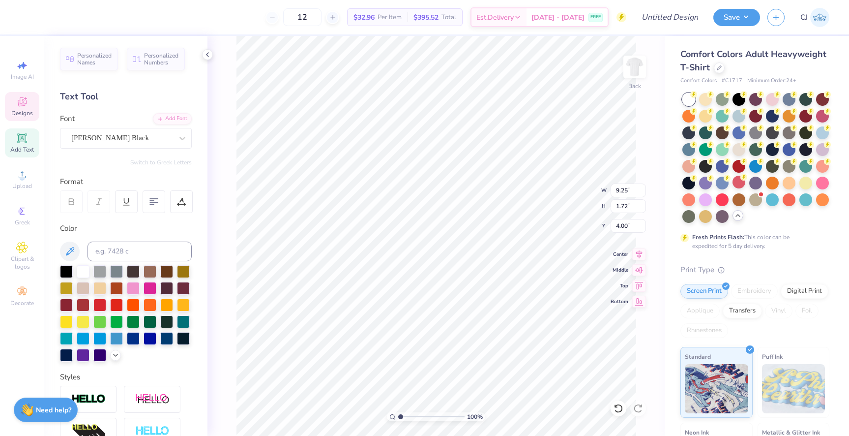
type textarea "B"
type textarea "Pancake Palooza"
type input "3.22"
type input "5.80"
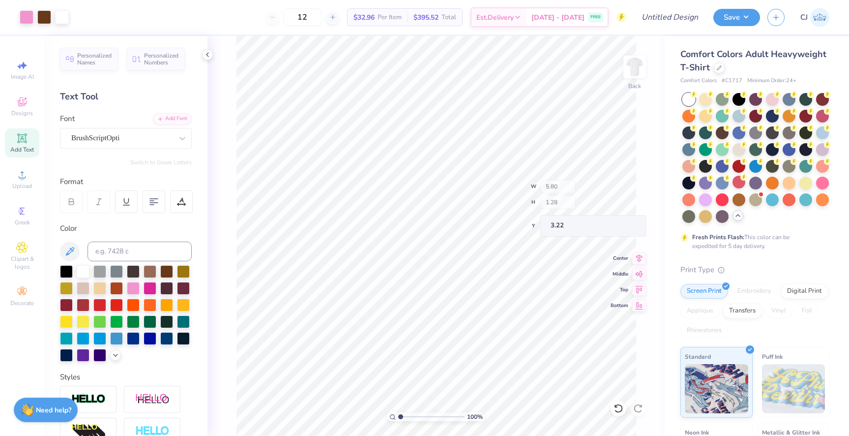
type input "1.28"
type input "2.99"
type input "3.36"
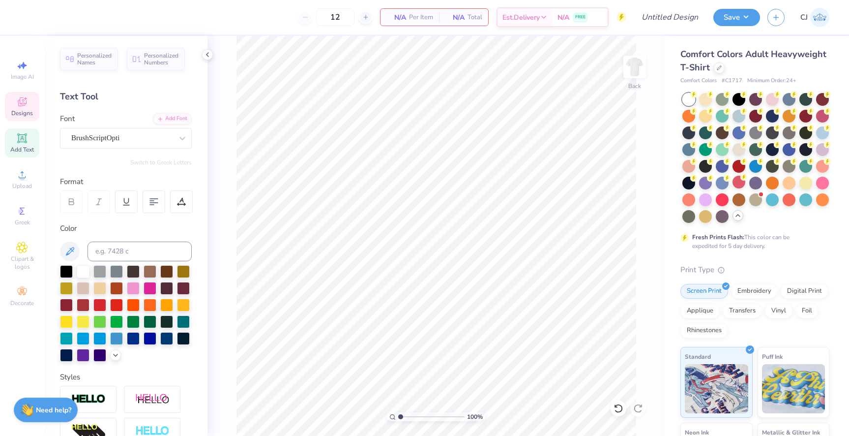
click at [29, 102] on div "Designs" at bounding box center [22, 106] width 34 height 29
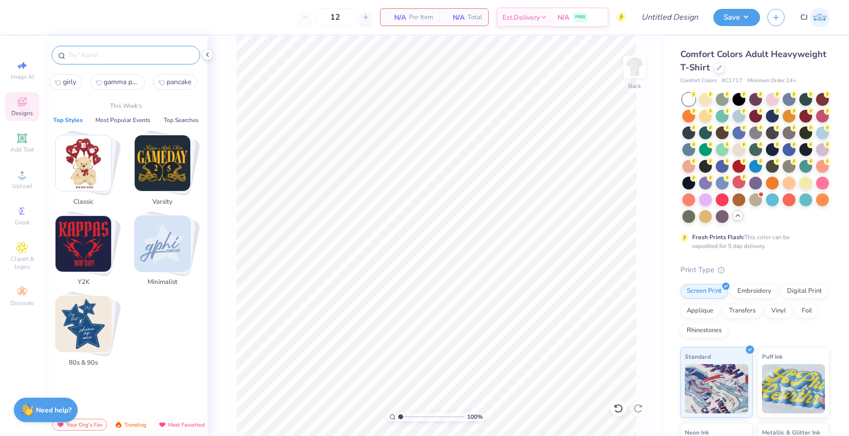
click at [111, 54] on input "text" at bounding box center [131, 55] width 126 height 10
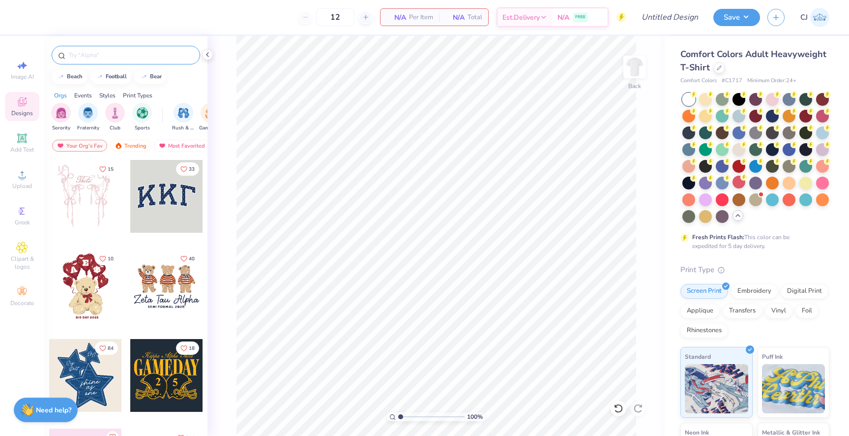
click at [96, 61] on div at bounding box center [126, 55] width 149 height 19
click at [84, 47] on div at bounding box center [126, 55] width 149 height 19
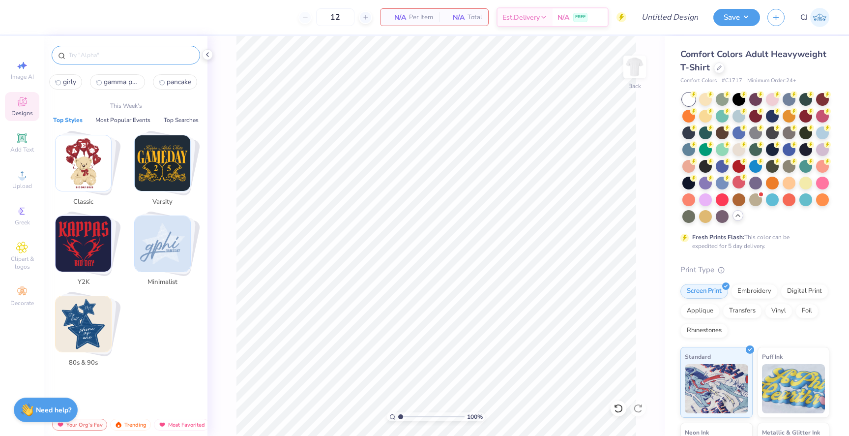
click at [84, 55] on input "text" at bounding box center [131, 55] width 126 height 10
click at [73, 78] on span "girly" at bounding box center [69, 81] width 13 height 9
type input "girly"
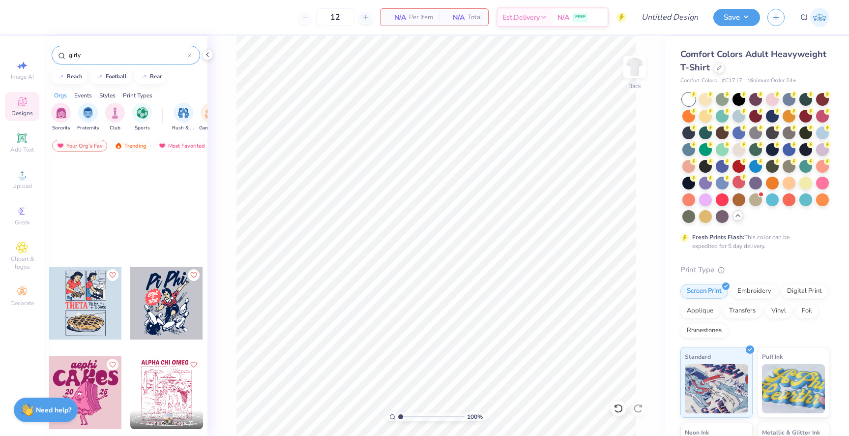
scroll to position [0, 0]
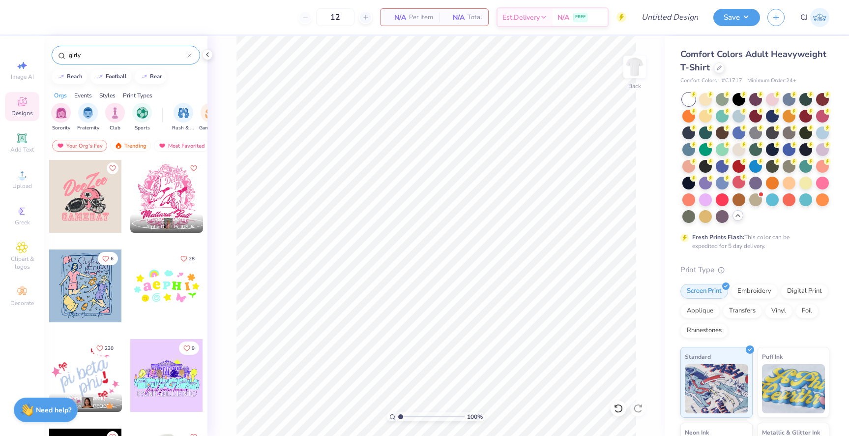
click at [187, 55] on icon at bounding box center [189, 56] width 4 height 4
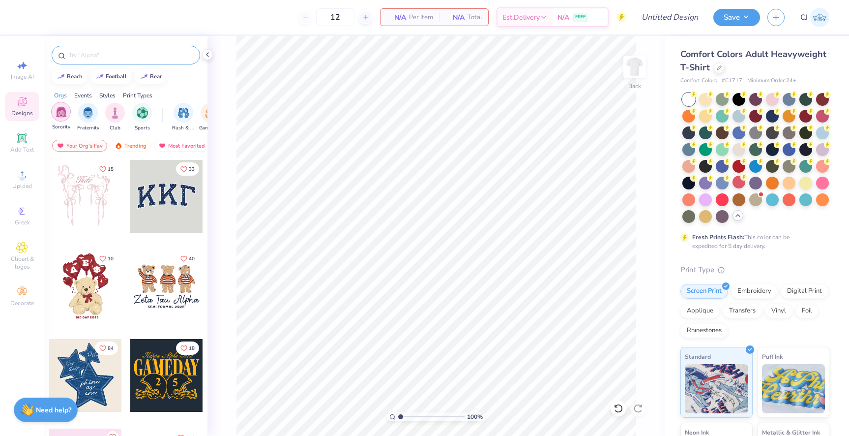
click at [62, 109] on img "filter for Sorority" at bounding box center [61, 111] width 11 height 11
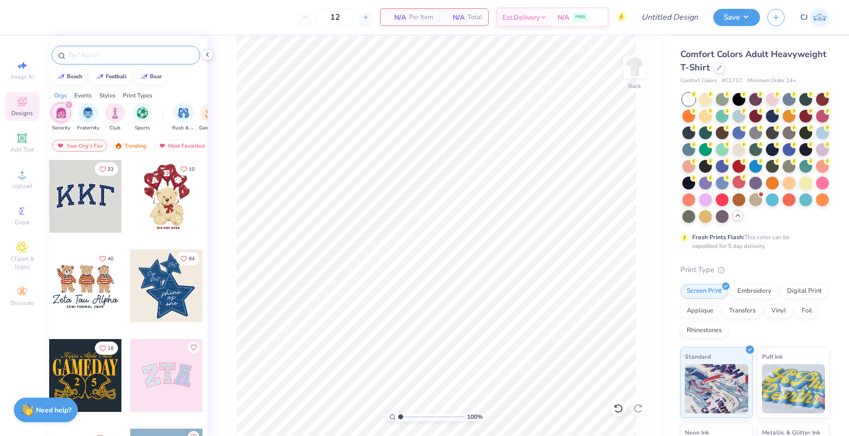
click at [108, 96] on div "Styles" at bounding box center [107, 95] width 16 height 9
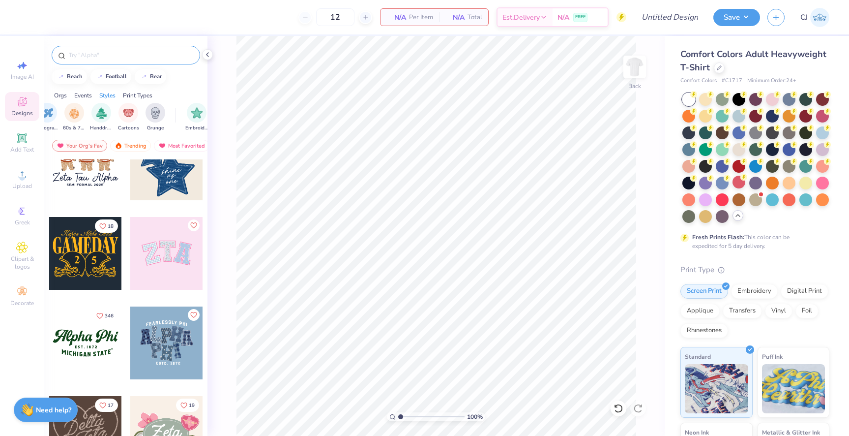
scroll to position [131, 0]
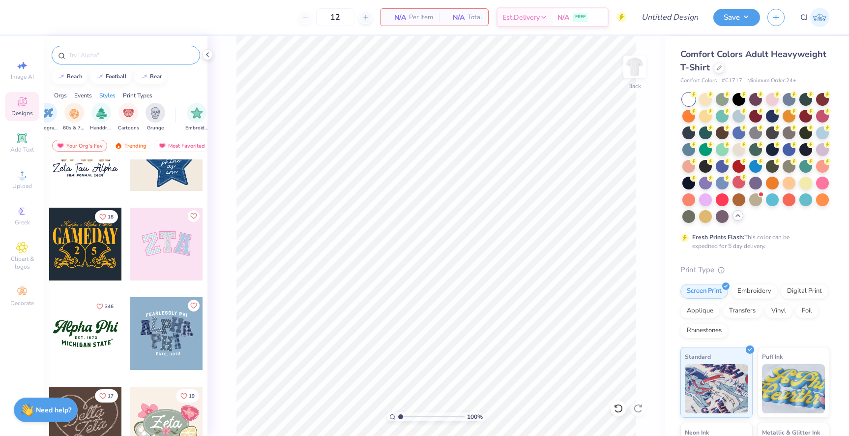
click at [160, 235] on div at bounding box center [166, 244] width 73 height 73
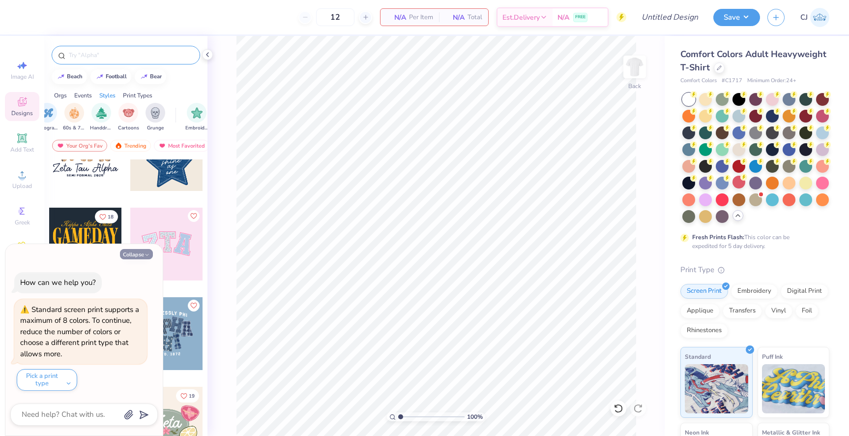
click at [147, 254] on icon "button" at bounding box center [147, 255] width 6 height 6
type textarea "x"
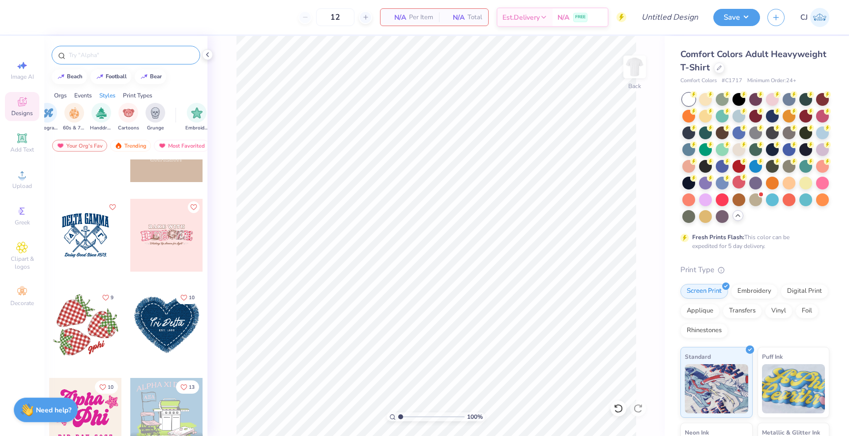
scroll to position [1037, 0]
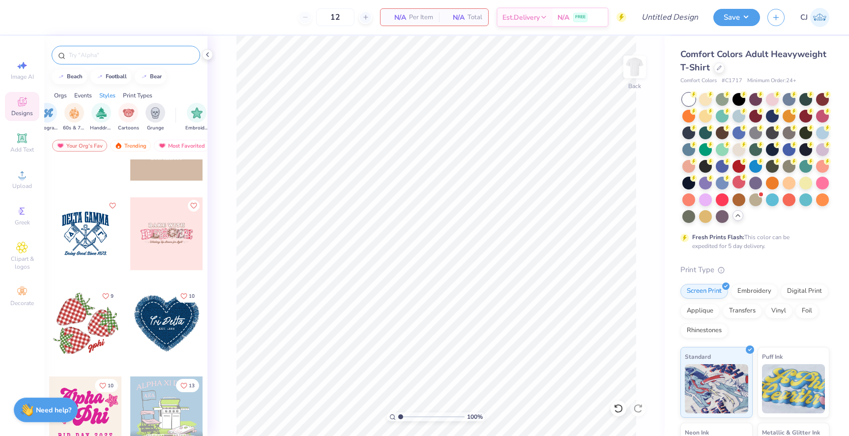
click at [172, 218] on div at bounding box center [166, 233] width 73 height 73
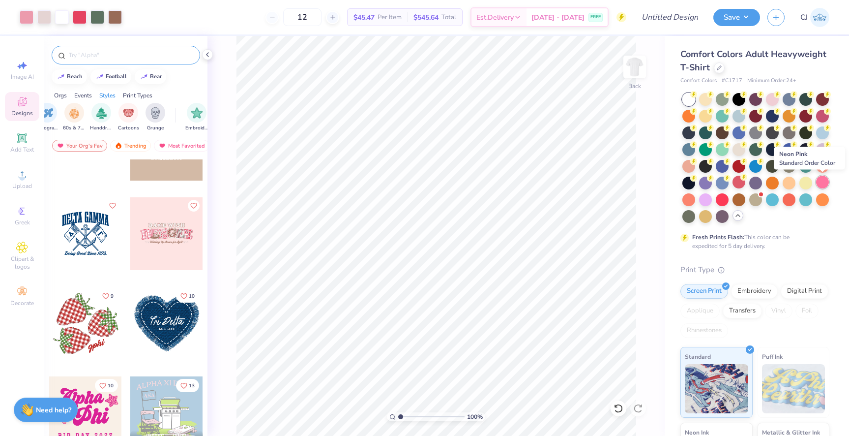
click at [823, 181] on div at bounding box center [822, 182] width 13 height 13
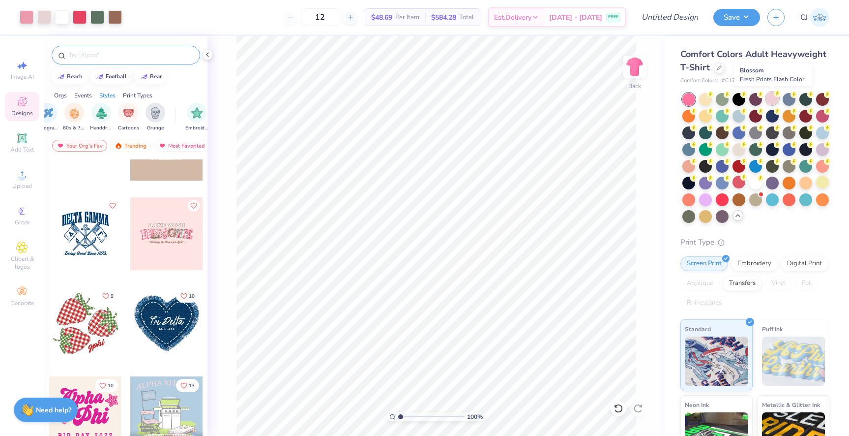
click at [773, 100] on div at bounding box center [772, 98] width 13 height 13
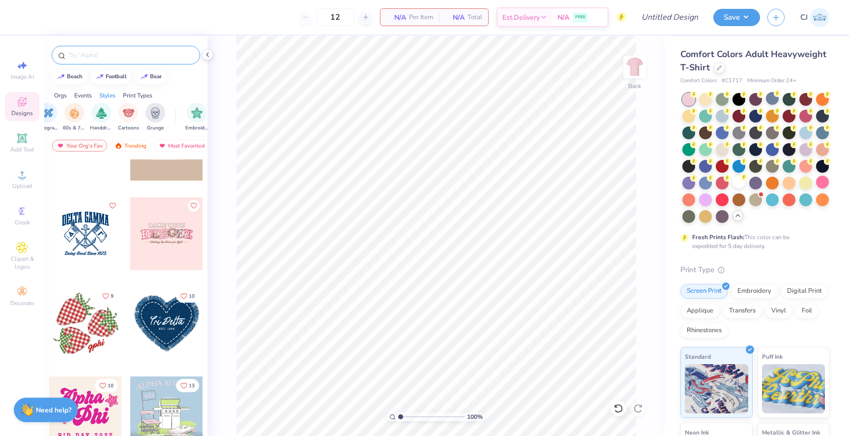
click at [169, 322] on div at bounding box center [166, 323] width 73 height 73
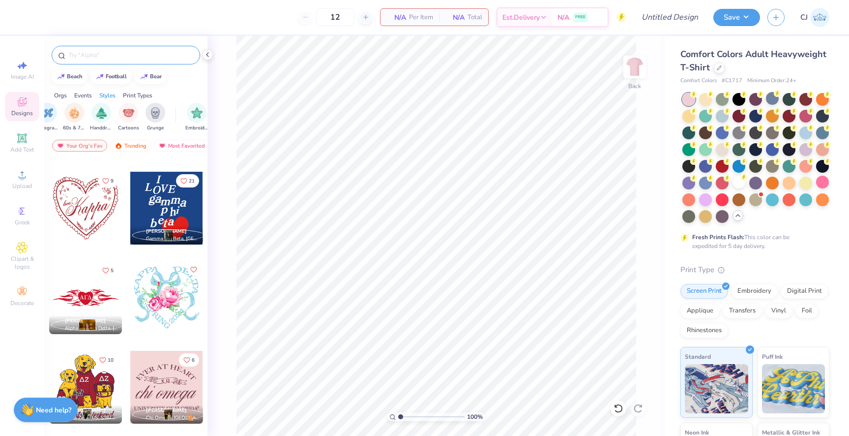
scroll to position [3839, 0]
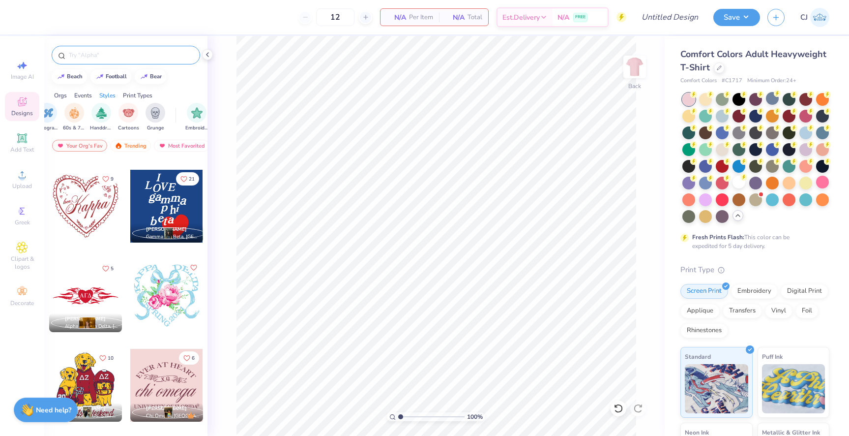
click at [158, 301] on div at bounding box center [166, 295] width 73 height 73
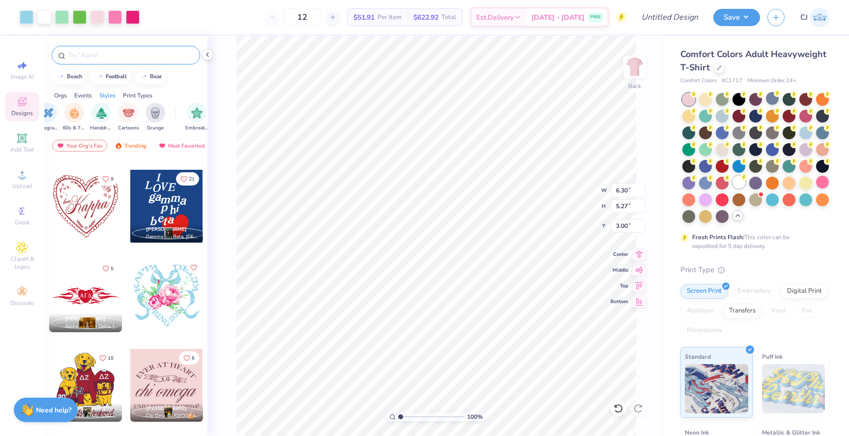
click at [739, 184] on div at bounding box center [739, 182] width 13 height 13
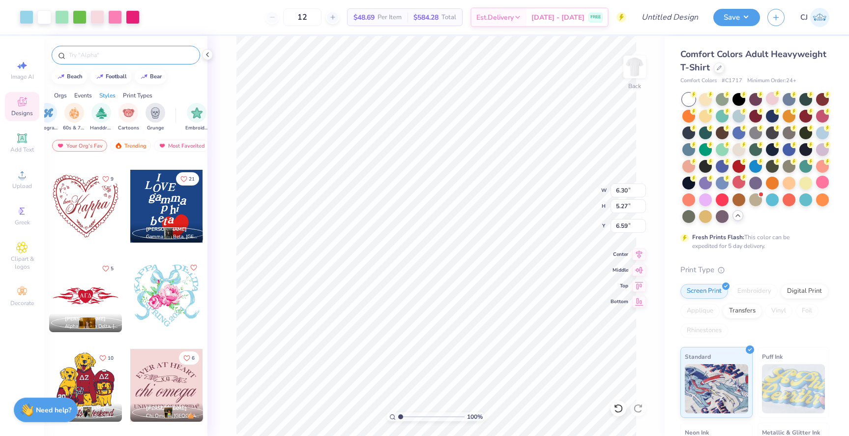
type input "6.59"
type input "7.55"
type input "6.32"
type input "5.52"
type input "8.90"
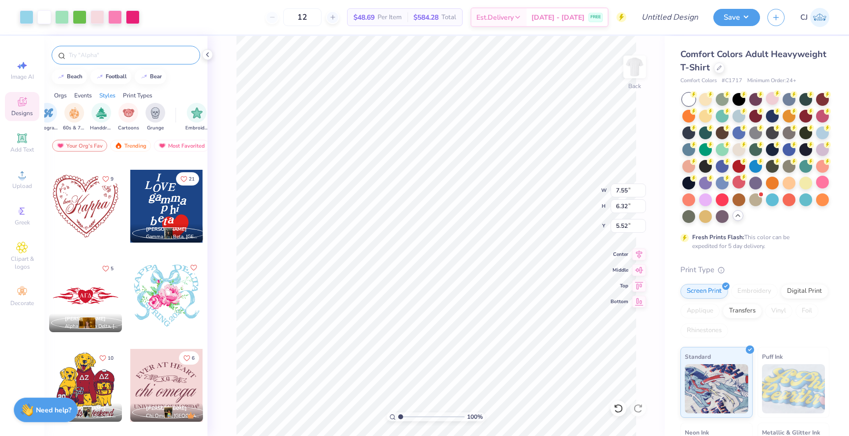
type input "7.45"
type input "4.36"
type input "4.32"
click at [28, 14] on div at bounding box center [27, 16] width 14 height 14
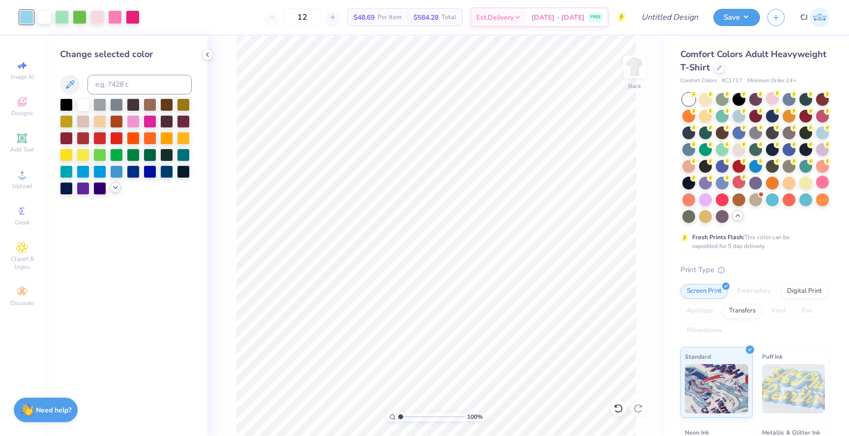
click at [115, 188] on icon at bounding box center [116, 187] width 8 height 8
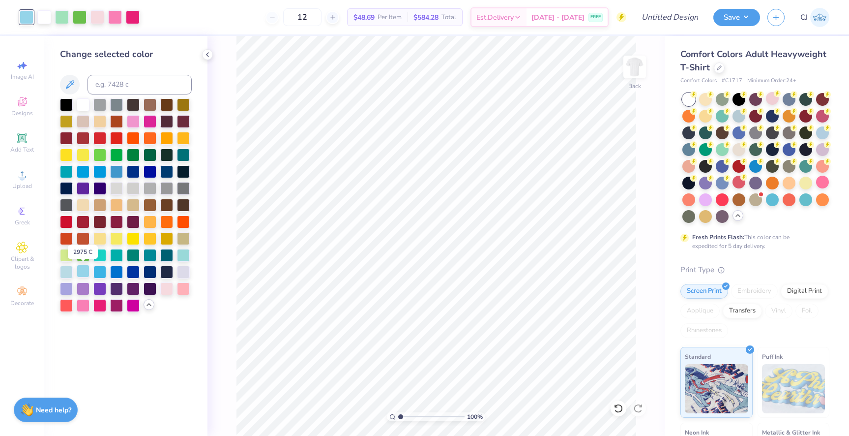
click at [85, 269] on div at bounding box center [83, 271] width 13 height 13
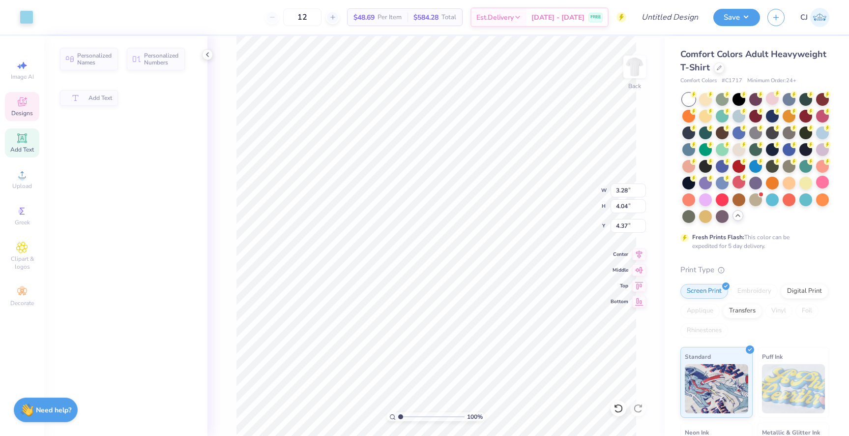
type input "3.28"
type input "4.04"
type input "4.37"
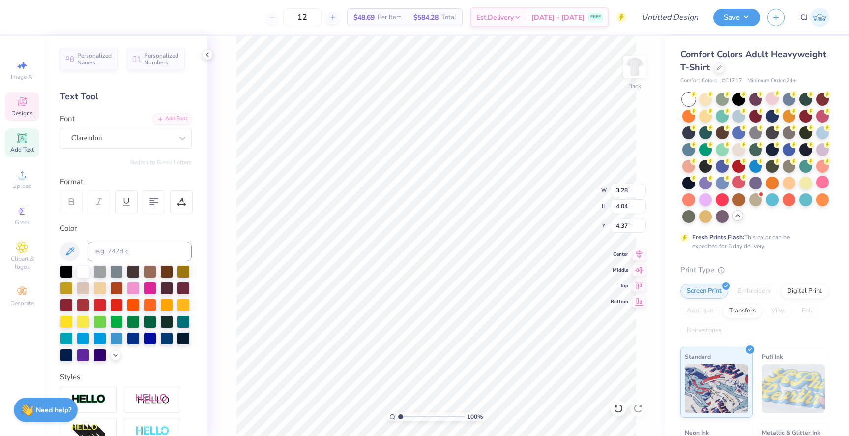
scroll to position [0, 1]
type textarea "Gamma Phi"
type textarea "Beta"
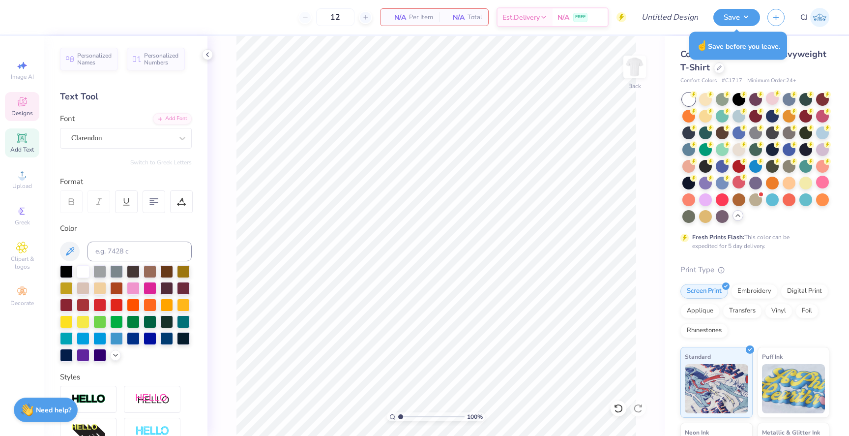
click at [20, 111] on span "Designs" at bounding box center [22, 113] width 22 height 8
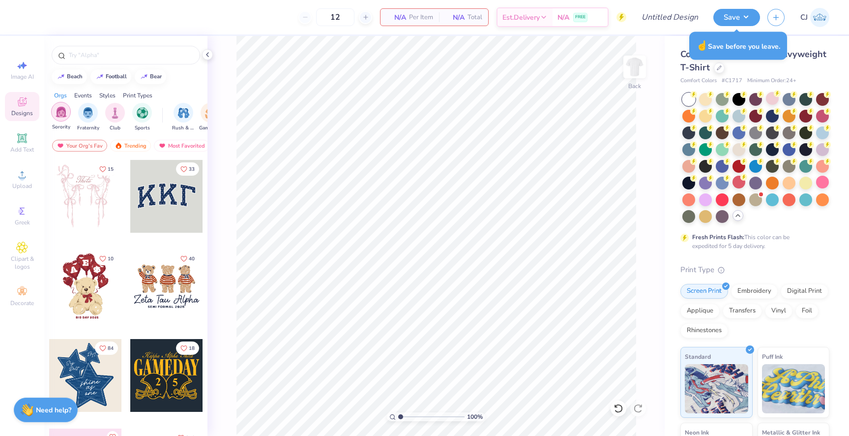
click at [59, 103] on div "filter for Sorority" at bounding box center [61, 112] width 20 height 20
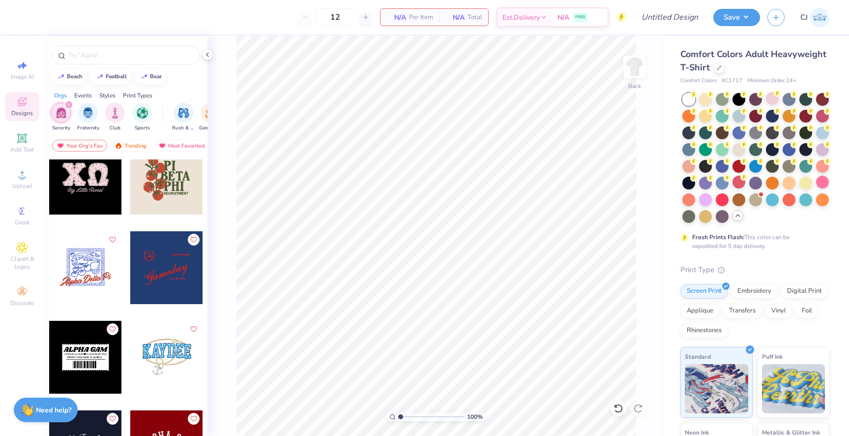
scroll to position [5300, 0]
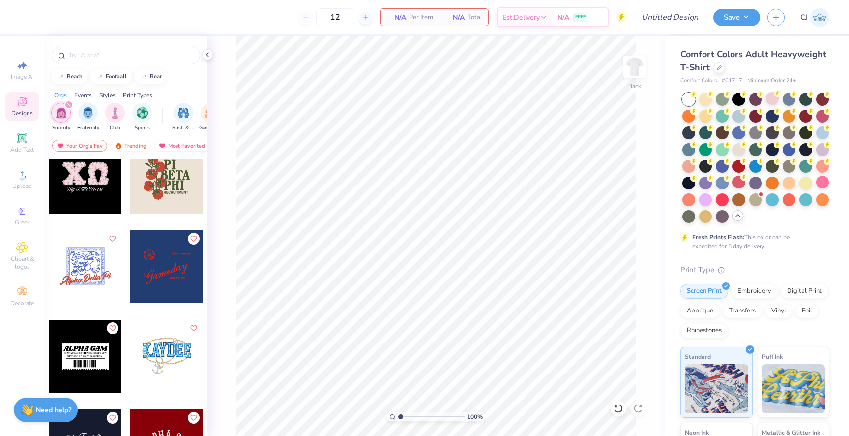
click at [104, 187] on div at bounding box center [85, 177] width 73 height 73
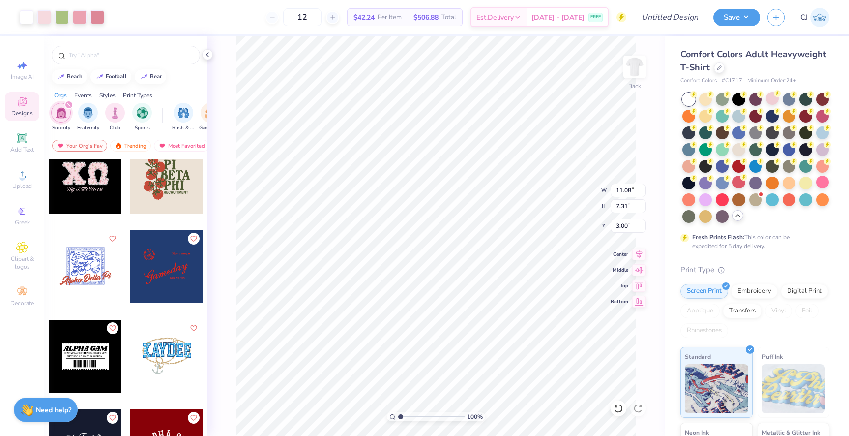
type input "11.08"
type input "7.31"
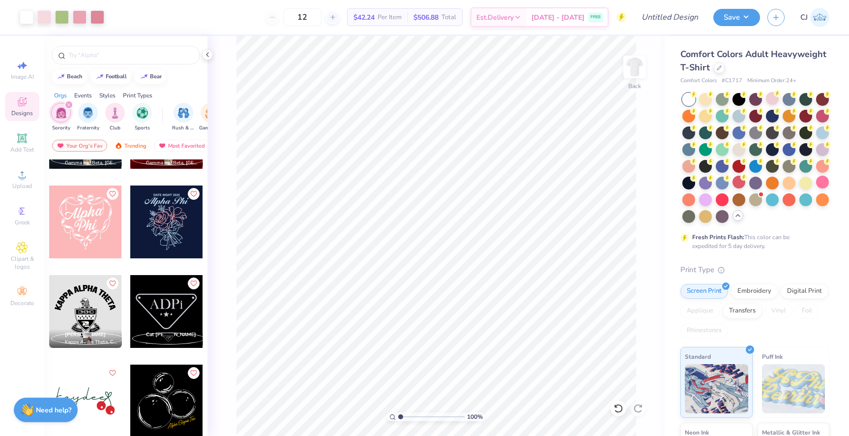
scroll to position [6152, 0]
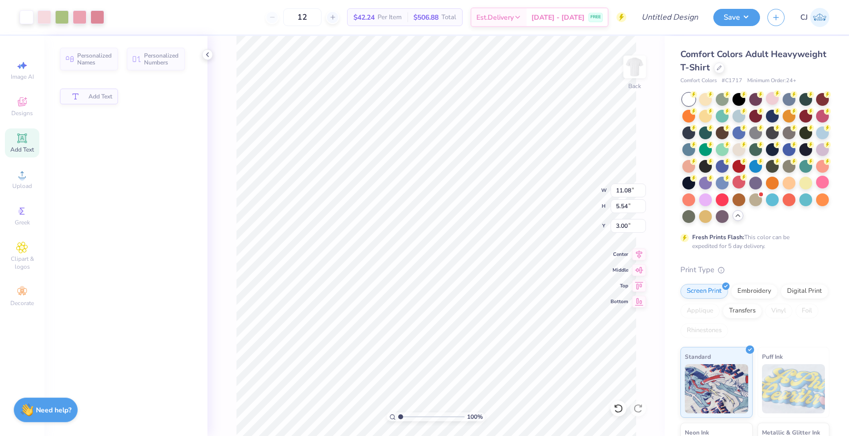
click at [102, 97] on span "Add Text" at bounding box center [101, 96] width 24 height 7
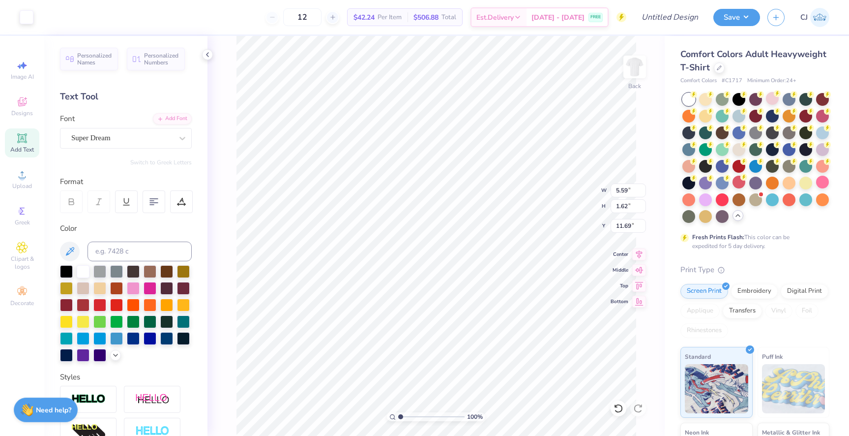
type input "5.59"
type input "1.62"
type input "11.69"
type textarea "Pancake Palooza"
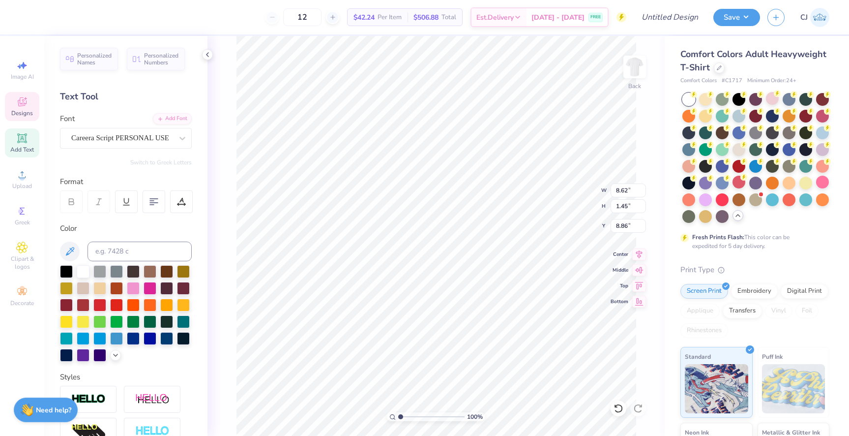
scroll to position [0, 2]
type input "8.80"
click at [46, 21] on div at bounding box center [44, 16] width 14 height 14
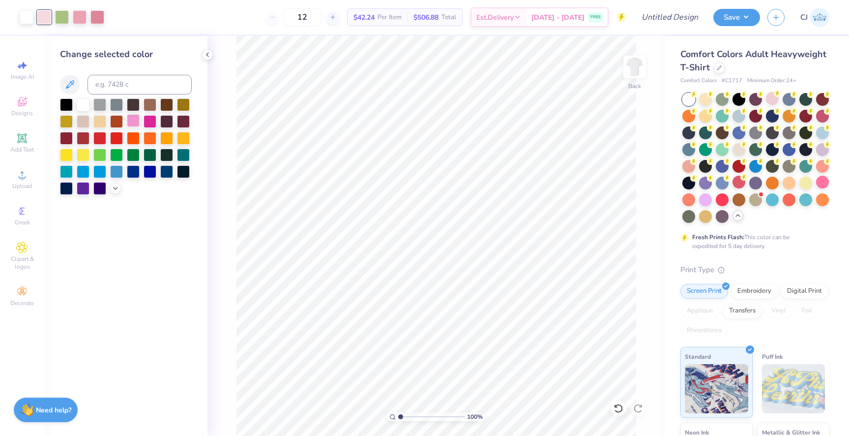
click at [137, 121] on div at bounding box center [133, 120] width 13 height 13
click at [115, 189] on icon at bounding box center [116, 187] width 8 height 8
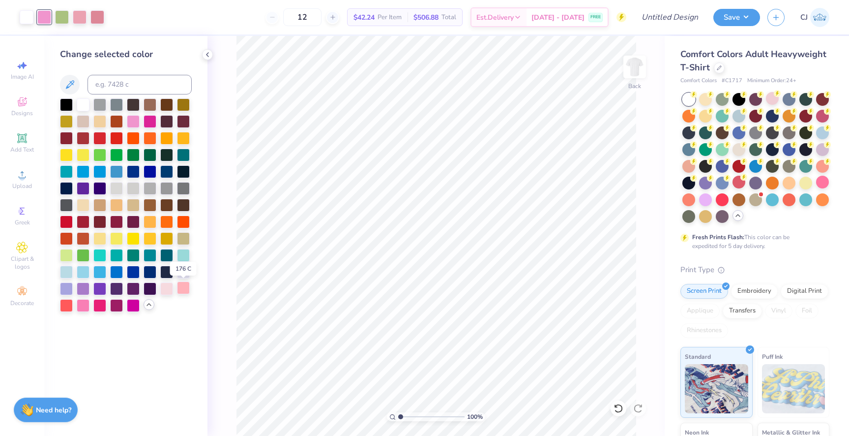
click at [184, 287] on div at bounding box center [183, 287] width 13 height 13
click at [99, 14] on div at bounding box center [97, 16] width 14 height 14
click at [151, 121] on div at bounding box center [150, 120] width 13 height 13
click at [84, 17] on div at bounding box center [80, 16] width 14 height 14
click at [131, 121] on div at bounding box center [133, 120] width 13 height 13
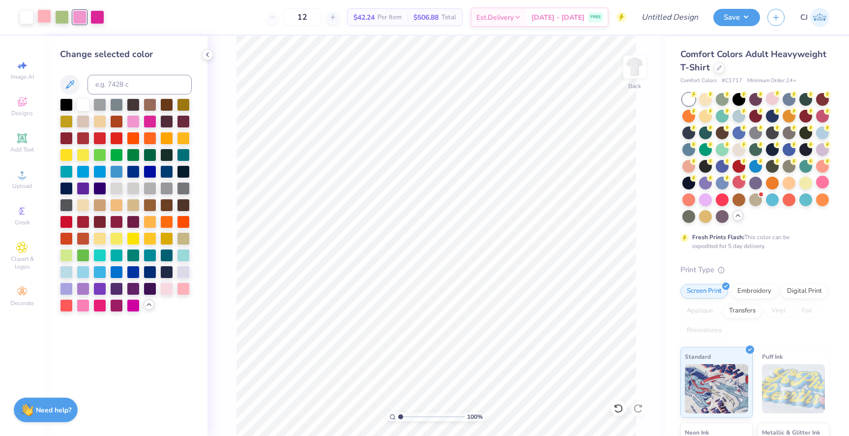
click at [46, 22] on div at bounding box center [44, 16] width 14 height 14
click at [167, 287] on div at bounding box center [166, 287] width 13 height 13
click at [826, 183] on div at bounding box center [822, 182] width 13 height 13
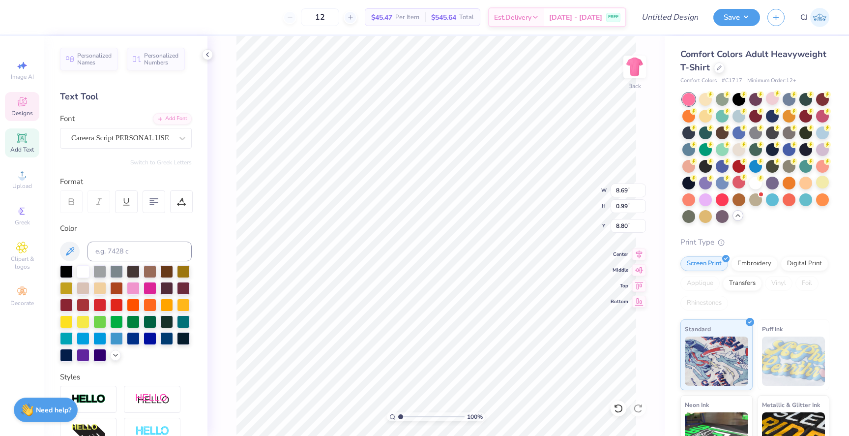
type input "8.54"
click at [45, 21] on div at bounding box center [44, 16] width 14 height 14
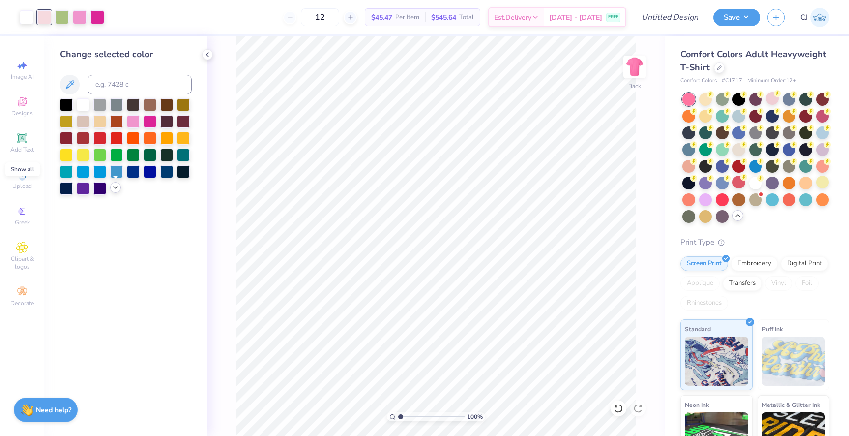
click at [117, 189] on icon at bounding box center [116, 187] width 8 height 8
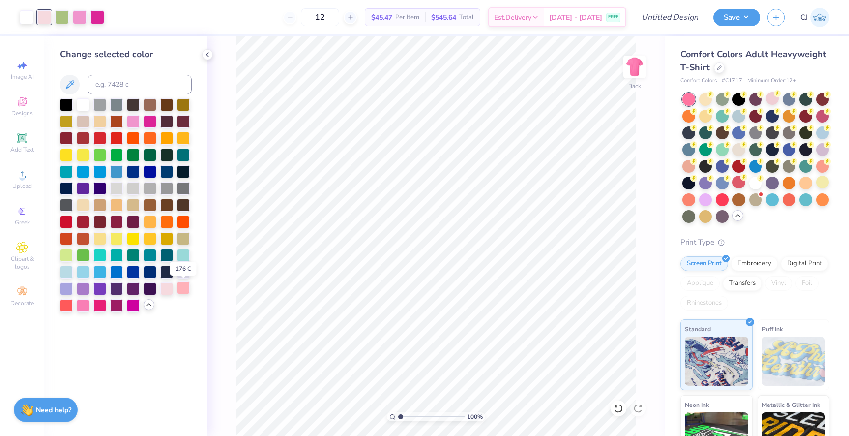
click at [187, 291] on div at bounding box center [183, 287] width 13 height 13
click at [67, 271] on div at bounding box center [66, 271] width 13 height 13
click at [182, 275] on div at bounding box center [183, 271] width 13 height 13
click at [83, 271] on div at bounding box center [83, 271] width 13 height 13
click at [181, 255] on div at bounding box center [183, 254] width 13 height 13
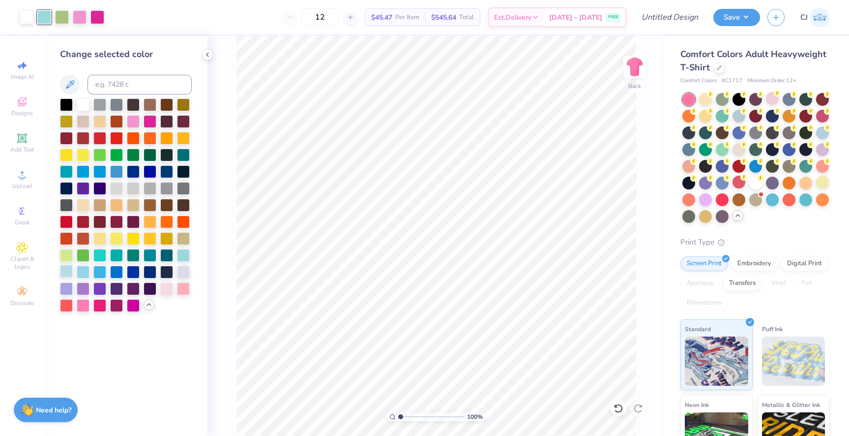
click at [64, 274] on div at bounding box center [66, 271] width 13 height 13
click at [167, 289] on div at bounding box center [166, 287] width 13 height 13
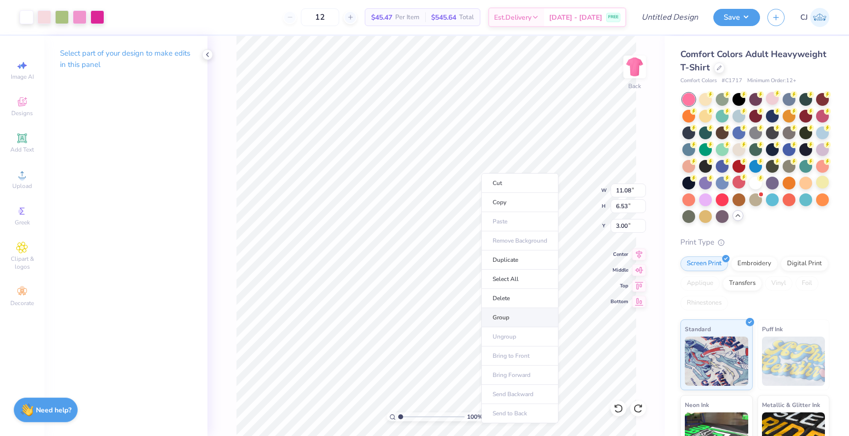
click at [496, 314] on li "Group" at bounding box center [519, 317] width 77 height 19
type input "3.69"
